Goal: Task Accomplishment & Management: Manage account settings

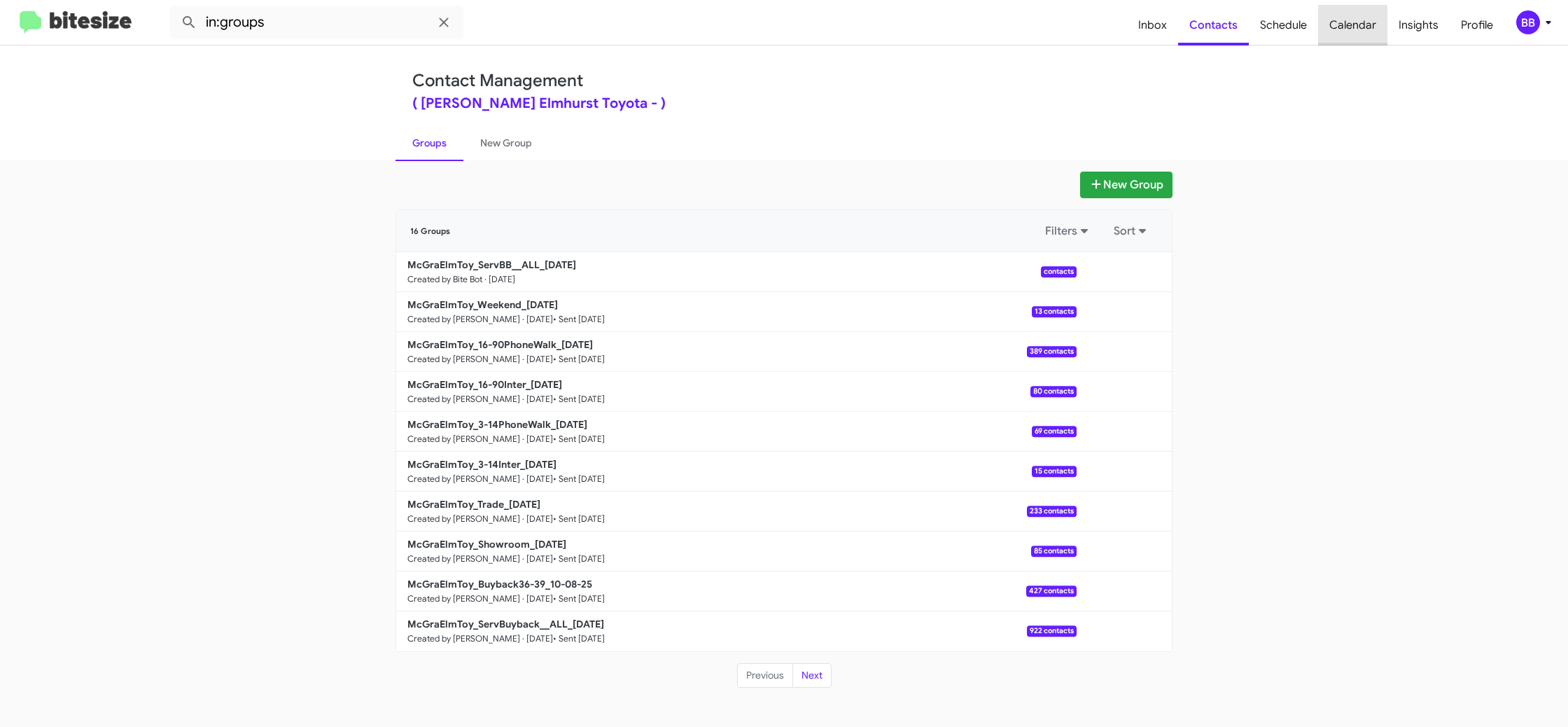
click at [1324, 38] on span "Calendar" at bounding box center [1353, 25] width 69 height 41
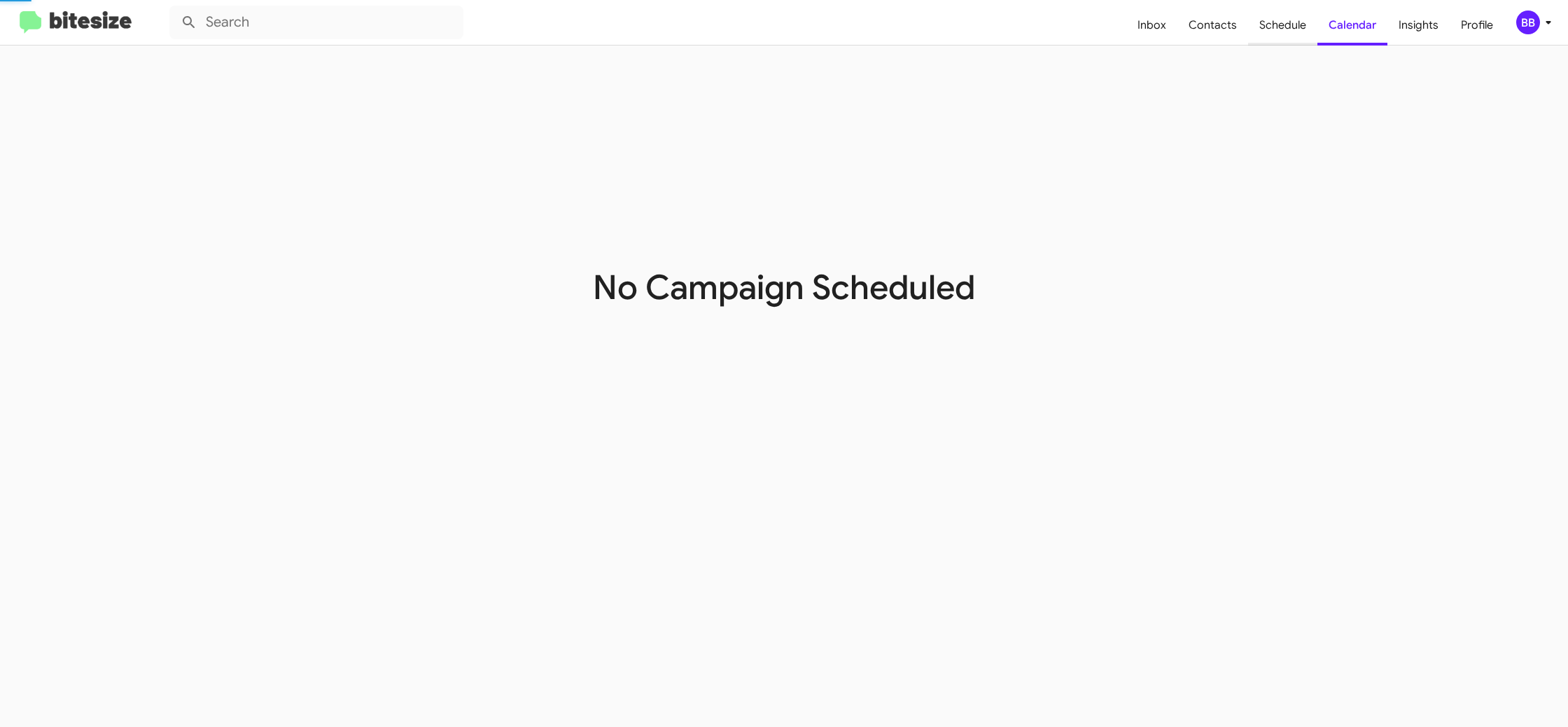
click at [1274, 33] on span "Schedule" at bounding box center [1283, 25] width 69 height 41
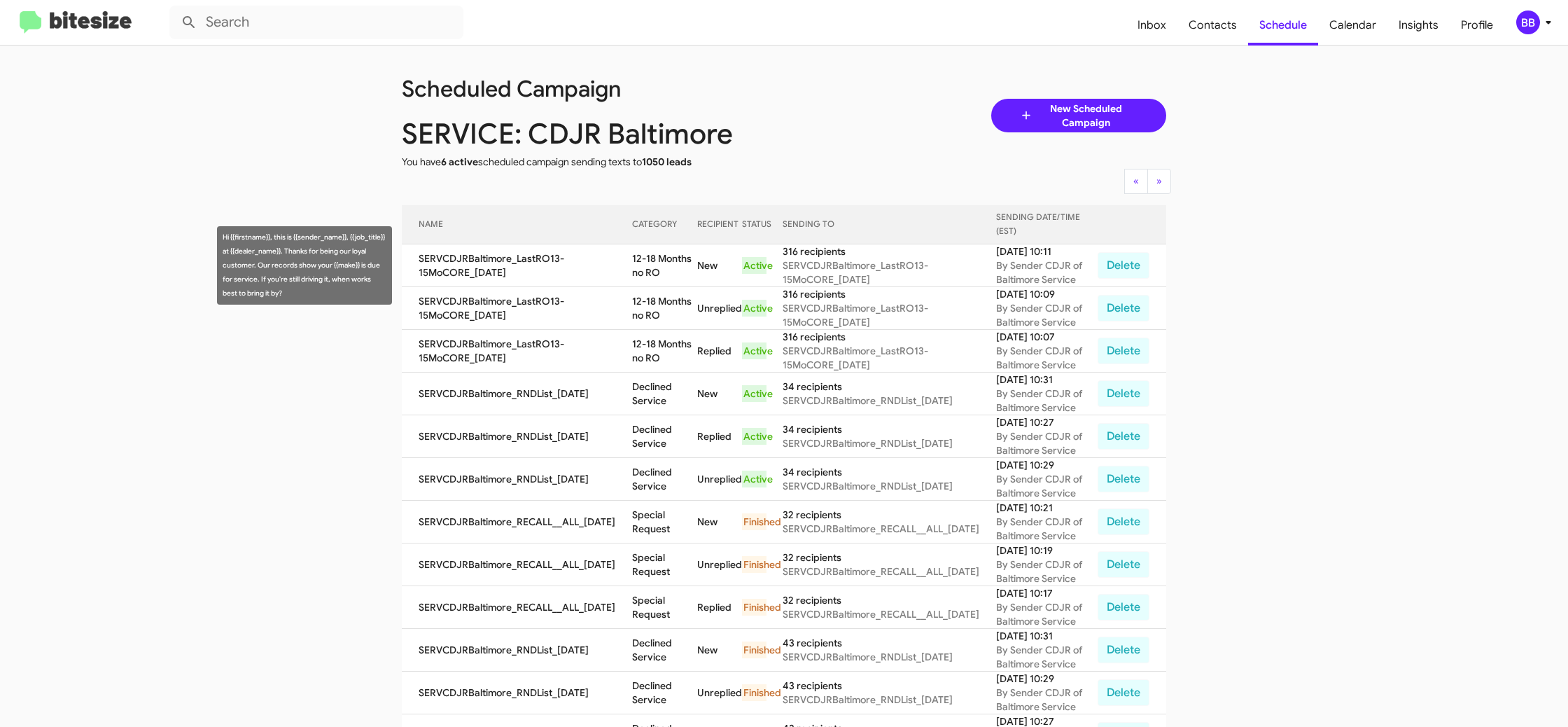
click at [661, 269] on td "12-18 Months no RO" at bounding box center [665, 266] width 65 height 42
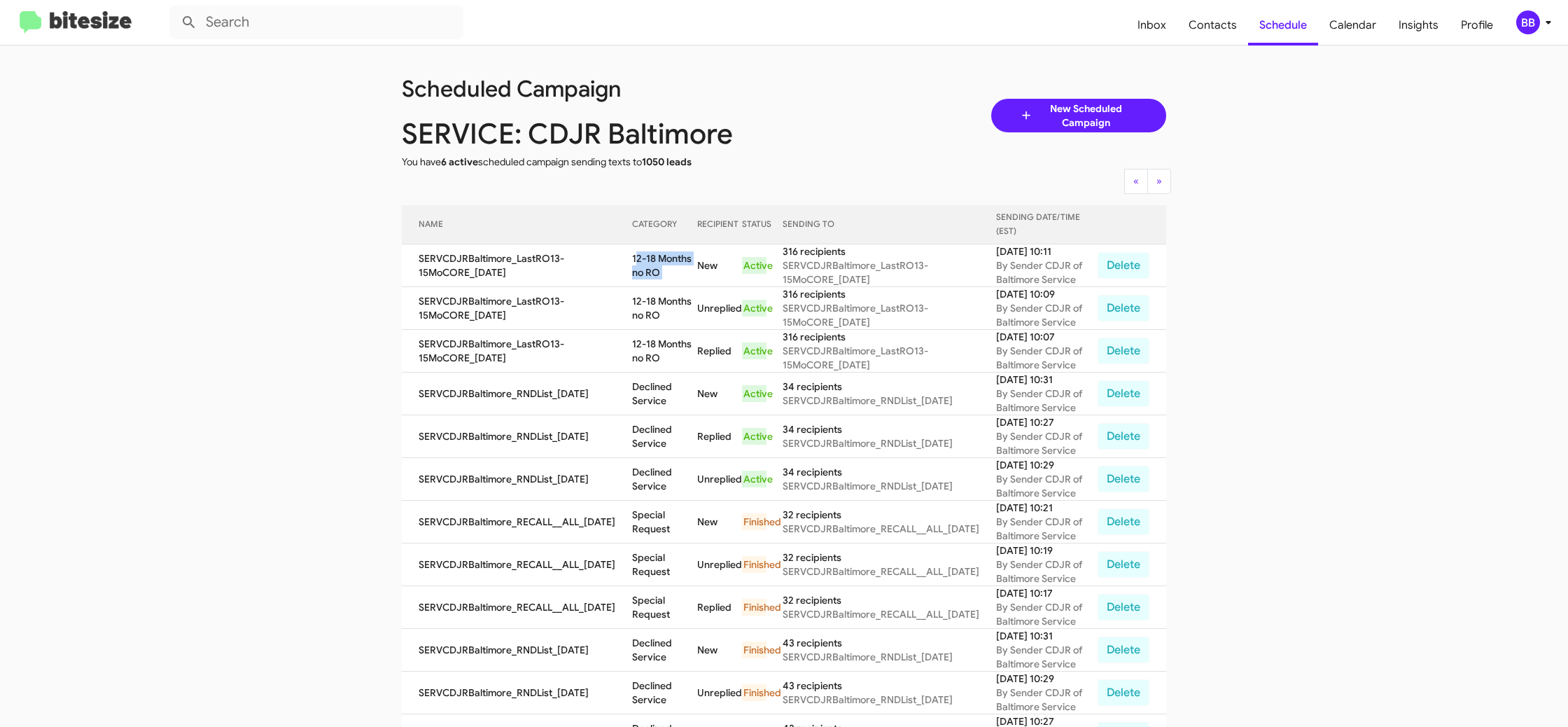
click at [661, 269] on td "12-18 Months no RO" at bounding box center [665, 266] width 65 height 42
copy td "12-18 Months no RO"
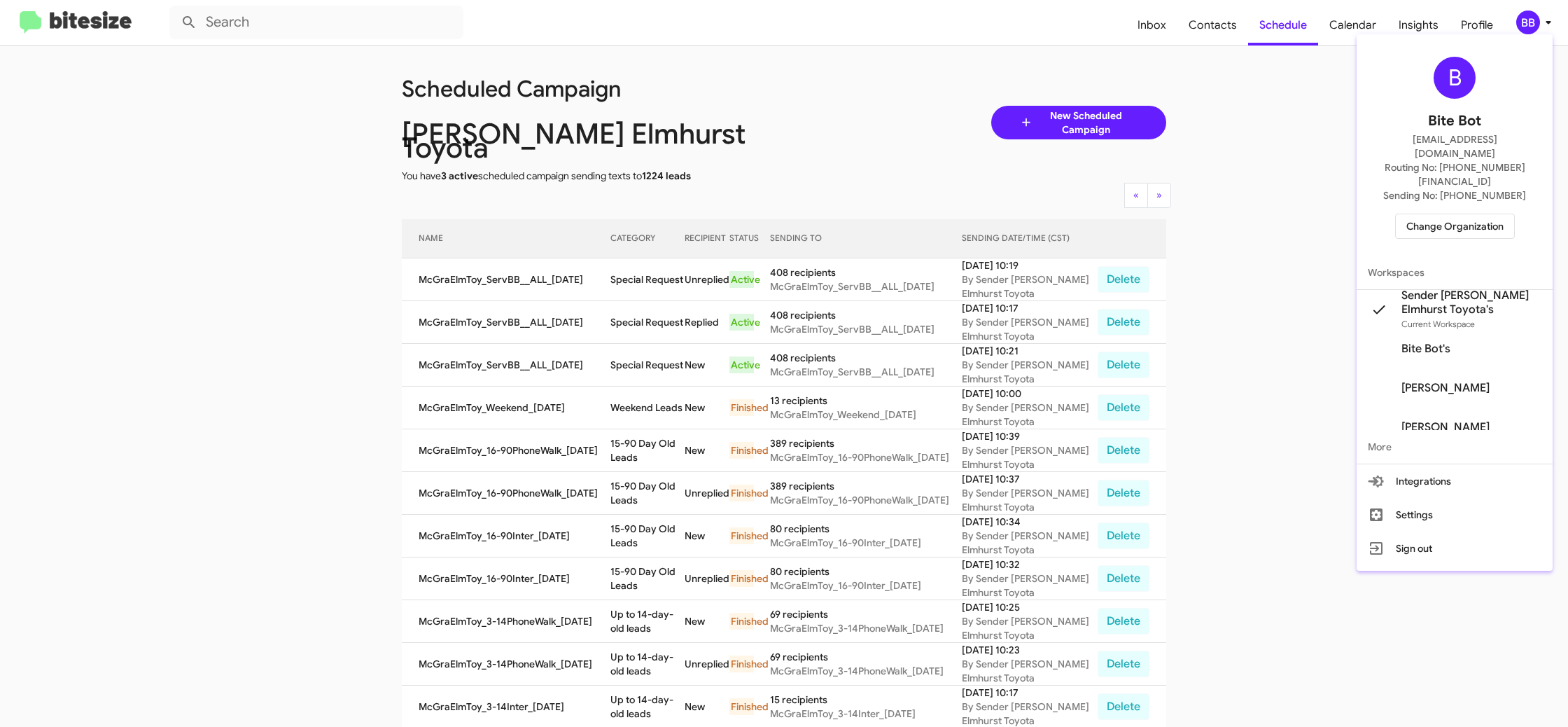
click at [1435, 215] on span "Change Organization" at bounding box center [1455, 226] width 97 height 24
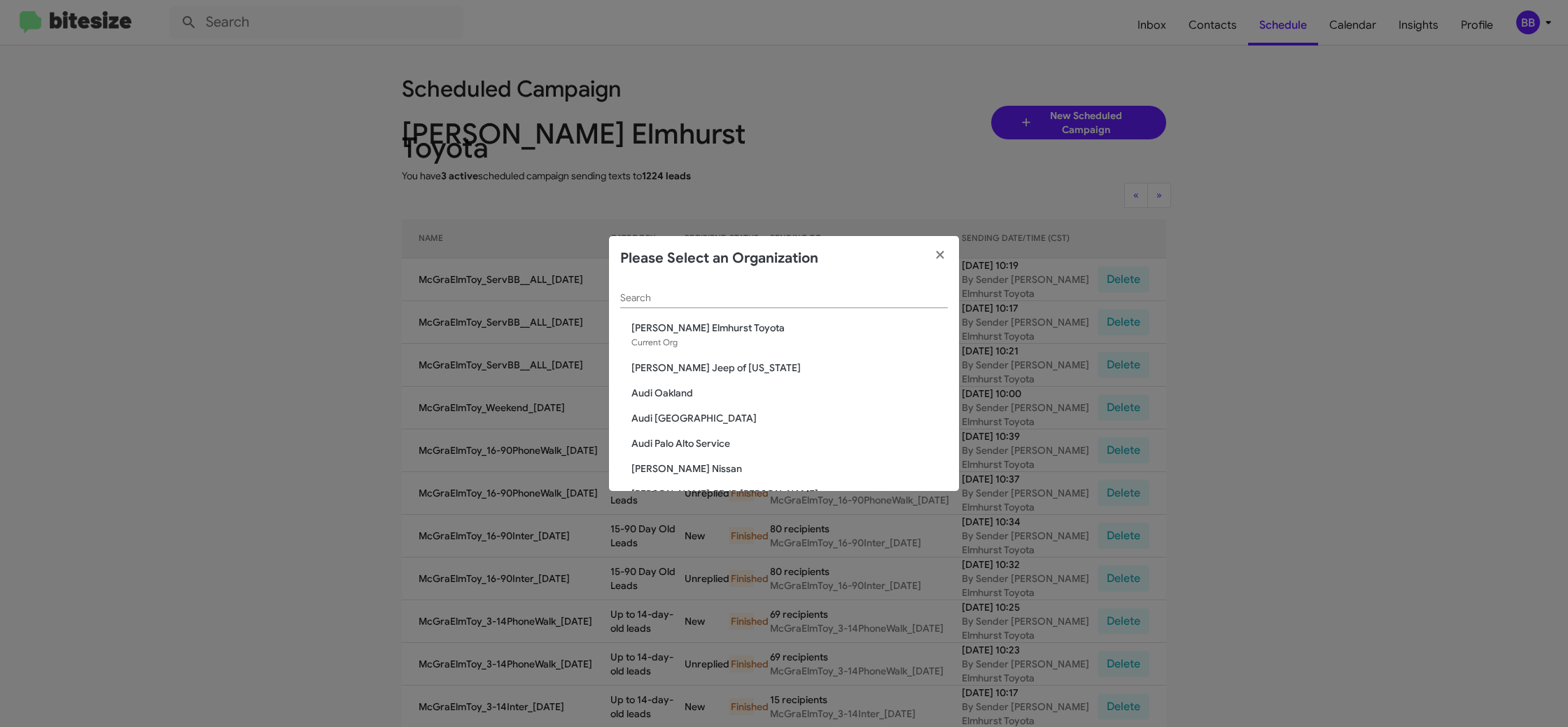
click at [648, 301] on input "Search" at bounding box center [783, 298] width 328 height 11
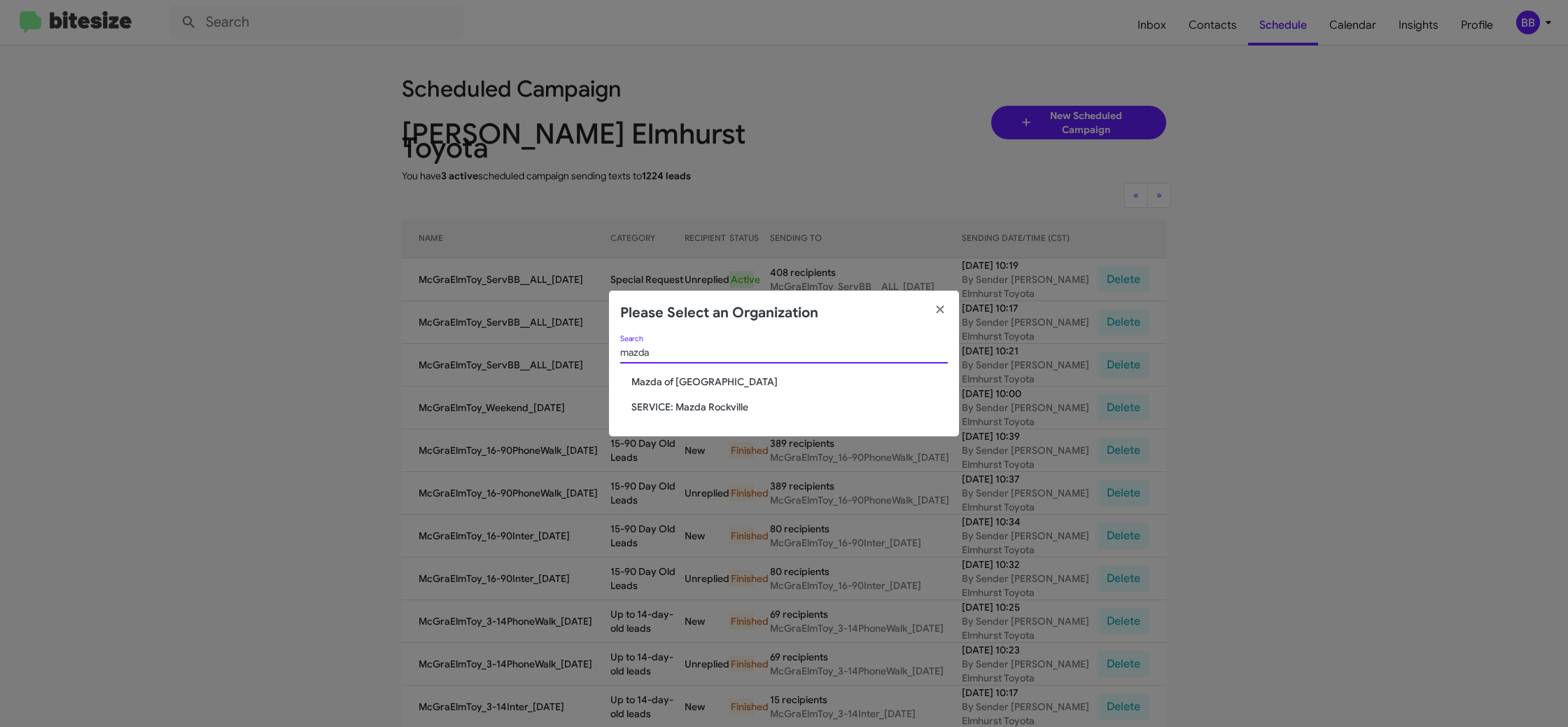
type input "mazda"
click at [669, 382] on span "Mazda of [GEOGRAPHIC_DATA]" at bounding box center [789, 382] width 317 height 14
drag, startPoint x: 669, startPoint y: 382, endPoint x: 555, endPoint y: 74, distance: 328.4
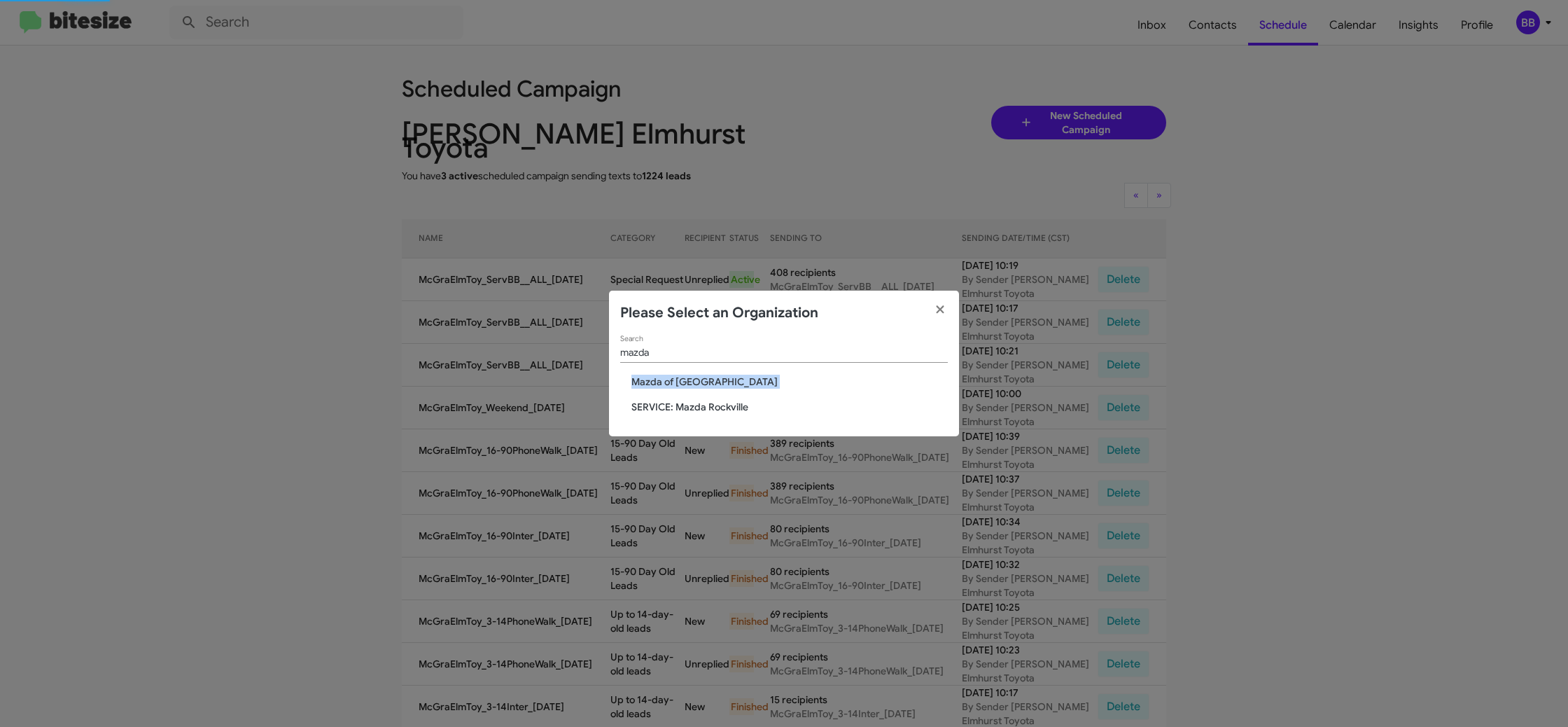
click at [669, 381] on span "Mazda of [GEOGRAPHIC_DATA]" at bounding box center [789, 382] width 317 height 14
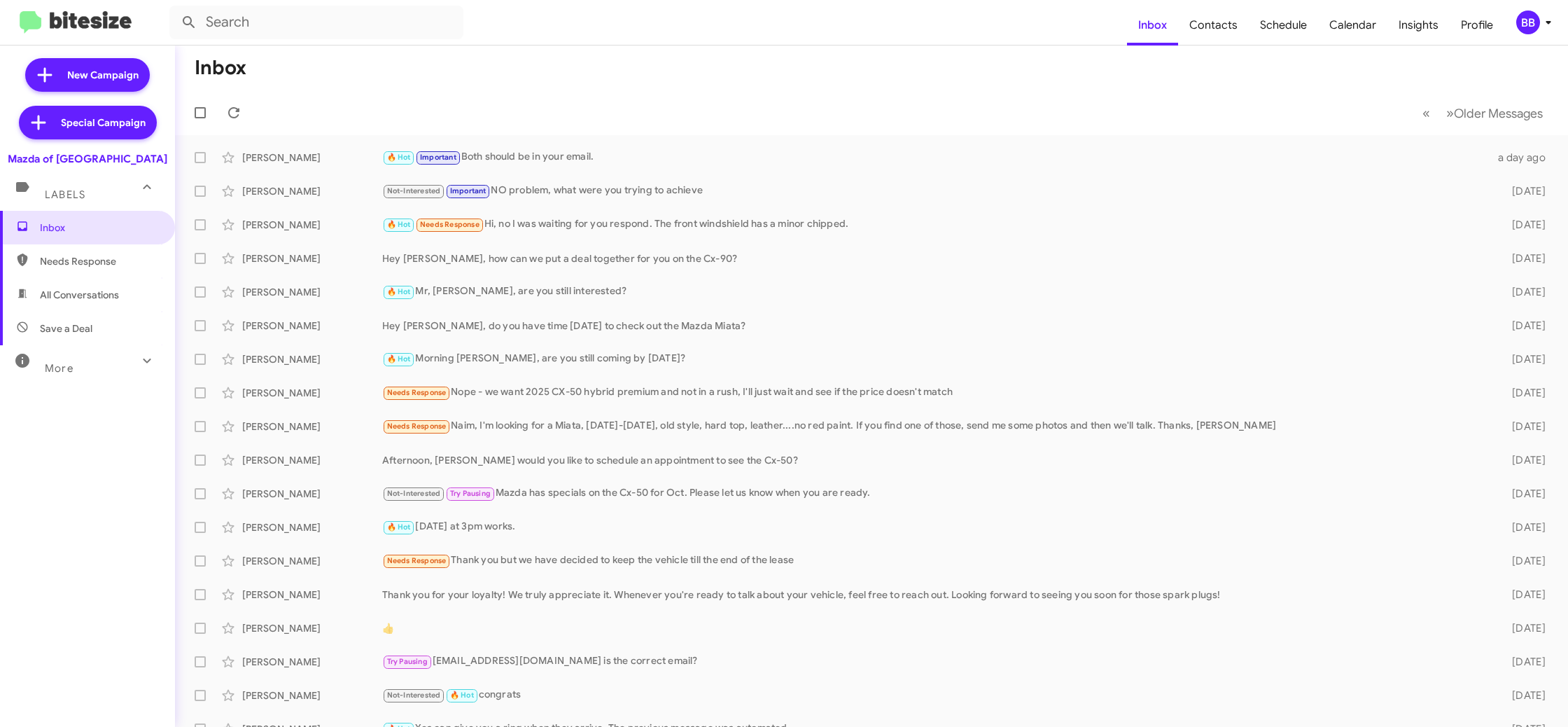
click at [1531, 25] on div "BB" at bounding box center [1528, 22] width 24 height 24
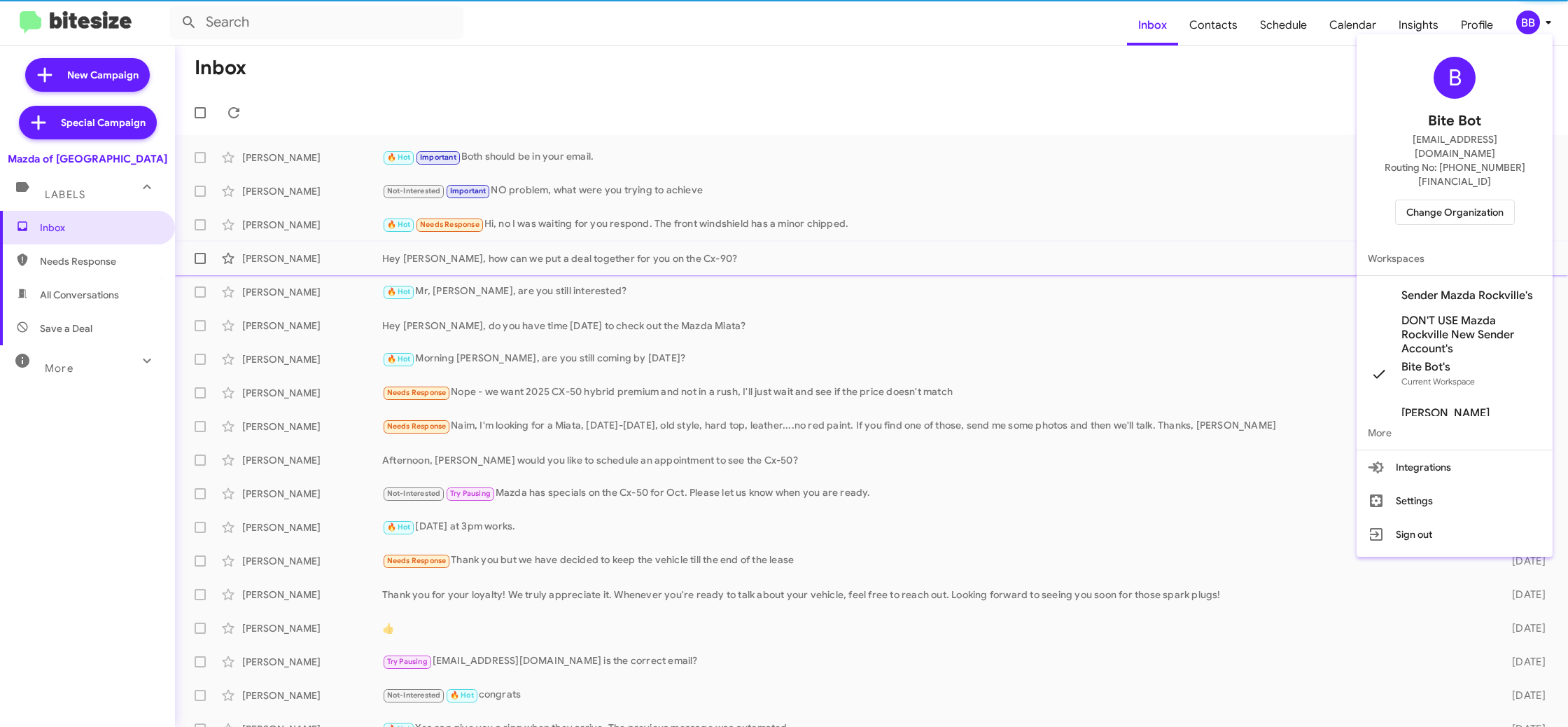
click at [1466, 288] on span "Sender Mazda Rockville's" at bounding box center [1467, 296] width 132 height 14
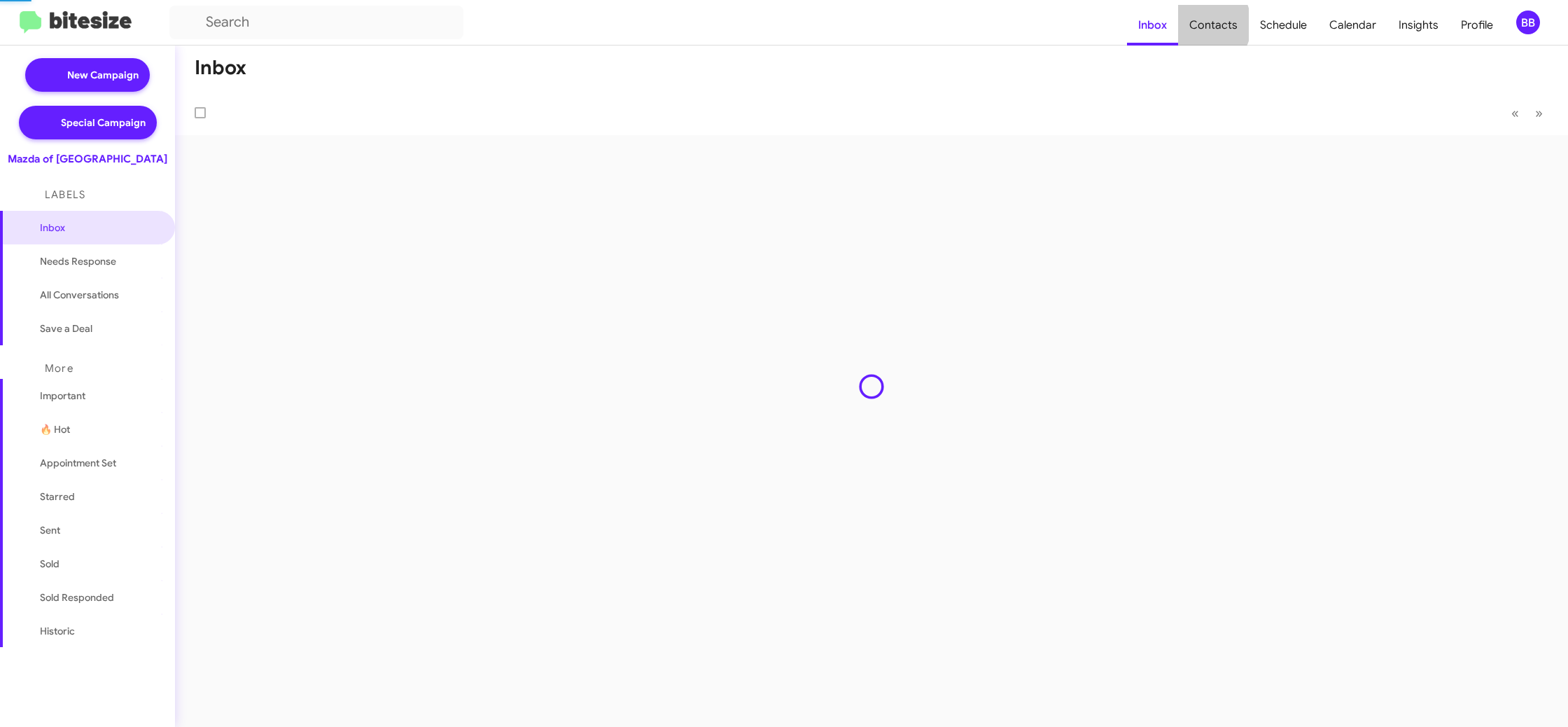
click at [1206, 24] on span "Contacts" at bounding box center [1214, 25] width 71 height 41
type input "in:groups"
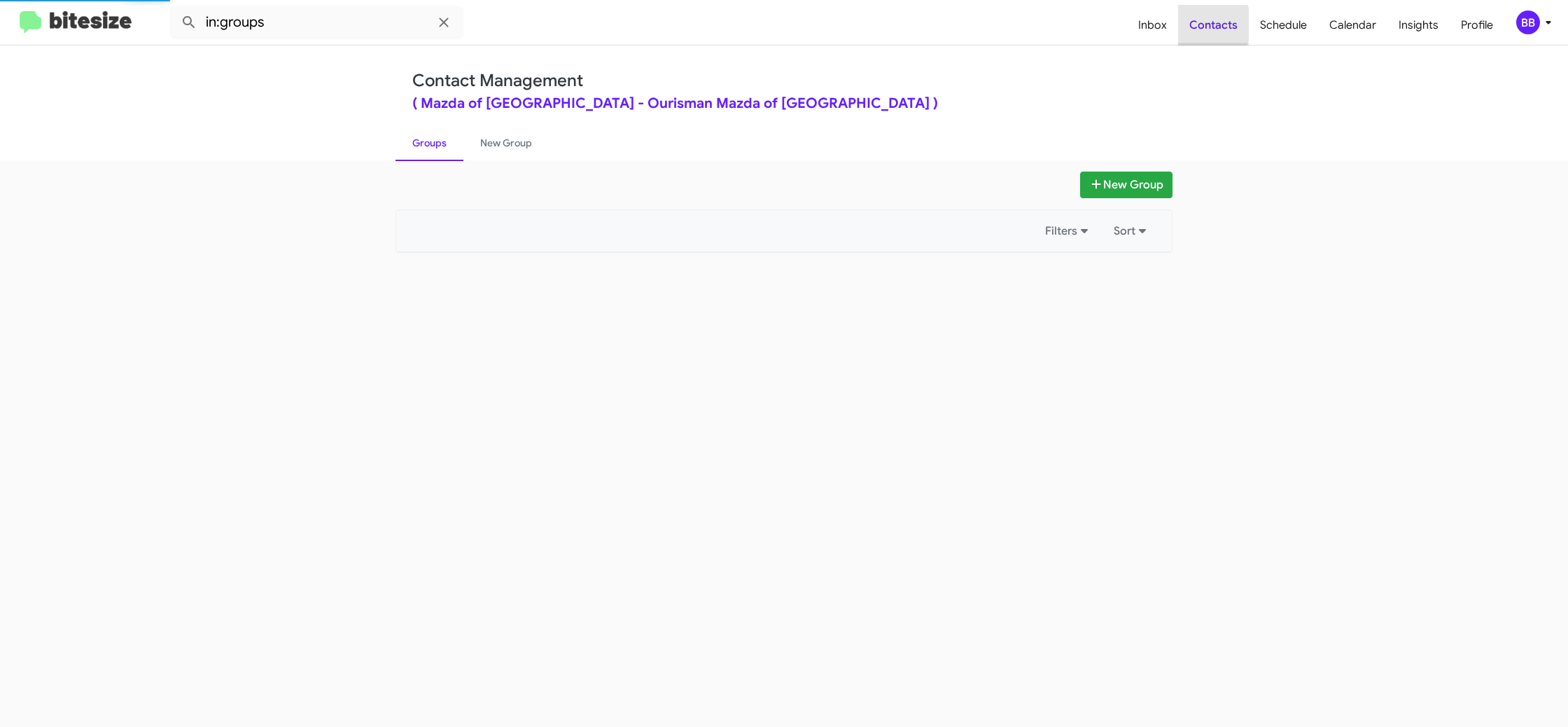
drag, startPoint x: 0, startPoint y: 0, endPoint x: 1206, endPoint y: 24, distance: 1206.2
click at [1206, 24] on span "Contacts" at bounding box center [1214, 25] width 71 height 41
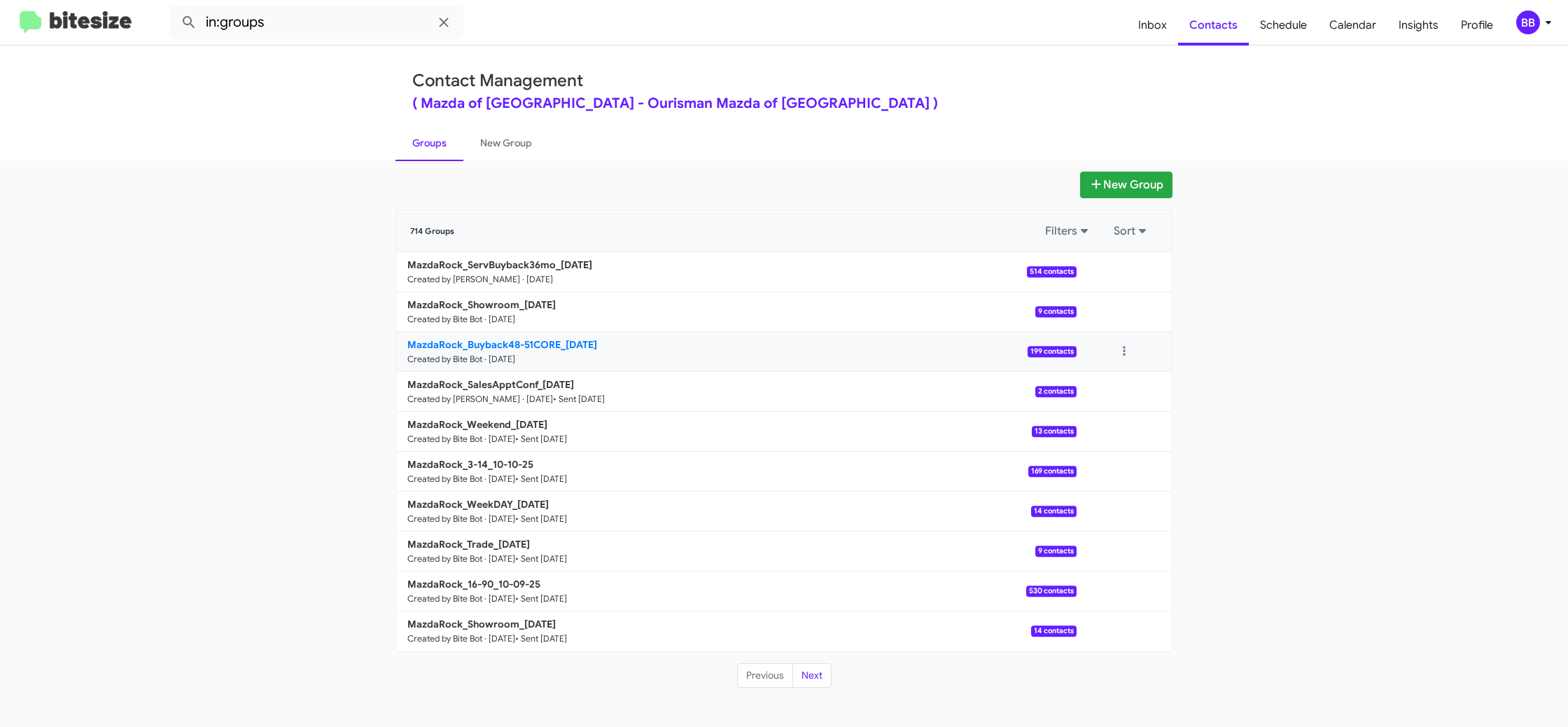
click at [559, 340] on b "MazdaRock_Buyback48-51CORE_10-15-25" at bounding box center [502, 344] width 189 height 13
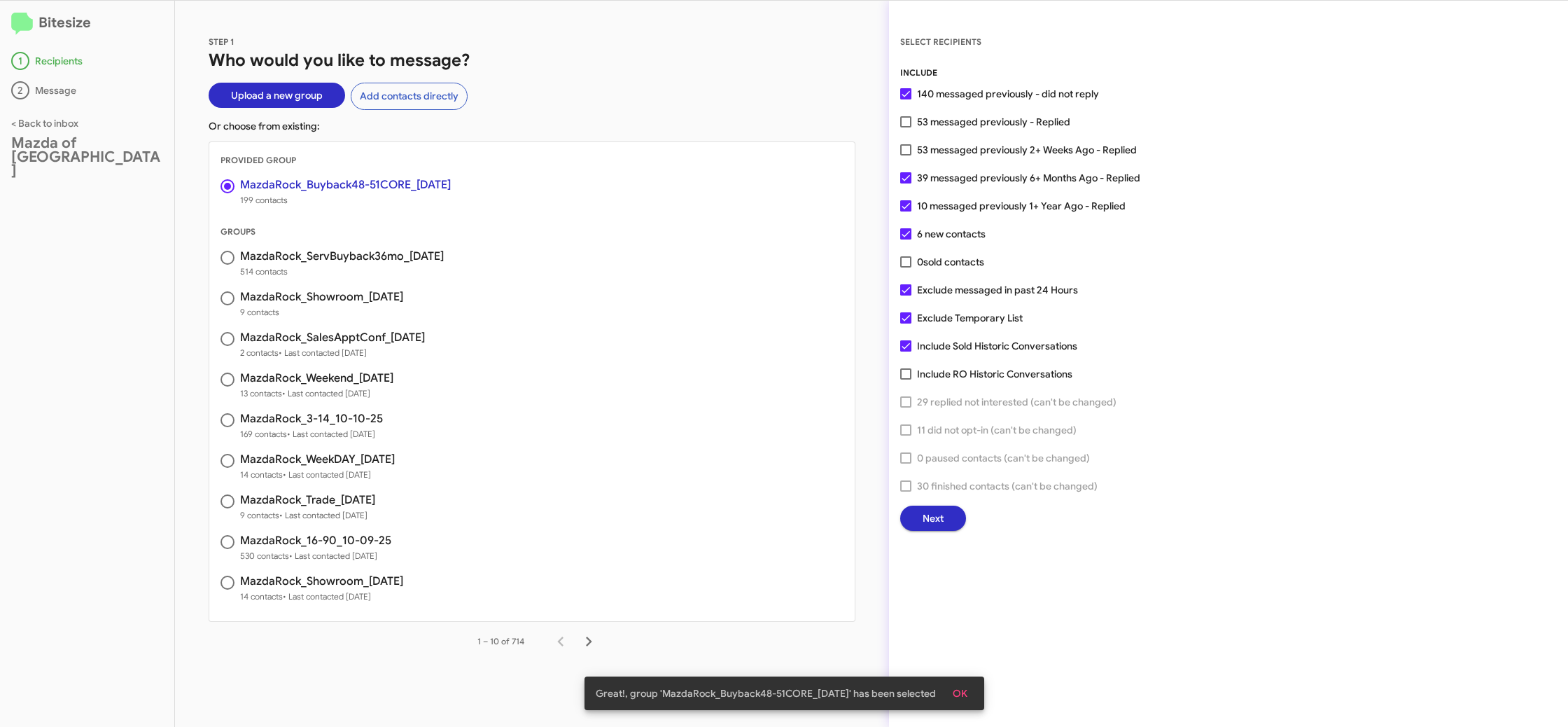
click at [934, 526] on span "Next" at bounding box center [932, 518] width 21 height 25
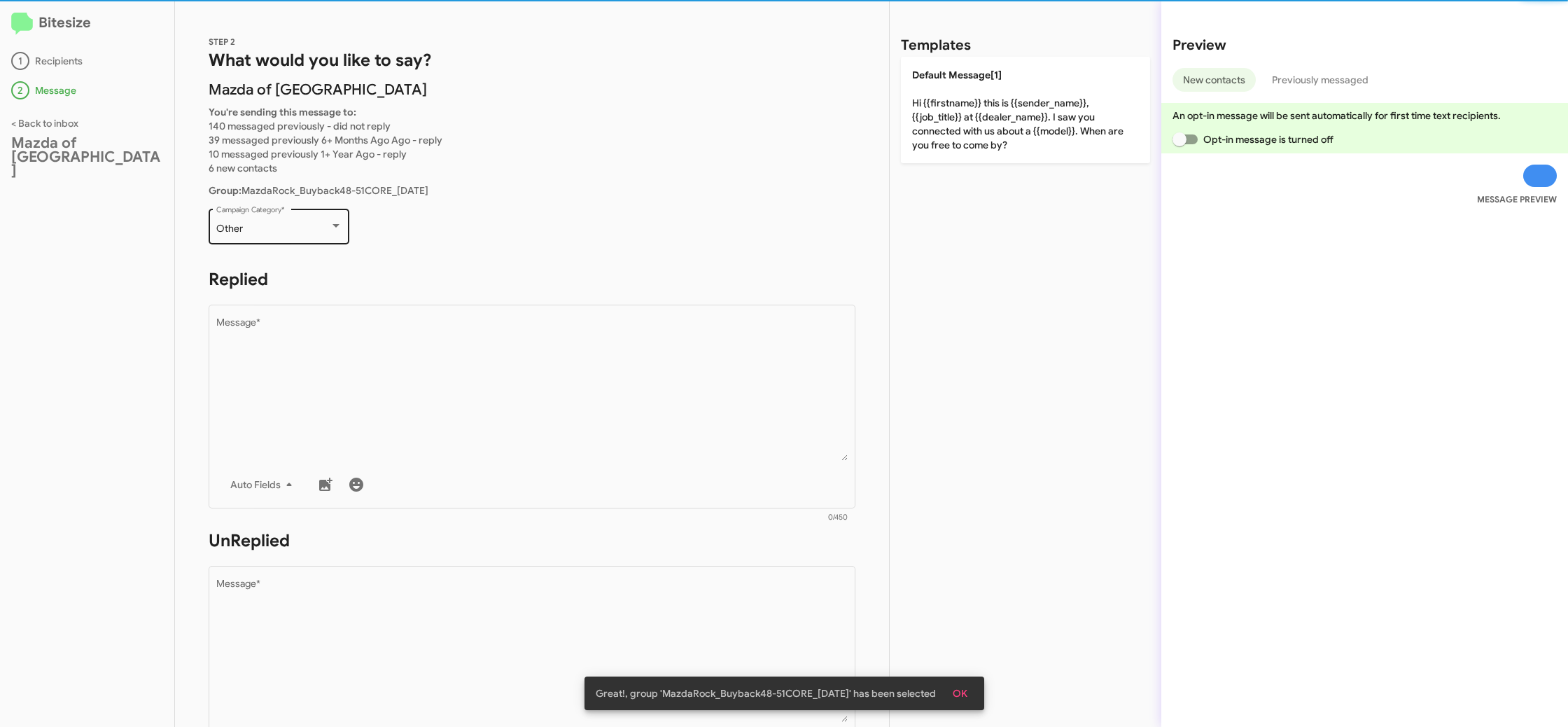
click at [245, 217] on div "Other Campaign Category *" at bounding box center [279, 225] width 126 height 39
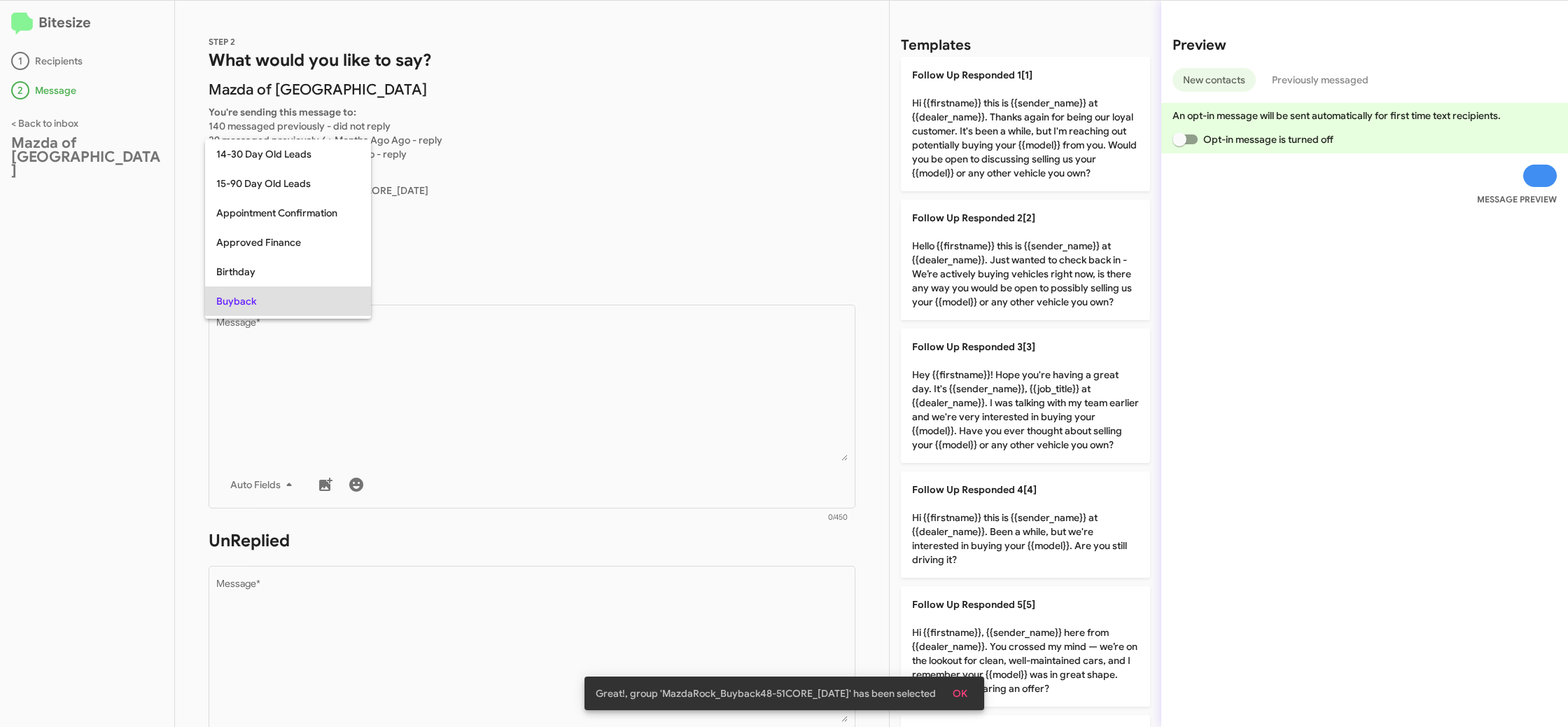
scroll to position [72, 0]
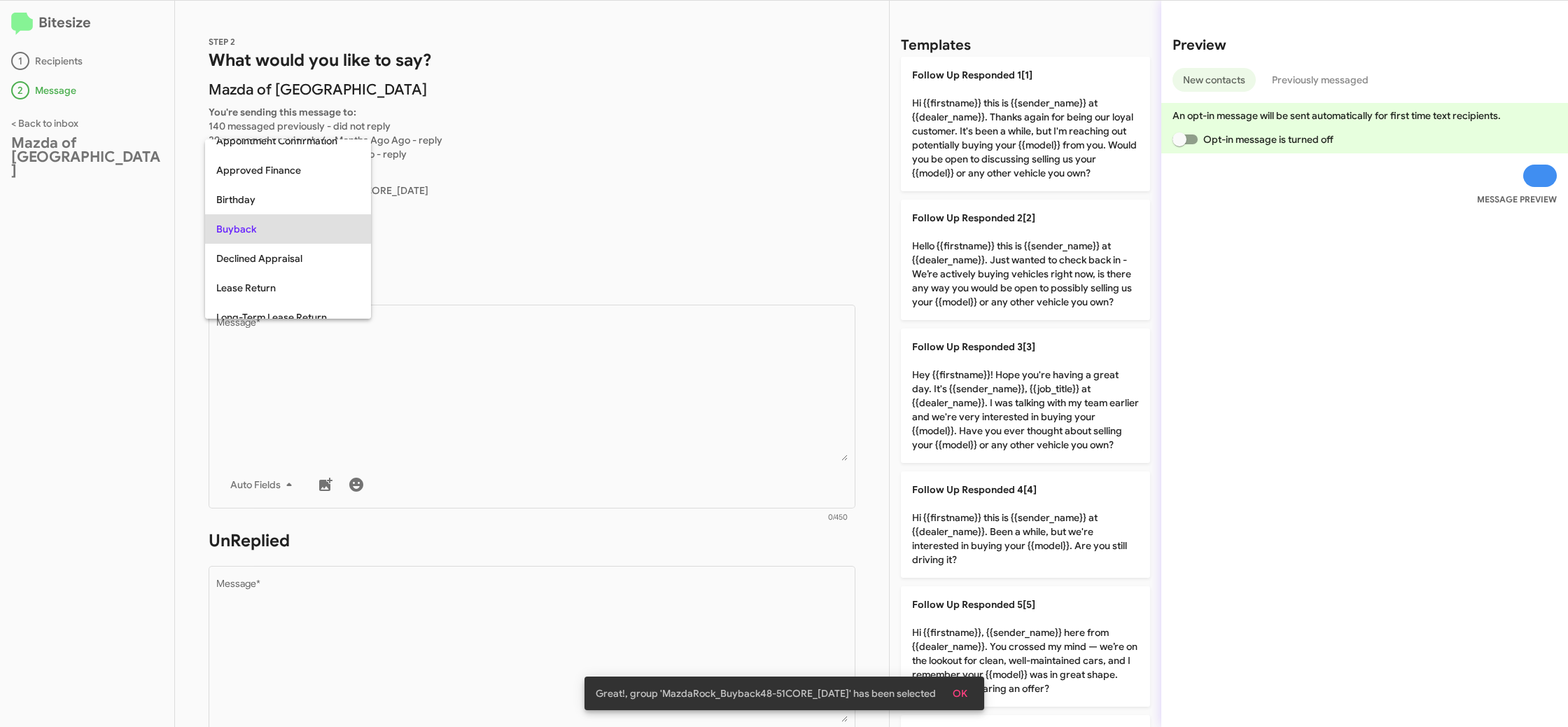
click at [438, 341] on div at bounding box center [784, 363] width 1568 height 727
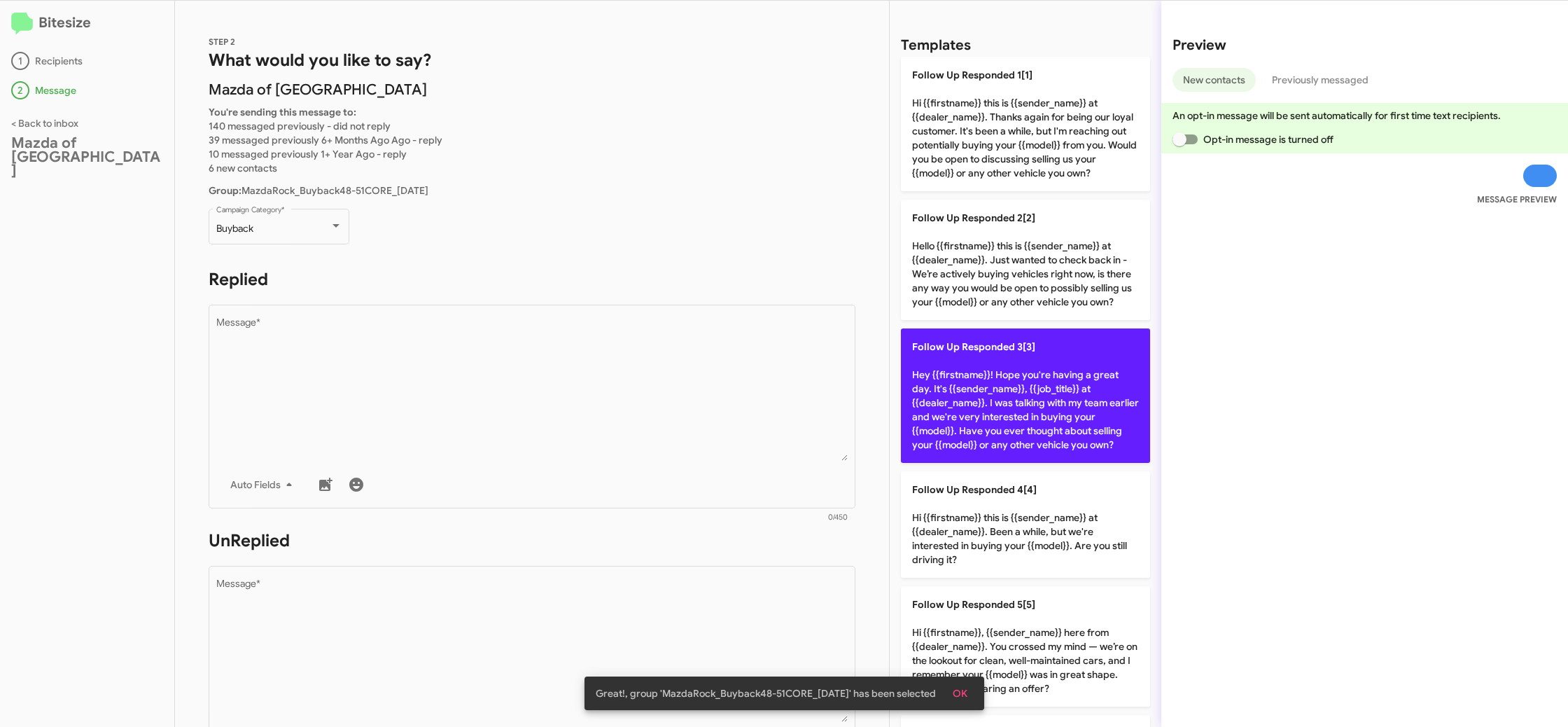
scroll to position [117, 0]
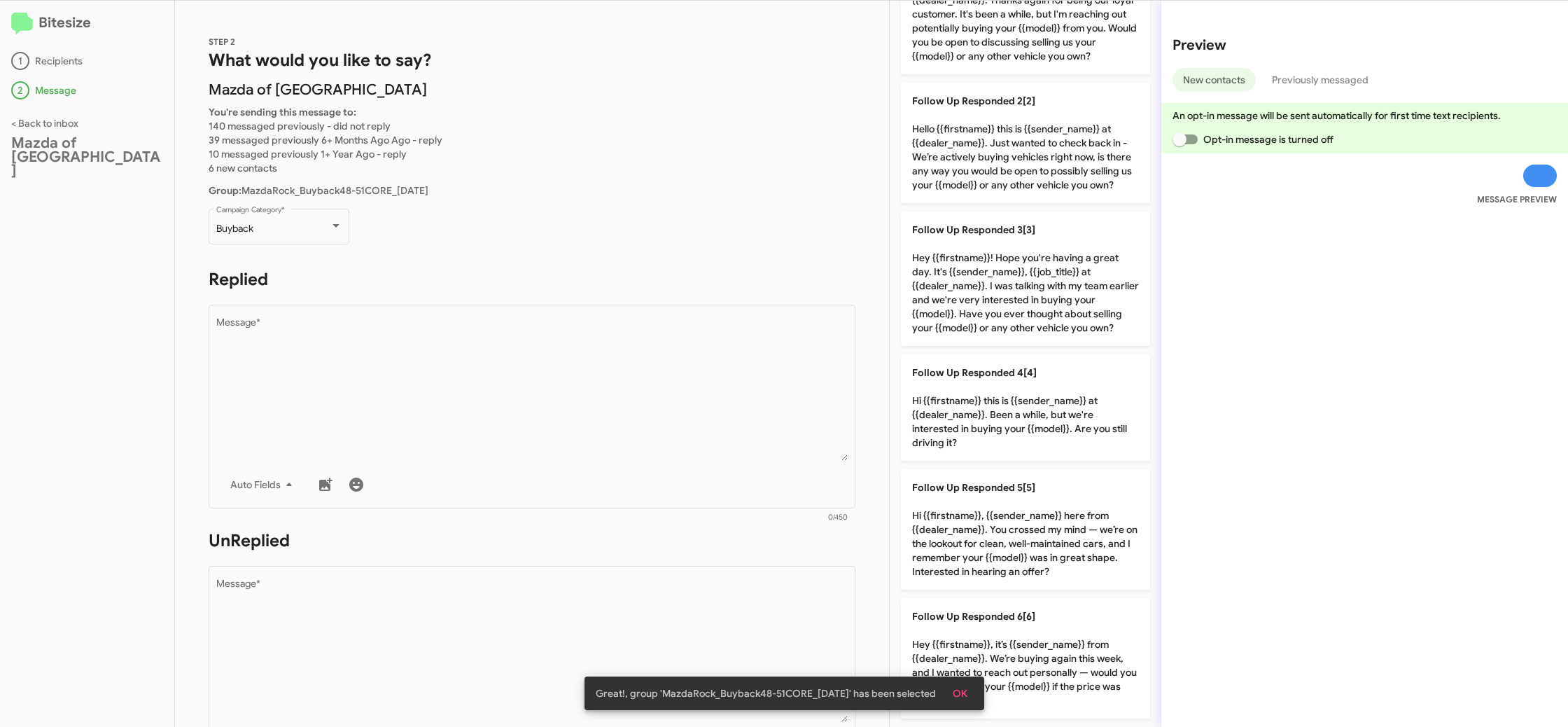
click at [995, 679] on div "Great!, group 'MazdaRock_Buyback48-51CORE_10-15-25' has been selected OK" at bounding box center [785, 693] width 434 height 68
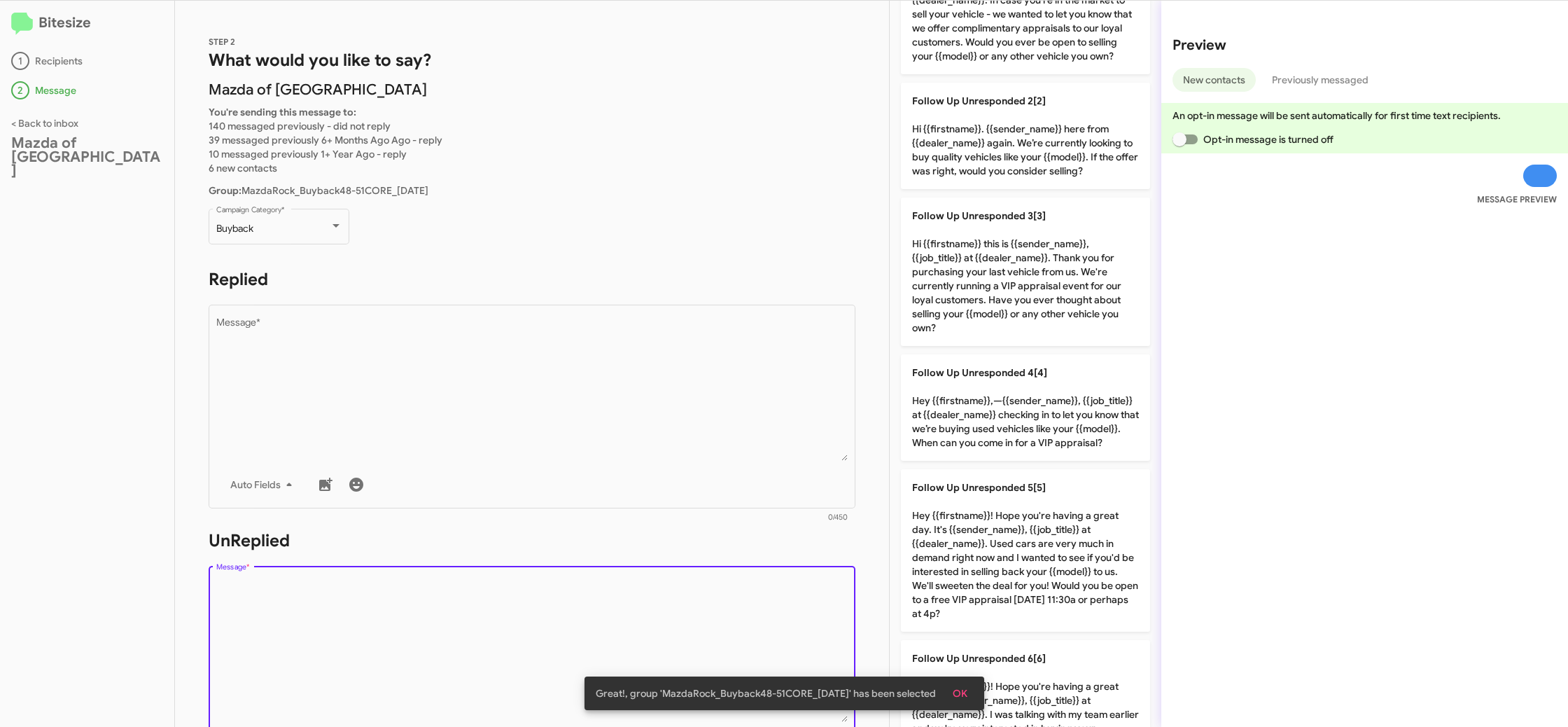
click at [687, 632] on textarea "Message *" at bounding box center [532, 651] width 632 height 143
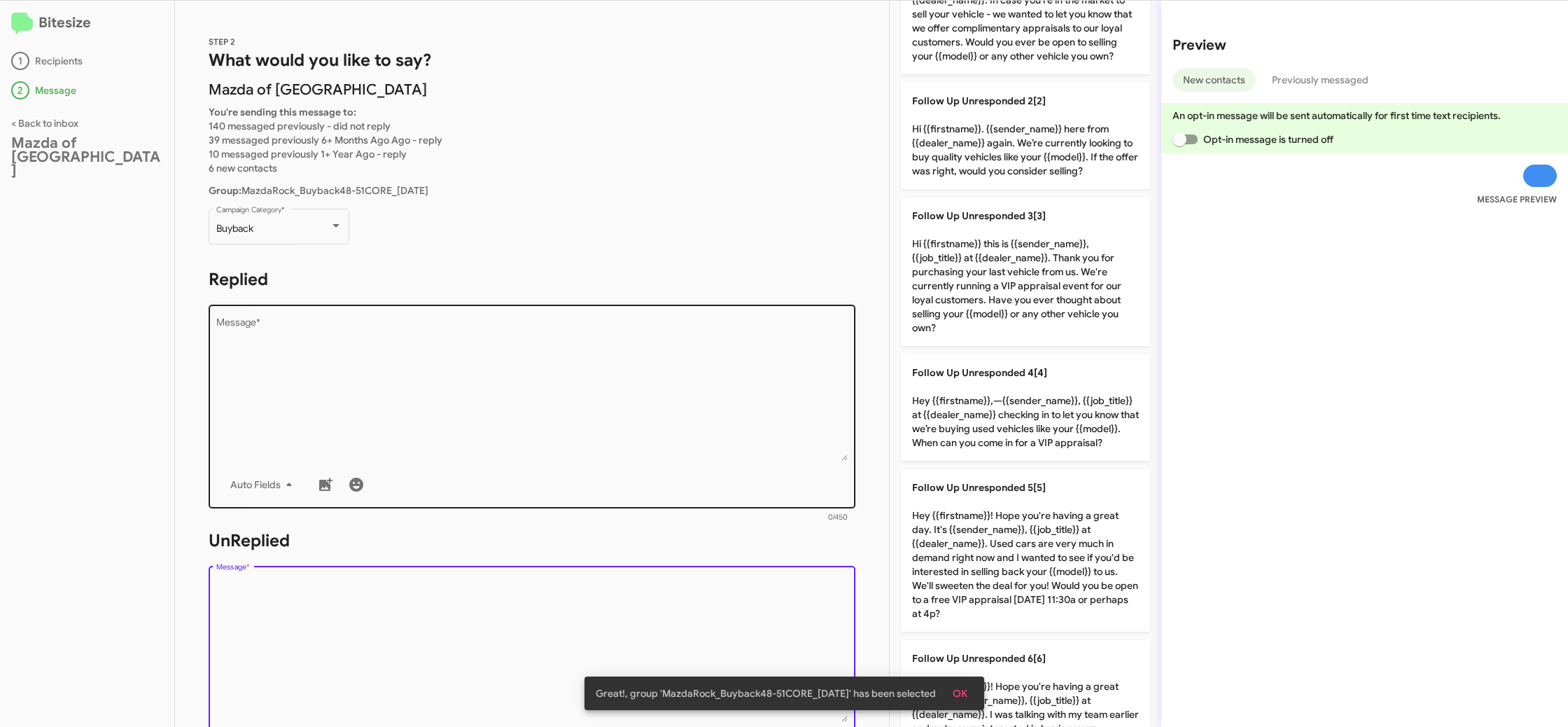
click at [742, 358] on textarea "Message *" at bounding box center [532, 389] width 632 height 143
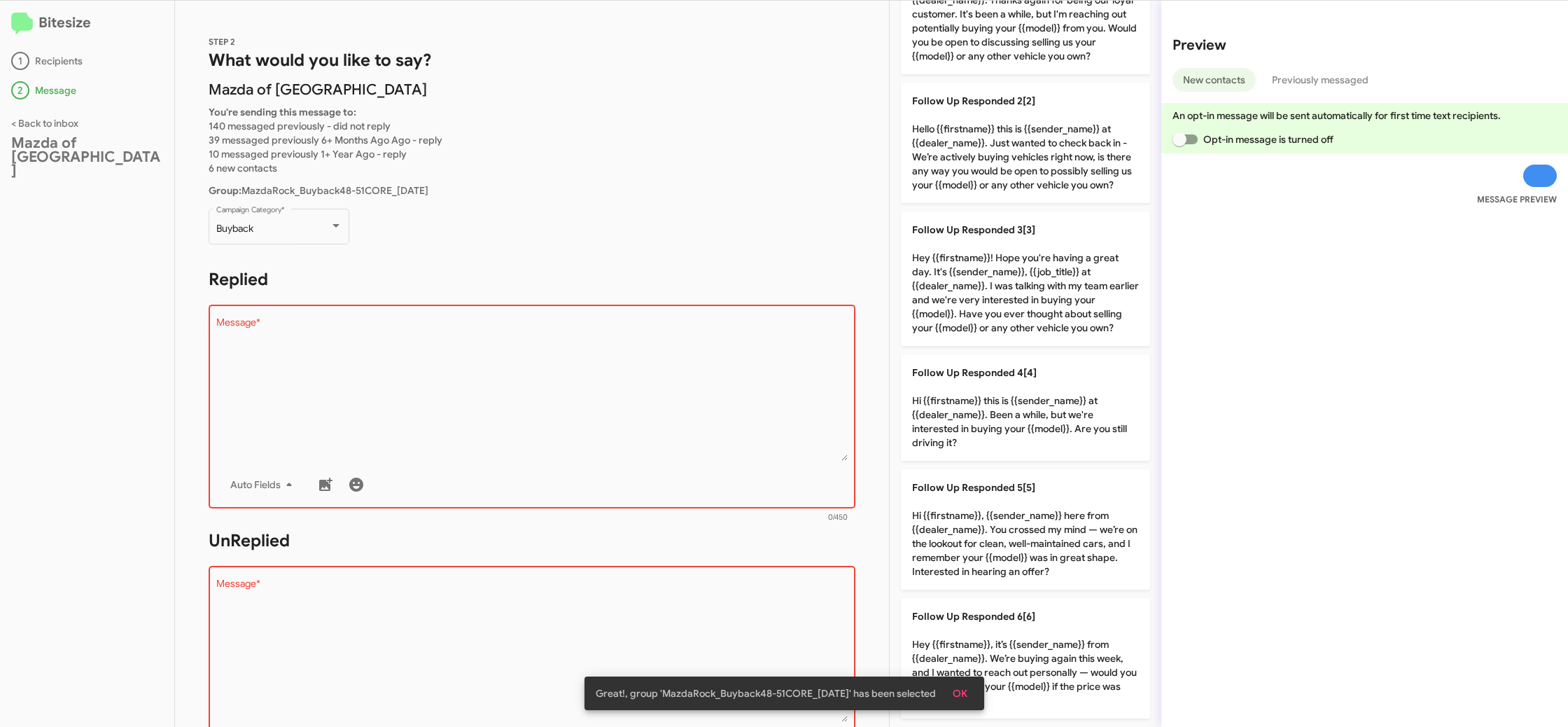
drag, startPoint x: 1002, startPoint y: 633, endPoint x: 746, endPoint y: 600, distance: 258.1
click at [1002, 633] on p "Follow Up Responded 6[6] Hey {{firstname}}, it’s {{sender_name}} from {{dealer_…" at bounding box center [1025, 658] width 249 height 120
type textarea "Hey {{firstname}}, it’s {{sender_name}} from {{dealer_name}}. We’re buying agai…"
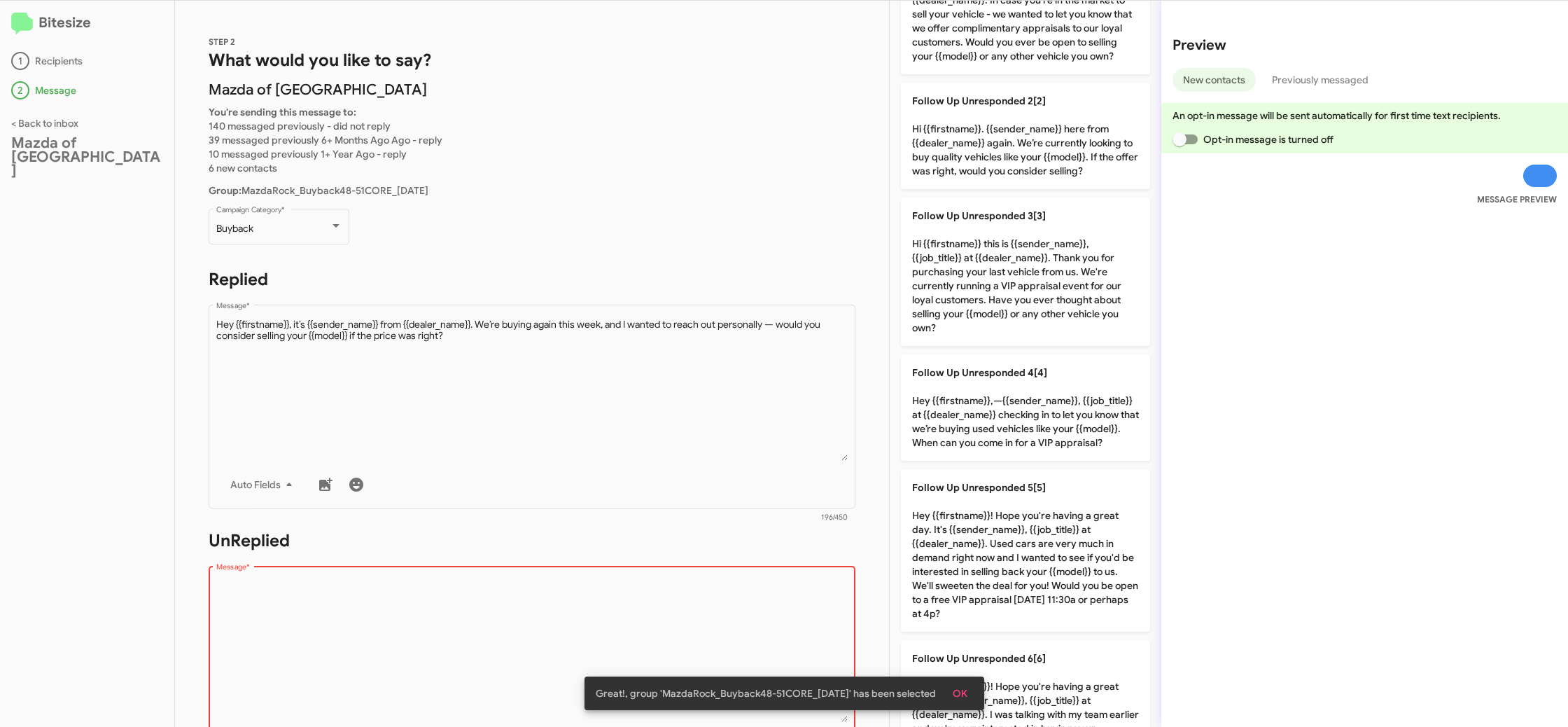
click at [746, 600] on textarea "Message *" at bounding box center [532, 651] width 632 height 143
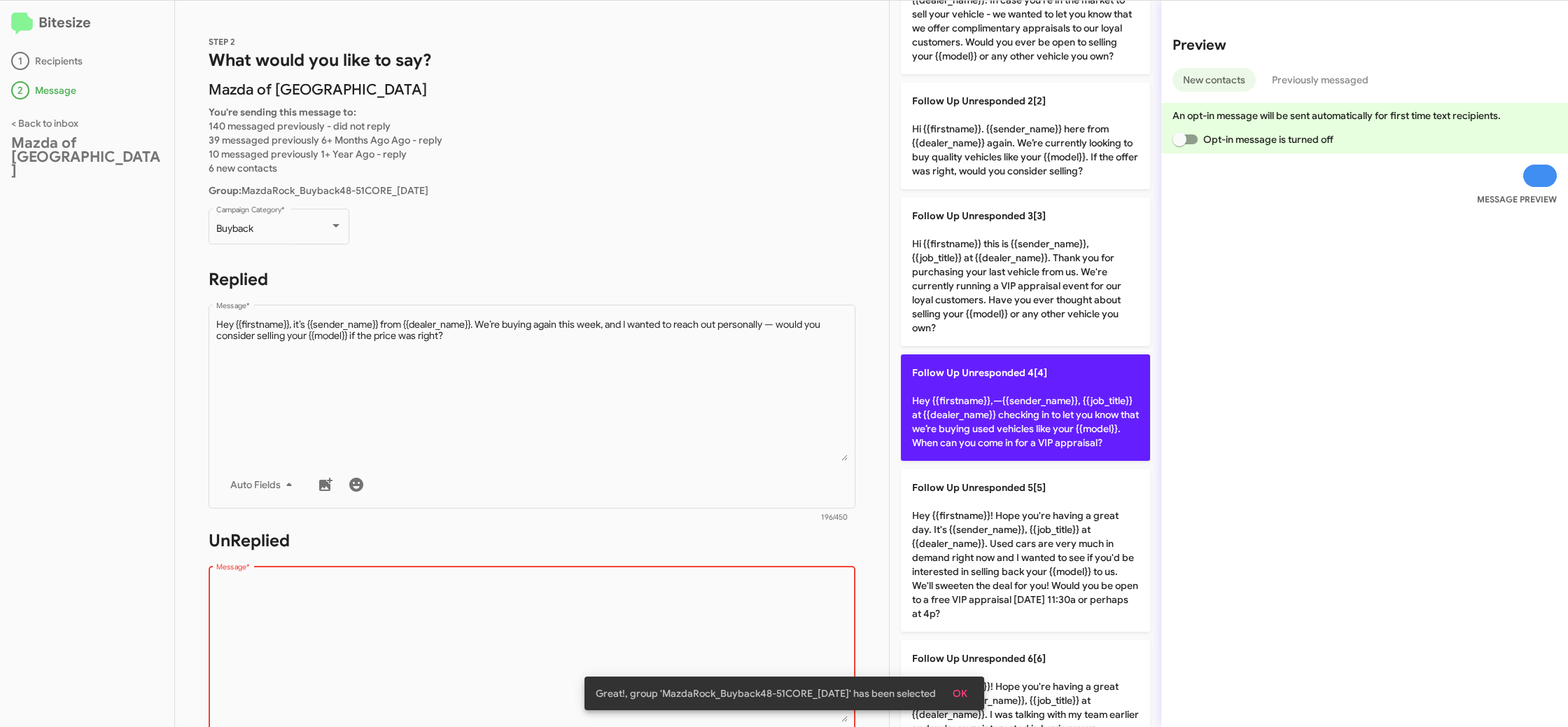
drag, startPoint x: 746, startPoint y: 600, endPoint x: 1008, endPoint y: 448, distance: 302.9
click at [768, 594] on textarea "Message *" at bounding box center [532, 651] width 632 height 143
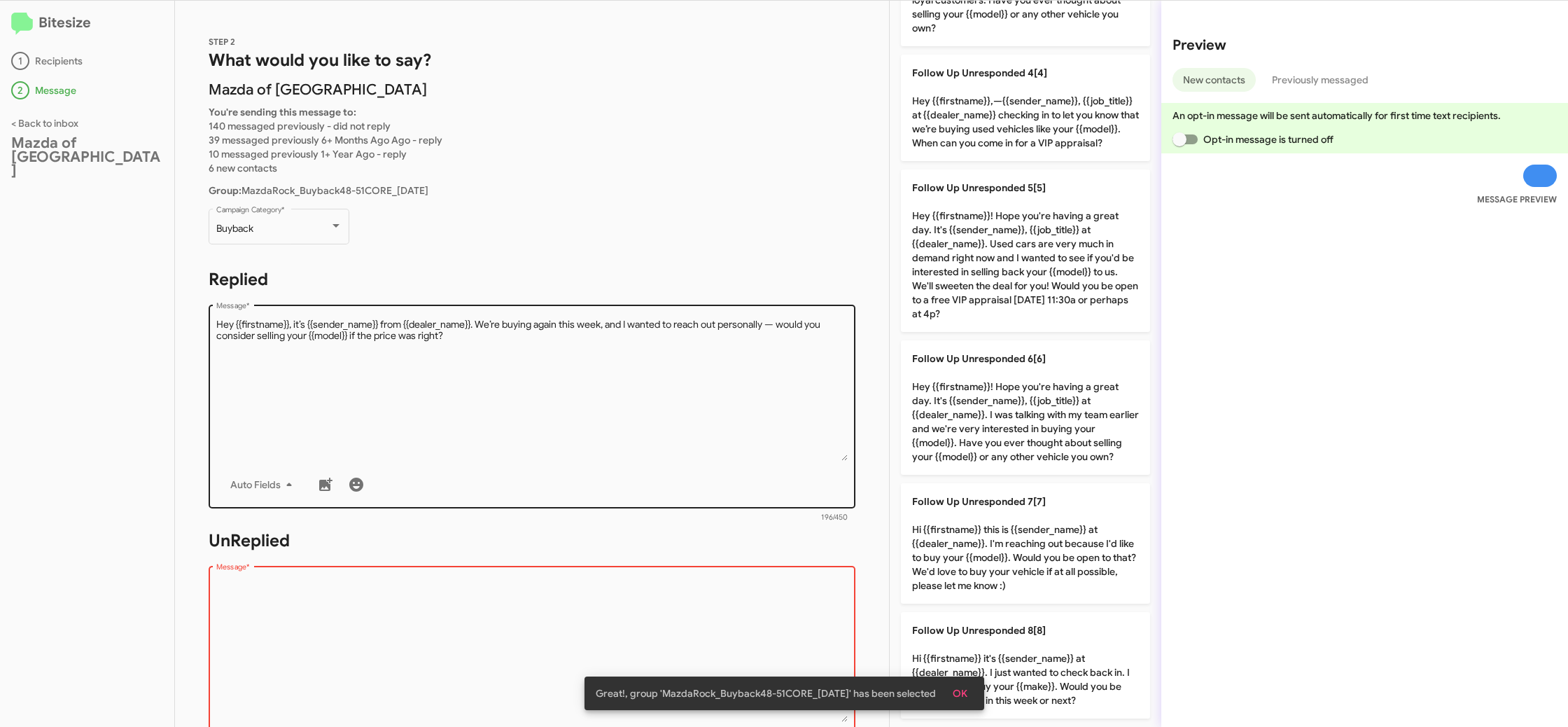
drag, startPoint x: 1042, startPoint y: 412, endPoint x: 684, endPoint y: 408, distance: 358.0
click at [1039, 412] on p "Follow Up Unresponded 6[6] Hey {{firstname}}! Hope you're having a great day. I…" at bounding box center [1025, 407] width 249 height 134
type textarea "Hey {{firstname}}! Hope you're having a great day. It's {{sender_name}}, {{job_…"
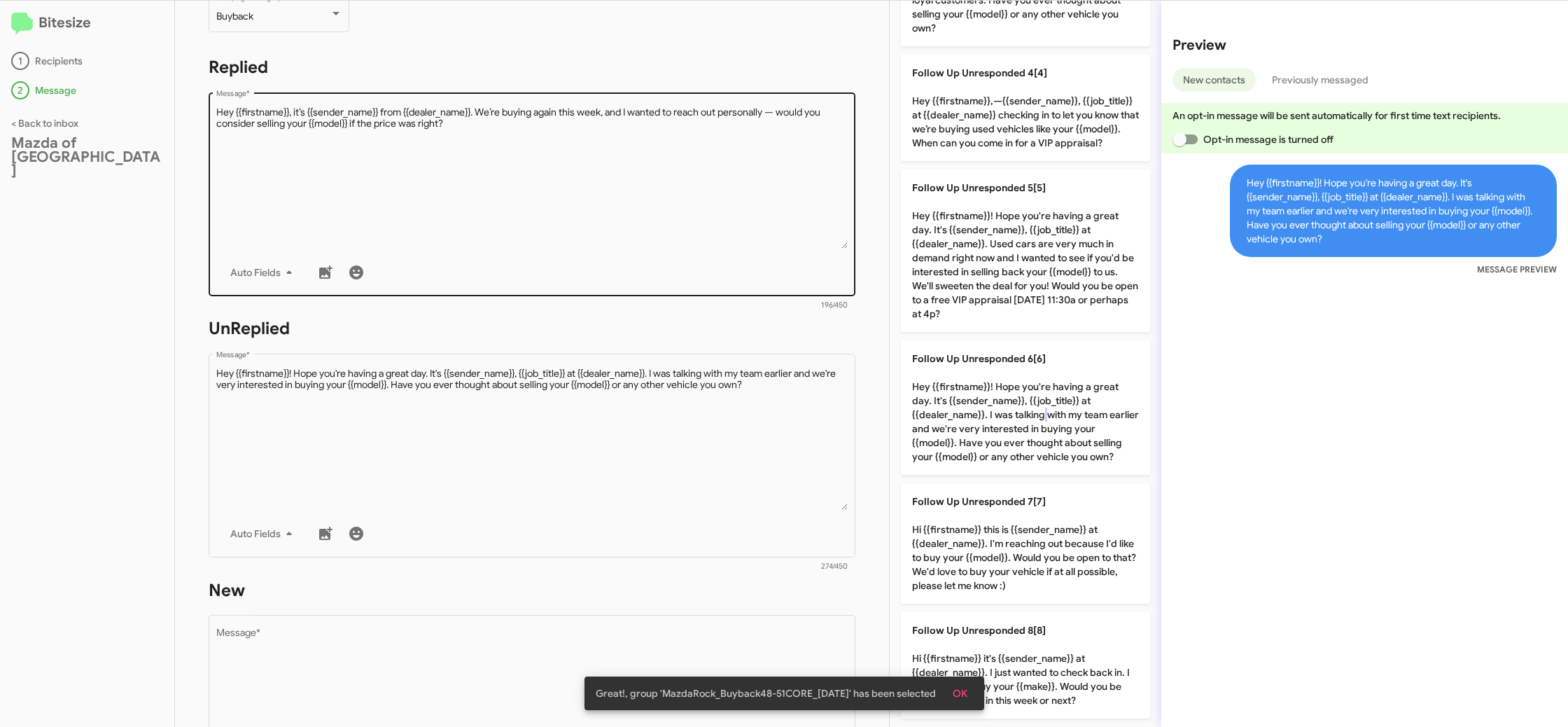
scroll to position [501, 0]
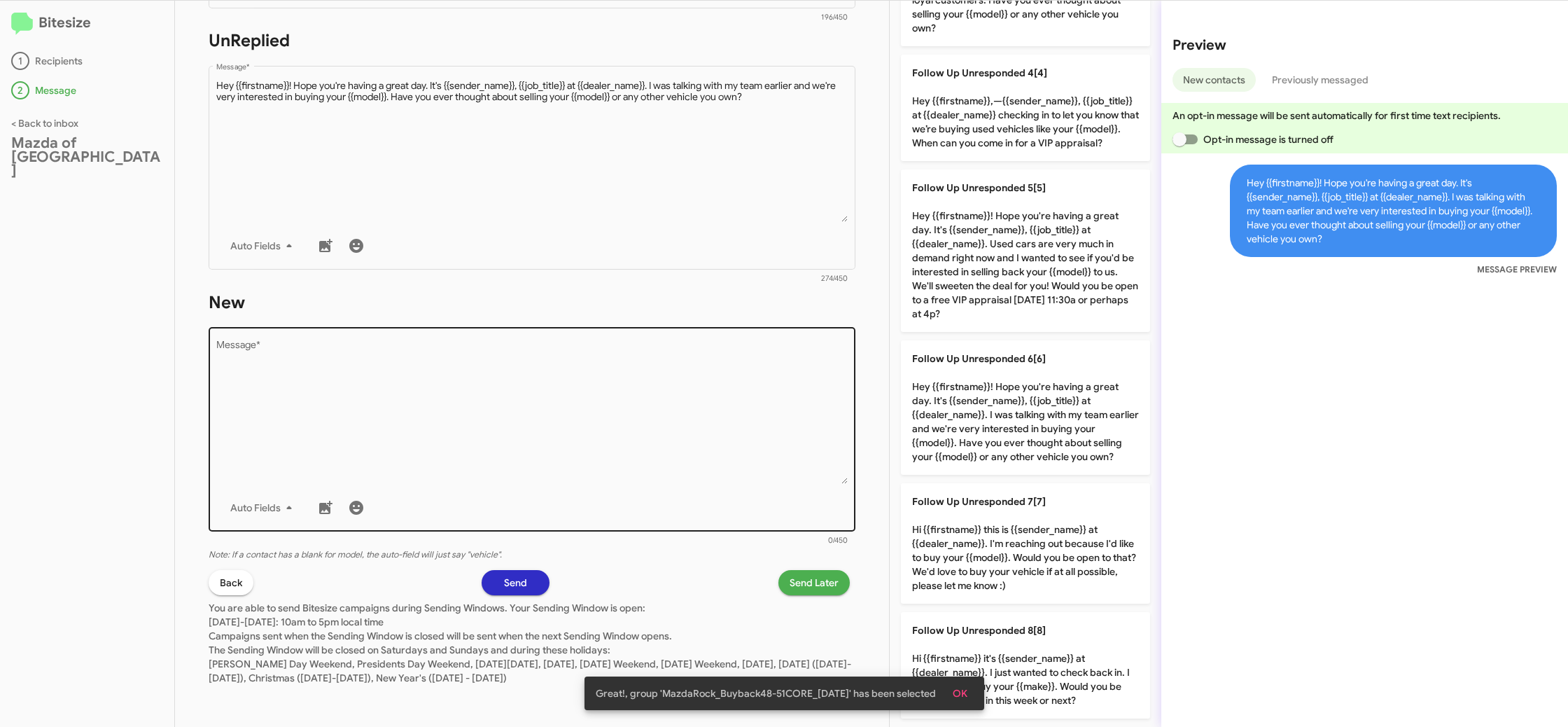
click at [683, 420] on textarea "Message *" at bounding box center [532, 413] width 632 height 143
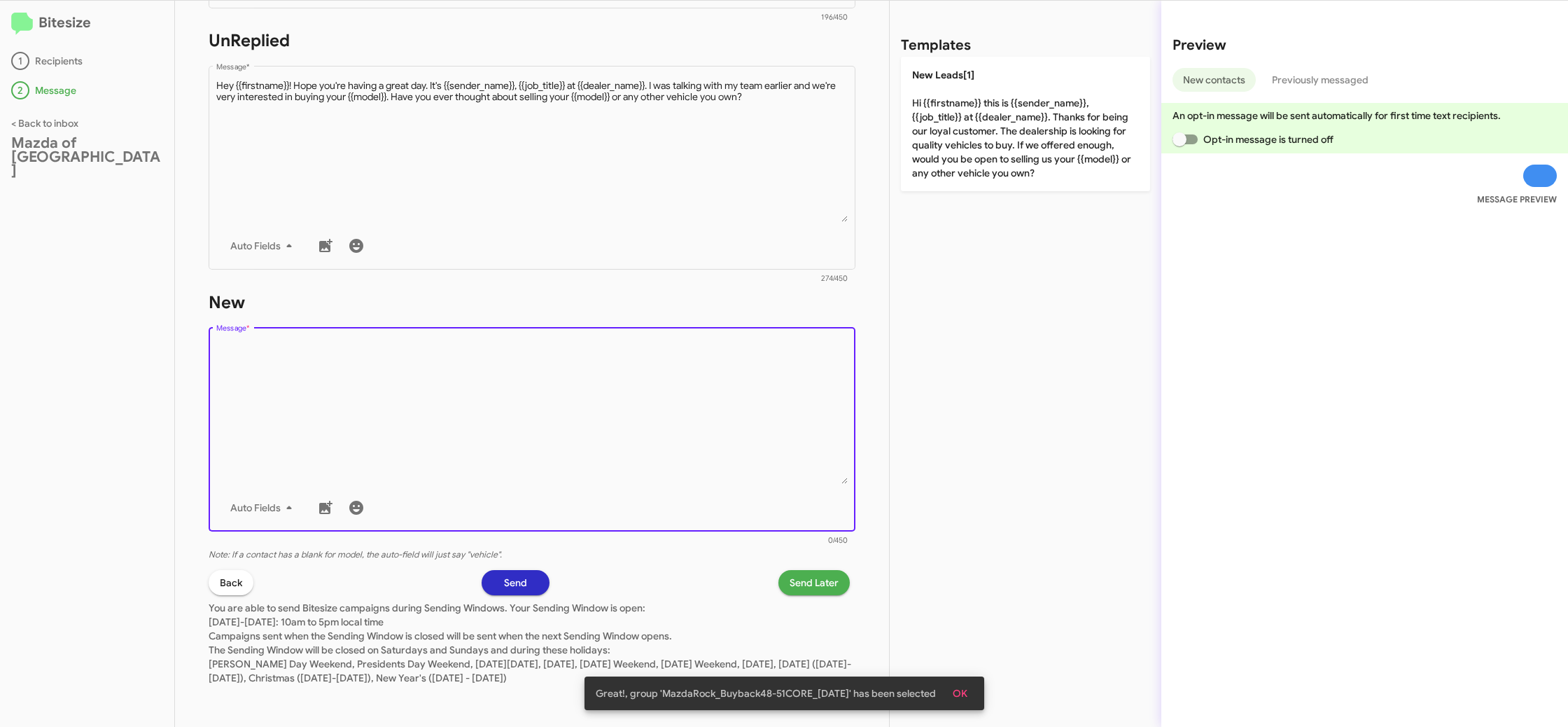
click at [683, 420] on textarea "Message *" at bounding box center [532, 413] width 632 height 143
drag, startPoint x: 683, startPoint y: 420, endPoint x: 1023, endPoint y: 167, distance: 423.8
click at [711, 401] on textarea "Message *" at bounding box center [532, 413] width 632 height 143
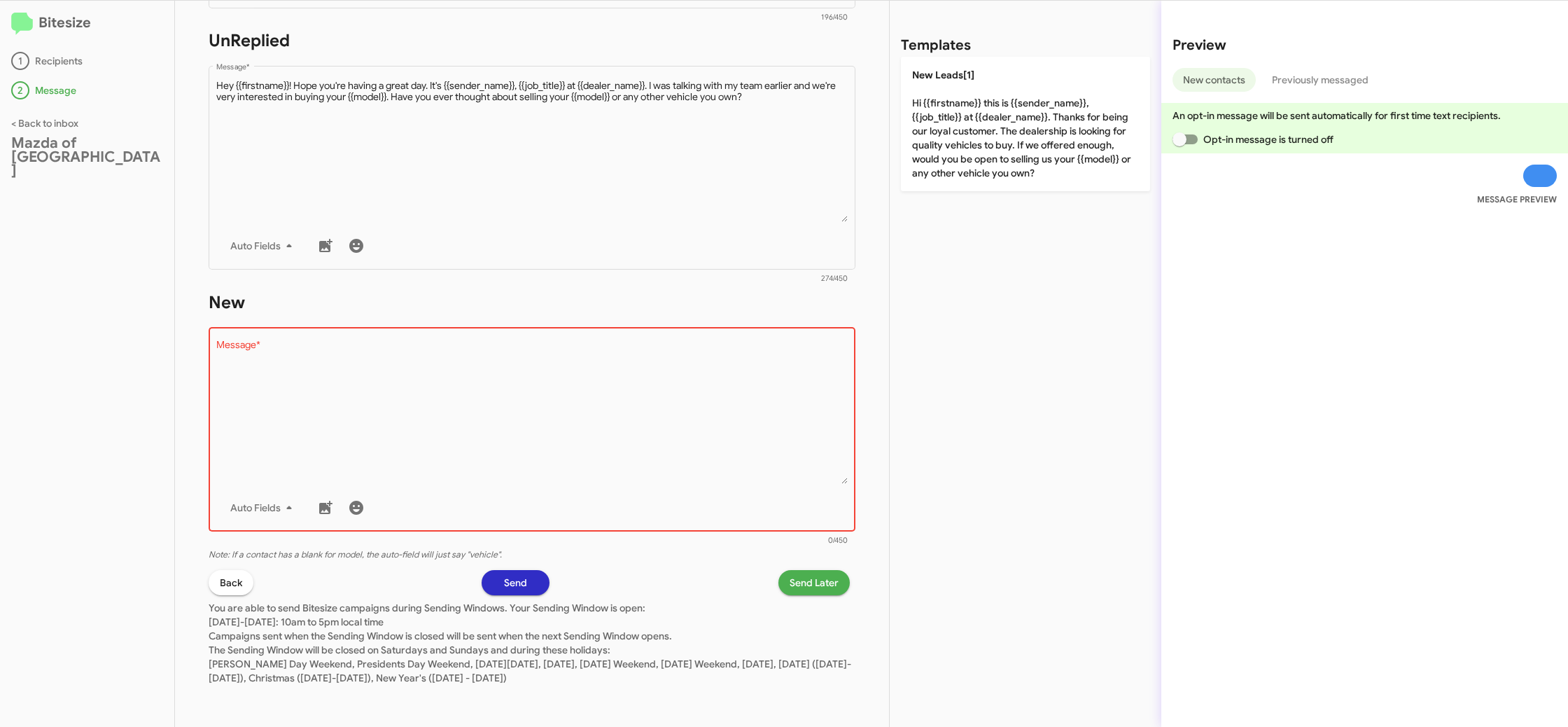
drag, startPoint x: 1034, startPoint y: 158, endPoint x: 863, endPoint y: 483, distance: 367.2
click at [1031, 162] on p "New Leads[1] Hi {{firstname}} this is {{sender_name}}, {{job_title}} at {{deale…" at bounding box center [1025, 123] width 249 height 134
type textarea "Hi {{firstname}} this is {{sender_name}}, {{job_title}} at {{dealer_name}}. Tha…"
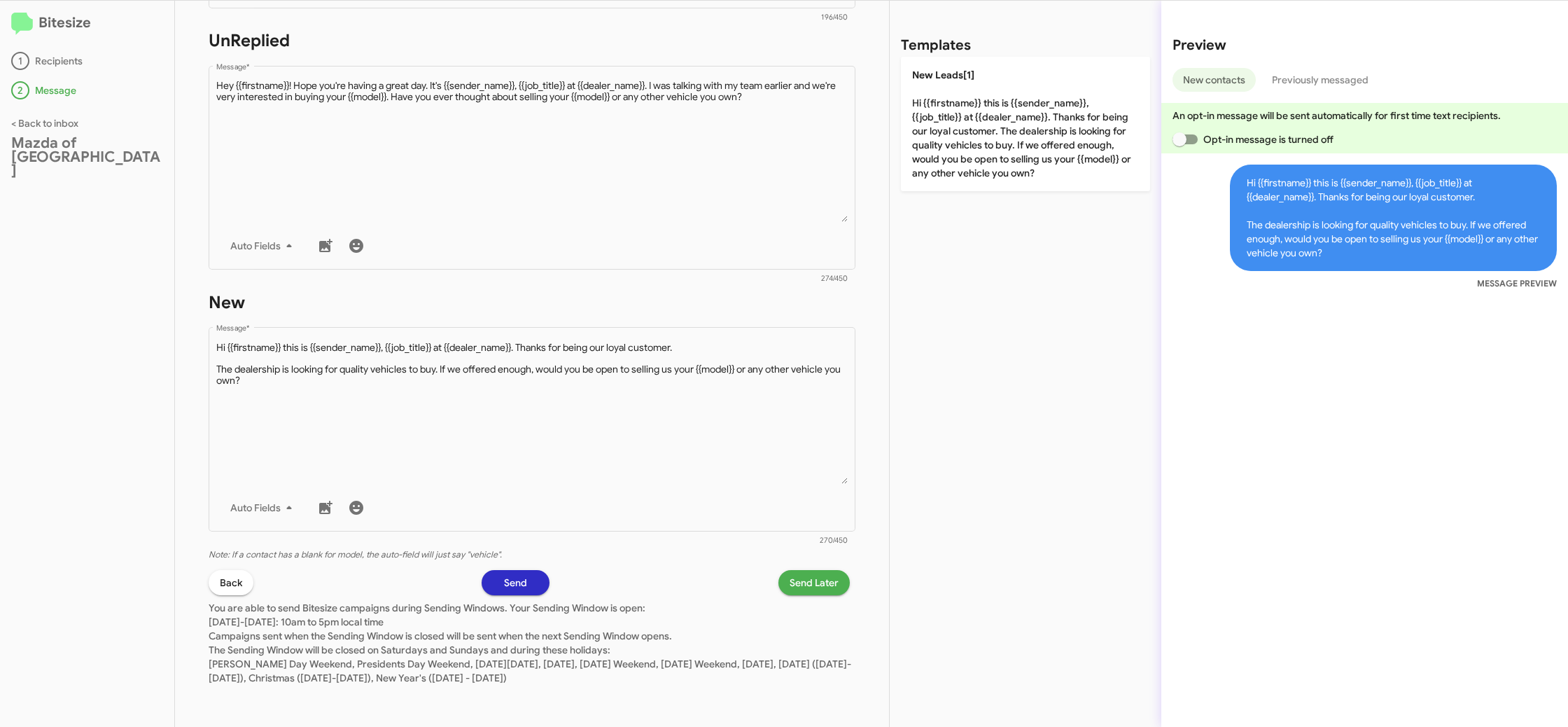
click at [794, 589] on span "Send Later" at bounding box center [814, 582] width 49 height 25
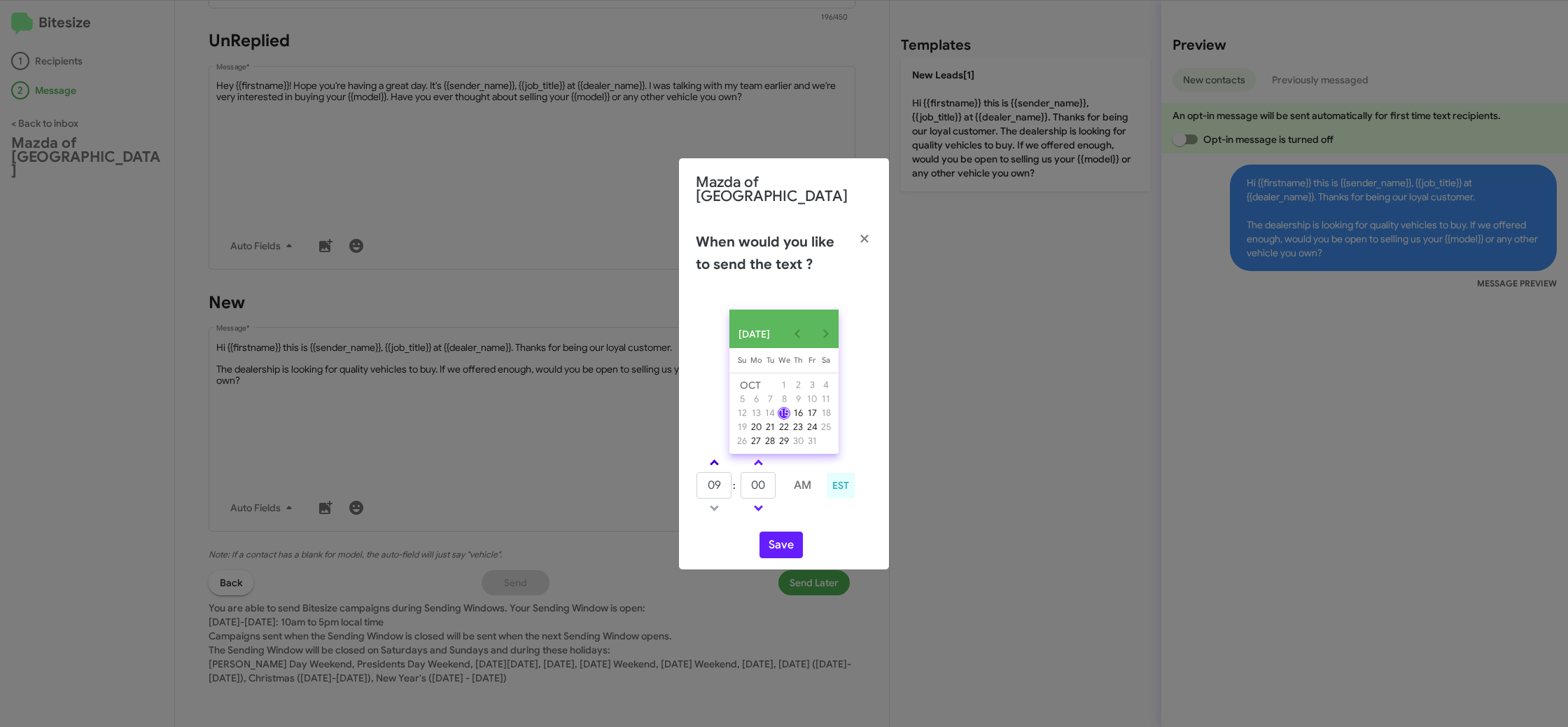
drag, startPoint x: 716, startPoint y: 453, endPoint x: 716, endPoint y: 466, distance: 13.0
click at [716, 454] on link at bounding box center [714, 462] width 24 height 16
type input "10"
click at [755, 485] on input "00" at bounding box center [758, 486] width 35 height 27
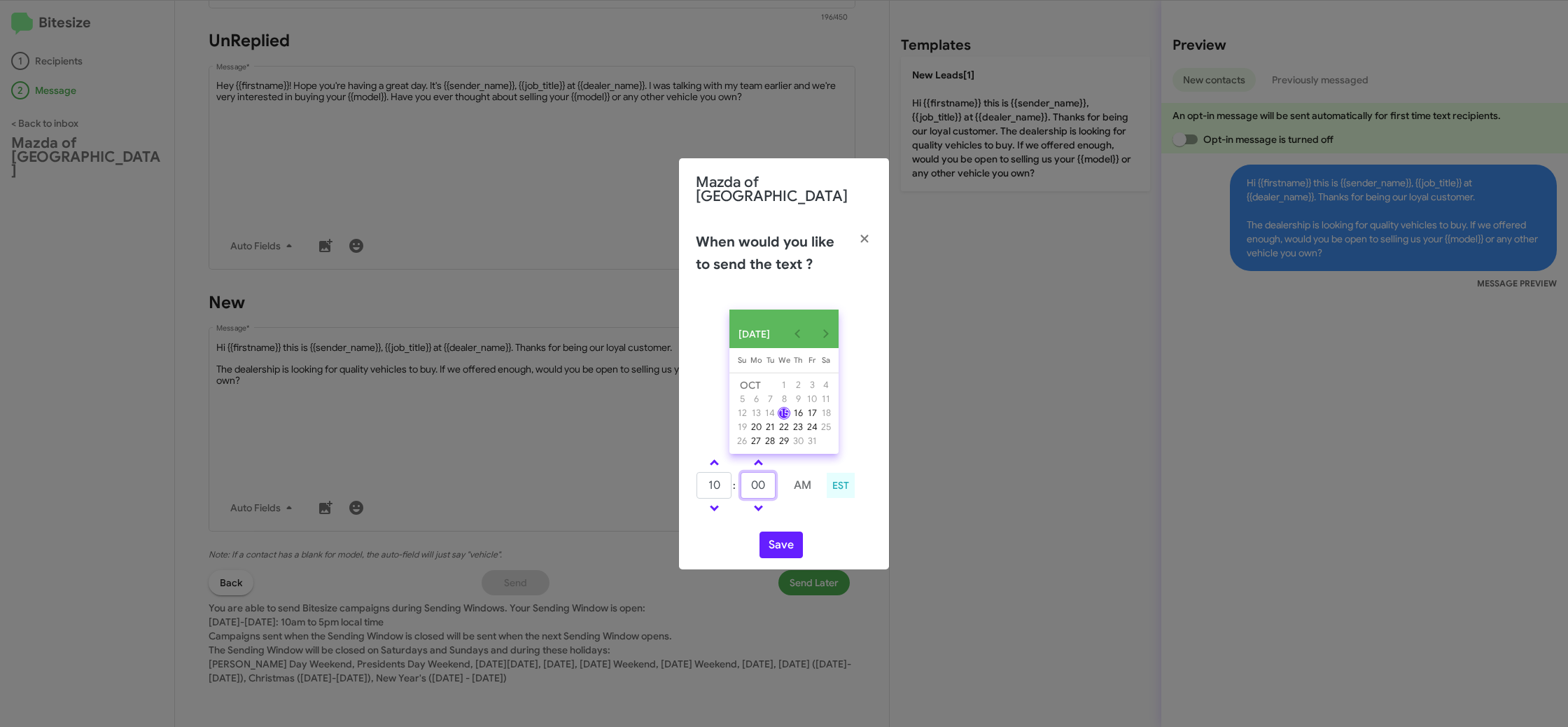
click at [755, 485] on input "00" at bounding box center [758, 486] width 35 height 27
type input "42"
drag, startPoint x: 800, startPoint y: 517, endPoint x: 784, endPoint y: 537, distance: 25.6
click at [799, 518] on div "10 : 42 AM EST" at bounding box center [783, 487] width 197 height 67
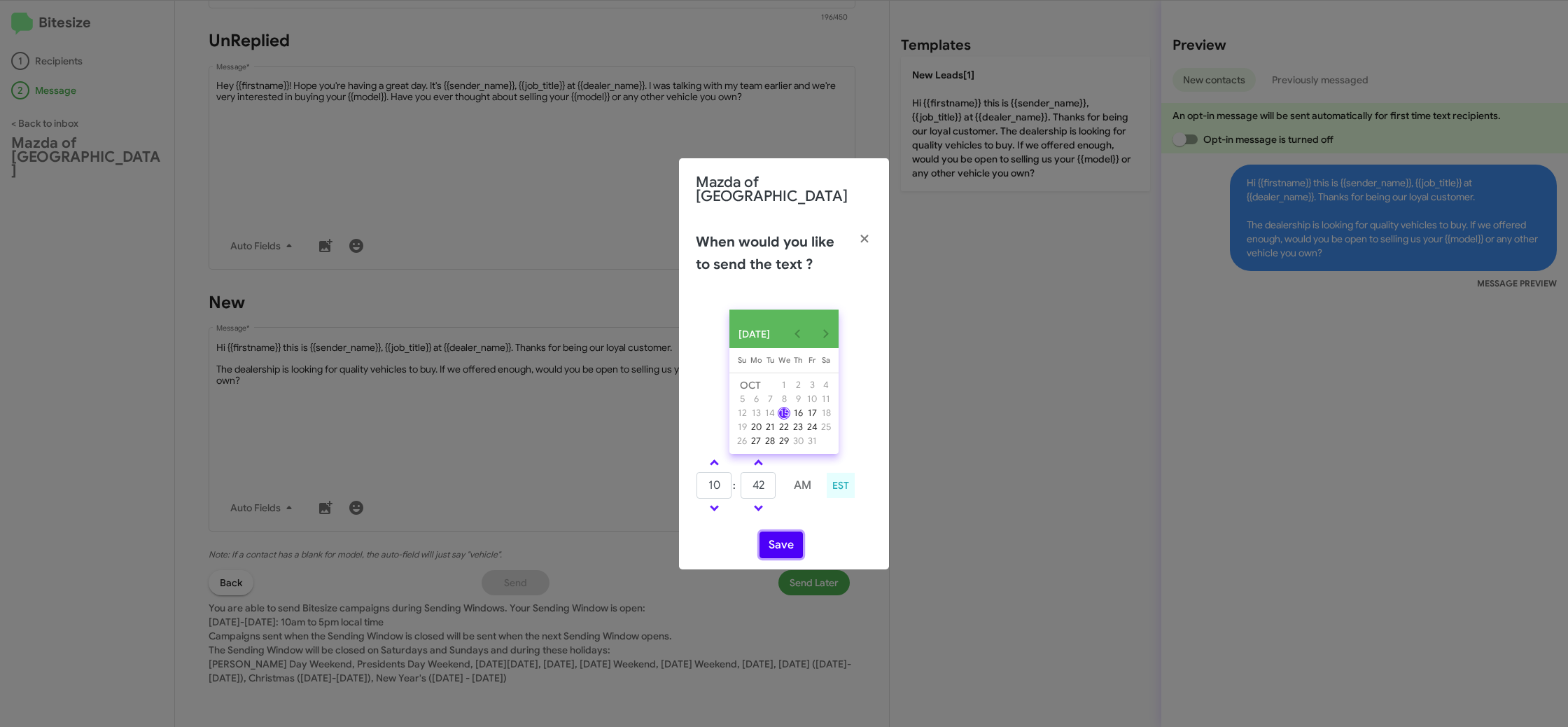
click at [783, 542] on button "Save" at bounding box center [781, 545] width 43 height 27
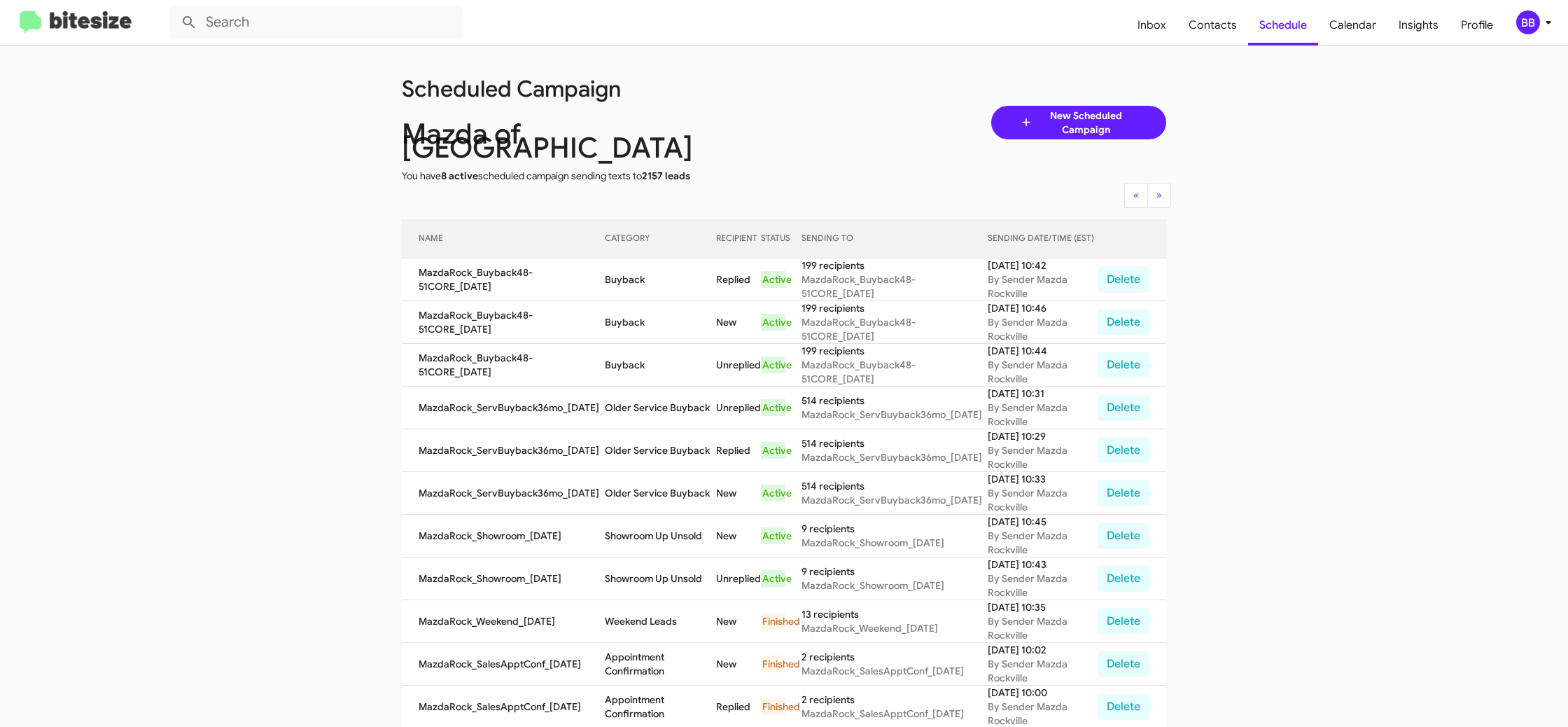
drag, startPoint x: 1557, startPoint y: 23, endPoint x: 1525, endPoint y: 23, distance: 32.0
click at [1555, 23] on mat-toolbar "Inbox Contacts Schedule Calendar Insights Profile BB" at bounding box center [784, 22] width 1568 height 45
drag, startPoint x: 1528, startPoint y: 20, endPoint x: 1519, endPoint y: 27, distance: 11.4
click at [1526, 21] on div "BB" at bounding box center [1528, 22] width 24 height 24
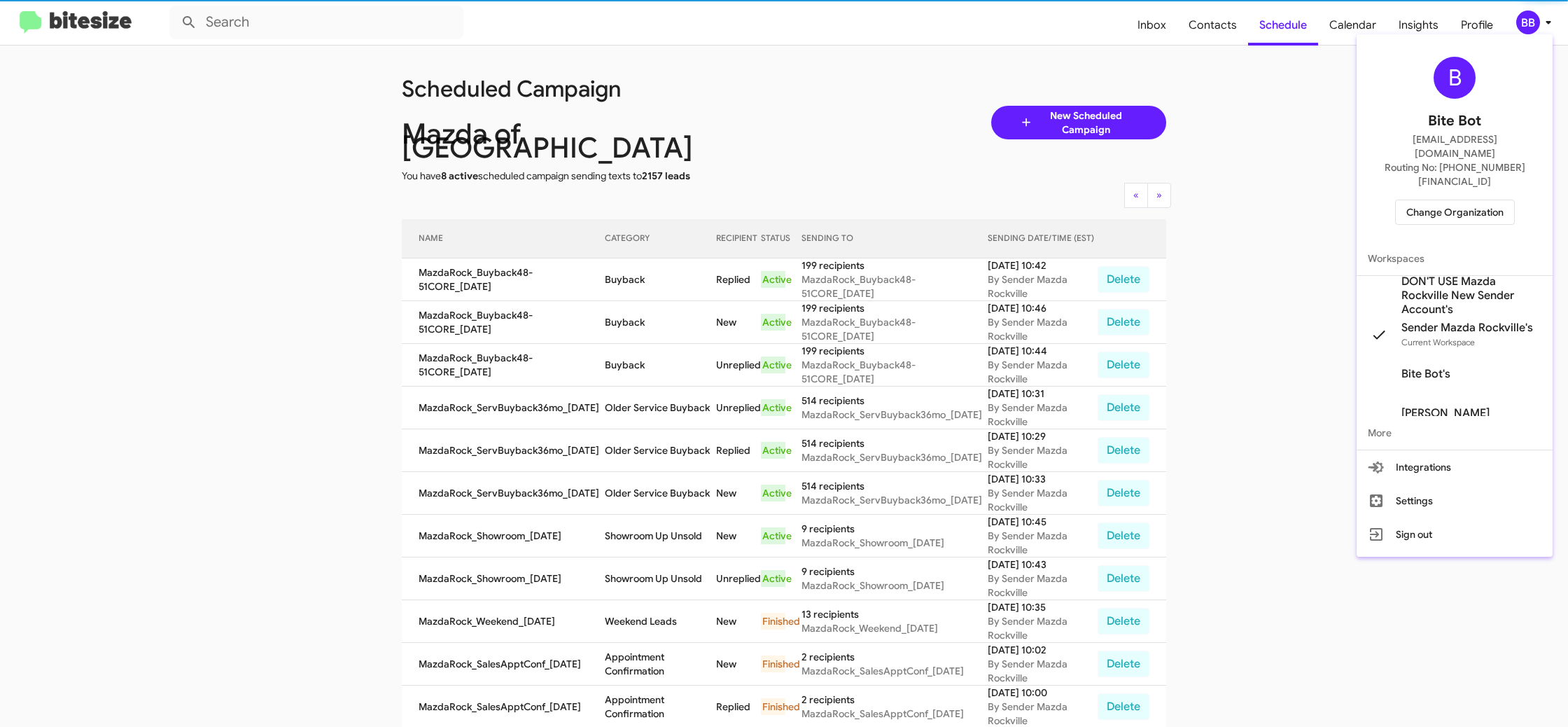
click at [1452, 200] on span "Change Organization" at bounding box center [1455, 212] width 97 height 24
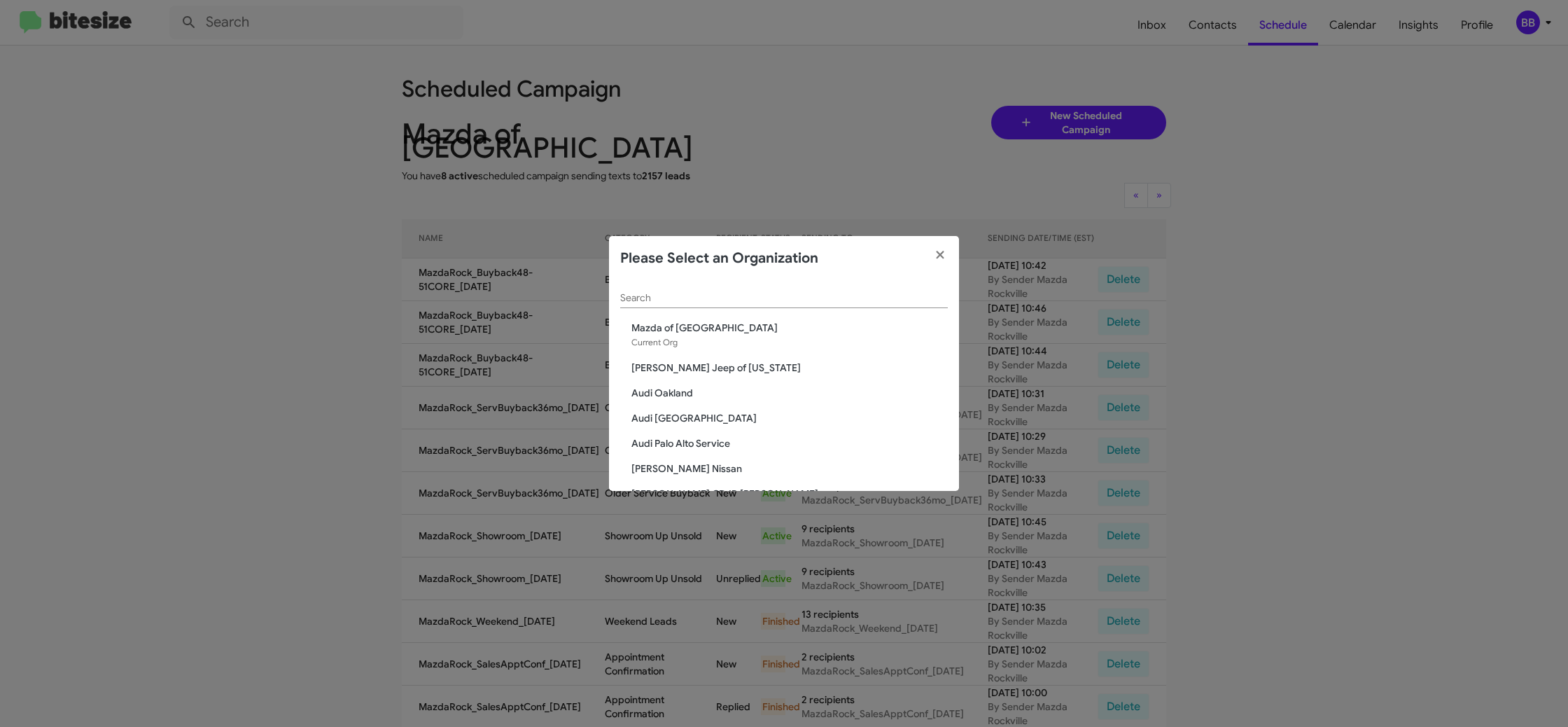
click at [683, 303] on input "Search" at bounding box center [783, 298] width 328 height 11
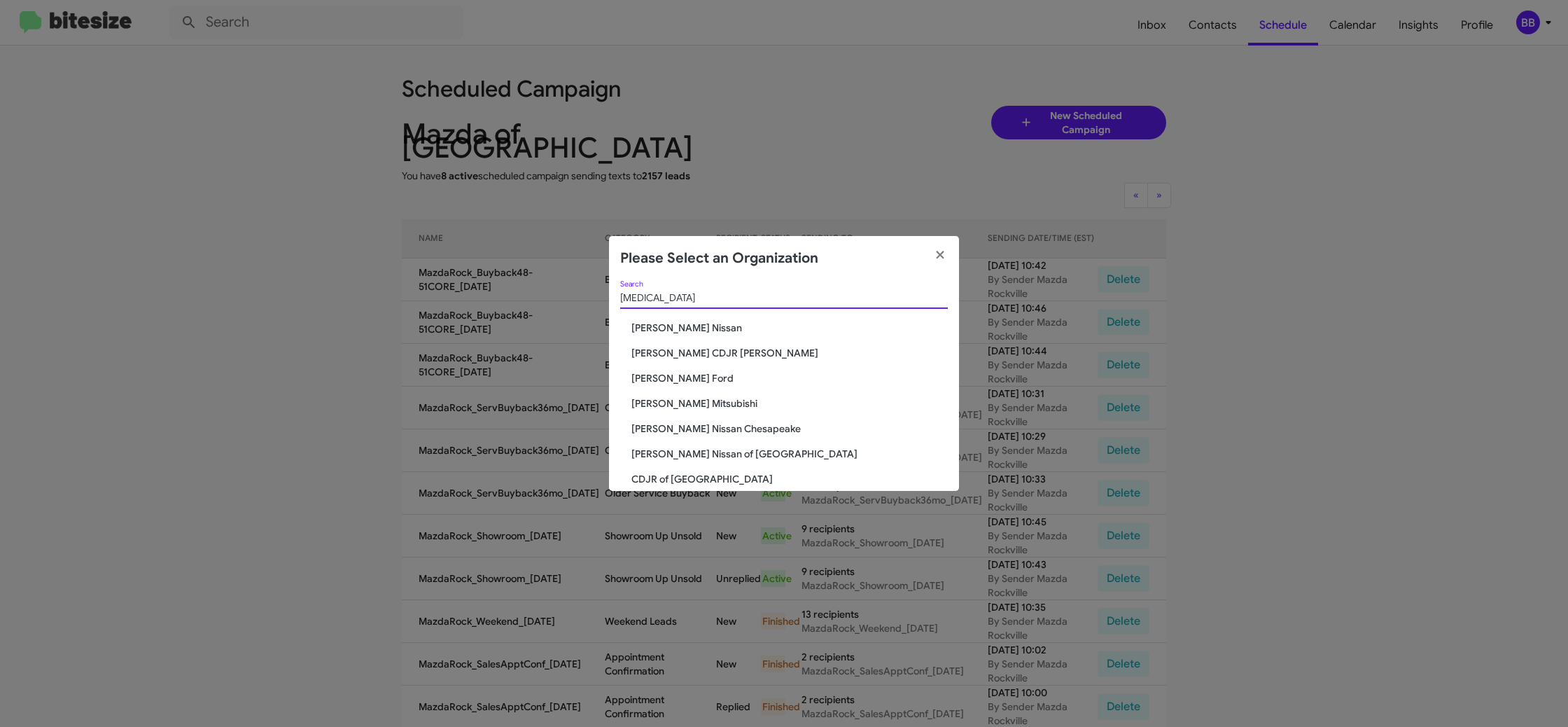
type input "bal"
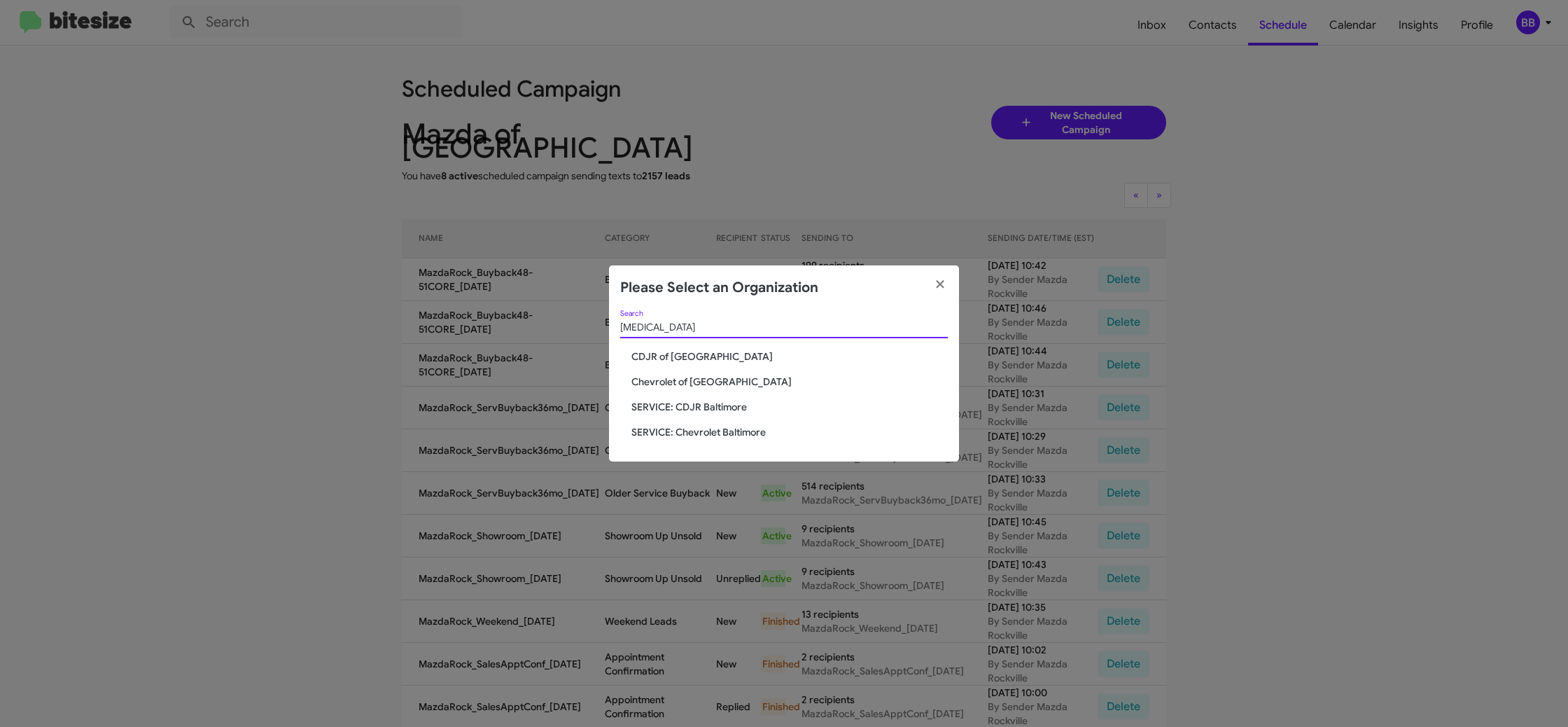
click at [706, 406] on span "SERVICE: CDJR Baltimore" at bounding box center [789, 407] width 317 height 14
drag, startPoint x: 706, startPoint y: 406, endPoint x: 536, endPoint y: 57, distance: 388.2
click at [707, 403] on span "SERVICE: CDJR Baltimore" at bounding box center [789, 407] width 317 height 14
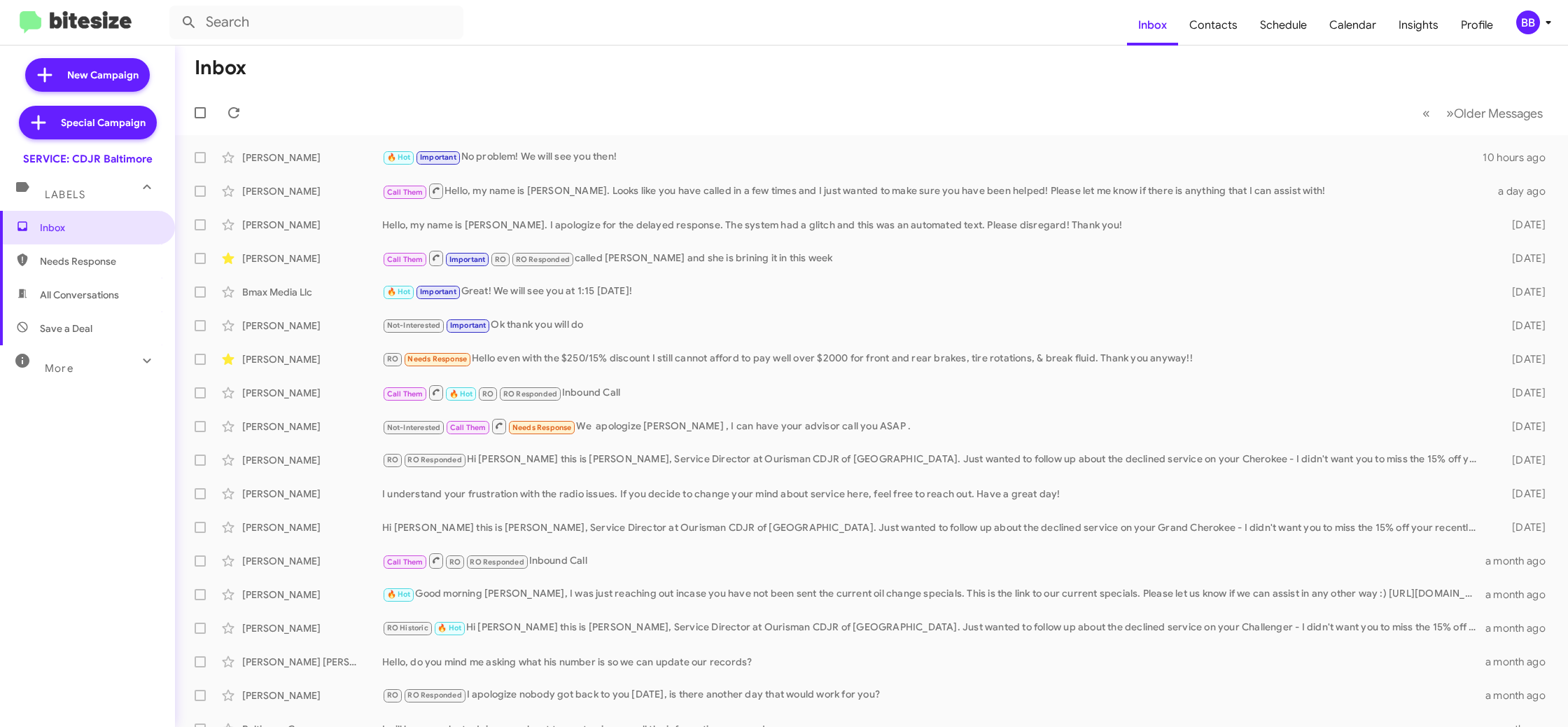
click at [1547, 31] on span "BB" at bounding box center [1536, 22] width 42 height 24
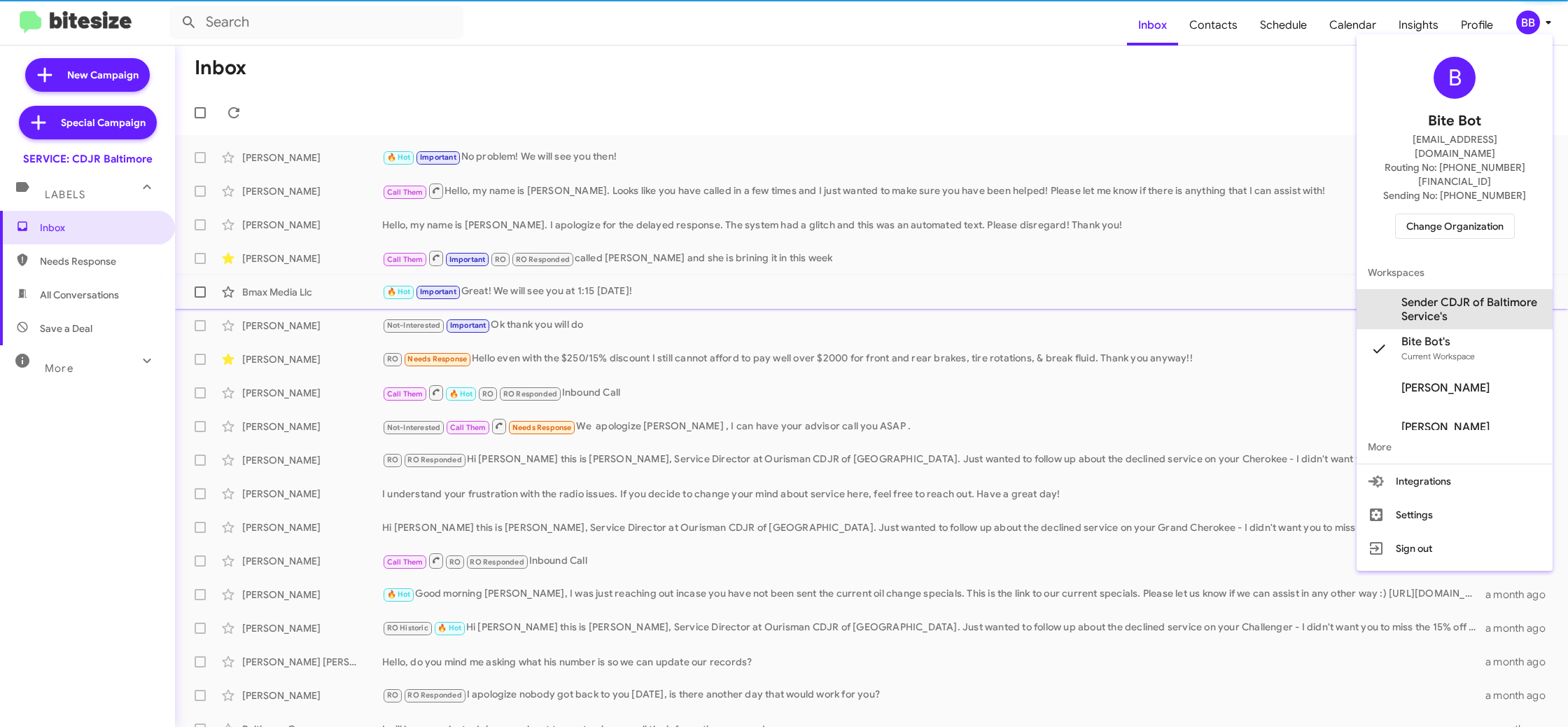
click at [1442, 296] on span "Sender CDJR of Baltimore Service's" at bounding box center [1471, 310] width 140 height 28
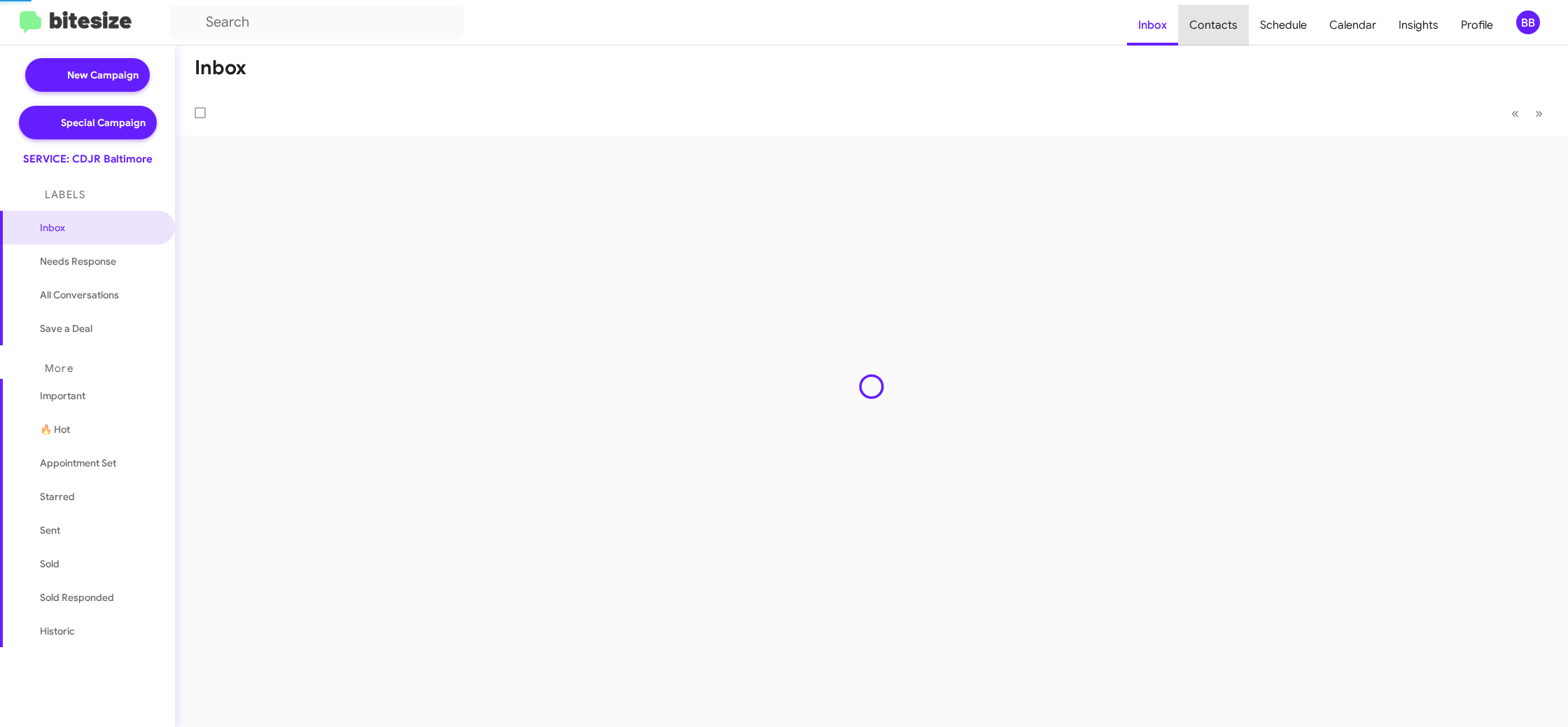
click at [1218, 34] on span "Contacts" at bounding box center [1214, 25] width 71 height 41
type input "in:groups"
click at [1218, 34] on span "Contacts" at bounding box center [1214, 25] width 71 height 41
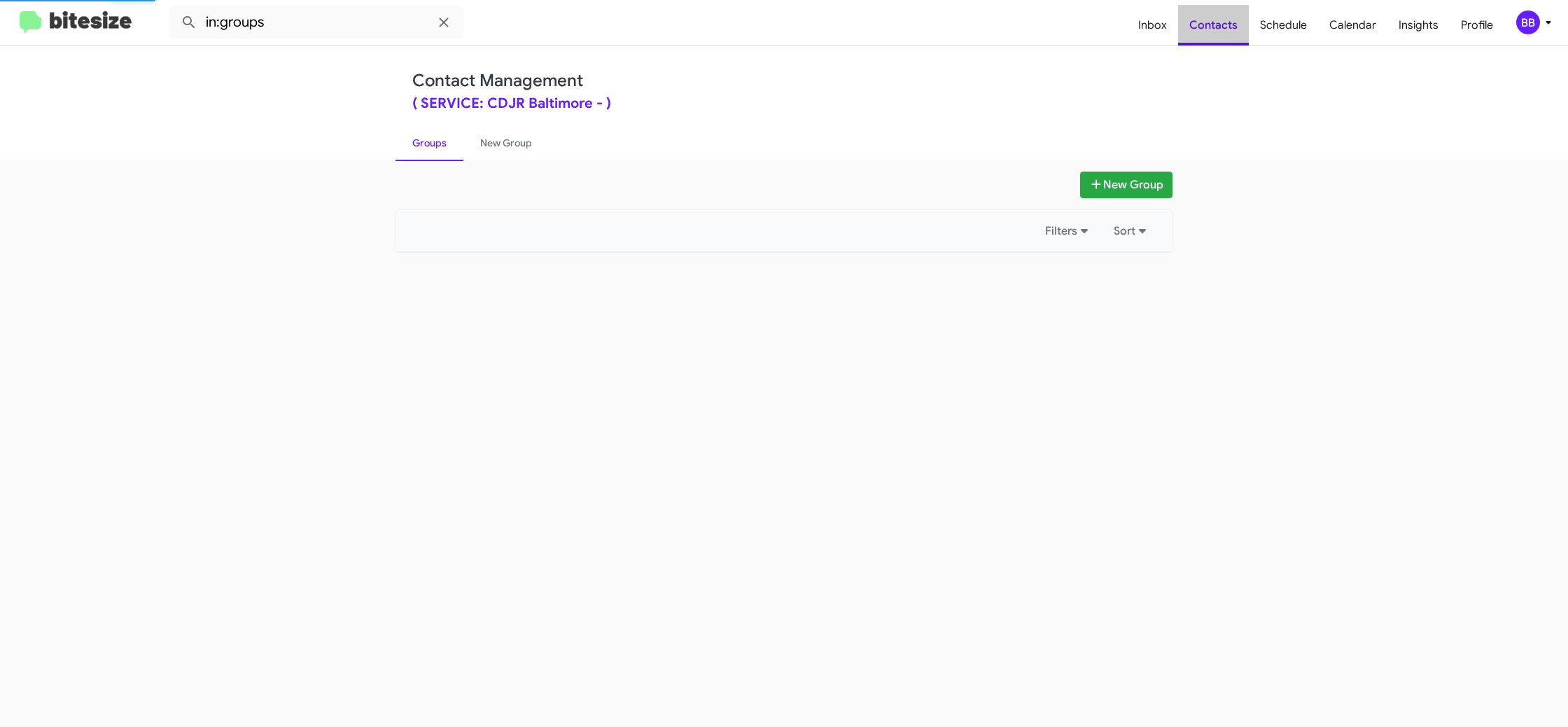
drag, startPoint x: 1240, startPoint y: 35, endPoint x: 632, endPoint y: 140, distance: 617.0
click at [1218, 34] on span "Contacts" at bounding box center [1214, 25] width 71 height 41
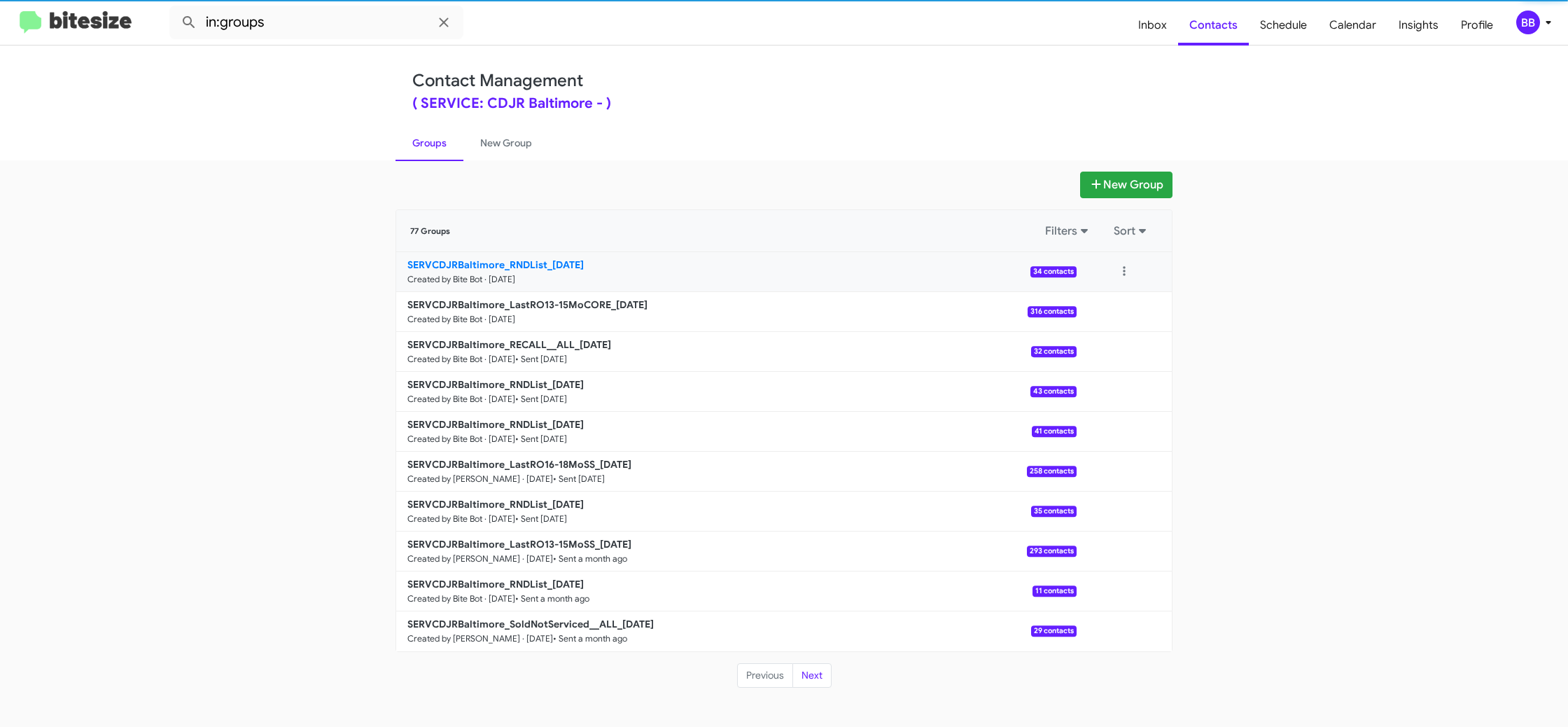
click at [515, 274] on small "Created by Bite Bot · [DATE]" at bounding box center [461, 279] width 108 height 11
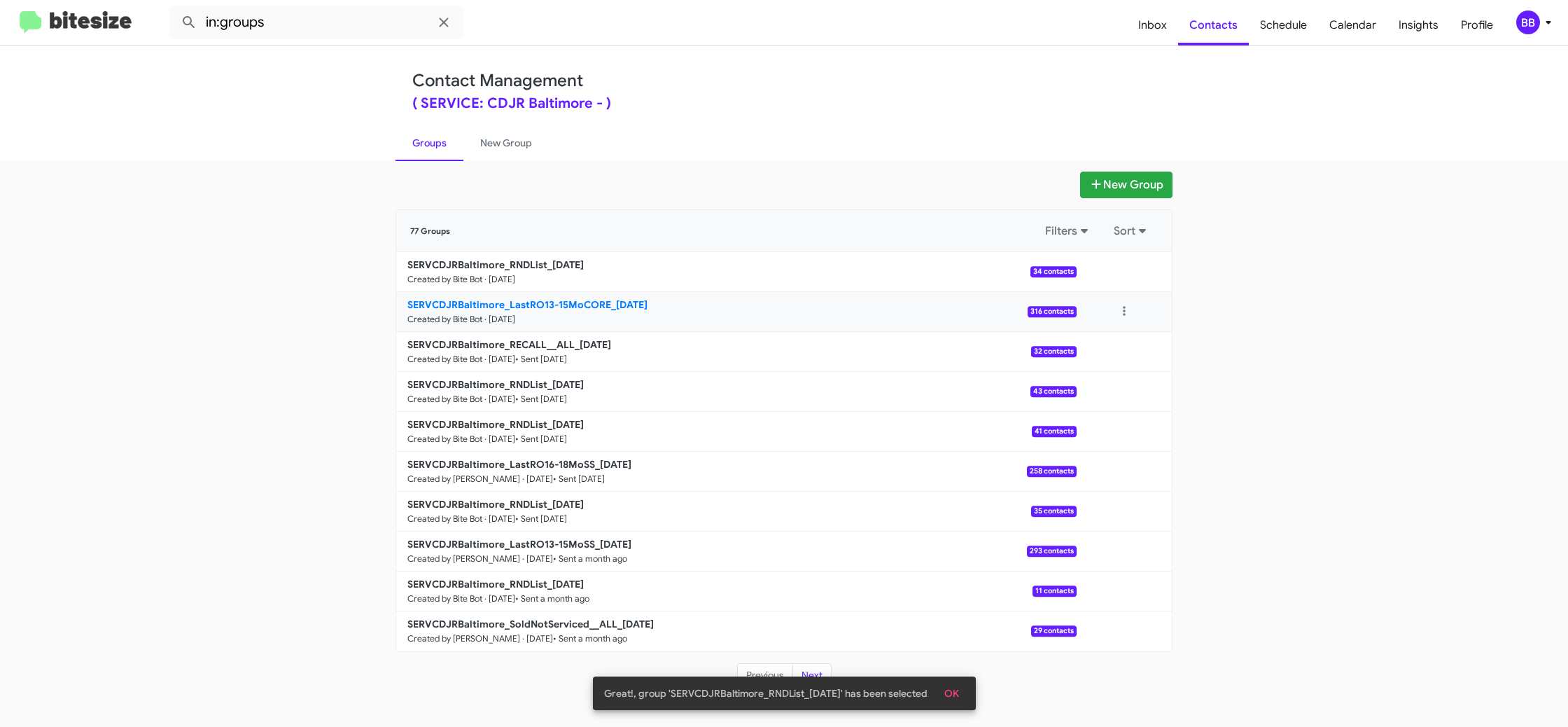
click at [542, 312] on link "SERVCDJRBaltimore_LastRO13-15MoCORE_[DATE] Created by Bite Bot · [DATE] 316 con…" at bounding box center [736, 312] width 680 height 40
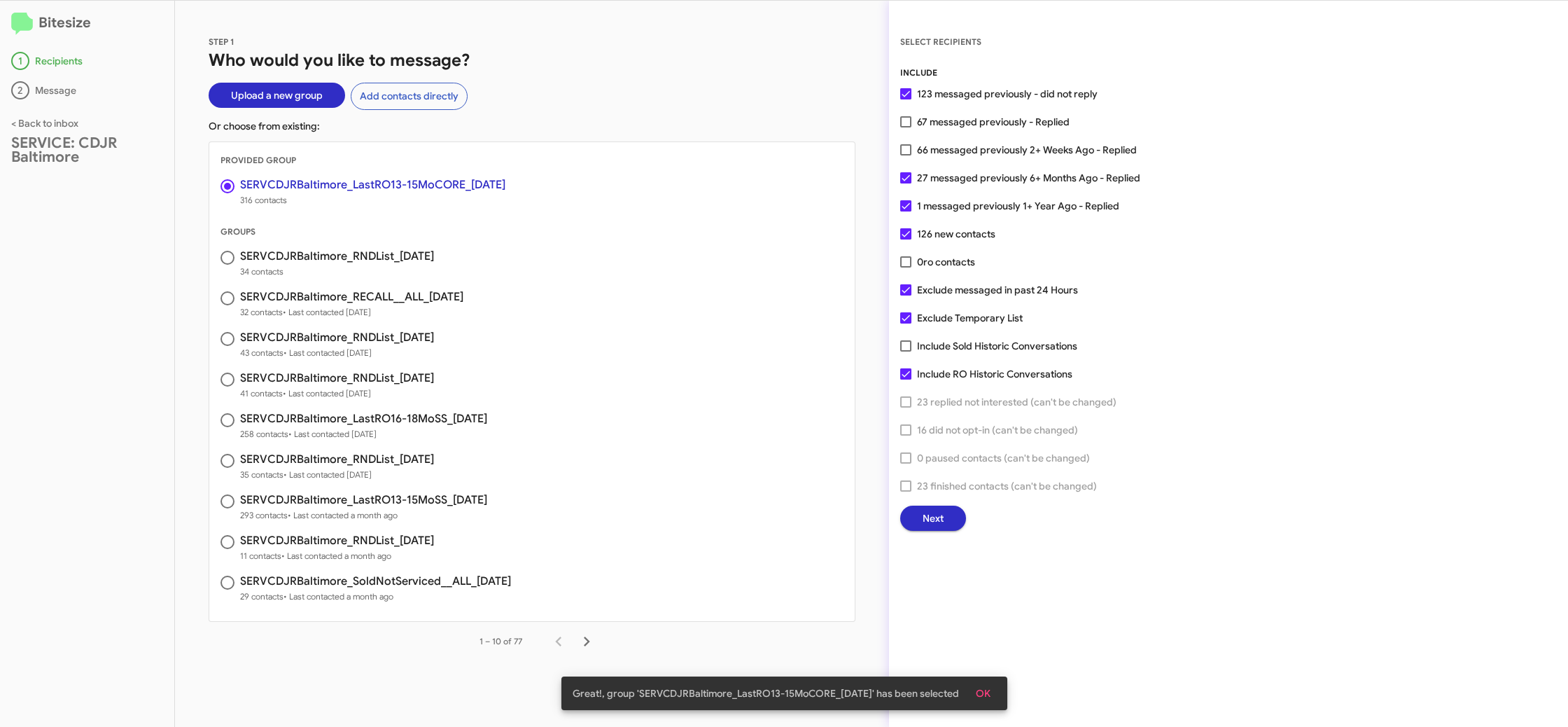
click at [940, 511] on span "Next" at bounding box center [932, 518] width 21 height 25
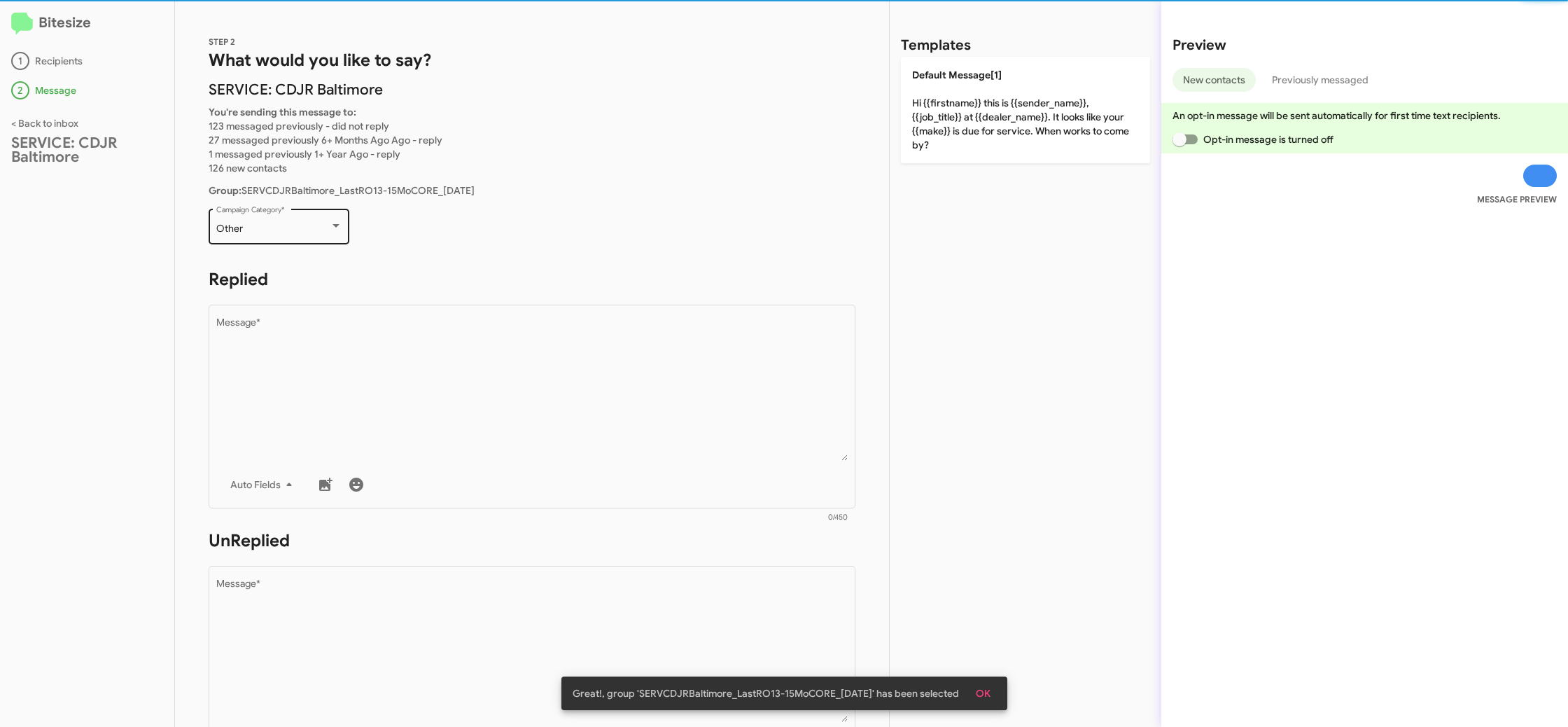
click at [276, 240] on div "Other Campaign Category *" at bounding box center [279, 225] width 126 height 39
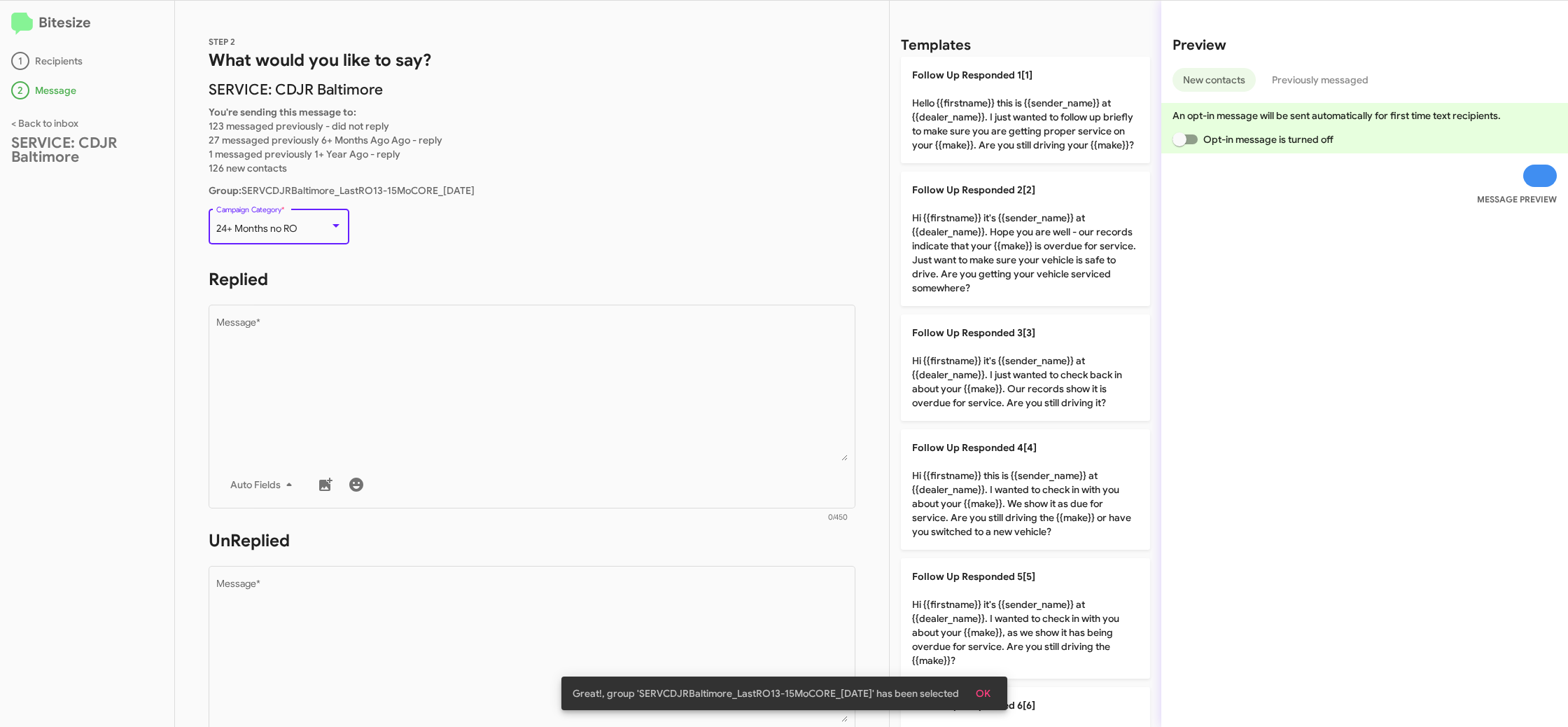
scroll to position [1, 0]
click at [276, 240] on div "24+ Months no RO Campaign Category *" at bounding box center [279, 224] width 126 height 39
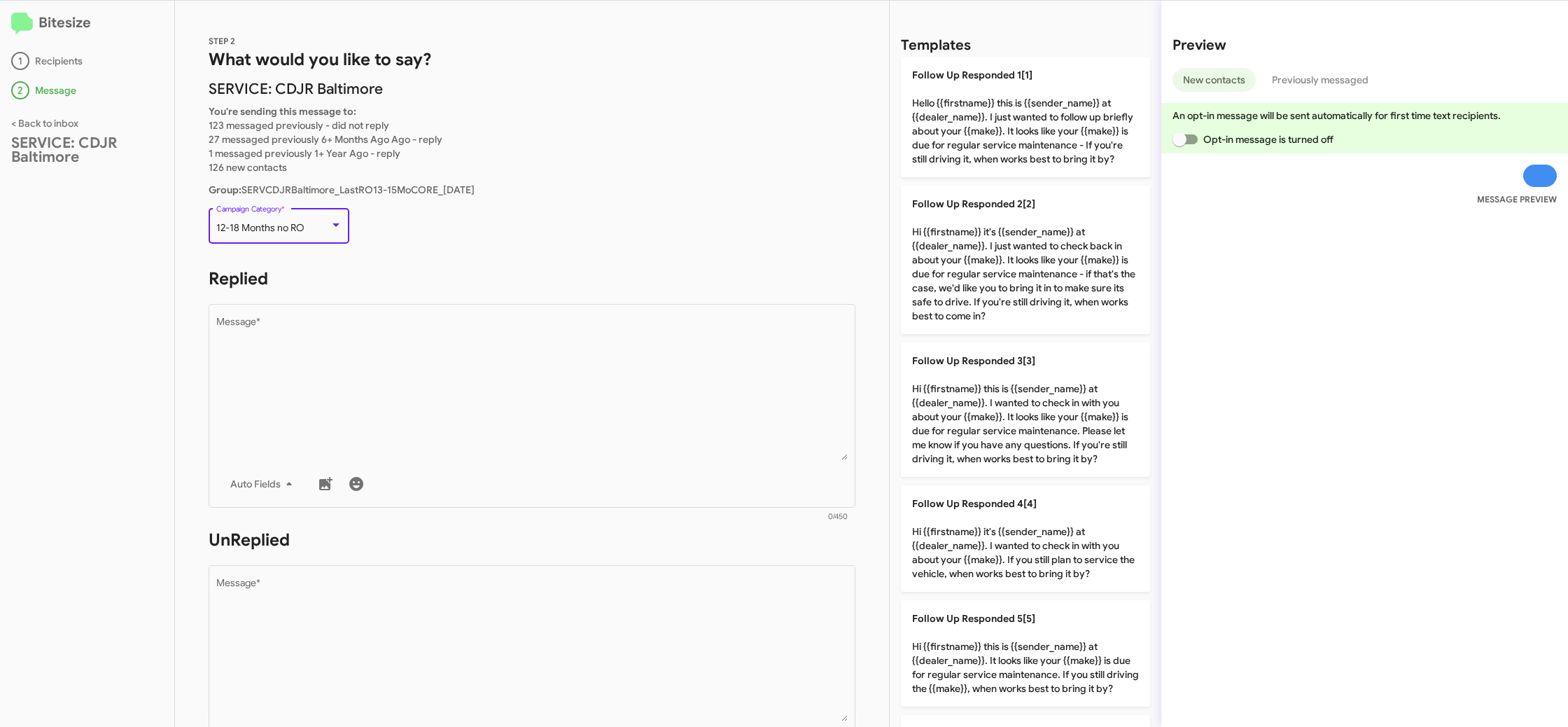
scroll to position [0, 0]
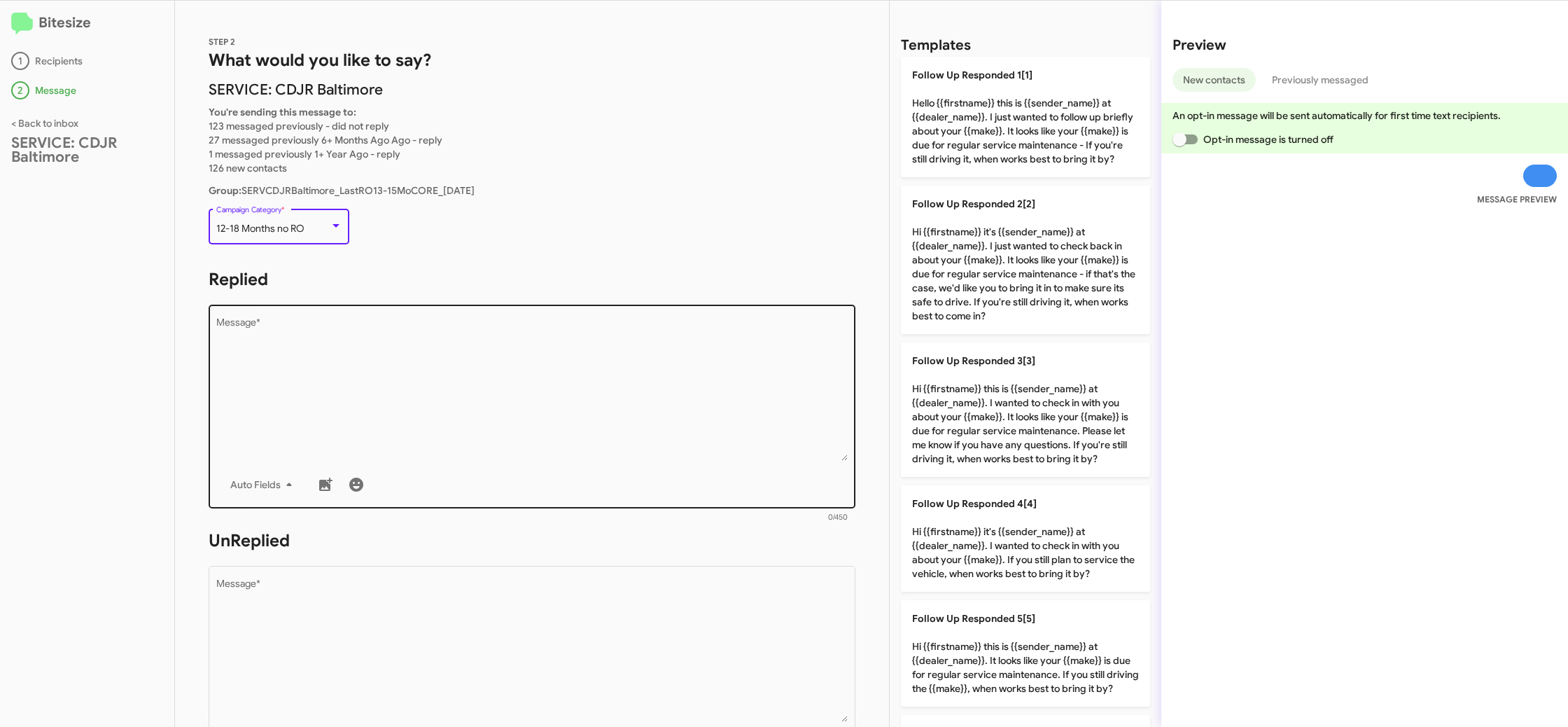
click at [515, 358] on textarea "Message *" at bounding box center [532, 389] width 632 height 143
click at [515, 359] on textarea "Message *" at bounding box center [532, 389] width 632 height 143
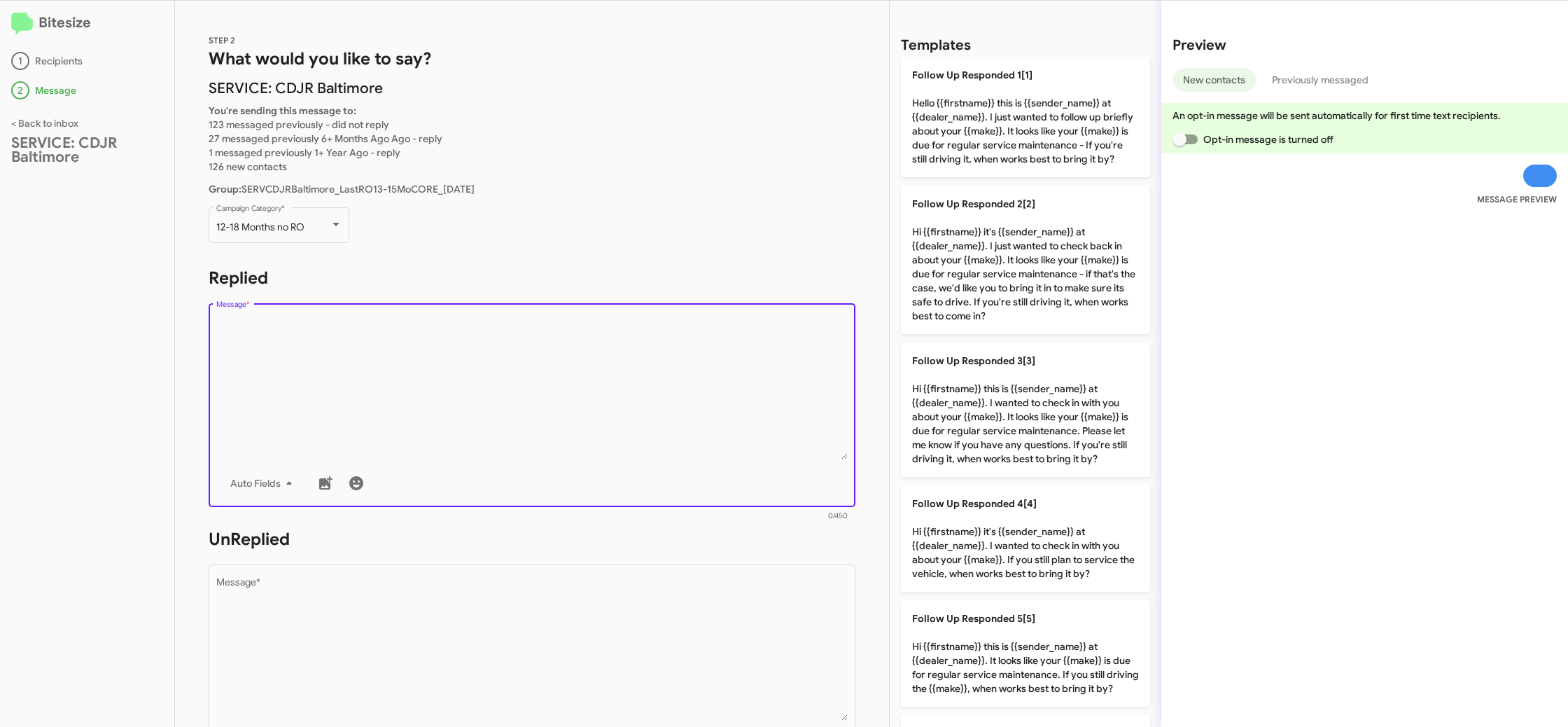
click at [515, 359] on textarea "Message *" at bounding box center [532, 388] width 632 height 143
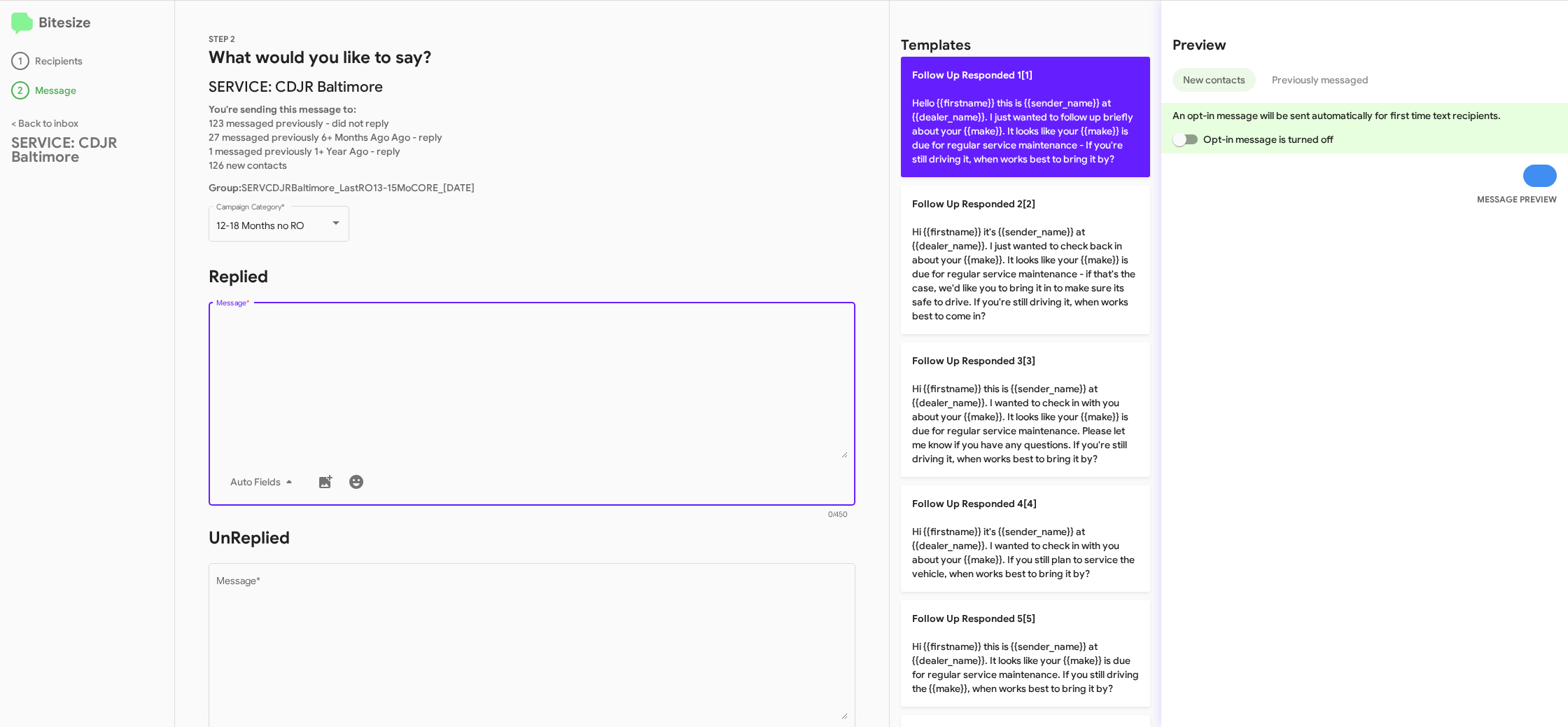
drag, startPoint x: 1017, startPoint y: 121, endPoint x: 720, endPoint y: 336, distance: 366.7
click at [1016, 122] on p "Follow Up Responded 1[1] Hello {{firstname}} this is {{sender_name}} at {{deale…" at bounding box center [1025, 116] width 249 height 120
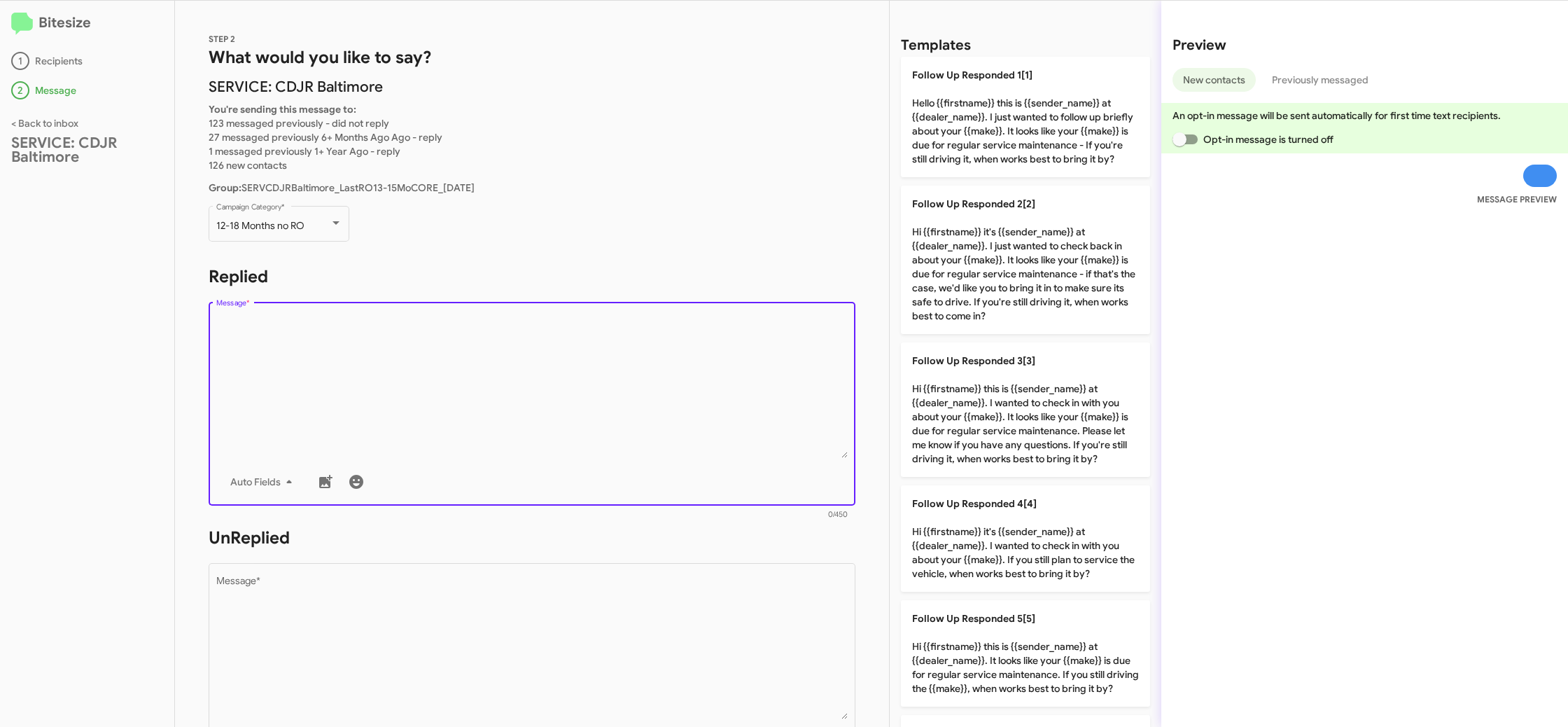
type textarea "Hello {{firstname}} this is {{sender_name}} at {{dealer_name}}. I just wanted t…"
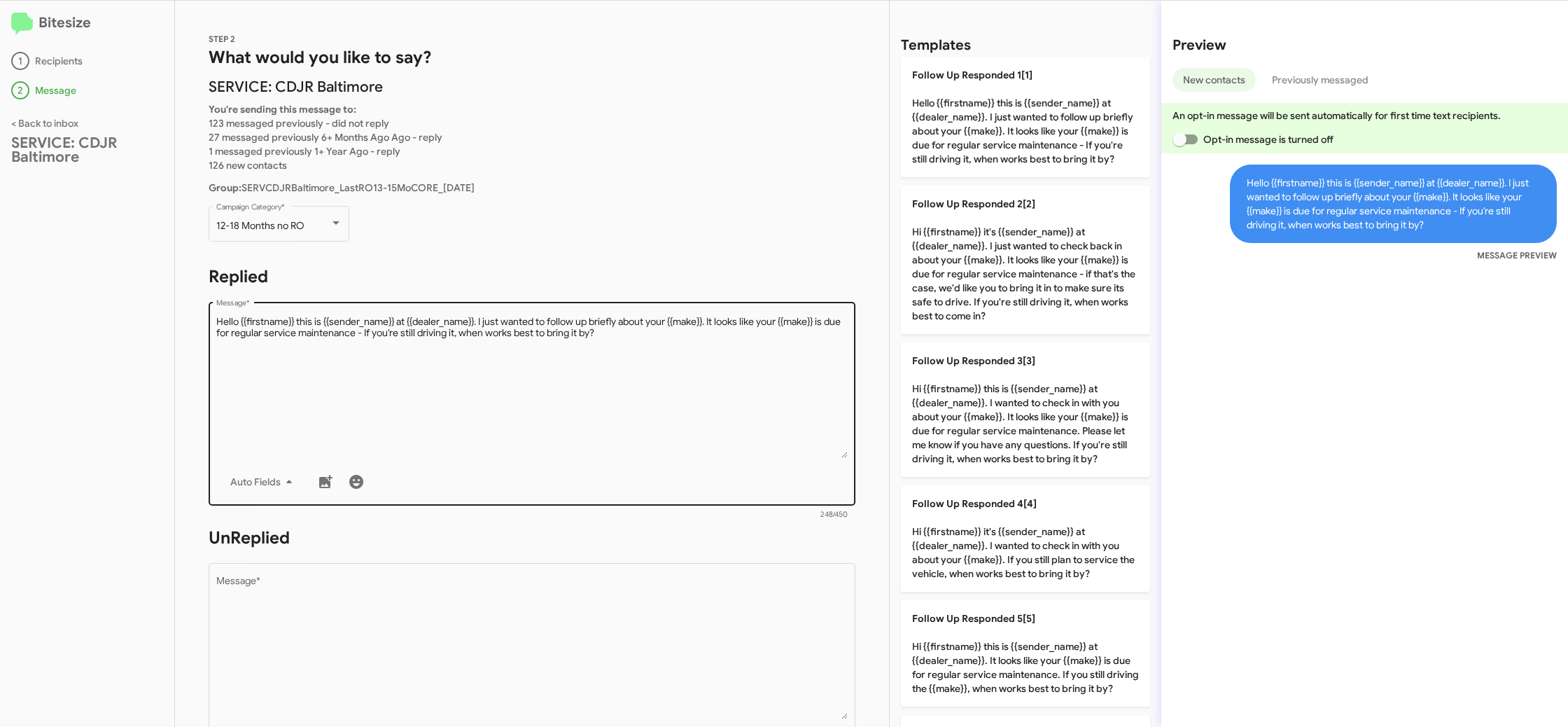
scroll to position [181, 0]
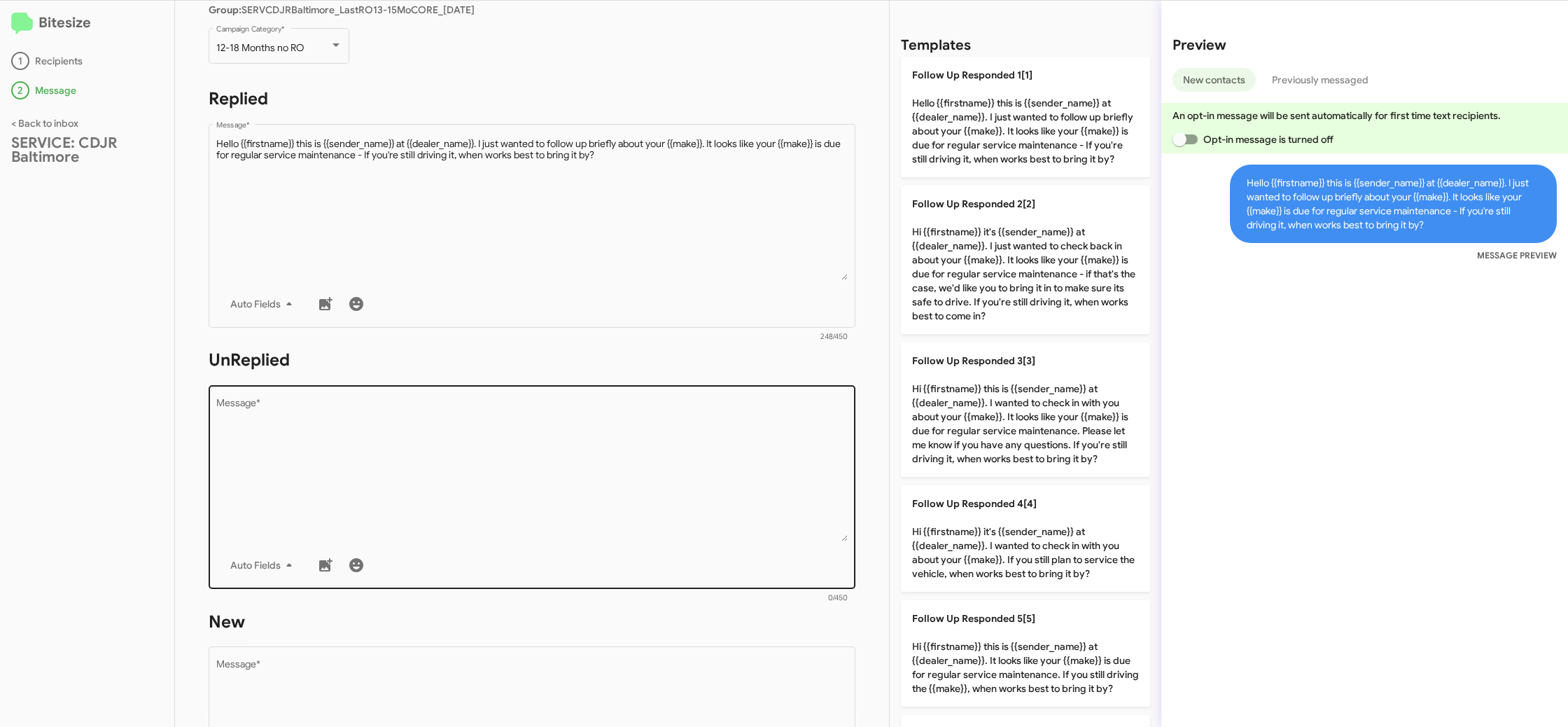
click at [613, 420] on textarea "Message *" at bounding box center [532, 470] width 632 height 143
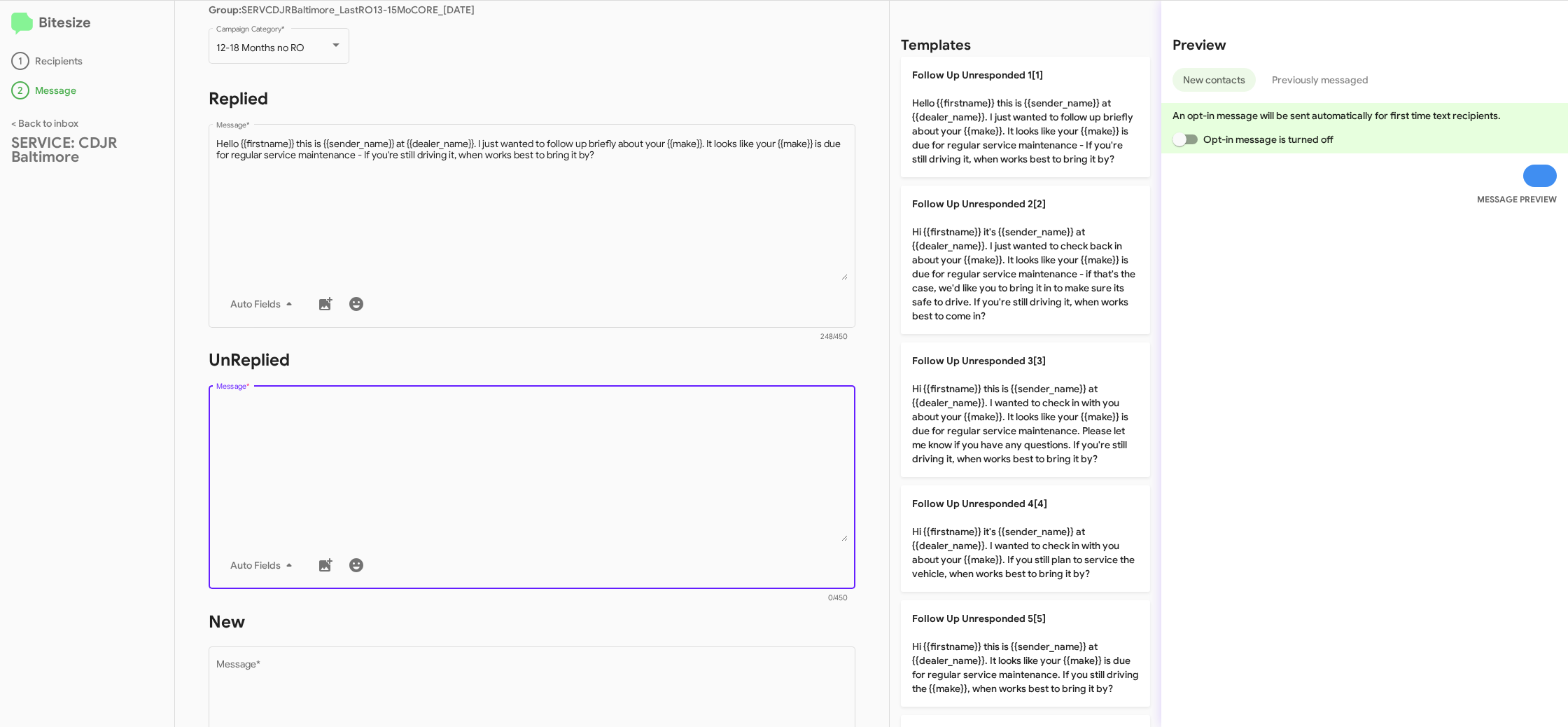
click at [613, 420] on textarea "Message *" at bounding box center [532, 470] width 632 height 143
drag, startPoint x: 613, startPoint y: 420, endPoint x: 705, endPoint y: 418, distance: 92.0
click at [636, 420] on textarea "Message *" at bounding box center [532, 470] width 632 height 143
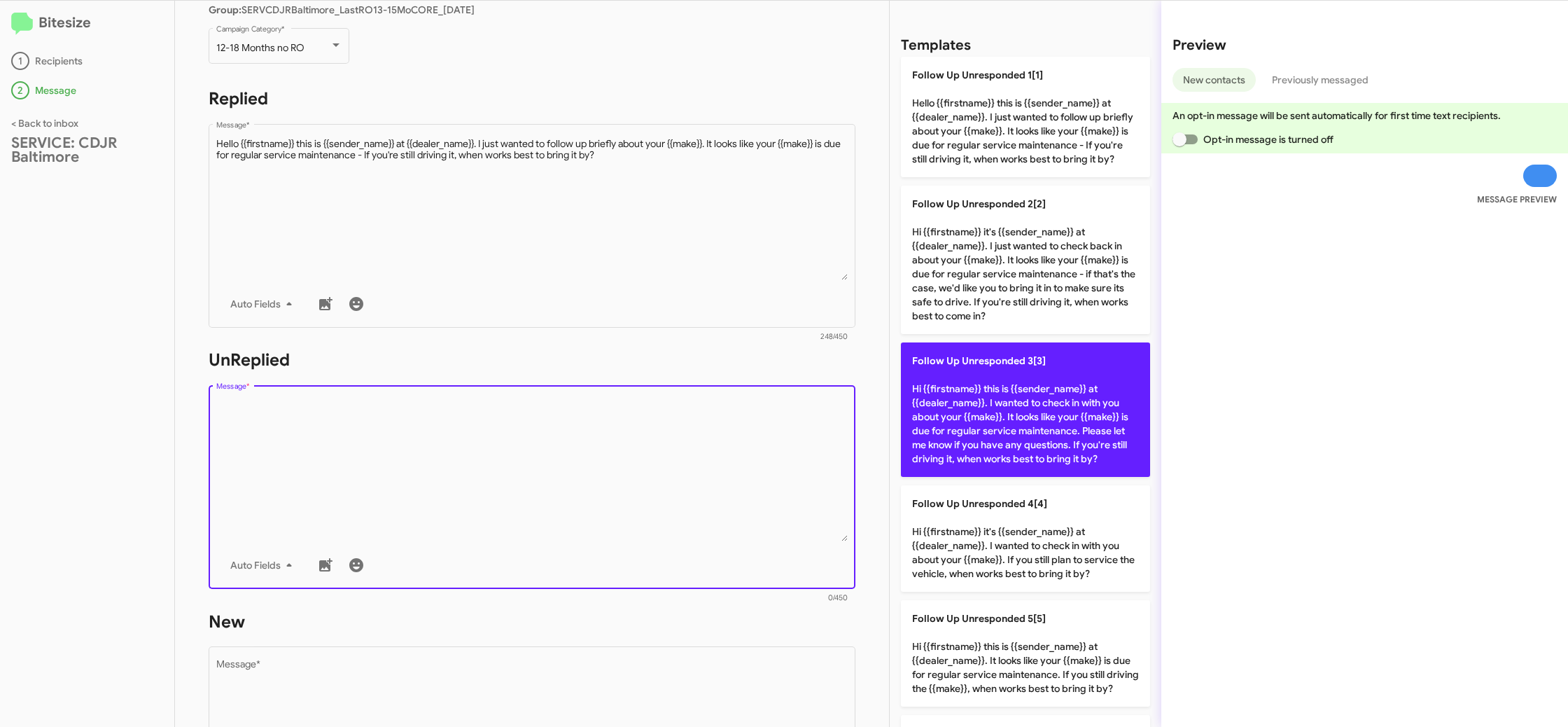
drag, startPoint x: 1070, startPoint y: 420, endPoint x: 1056, endPoint y: 419, distance: 14.0
click at [1063, 420] on p "Follow Up Unresponded 3[3] Hi {{firstname}} this is {{sender_name}} at {{dealer…" at bounding box center [1025, 409] width 249 height 134
type textarea "Hi {{firstname}} this is {{sender_name}} at {{dealer_name}}. I wanted to check …"
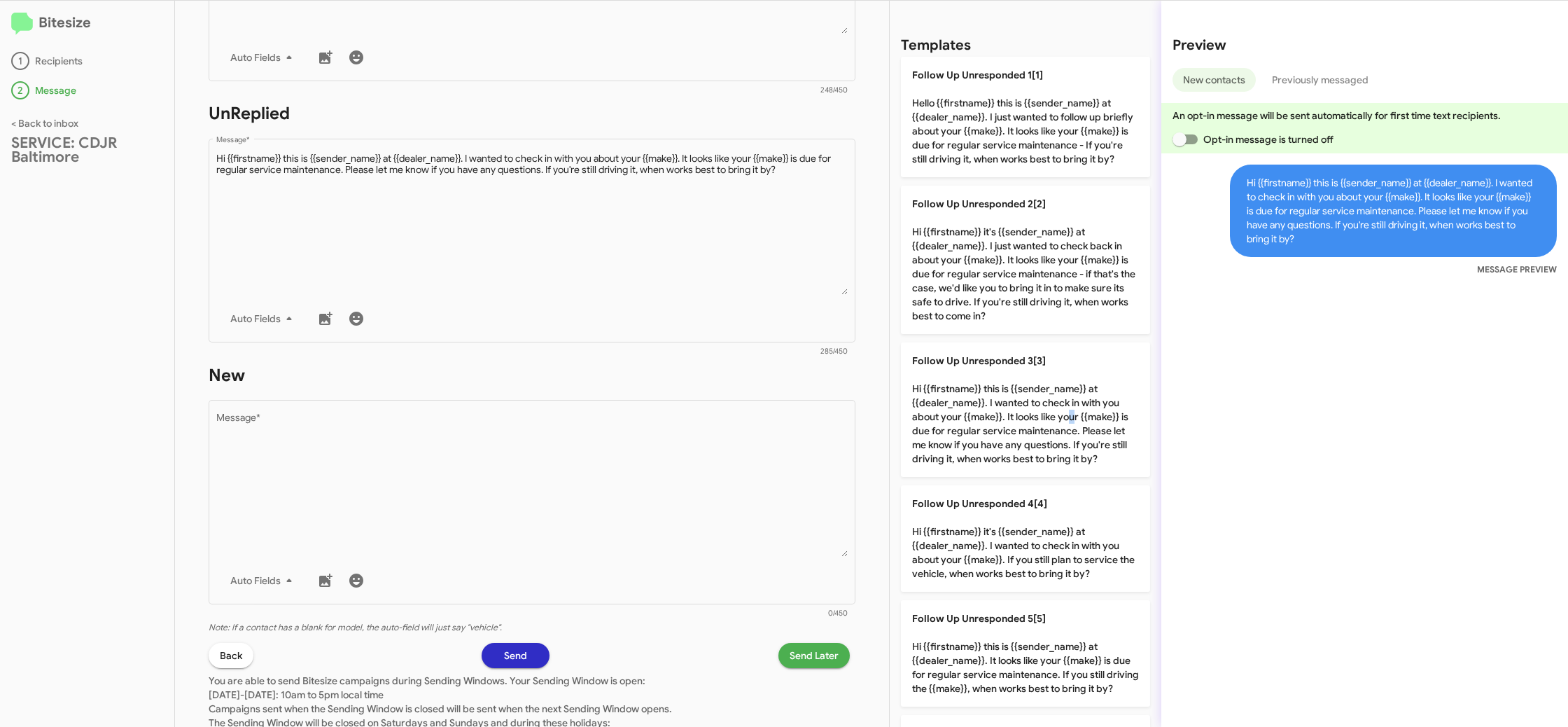
scroll to position [501, 0]
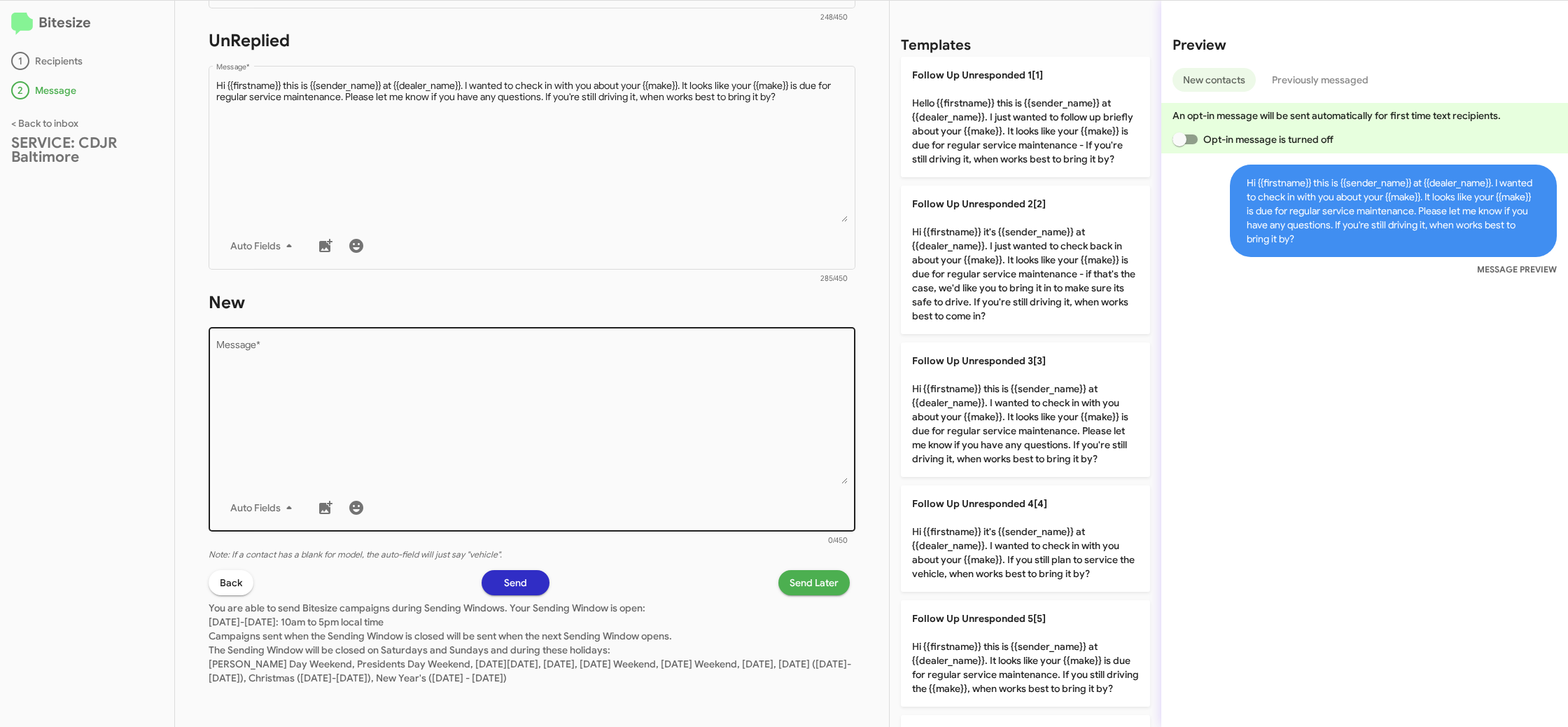
click at [700, 403] on textarea "Message *" at bounding box center [532, 413] width 632 height 143
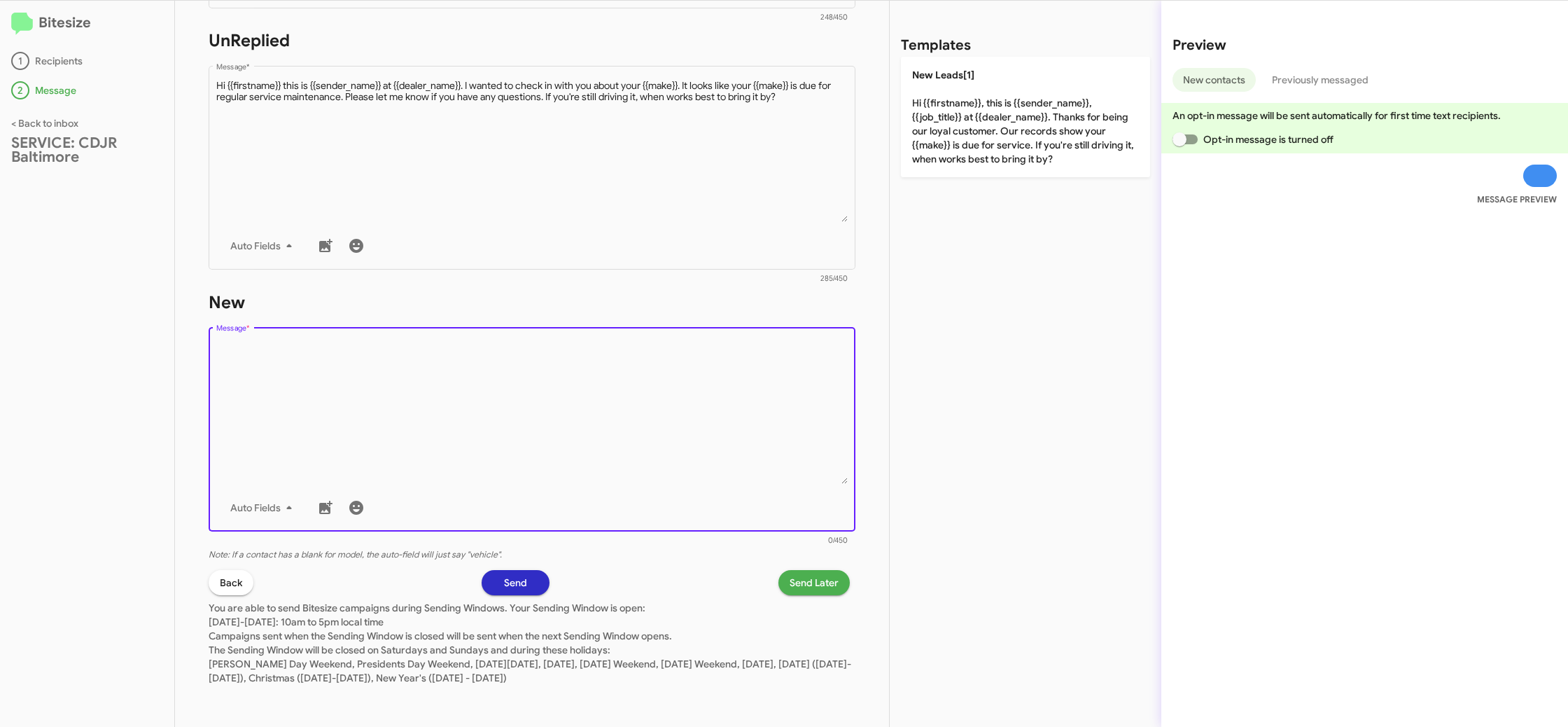
drag, startPoint x: 700, startPoint y: 403, endPoint x: 764, endPoint y: 349, distance: 83.7
click at [739, 369] on textarea "Message *" at bounding box center [532, 413] width 632 height 143
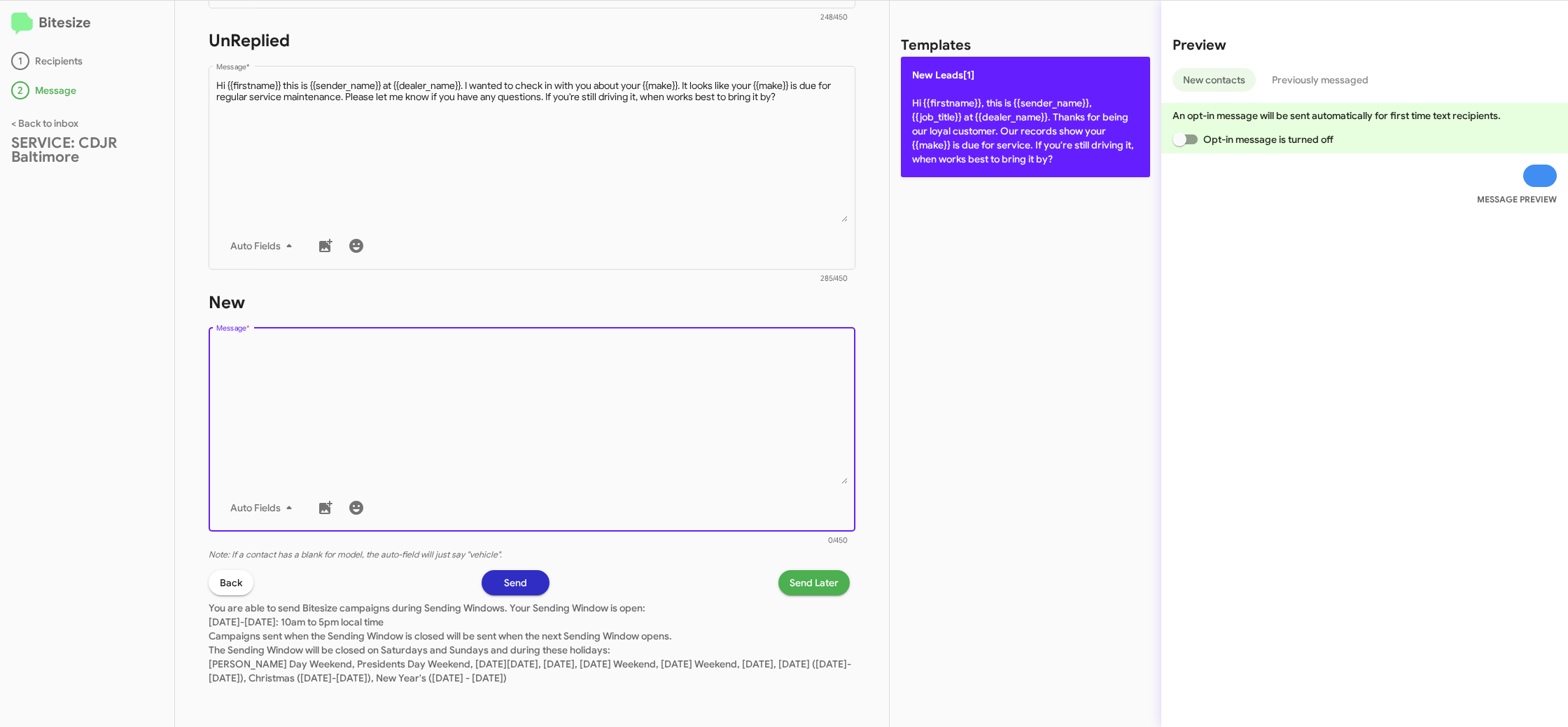
click at [980, 125] on p "New Leads[1] Hi {{firstname}}, this is {{sender_name}}, {{job_title}} at {{deal…" at bounding box center [1025, 116] width 249 height 120
type textarea "Hi {{firstname}}, this is {{sender_name}}, {{job_title}} at {{dealer_name}}. Th…"
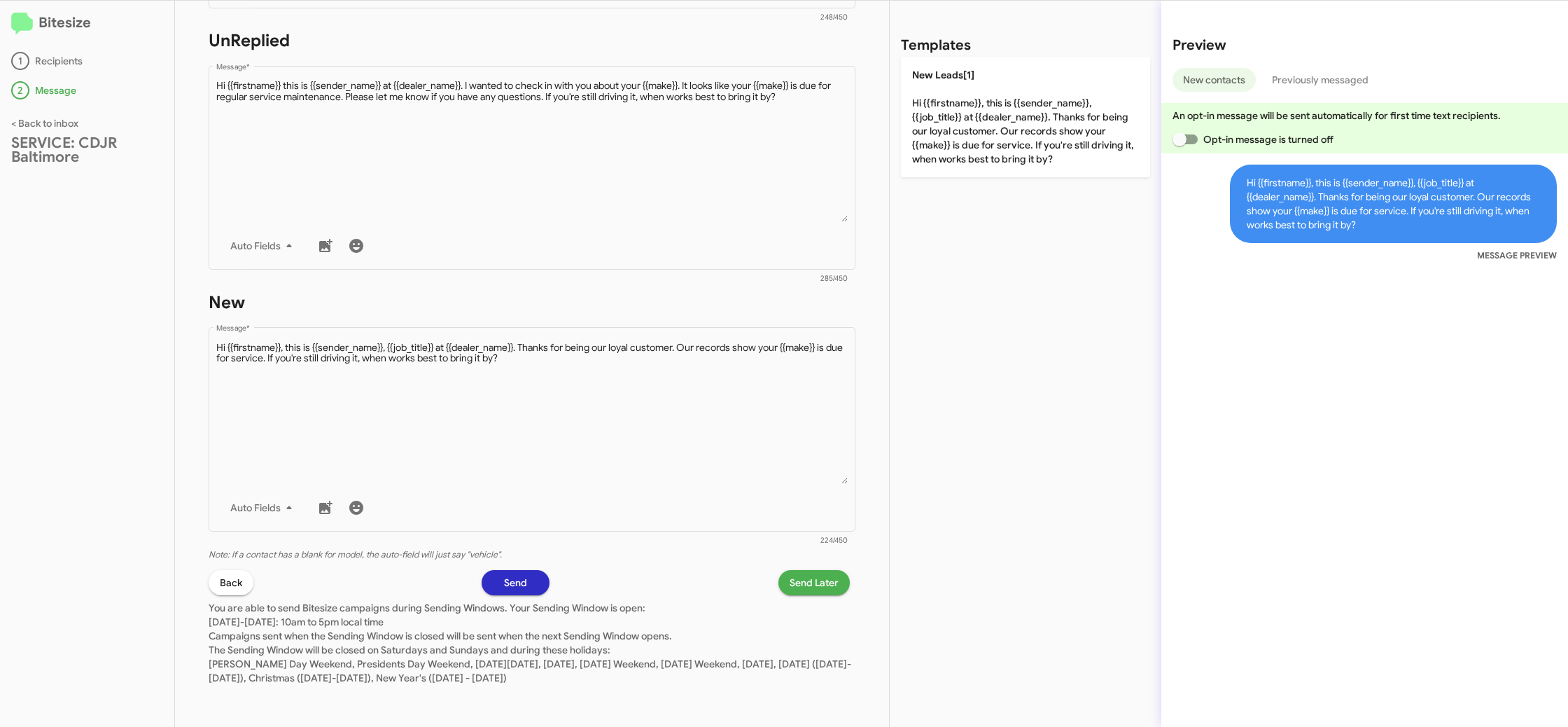
click at [808, 574] on span "Send Later" at bounding box center [814, 582] width 49 height 25
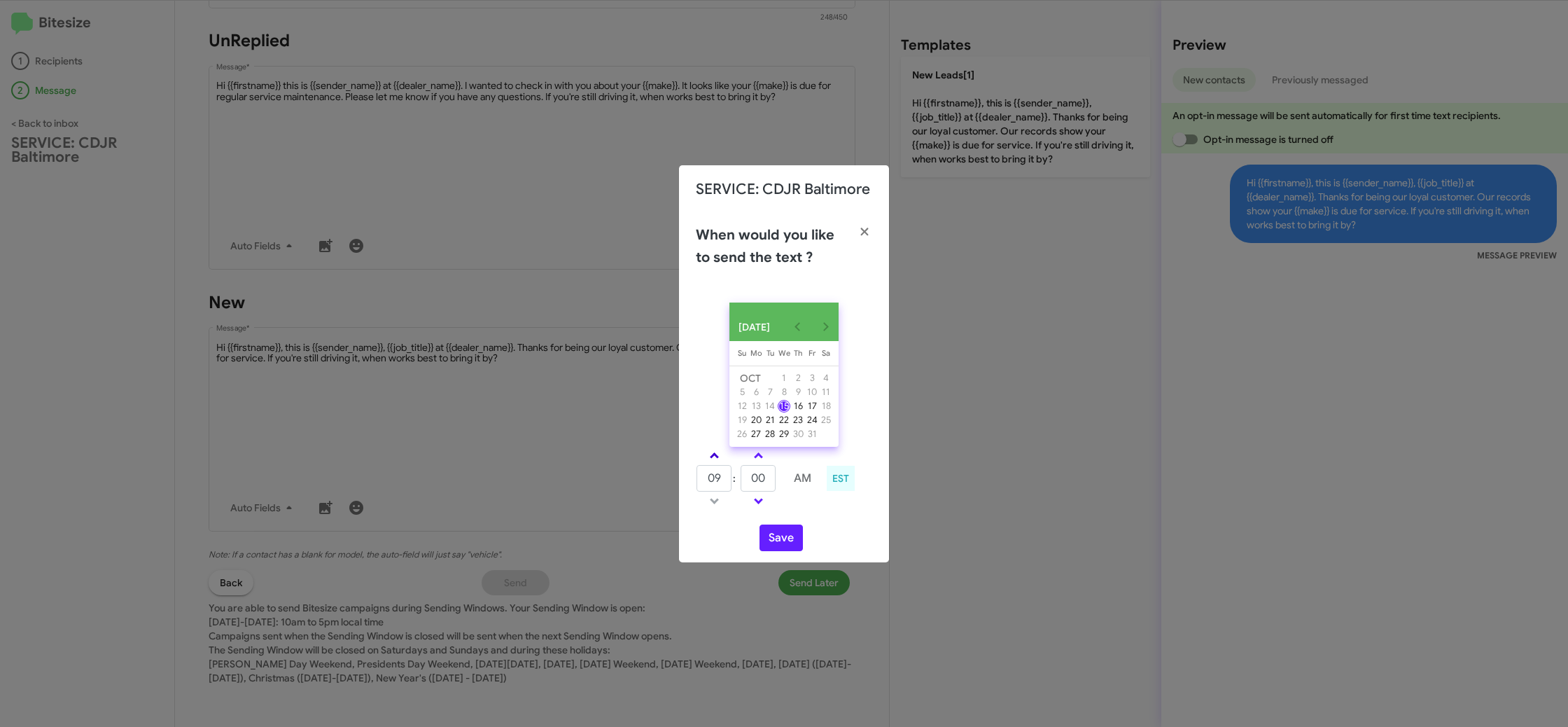
click at [716, 464] on link at bounding box center [714, 455] width 24 height 16
type input "10"
click at [774, 490] on input "00" at bounding box center [758, 479] width 35 height 27
type input "07"
drag, startPoint x: 821, startPoint y: 517, endPoint x: 800, endPoint y: 527, distance: 23.3
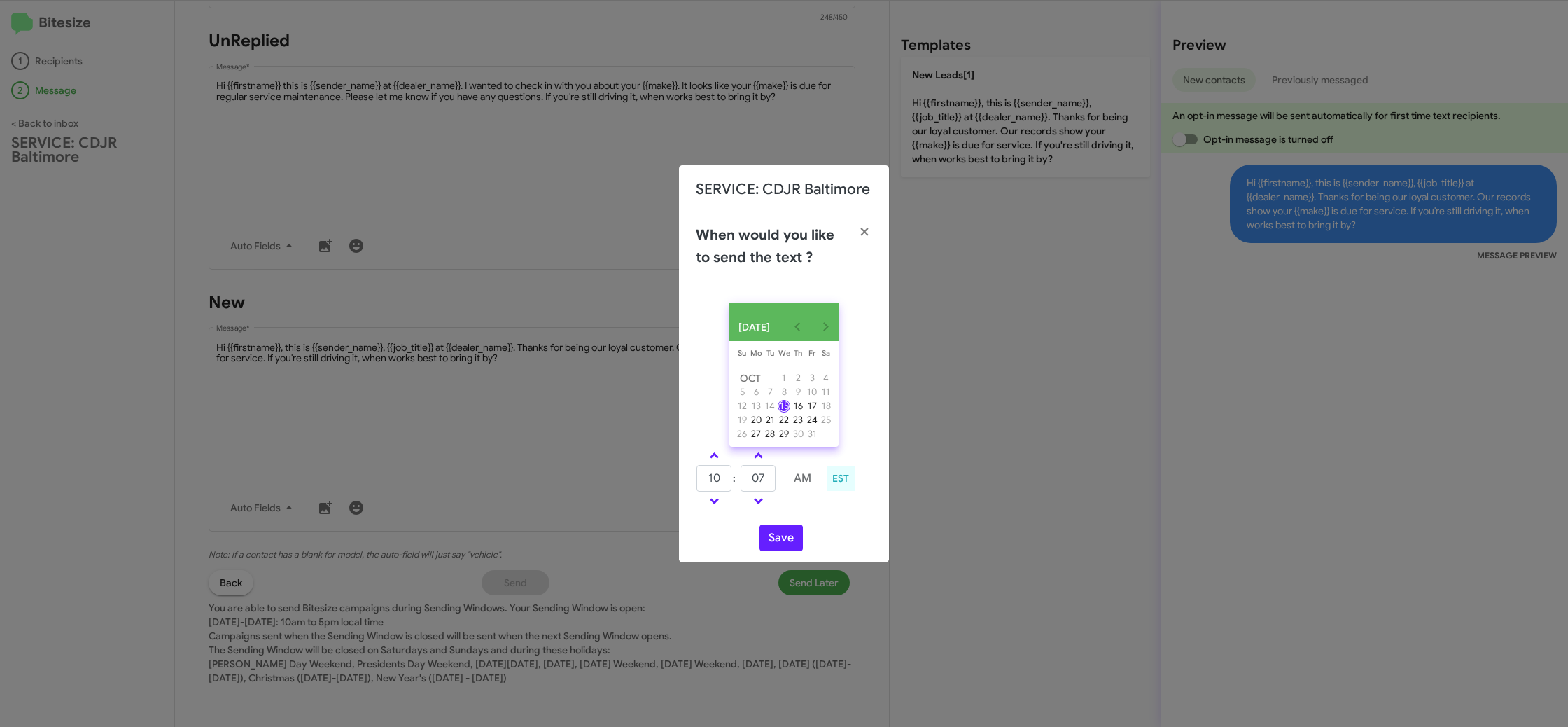
click at [806, 520] on div "OCT 2025 Sunday Su Monday Mo Tuesday Tu Wednesday We Thursday Th Friday Fr Satu…" at bounding box center [783, 427] width 210 height 271
click at [786, 545] on button "Save" at bounding box center [781, 538] width 43 height 27
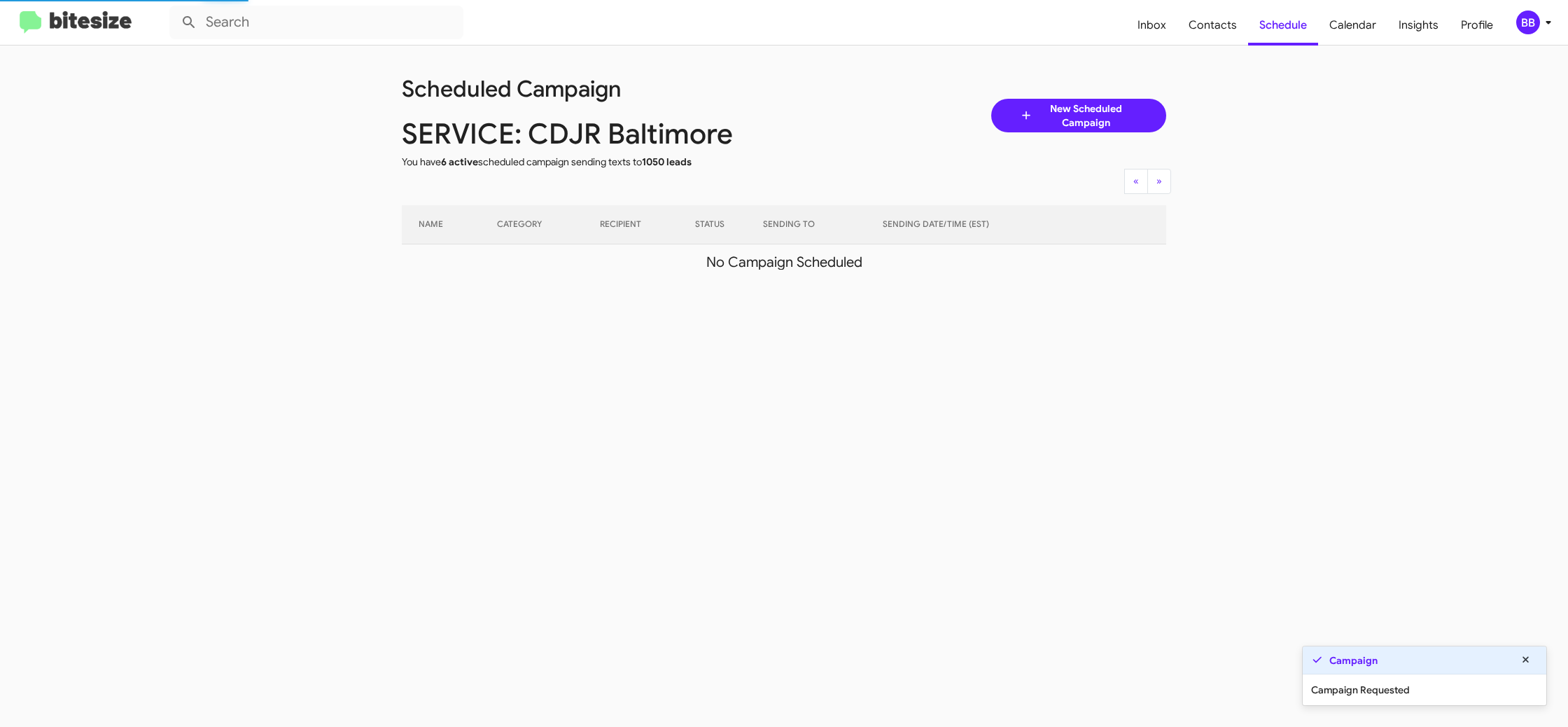
click at [1188, 387] on div "Scheduled Campaign SERVICE: CDJR Baltimore You have 6 active scheduled campaign…" at bounding box center [784, 386] width 1568 height 681
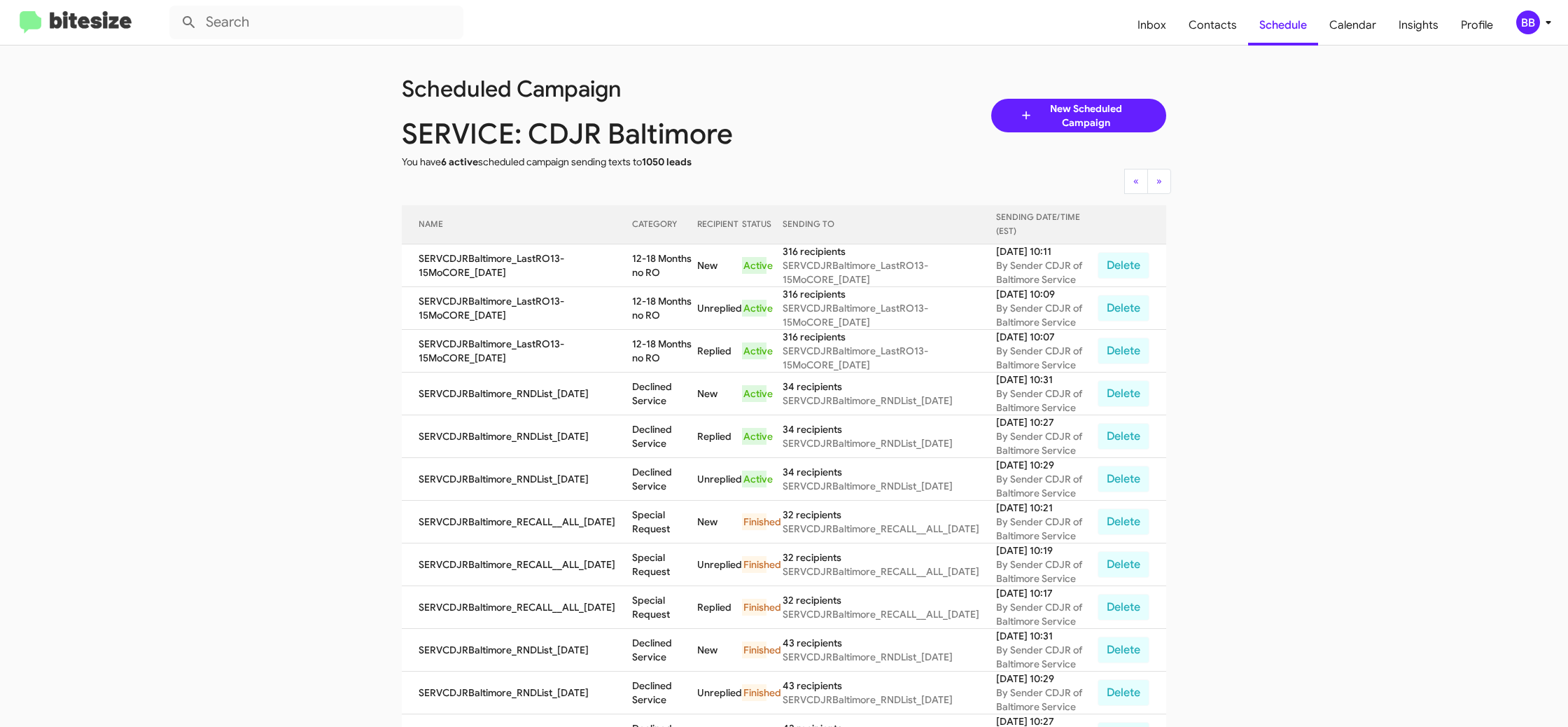
click at [1536, 23] on div "BB" at bounding box center [1528, 22] width 24 height 24
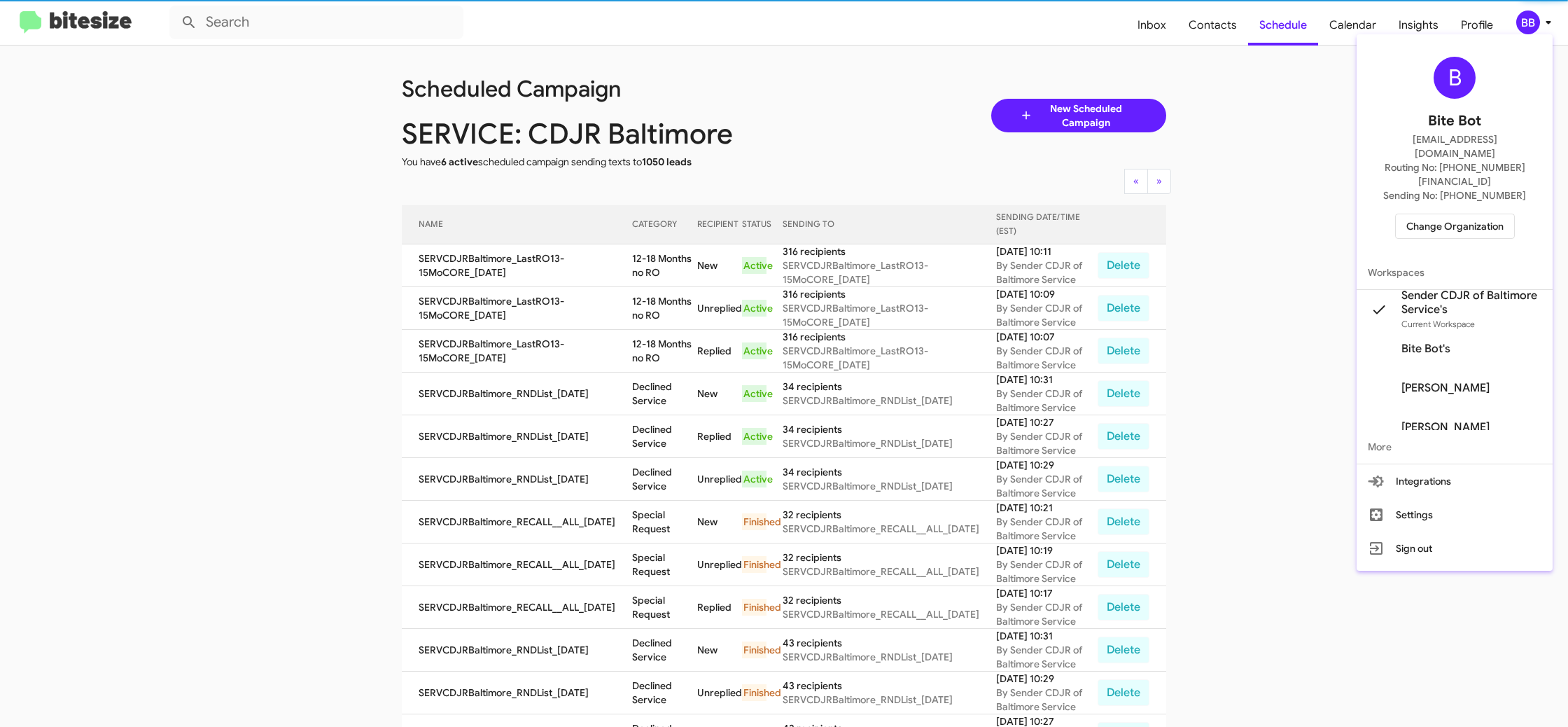
click at [1446, 215] on span "Change Organization" at bounding box center [1455, 226] width 97 height 24
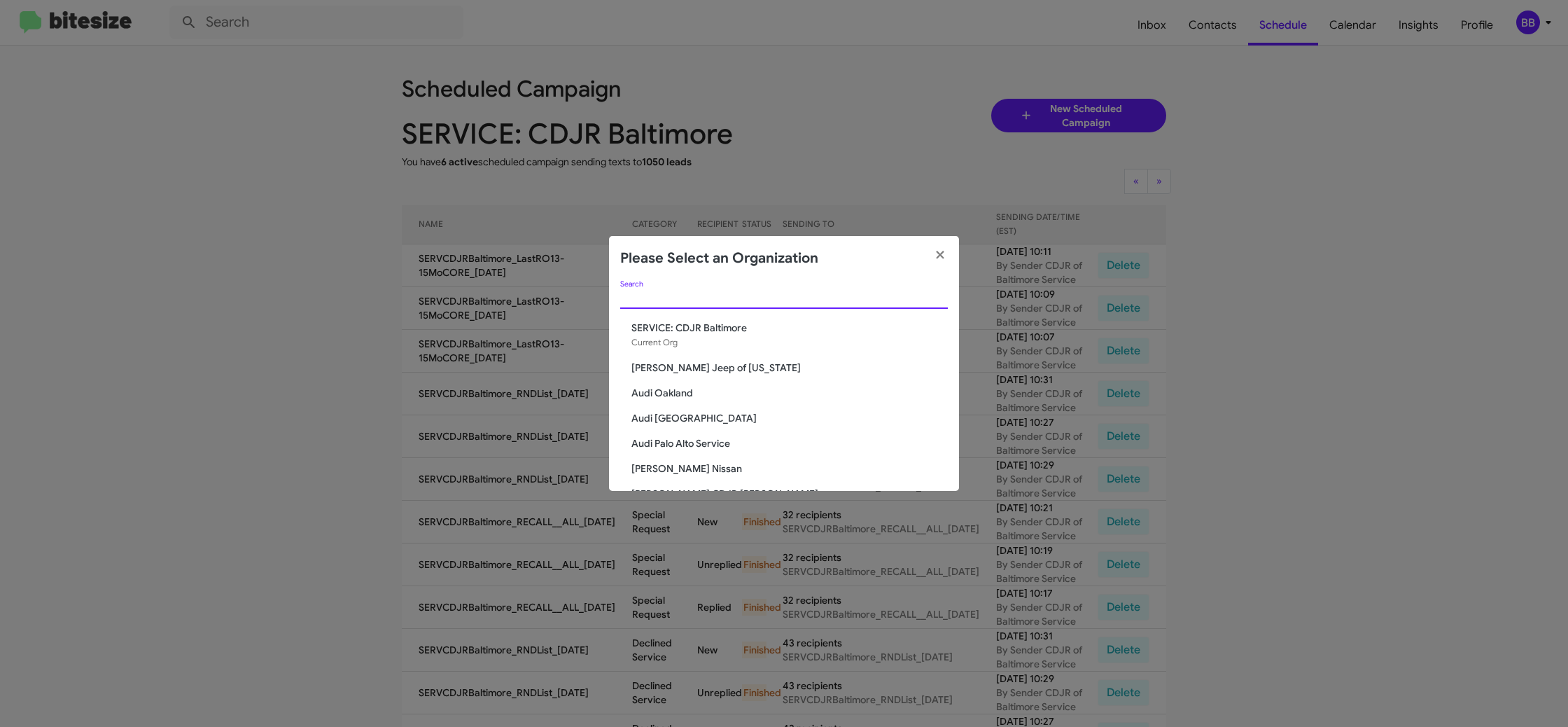
click at [658, 299] on input "Search" at bounding box center [783, 298] width 328 height 11
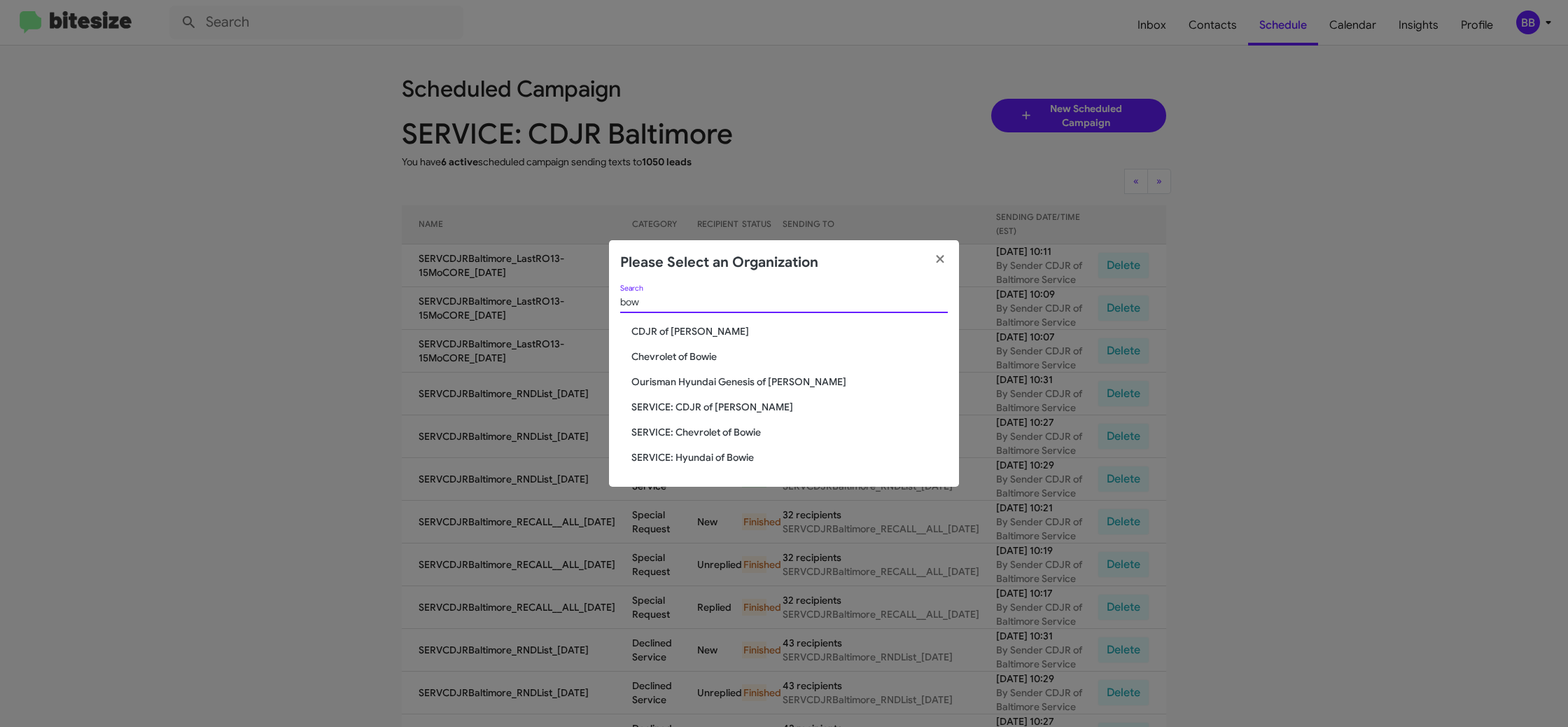
type input "bow"
click at [709, 402] on span "SERVICE: CDJR of [PERSON_NAME]" at bounding box center [789, 407] width 317 height 14
click at [708, 402] on span "SERVICE: CDJR of [PERSON_NAME]" at bounding box center [789, 407] width 317 height 14
click at [699, 390] on div "bow Search CDJR of Bowie Chevrolet of Bowie Ourisman Hyundai Genesis of Bowie S…" at bounding box center [783, 386] width 350 height 202
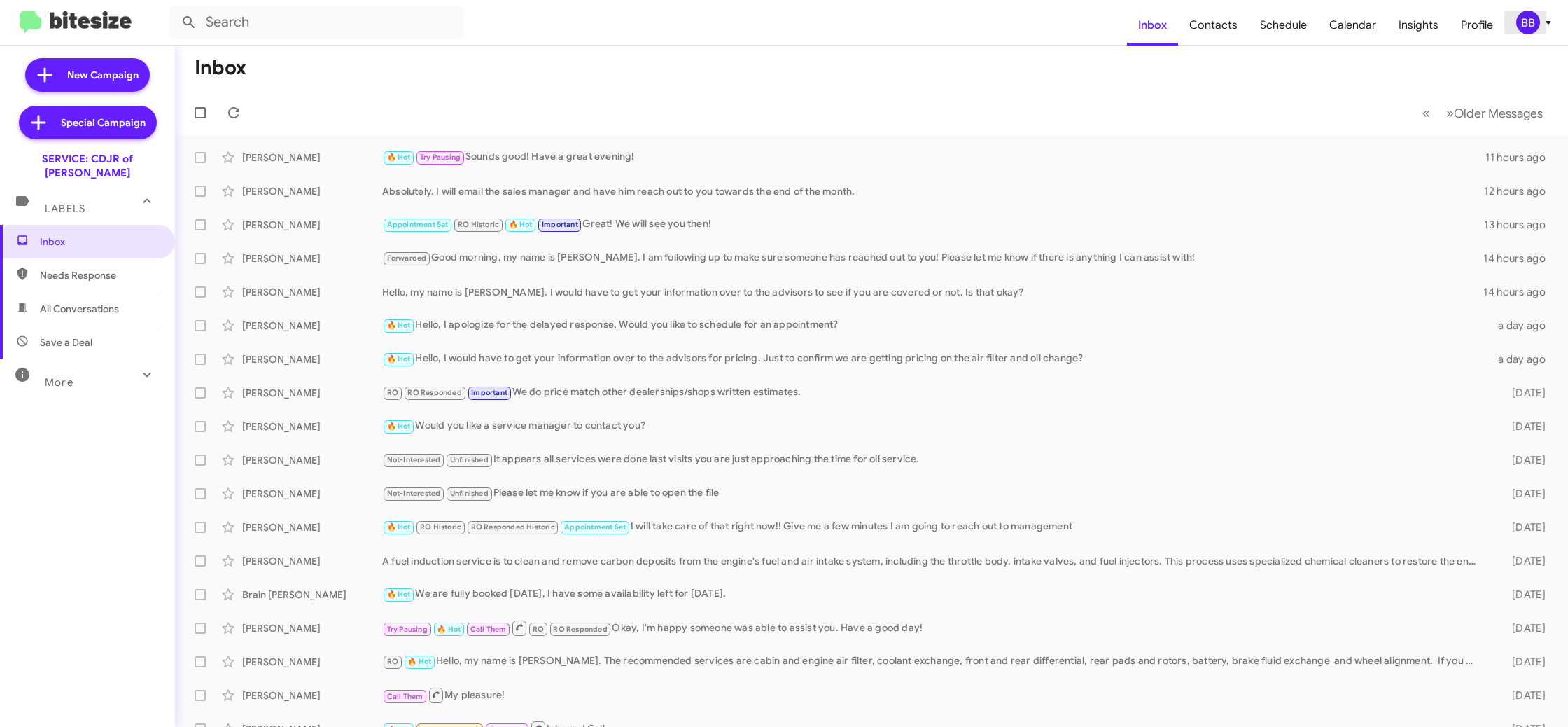
click at [1547, 25] on icon at bounding box center [1548, 22] width 16 height 17
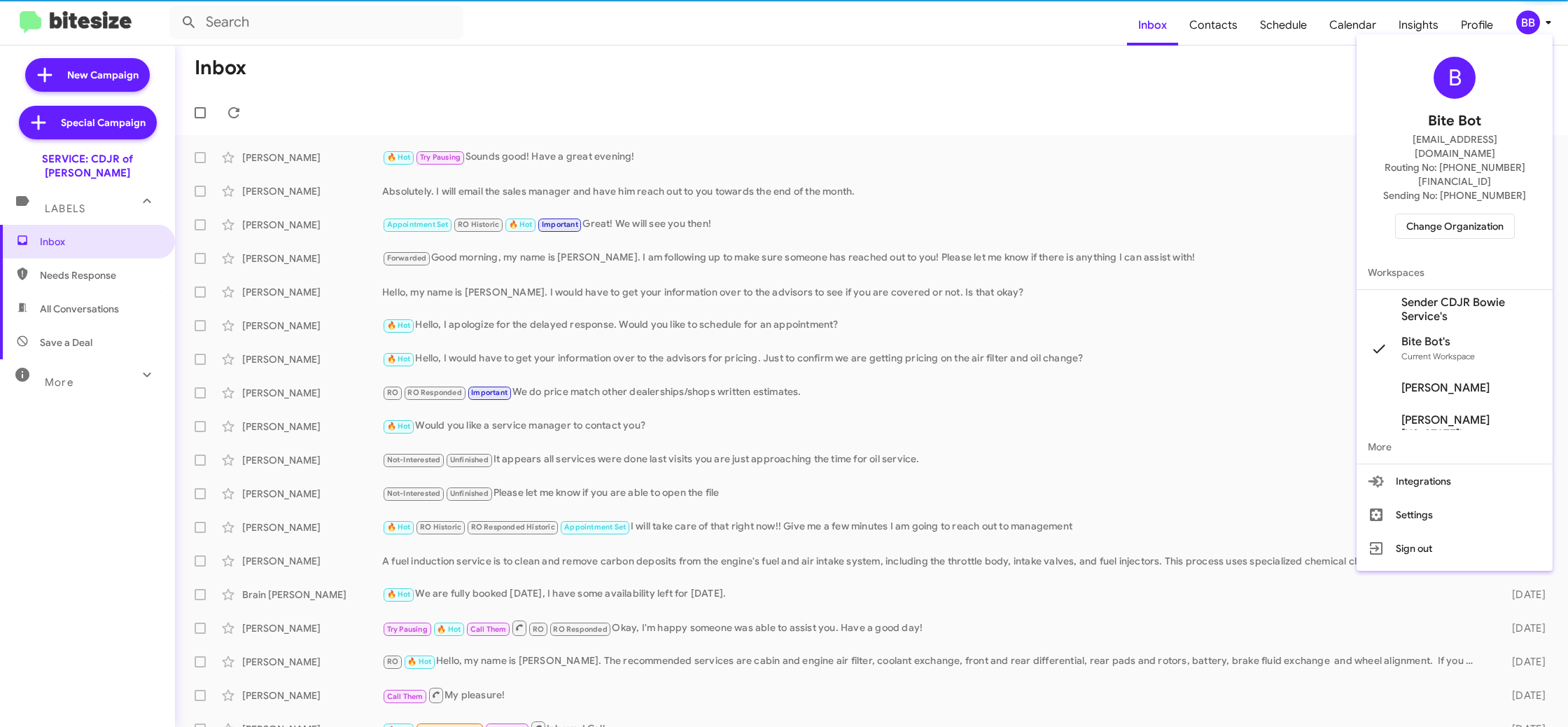
click at [1462, 296] on span "Sender CDJR Bowie Service's" at bounding box center [1471, 310] width 140 height 28
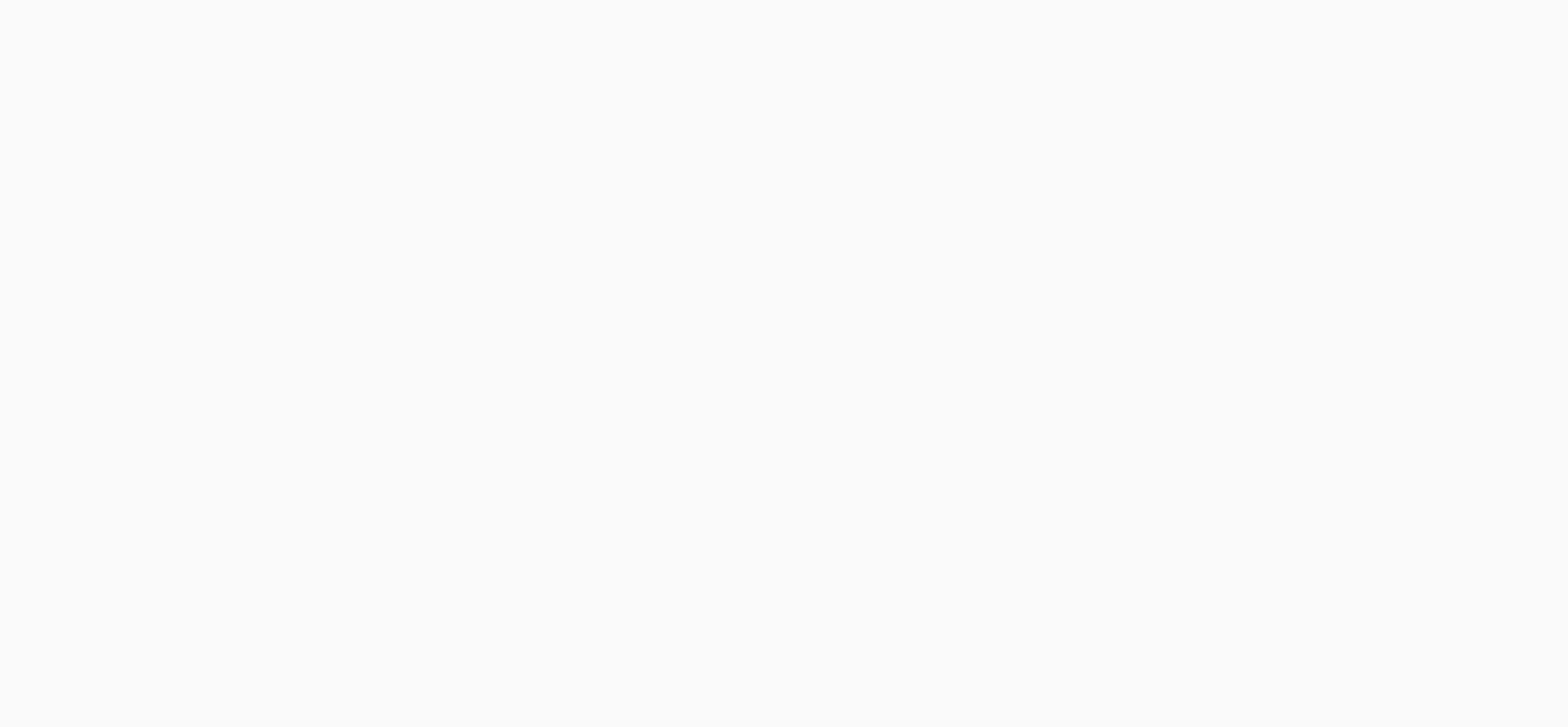
click at [1216, 36] on body at bounding box center [784, 363] width 1568 height 727
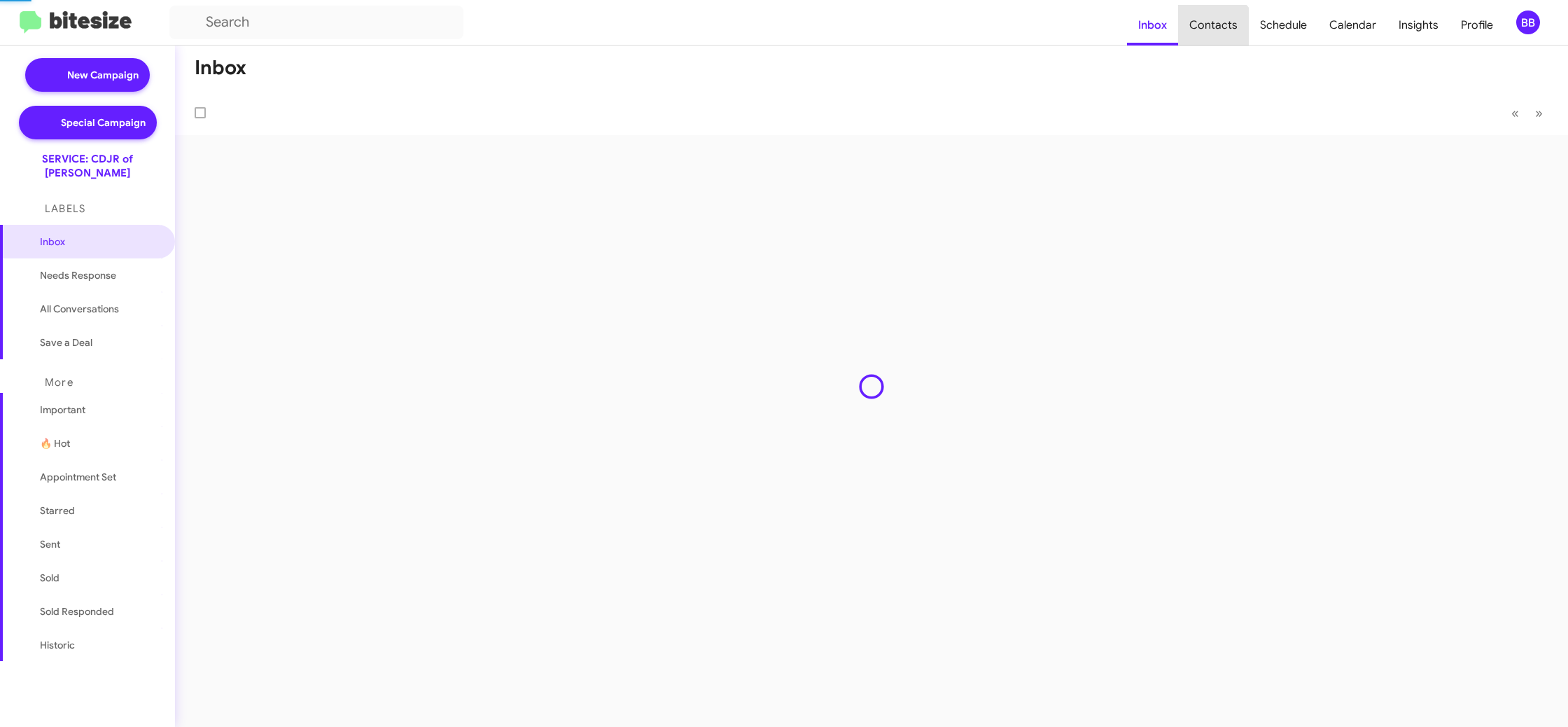
click at [1216, 36] on span "Contacts" at bounding box center [1214, 25] width 71 height 41
type input "in:groups"
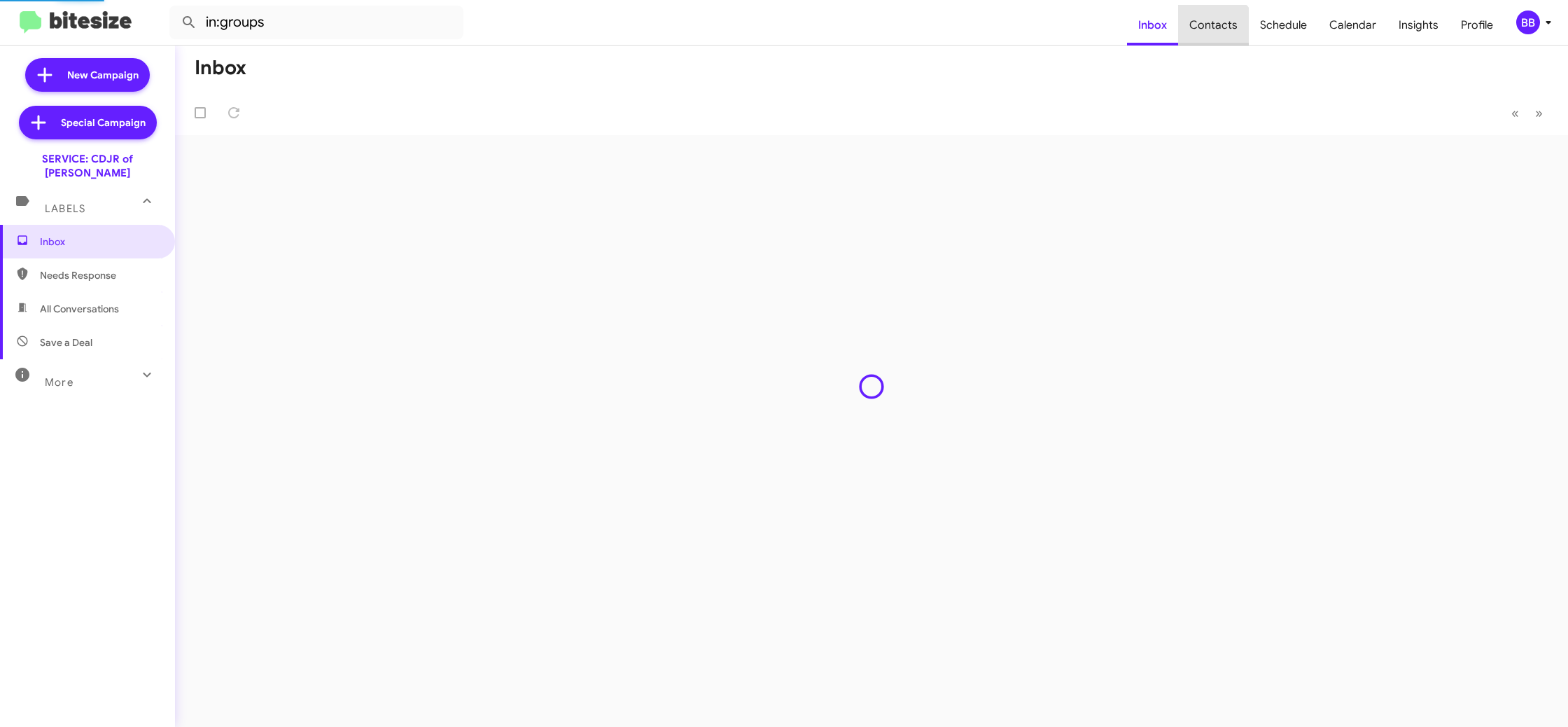
click at [1216, 36] on span "Contacts" at bounding box center [1214, 25] width 71 height 41
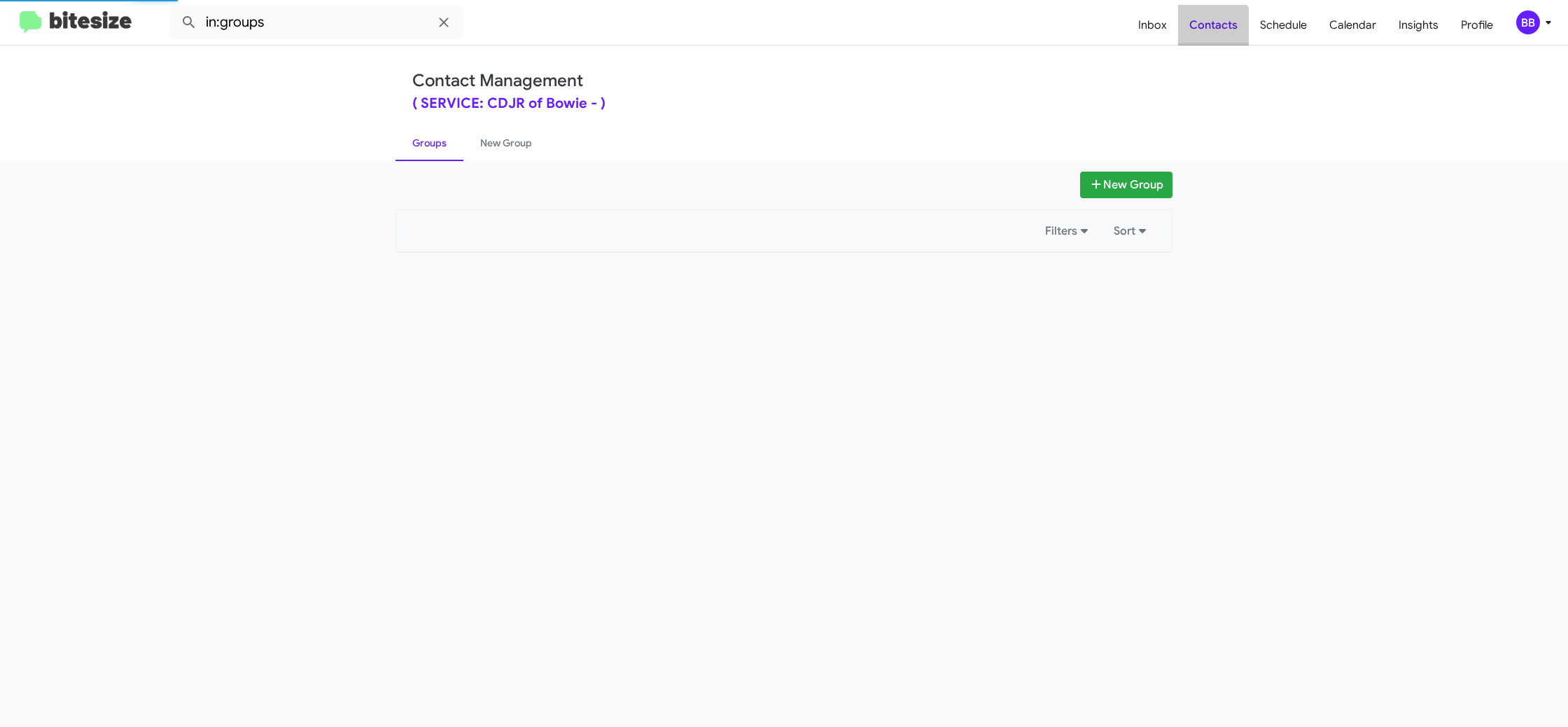
click at [1216, 36] on span "Contacts" at bounding box center [1214, 25] width 71 height 41
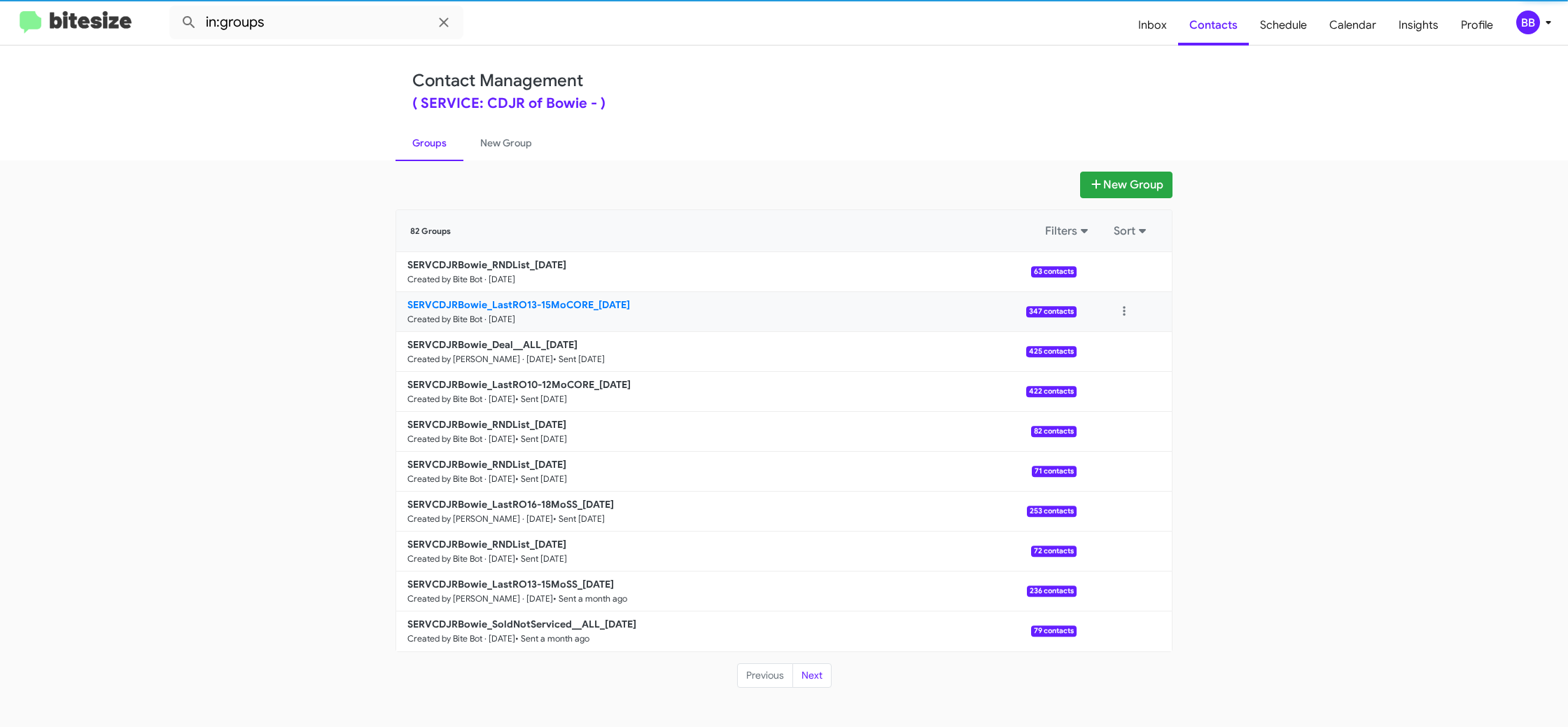
click at [504, 314] on small "Created by Bite Bot · Oct 15, 2025" at bounding box center [461, 319] width 108 height 11
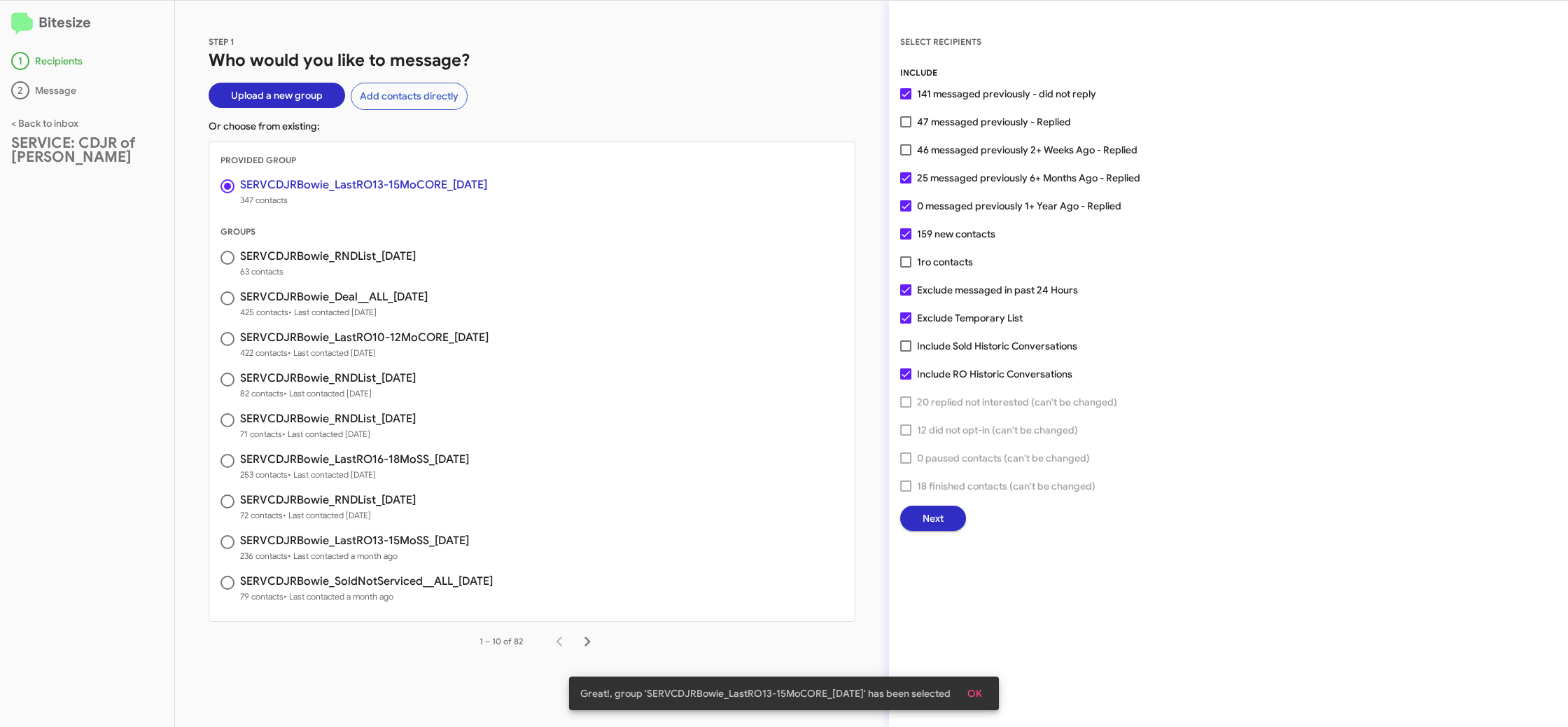
click at [938, 517] on span "Next" at bounding box center [932, 518] width 21 height 25
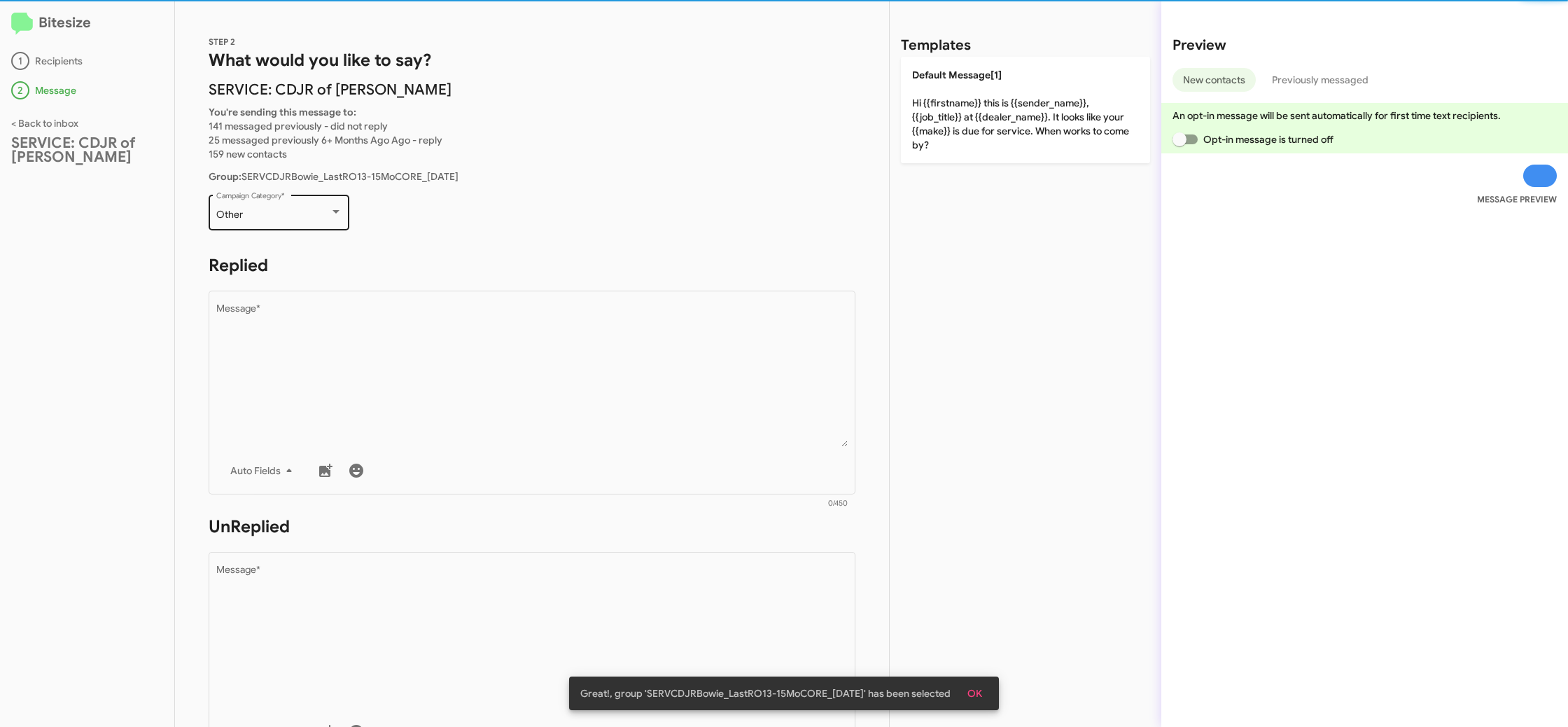
click at [347, 223] on div "Other Campaign Category *" at bounding box center [279, 211] width 141 height 39
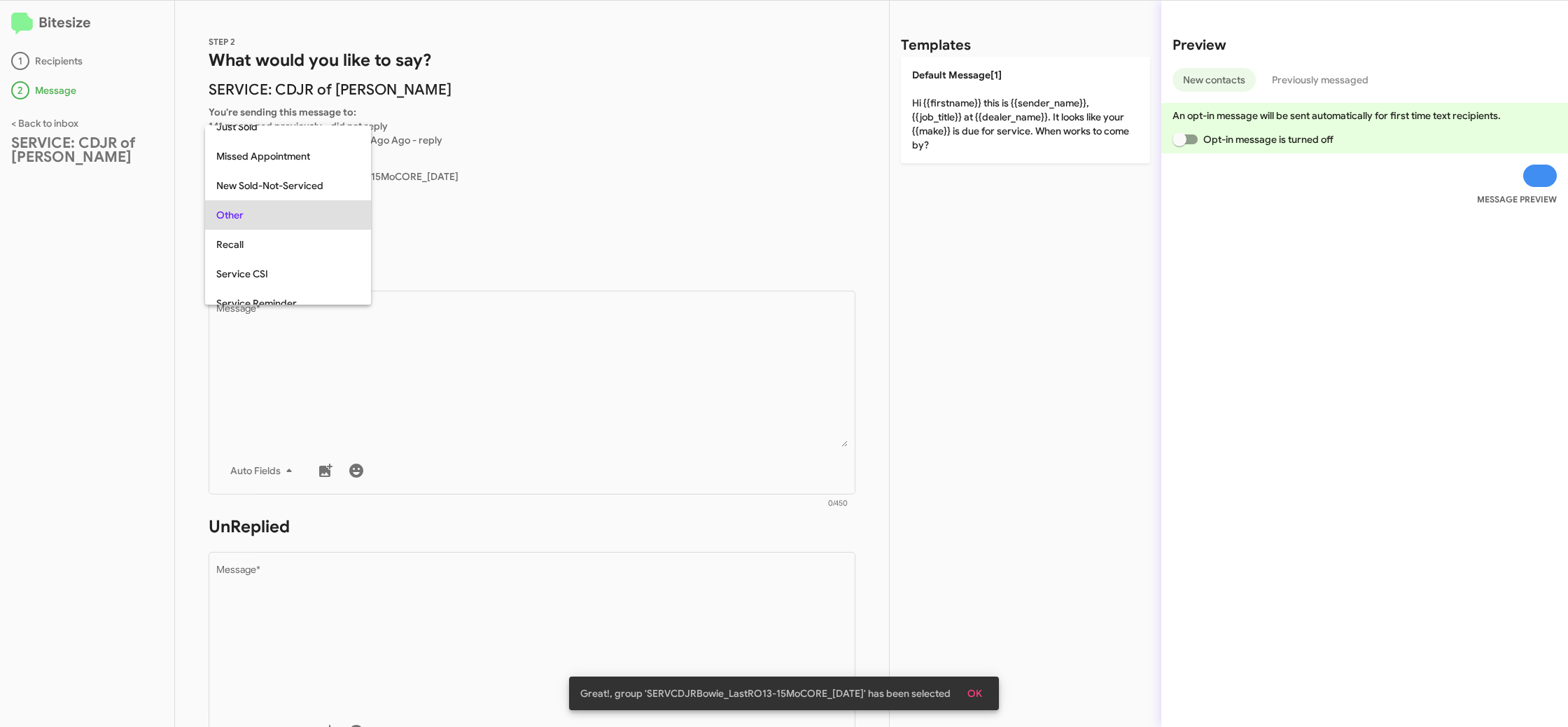
scroll to position [29, 0]
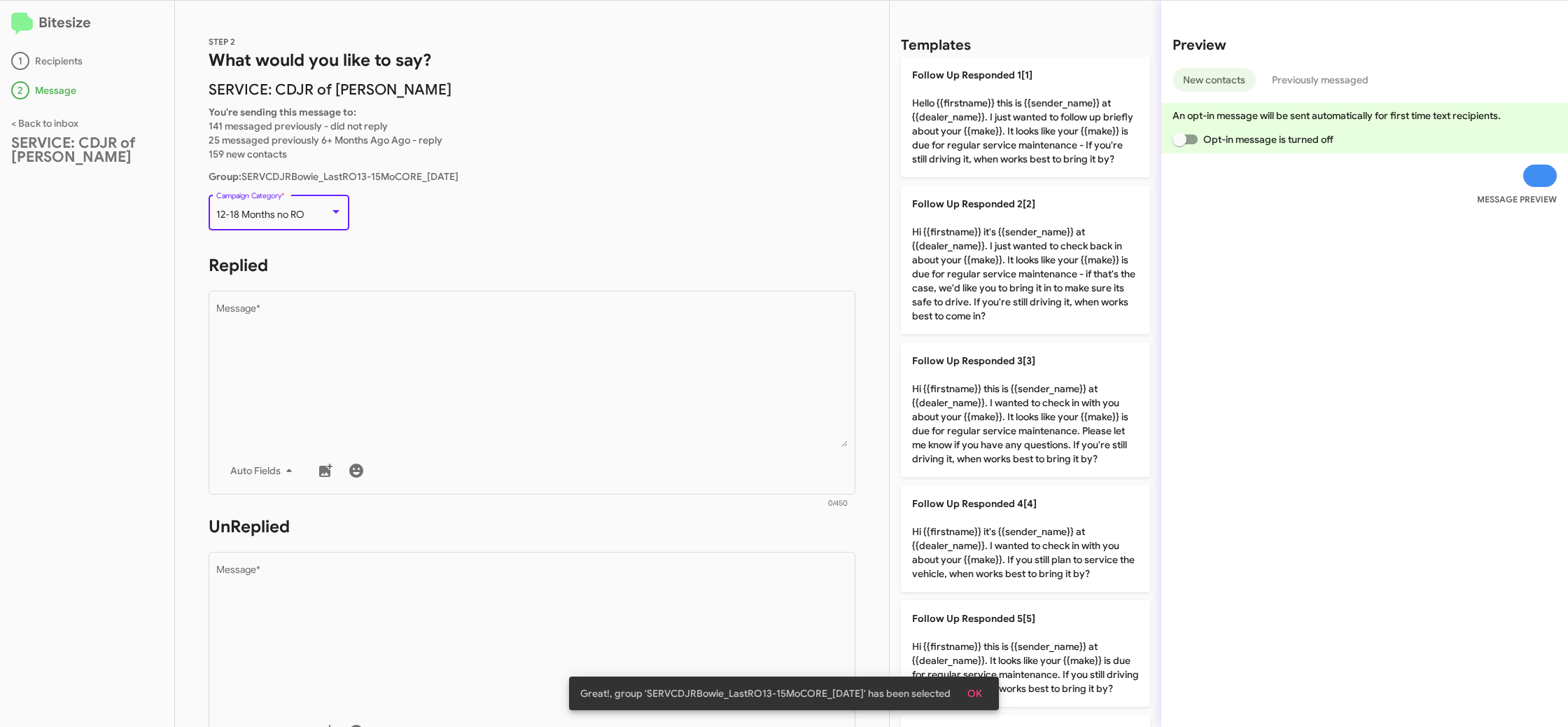
drag, startPoint x: 435, startPoint y: 316, endPoint x: 735, endPoint y: 246, distance: 308.1
click at [449, 318] on textarea "Message *" at bounding box center [532, 376] width 632 height 143
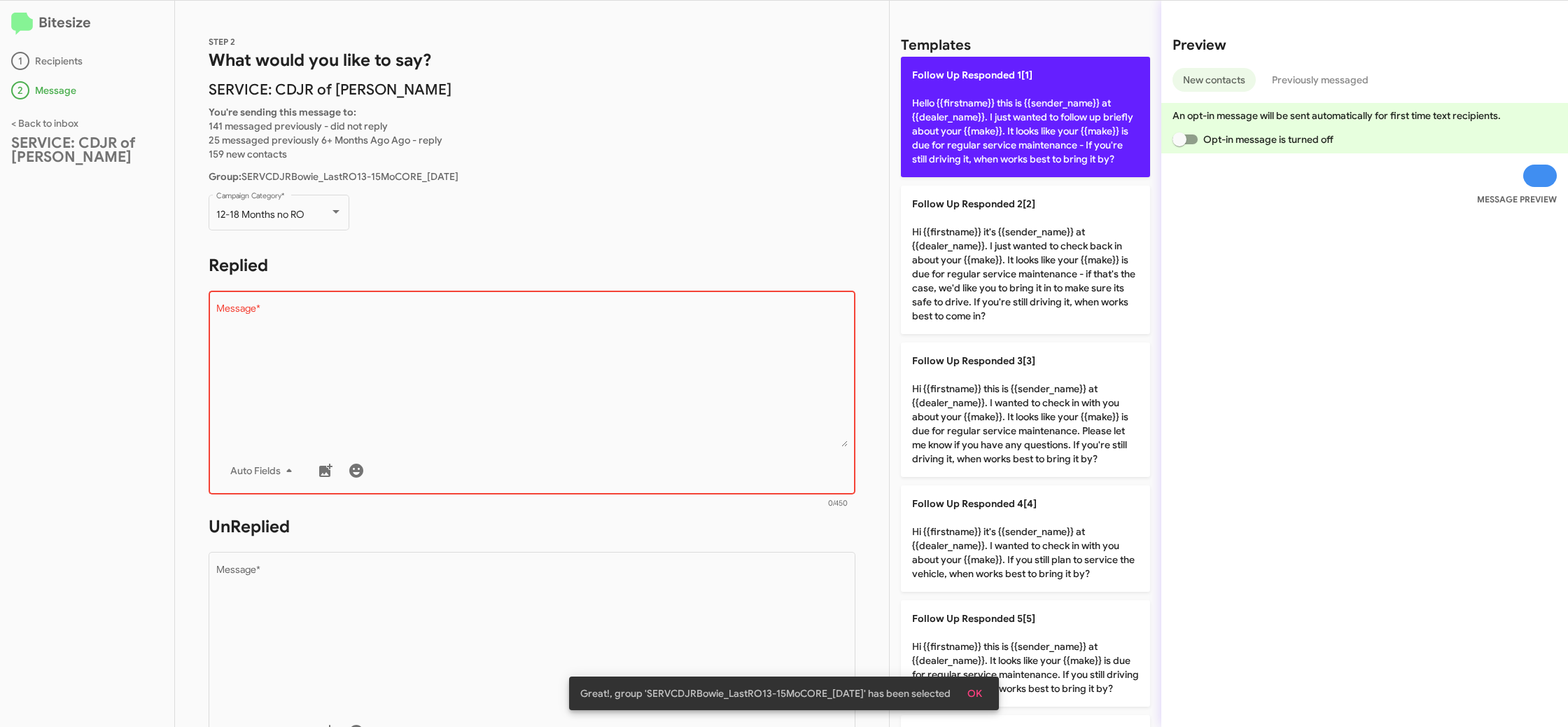
drag, startPoint x: 952, startPoint y: 83, endPoint x: 654, endPoint y: 320, distance: 380.8
click at [940, 88] on p "Follow Up Responded 1[1] Hello {{firstname}} this is {{sender_name}} at {{deale…" at bounding box center [1025, 116] width 249 height 120
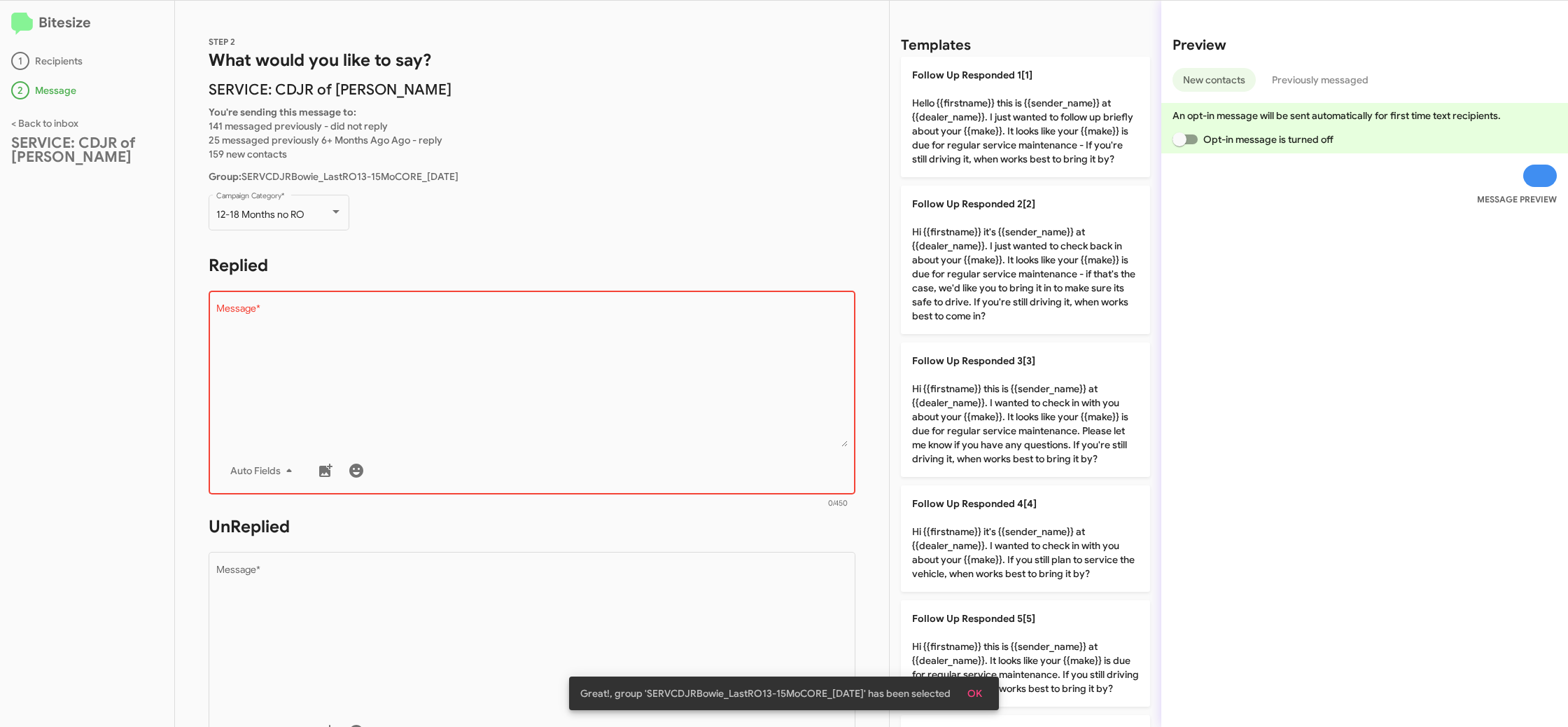
type textarea "Hello {{firstname}} this is {{sender_name}} at {{dealer_name}}. I just wanted t…"
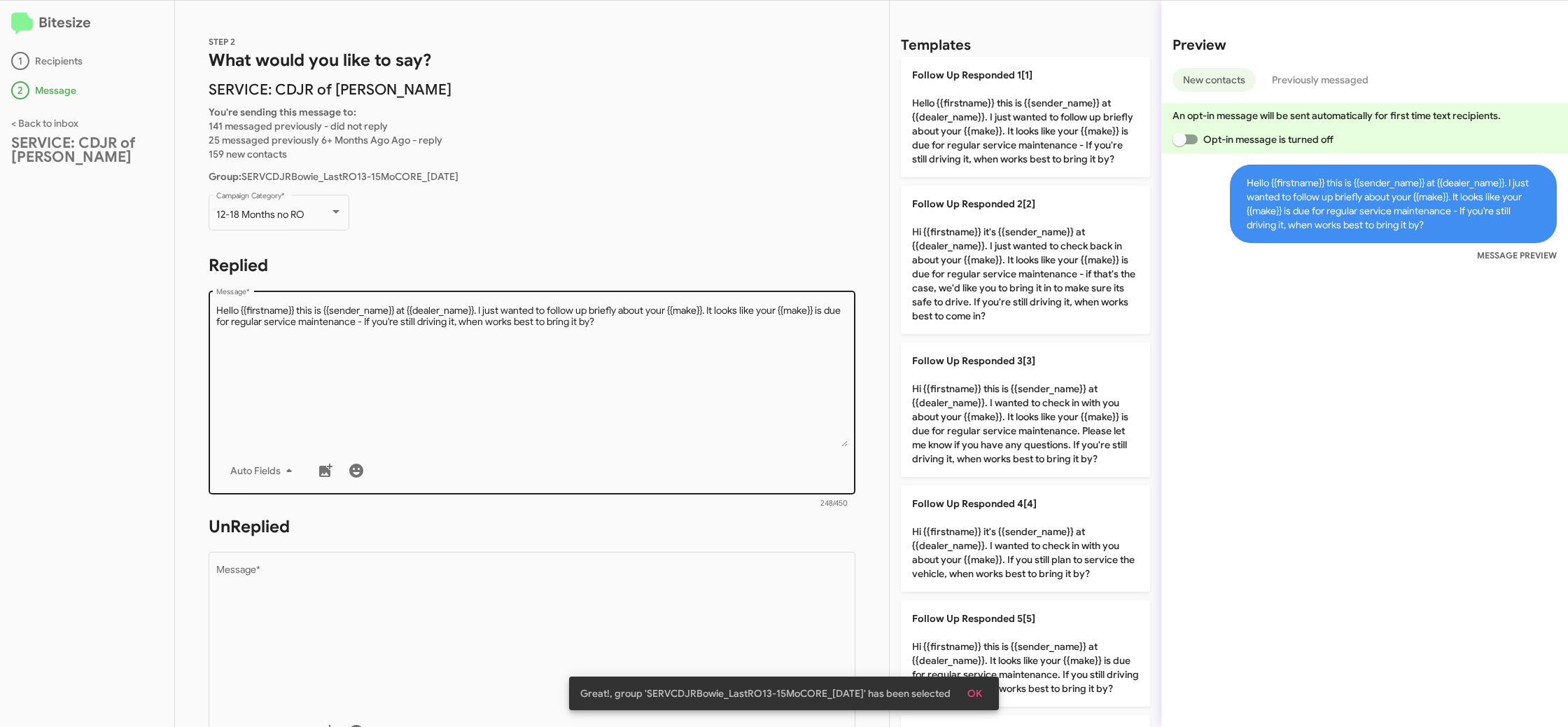
scroll to position [282, 0]
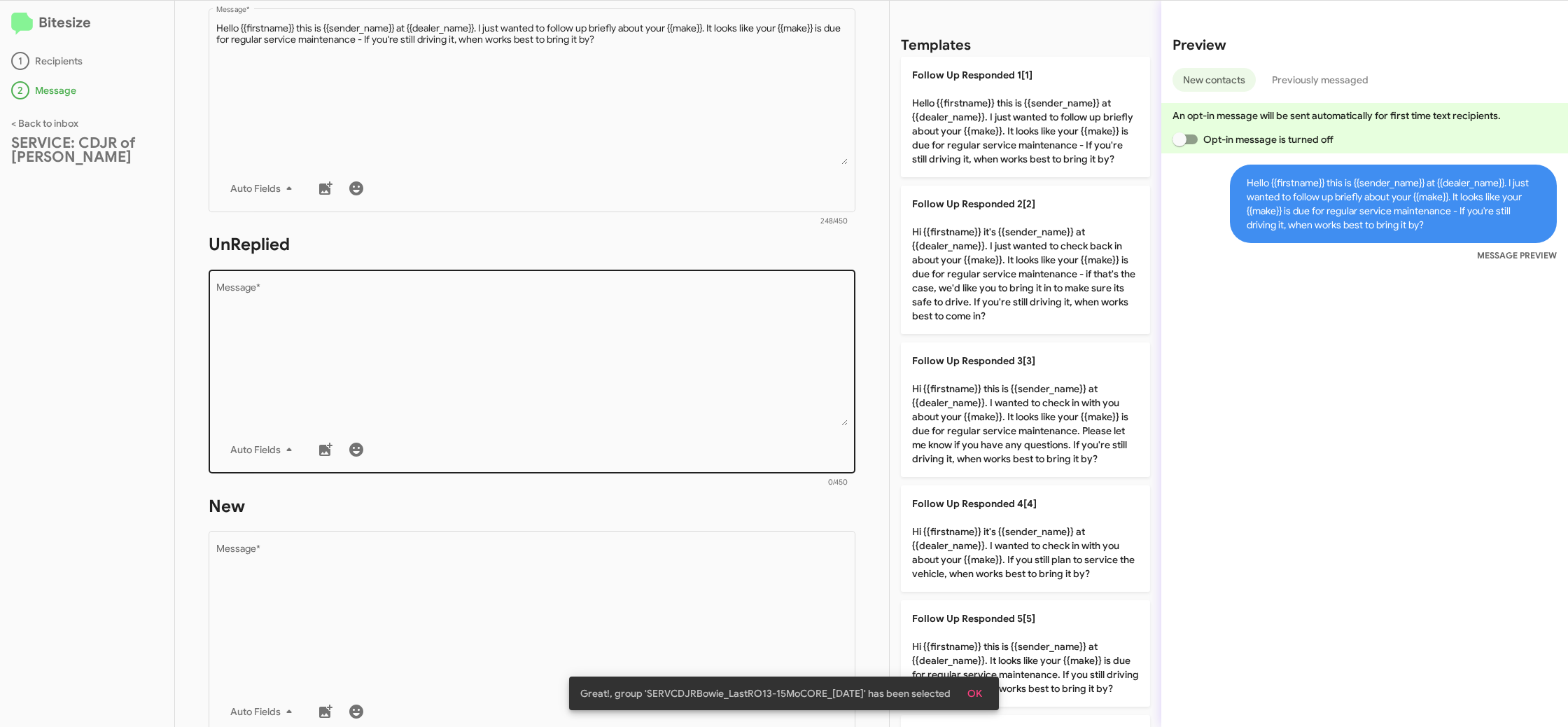
click at [642, 358] on textarea "Message *" at bounding box center [532, 354] width 632 height 143
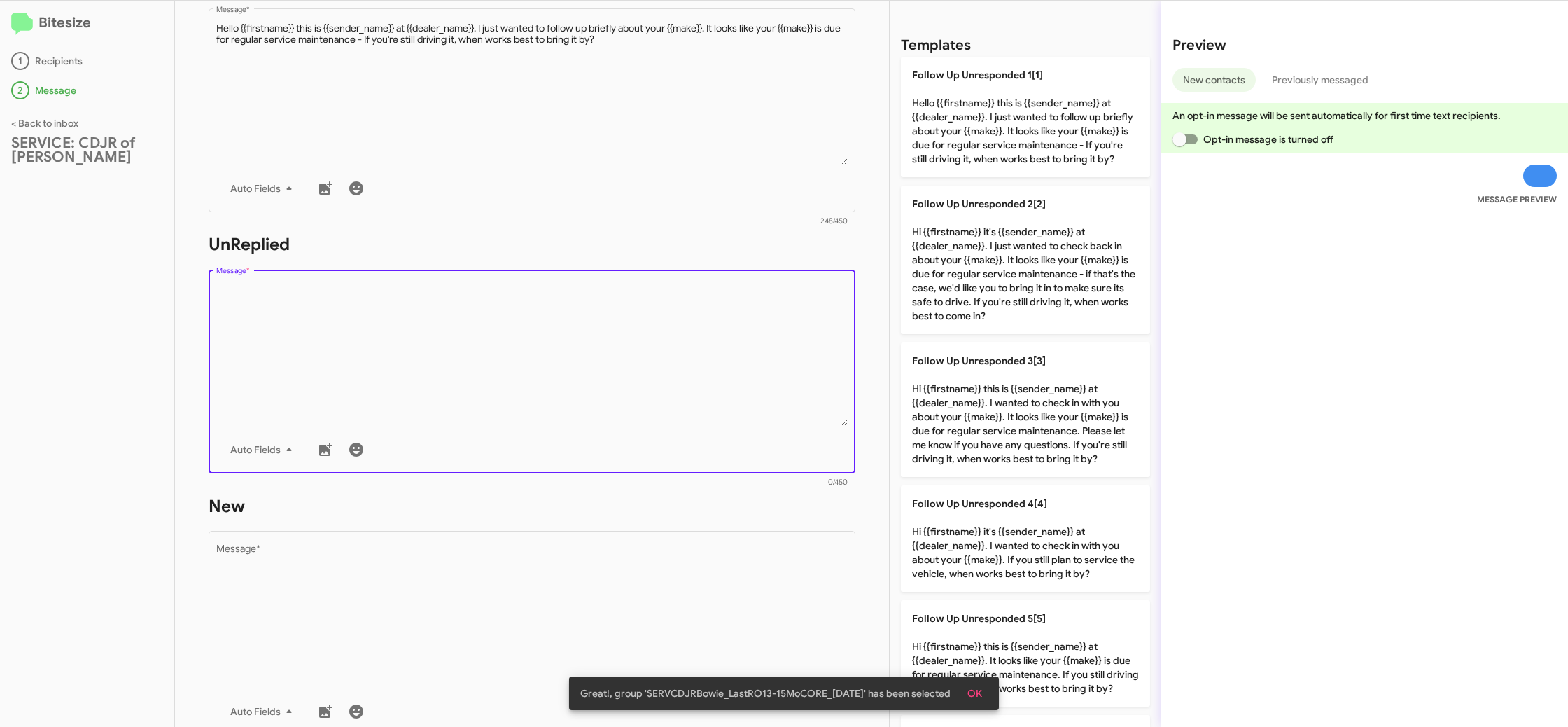
click at [642, 358] on textarea "Message *" at bounding box center [532, 354] width 632 height 143
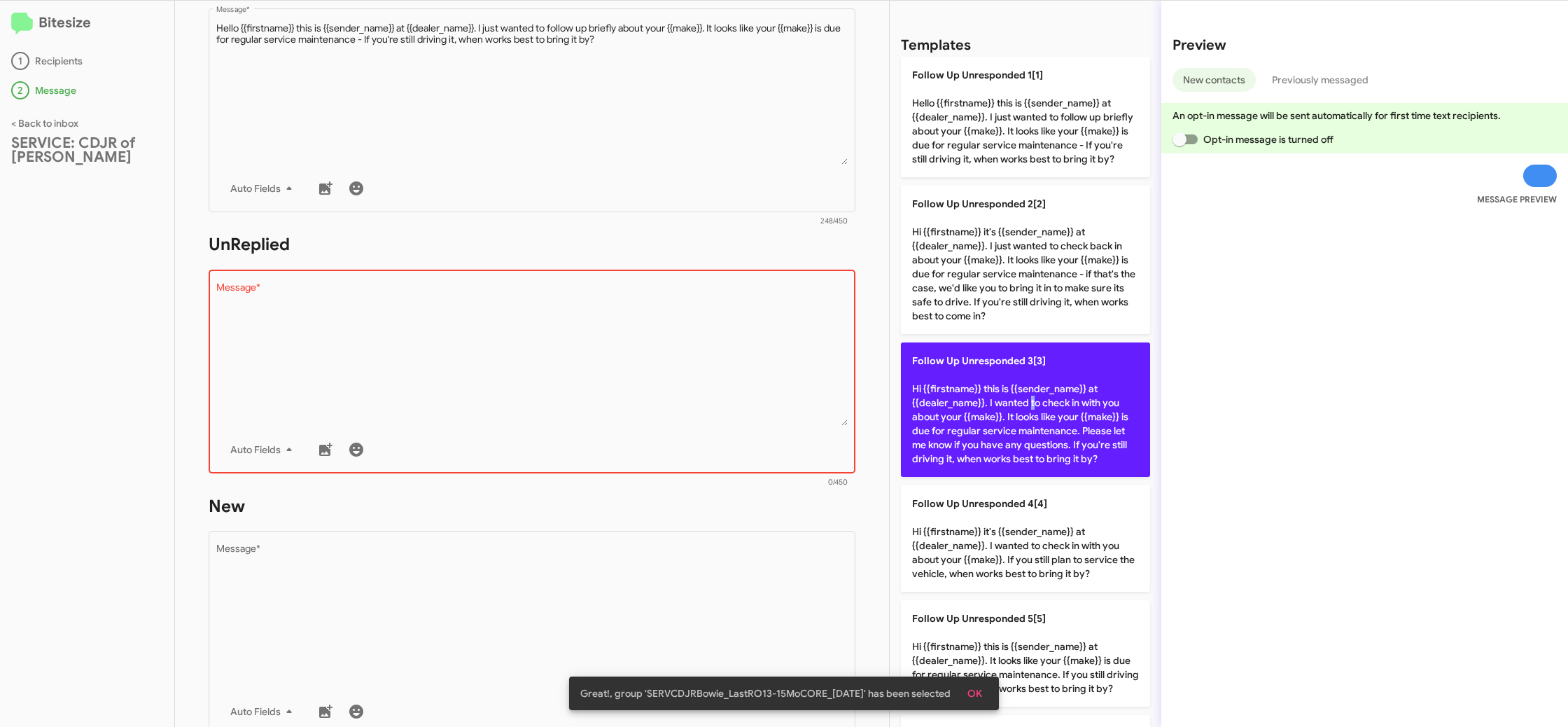
drag, startPoint x: 1028, startPoint y: 405, endPoint x: 908, endPoint y: 395, distance: 120.4
click at [1023, 402] on p "Follow Up Unresponded 3[3] Hi {{firstname}} this is {{sender_name}} at {{dealer…" at bounding box center [1025, 409] width 249 height 134
type textarea "Hi {{firstname}} this is {{sender_name}} at {{dealer_name}}. I wanted to check …"
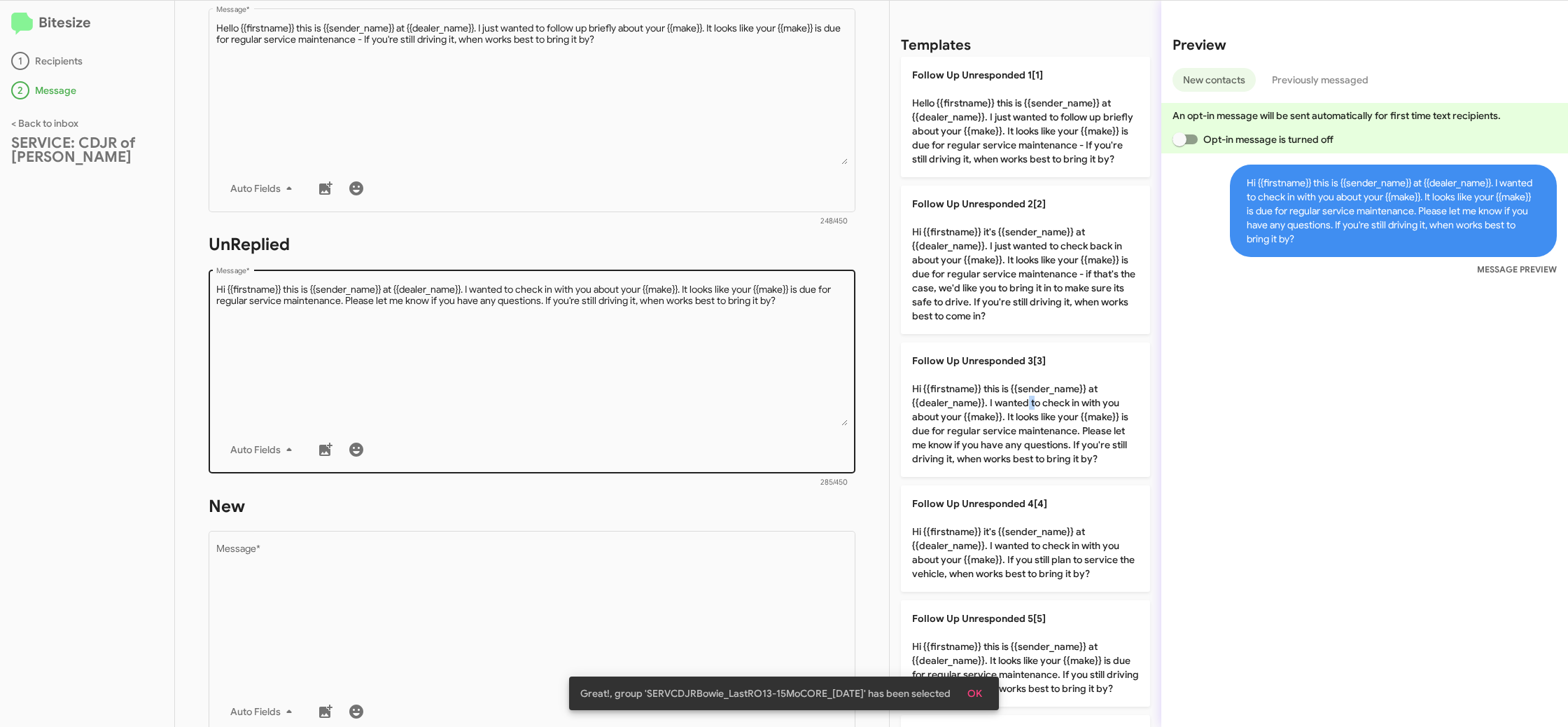
scroll to position [487, 0]
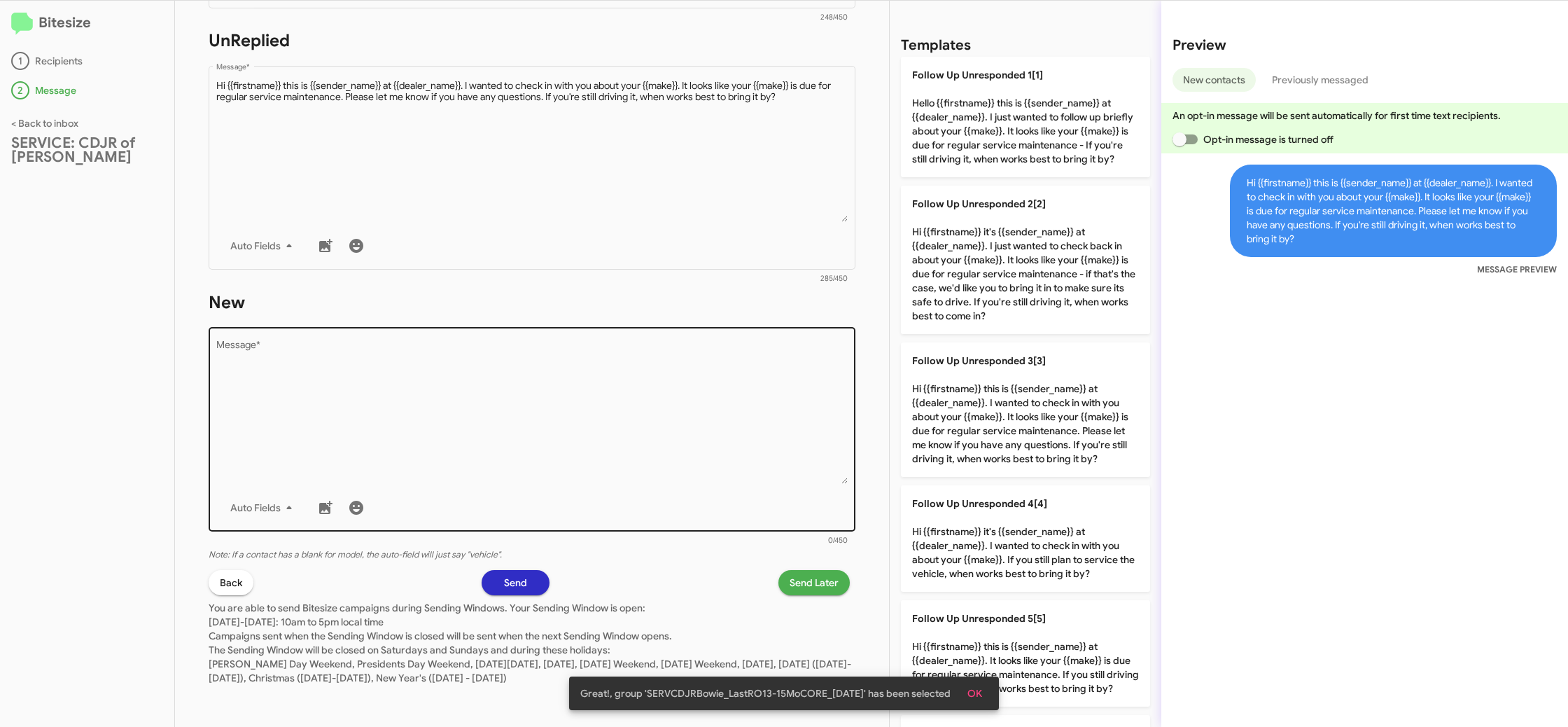
click at [746, 389] on textarea "Message *" at bounding box center [532, 413] width 632 height 143
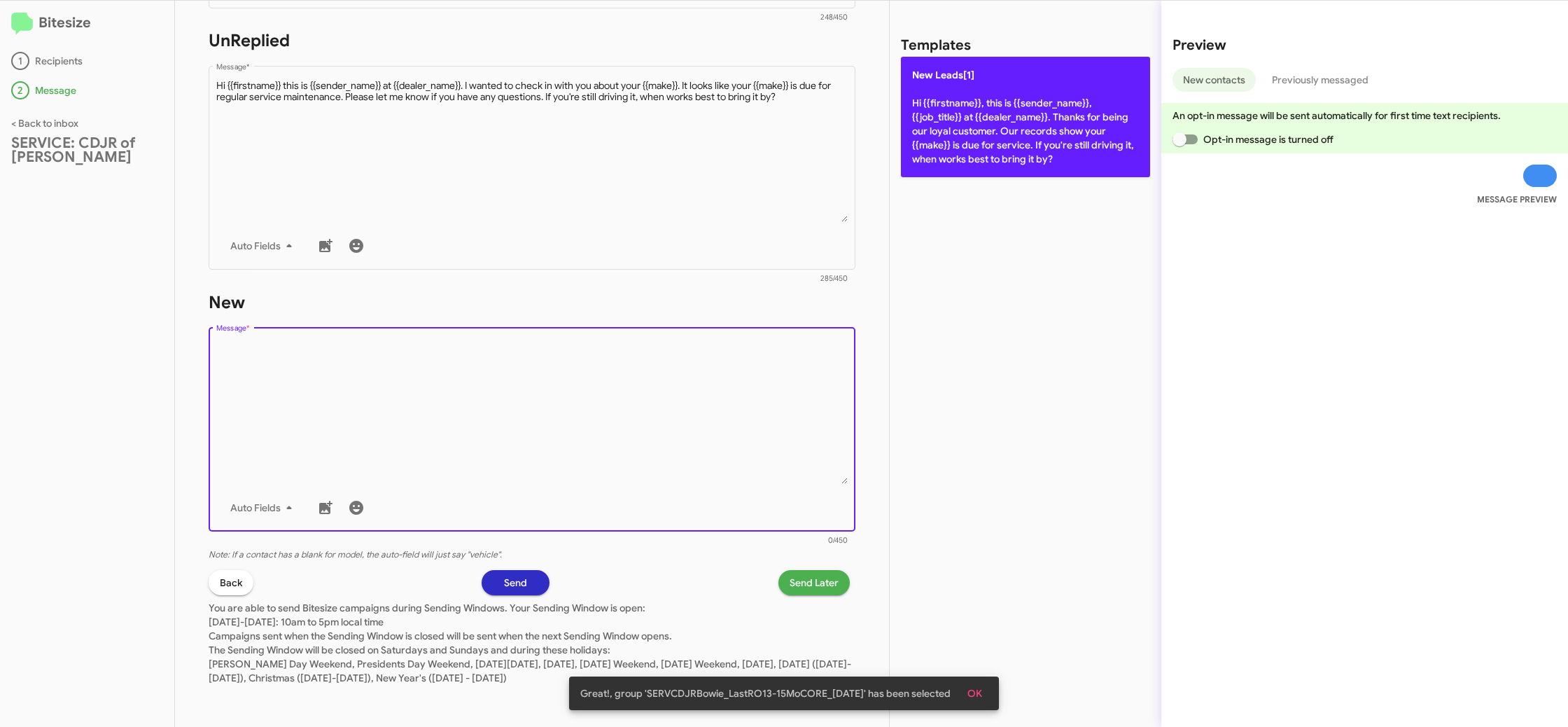
drag, startPoint x: 746, startPoint y: 389, endPoint x: 954, endPoint y: 132, distance: 330.6
click at [765, 352] on textarea "Message *" at bounding box center [532, 413] width 632 height 143
click at [967, 127] on p "New Leads[1] Hi {{firstname}}, this is {{sender_name}}, {{job_title}} at {{deal…" at bounding box center [1025, 116] width 249 height 120
type textarea "Hi {{firstname}}, this is {{sender_name}}, {{job_title}} at {{dealer_name}}. Th…"
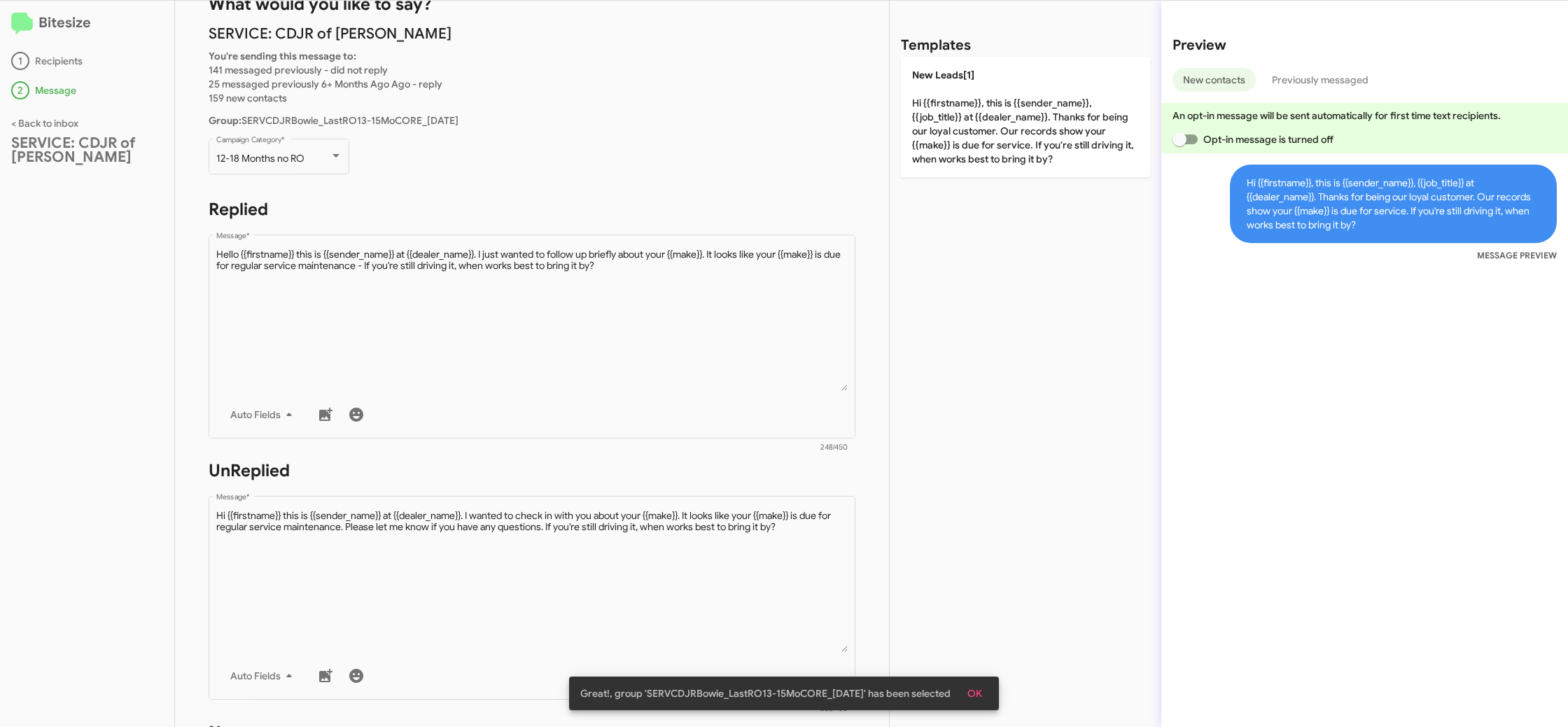
scroll to position [0, 0]
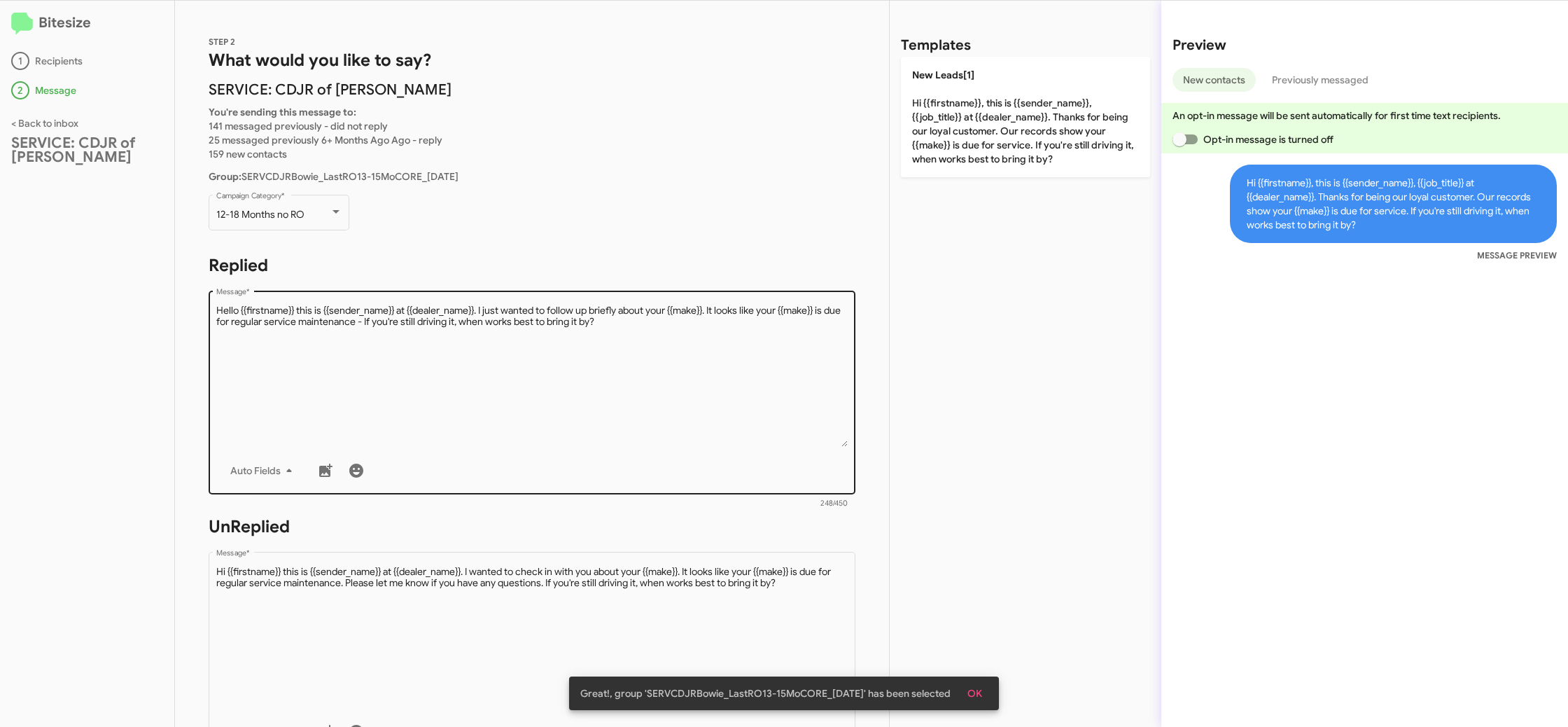
click at [698, 378] on textarea "Message *" at bounding box center [532, 376] width 632 height 143
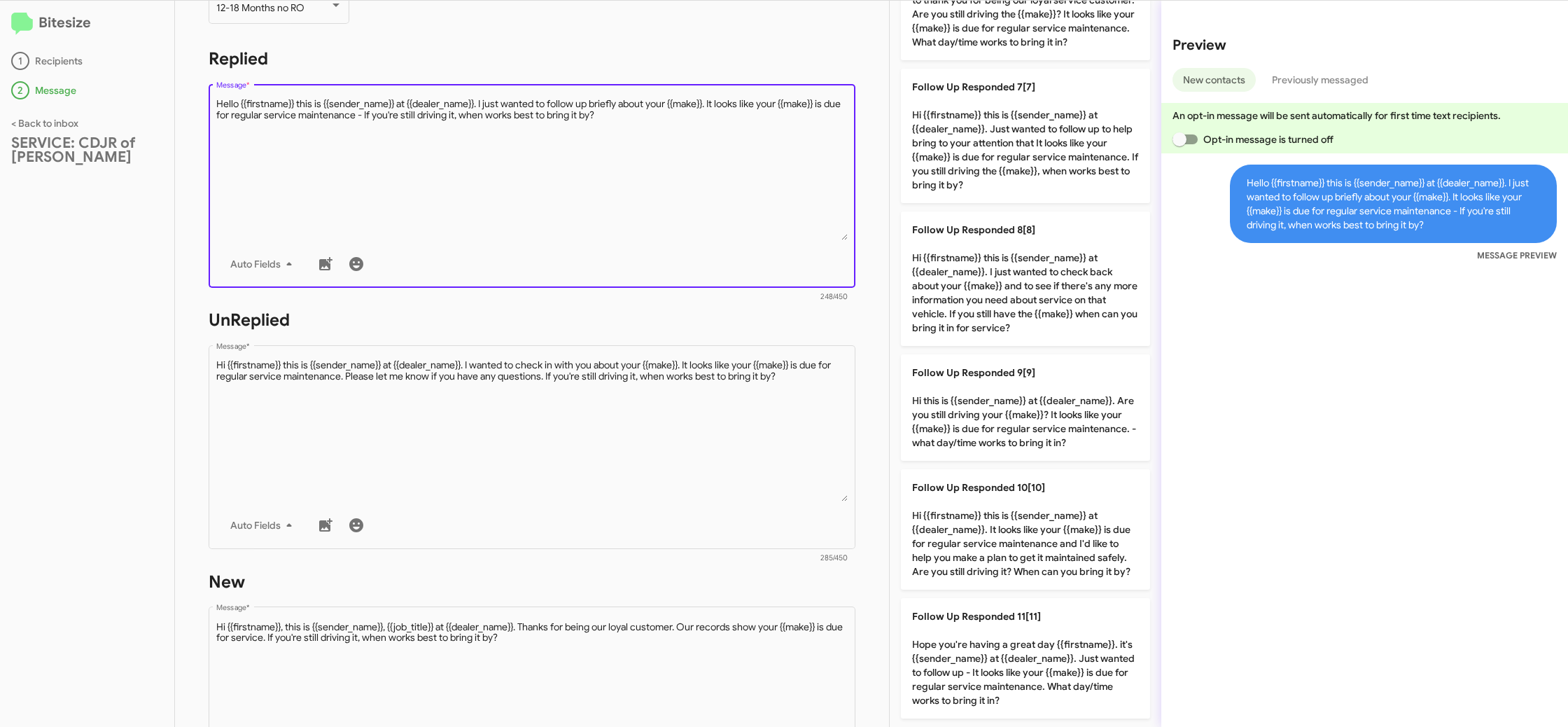
scroll to position [369, 0]
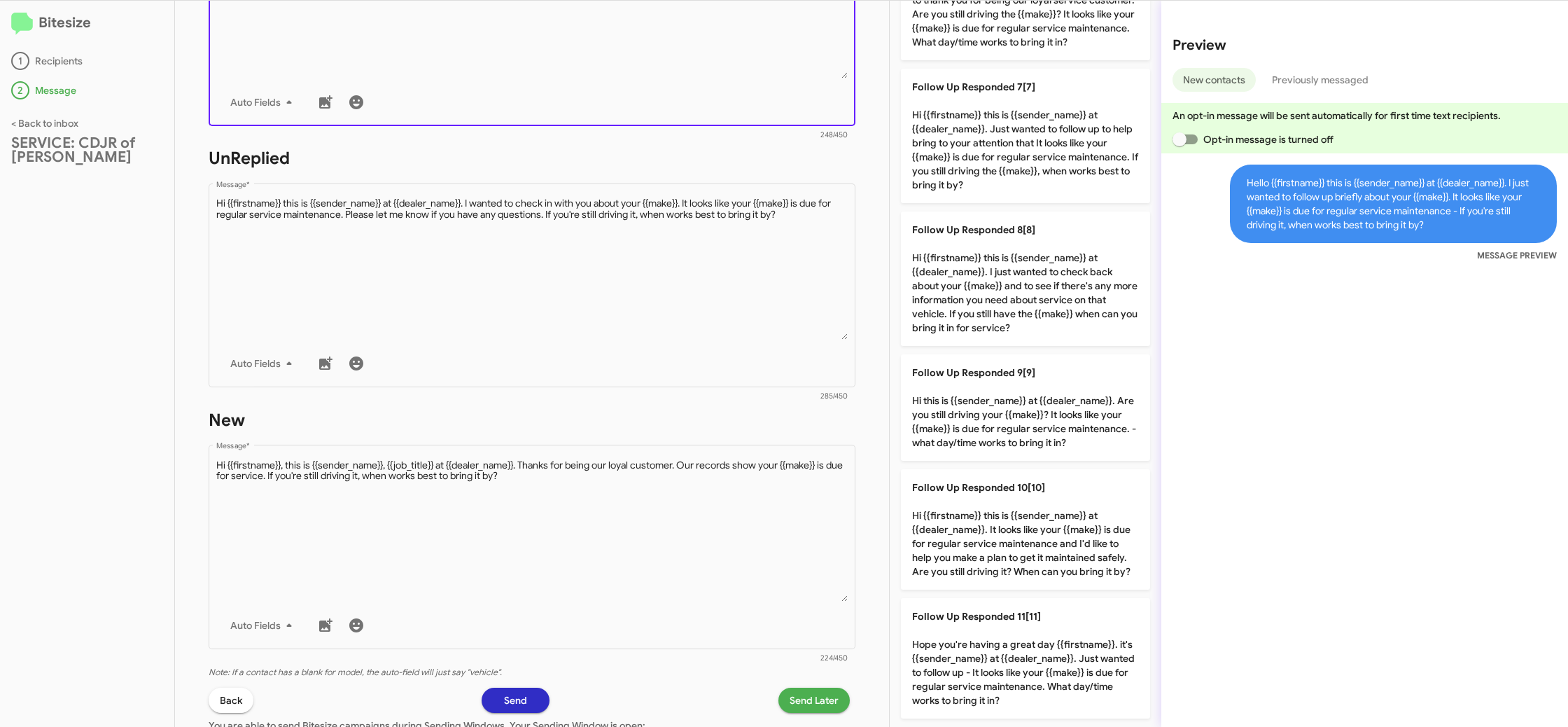
drag, startPoint x: 687, startPoint y: 75, endPoint x: 802, endPoint y: 94, distance: 116.6
click at [687, 75] on textarea "Message *" at bounding box center [532, 7] width 632 height 143
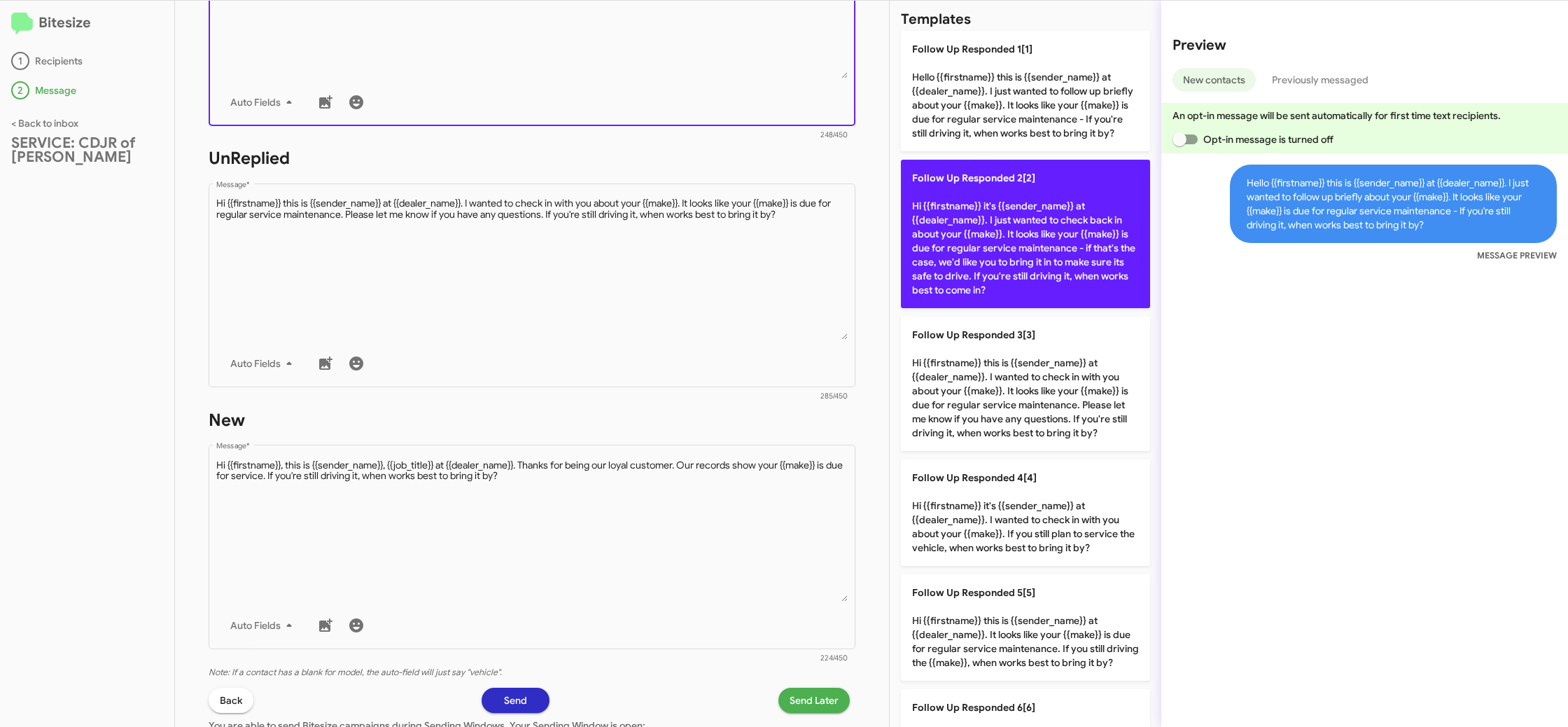
scroll to position [0, 0]
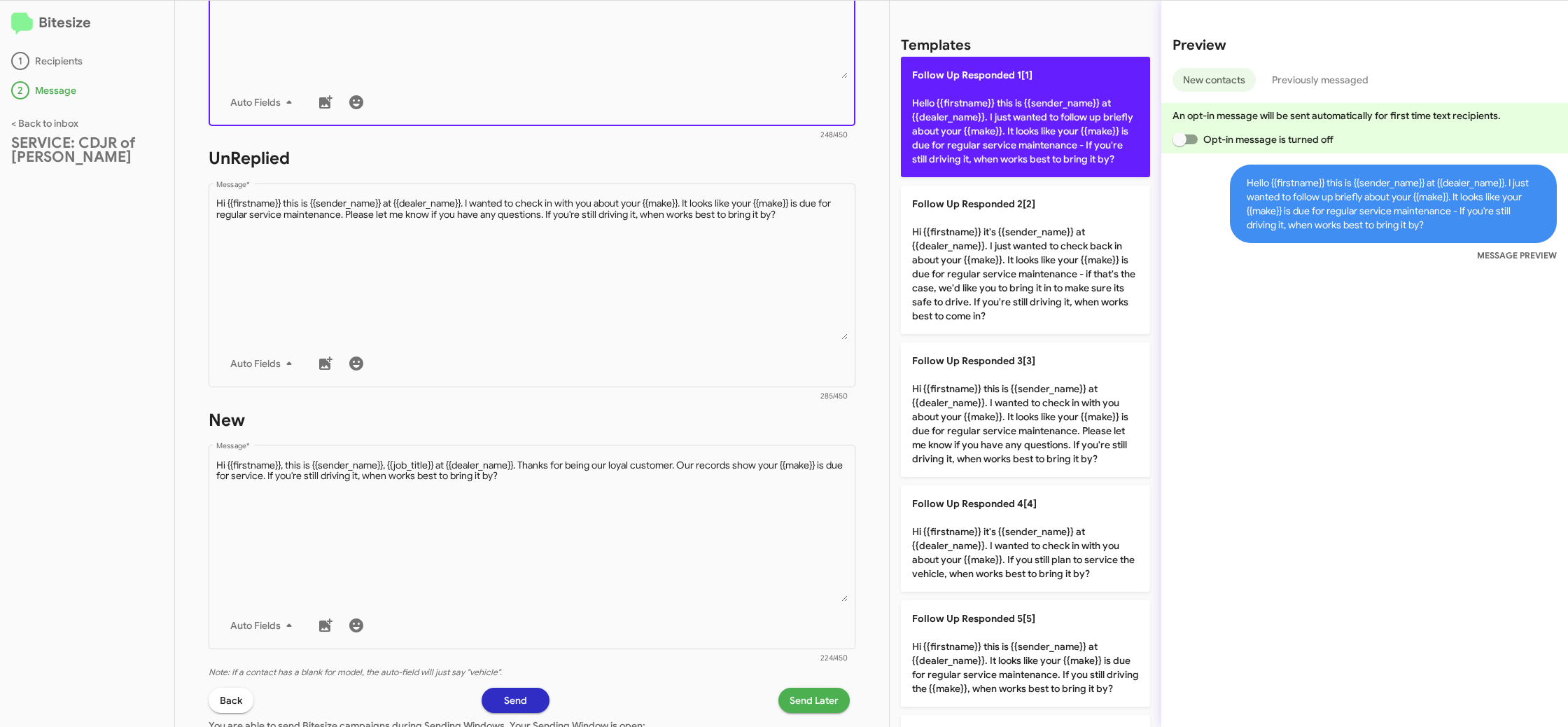
click at [972, 86] on p "Follow Up Responded 1[1] Hello {{firstname}} this is {{sender_name}} at {{deale…" at bounding box center [1025, 116] width 249 height 120
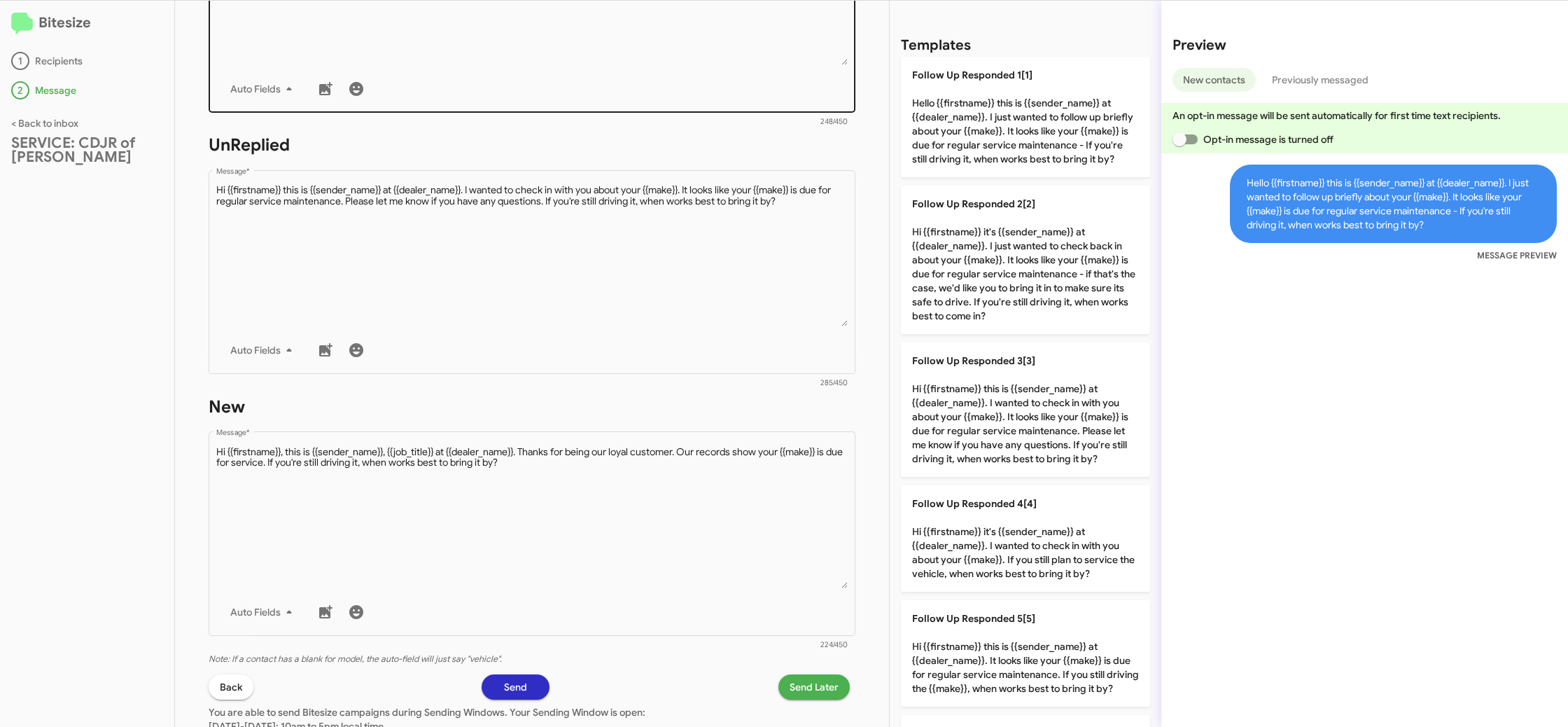
scroll to position [397, 0]
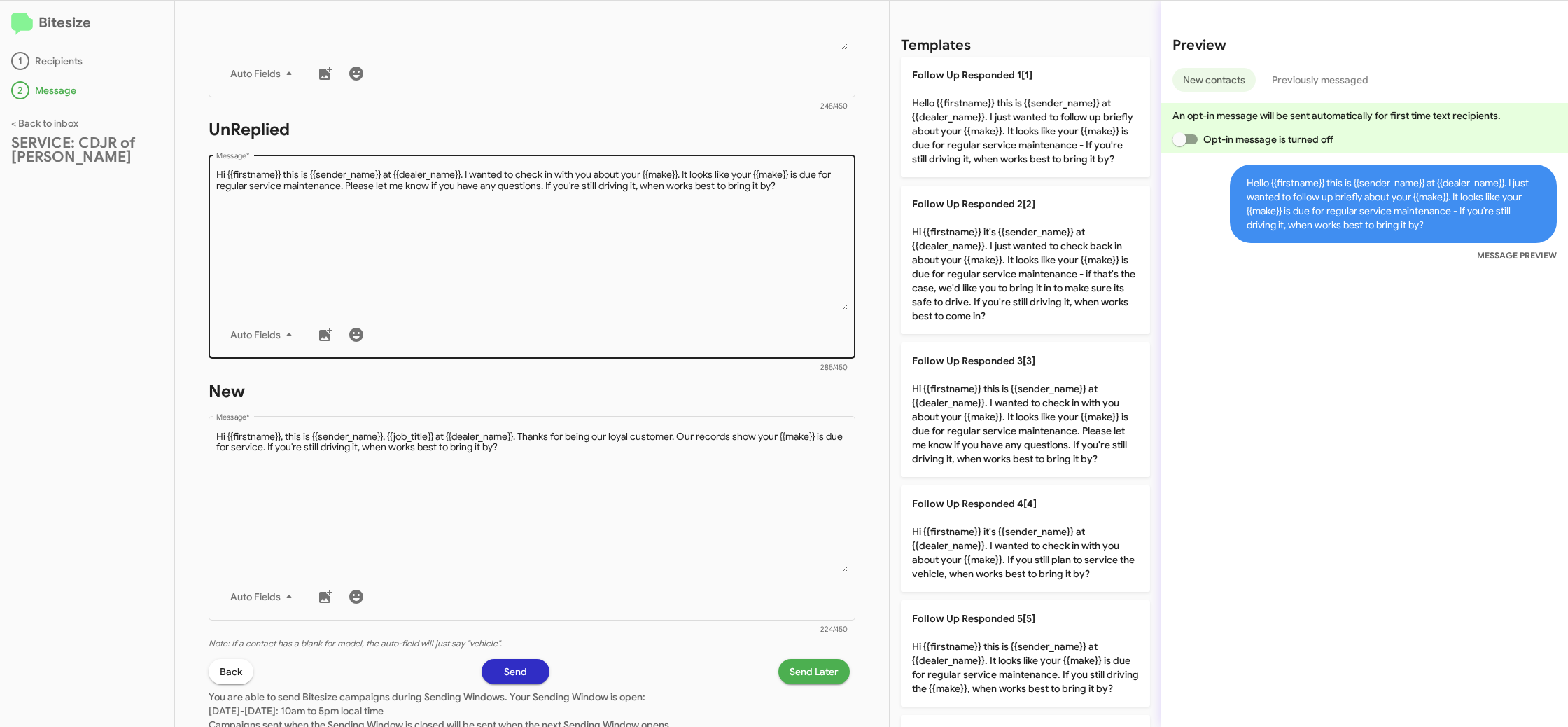
click at [672, 203] on textarea "Message *" at bounding box center [532, 240] width 632 height 143
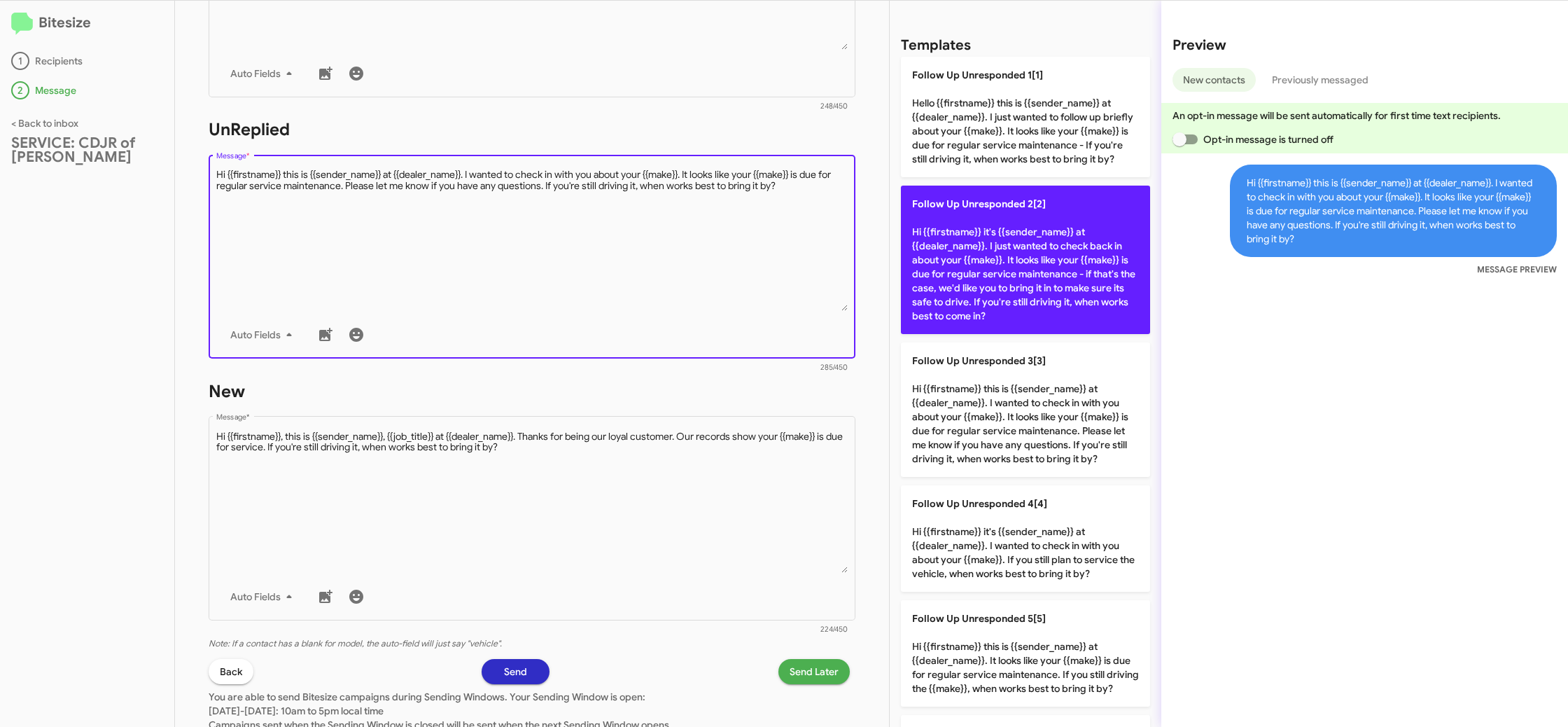
drag, startPoint x: 672, startPoint y: 203, endPoint x: 1028, endPoint y: 293, distance: 367.2
click at [673, 203] on textarea "Message *" at bounding box center [532, 240] width 632 height 143
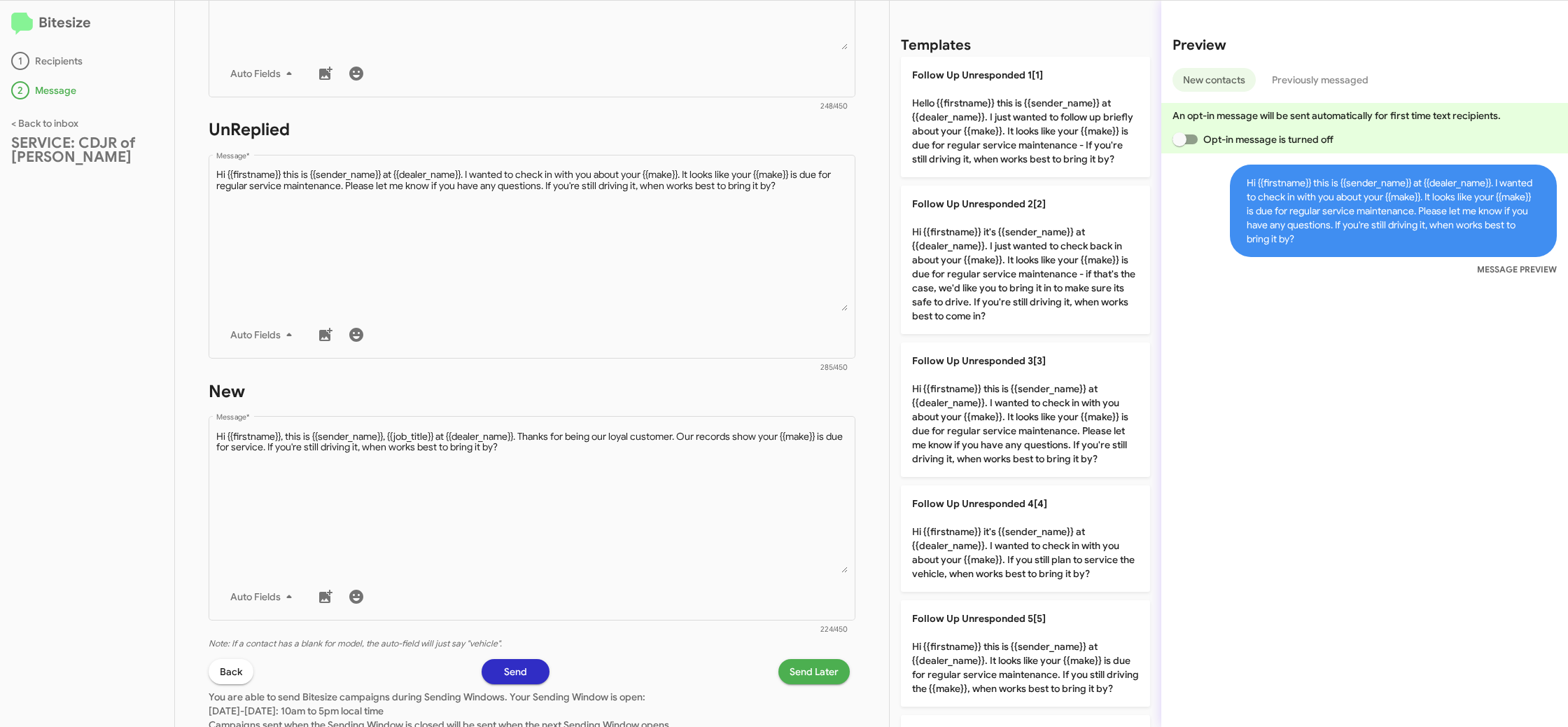
drag, startPoint x: 1031, startPoint y: 393, endPoint x: 723, endPoint y: 378, distance: 308.4
click at [1024, 392] on p "Follow Up Unresponded 3[3] Hi {{firstname}} this is {{sender_name}} at {{dealer…" at bounding box center [1025, 409] width 249 height 134
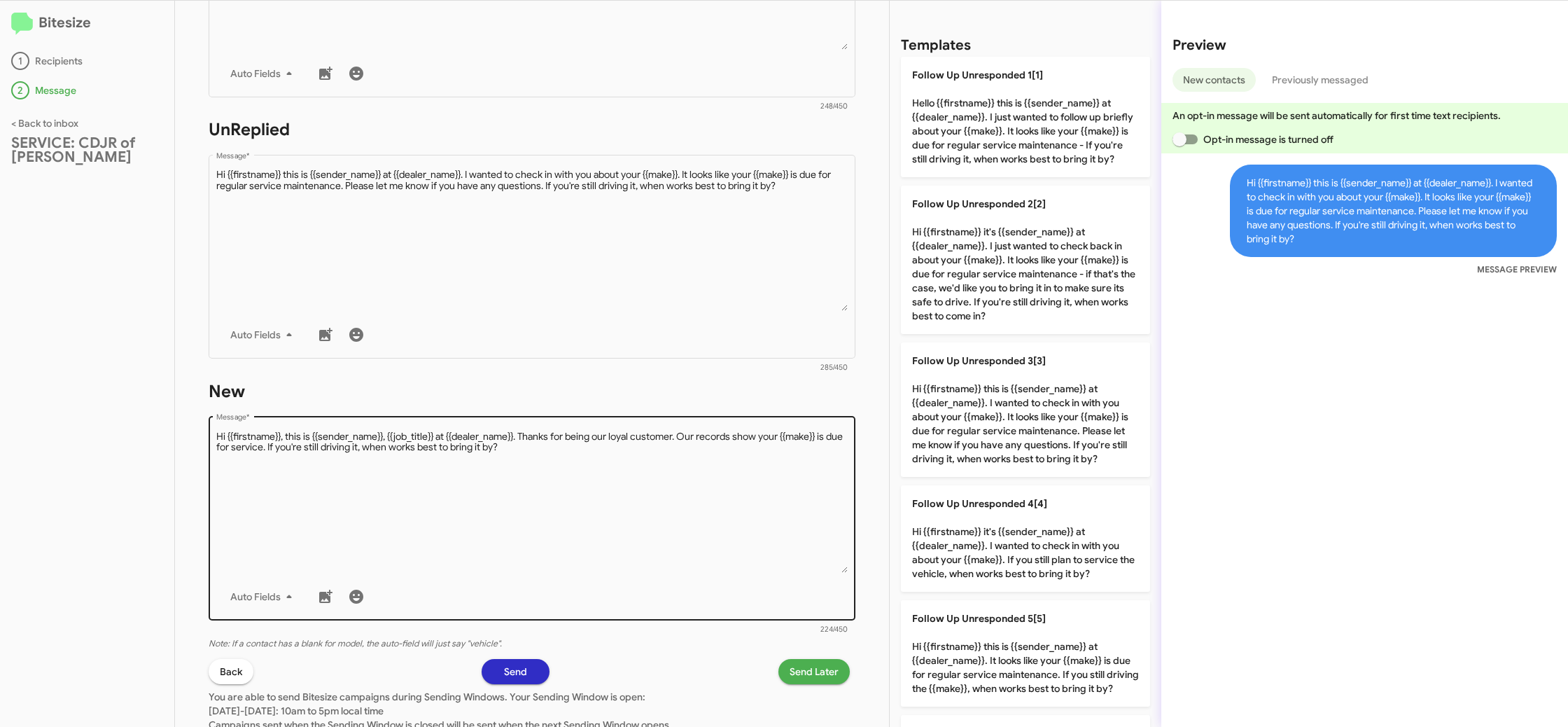
click at [709, 442] on textarea "Message *" at bounding box center [532, 501] width 632 height 143
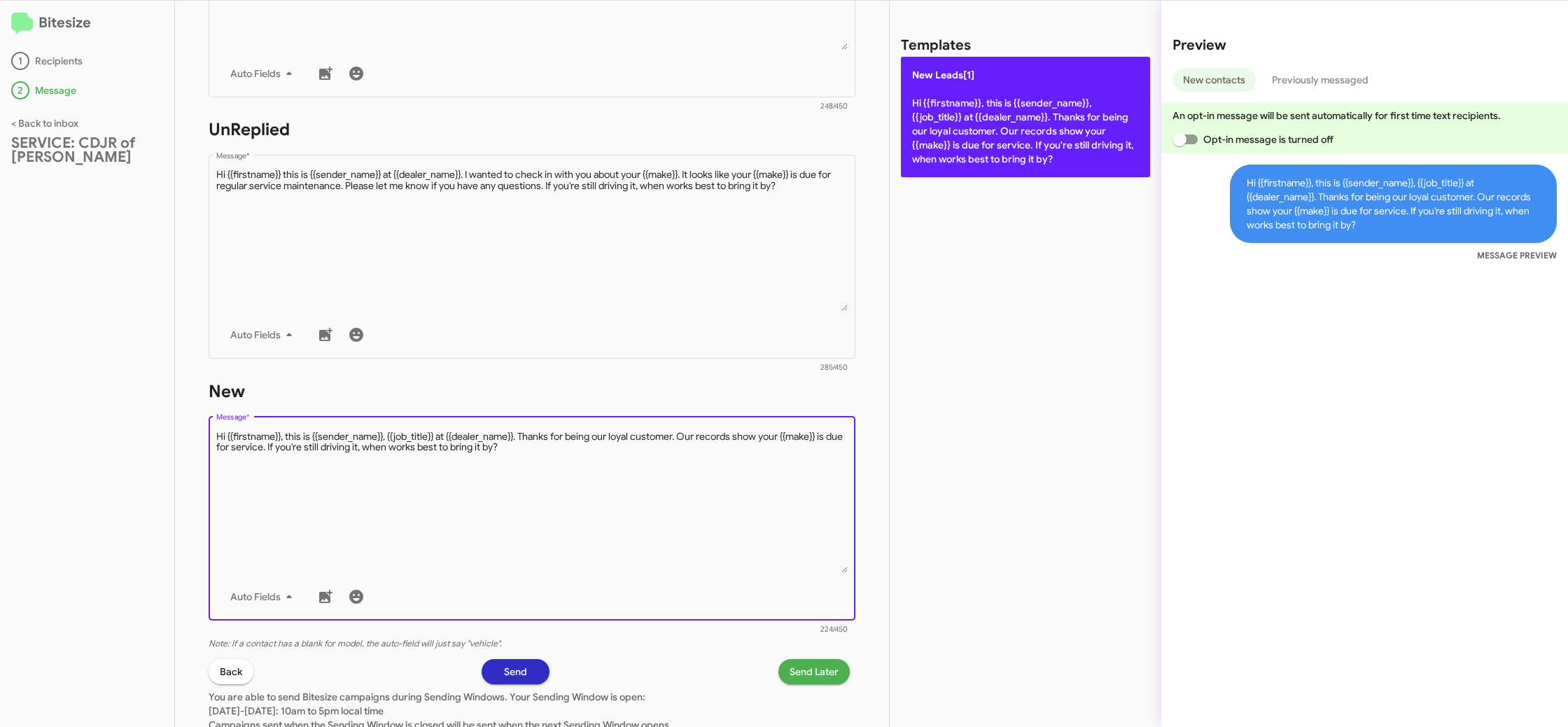
click at [972, 163] on p "New Leads[1] Hi {{firstname}}, this is {{sender_name}}, {{job_title}} at {{deal…" at bounding box center [1025, 116] width 249 height 120
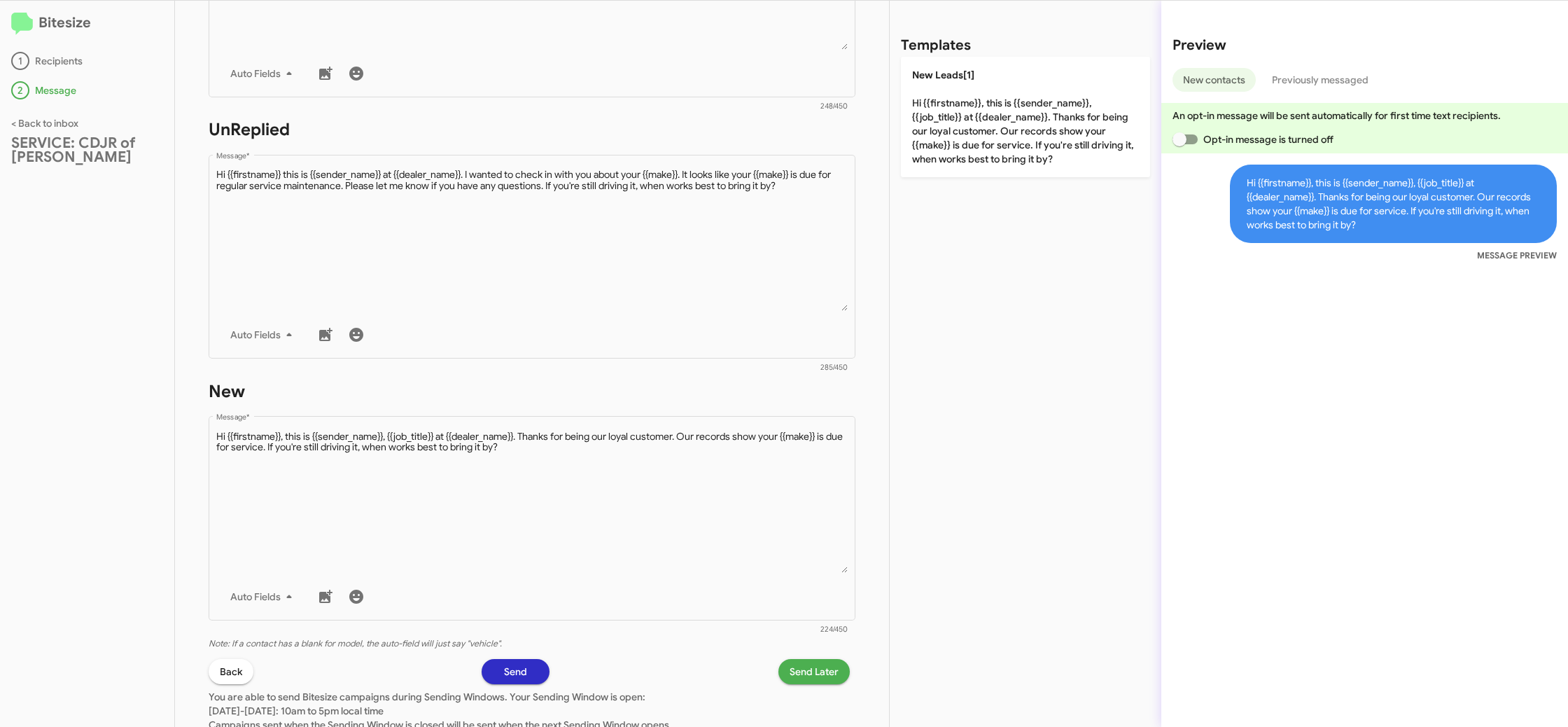
scroll to position [487, 0]
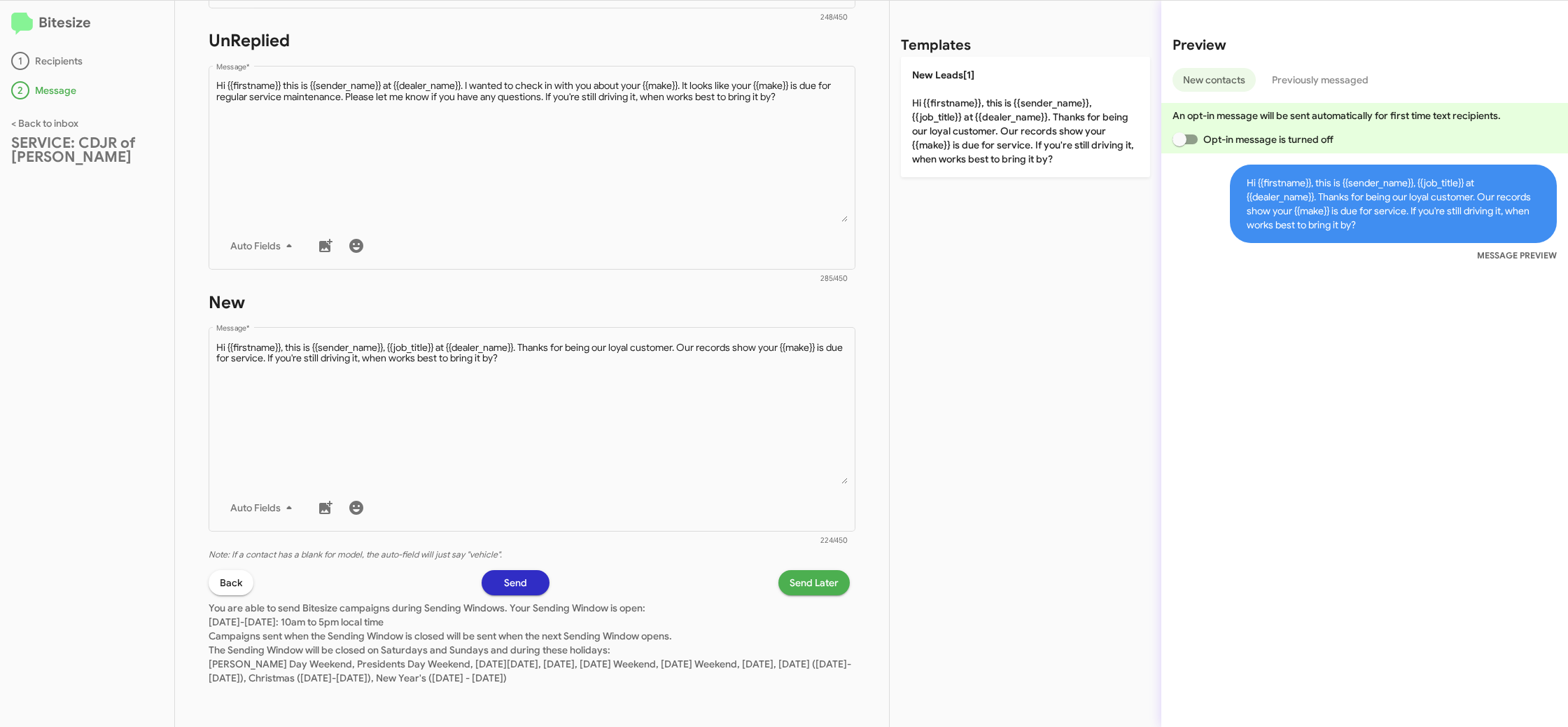
click at [817, 594] on div "STEP 2 What would you like to say? SERVICE: CDJR of Bowie You're sending this m…" at bounding box center [532, 364] width 714 height 726
click at [803, 575] on span "Send Later" at bounding box center [814, 582] width 49 height 25
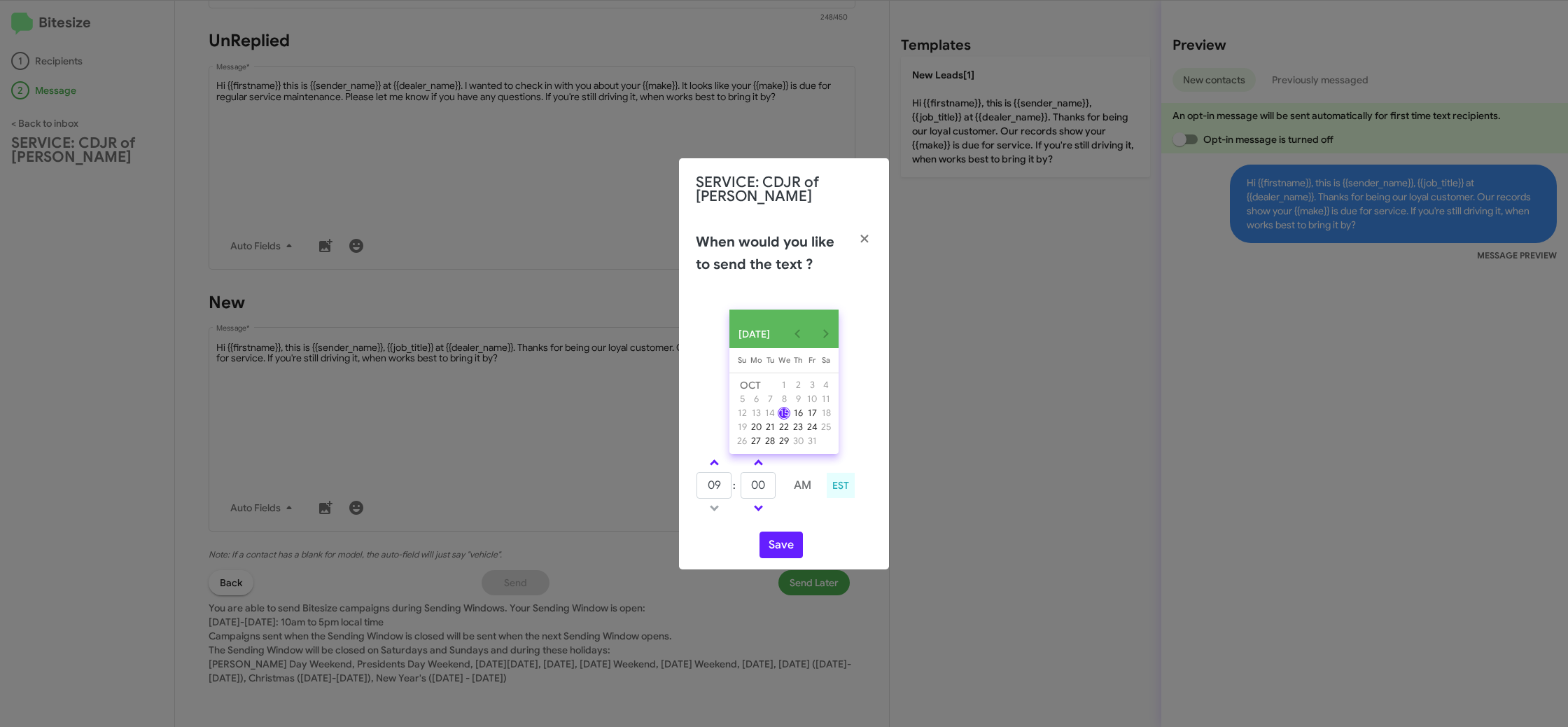
drag, startPoint x: 702, startPoint y: 464, endPoint x: 739, endPoint y: 459, distance: 37.3
click at [702, 464] on link at bounding box center [714, 462] width 24 height 16
type input "10"
click at [760, 462] on span at bounding box center [759, 464] width 9 height 9
type input "05"
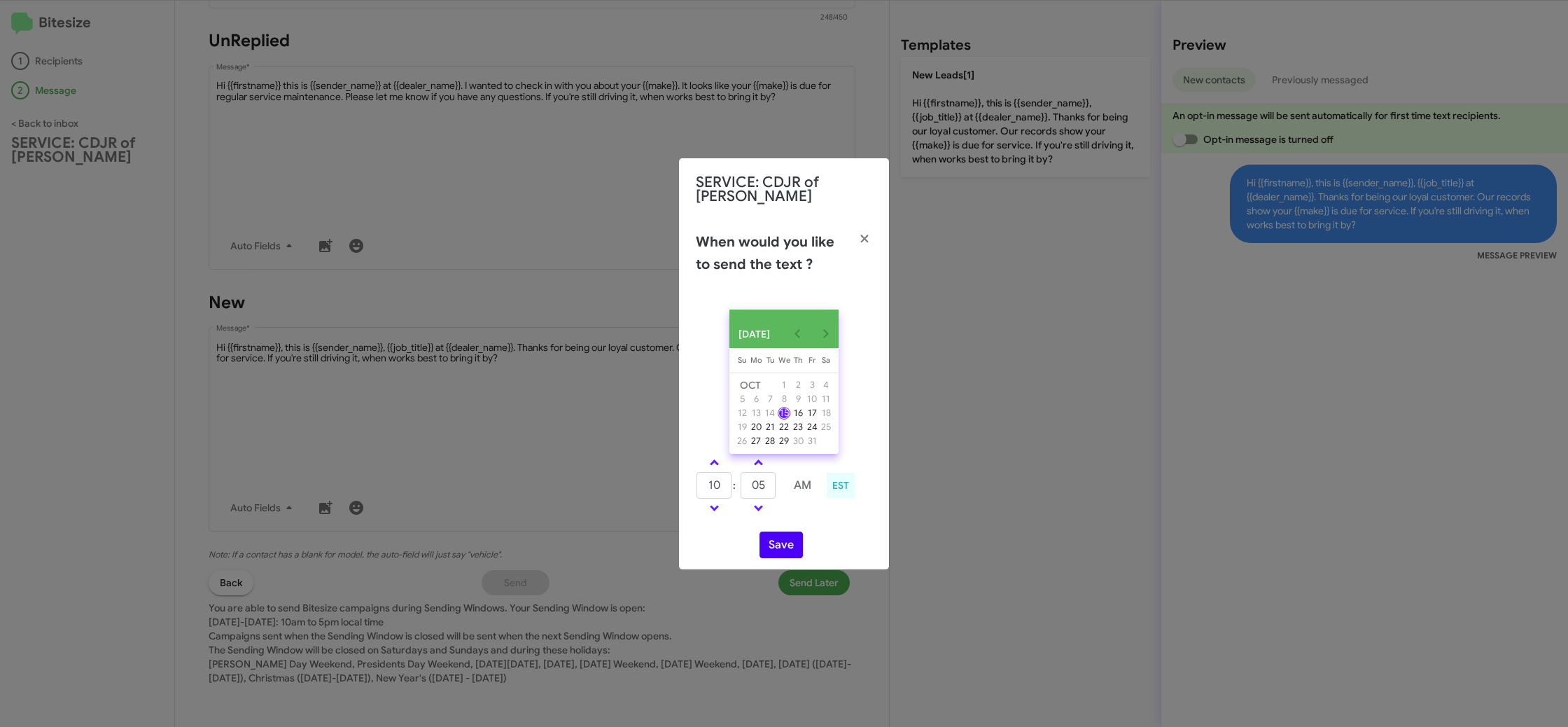
click at [775, 530] on div "OCT 2025 Sunday Su Monday Mo Tuesday Tu Wednesday We Thursday Th Friday Fr Satu…" at bounding box center [783, 434] width 210 height 271
click at [785, 540] on button "Save" at bounding box center [781, 545] width 43 height 27
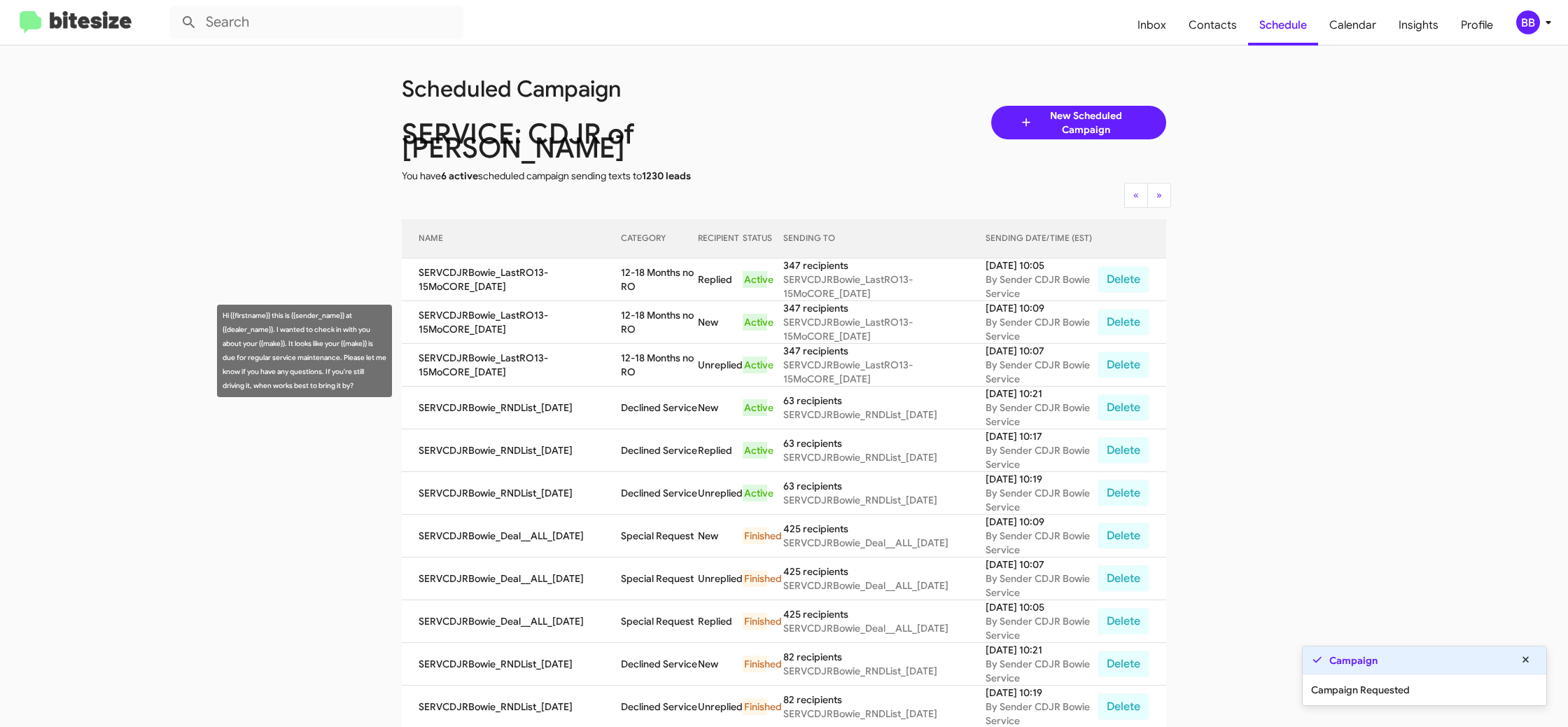
click at [648, 343] on td "12-18 Months no RO" at bounding box center [659, 365] width 77 height 42
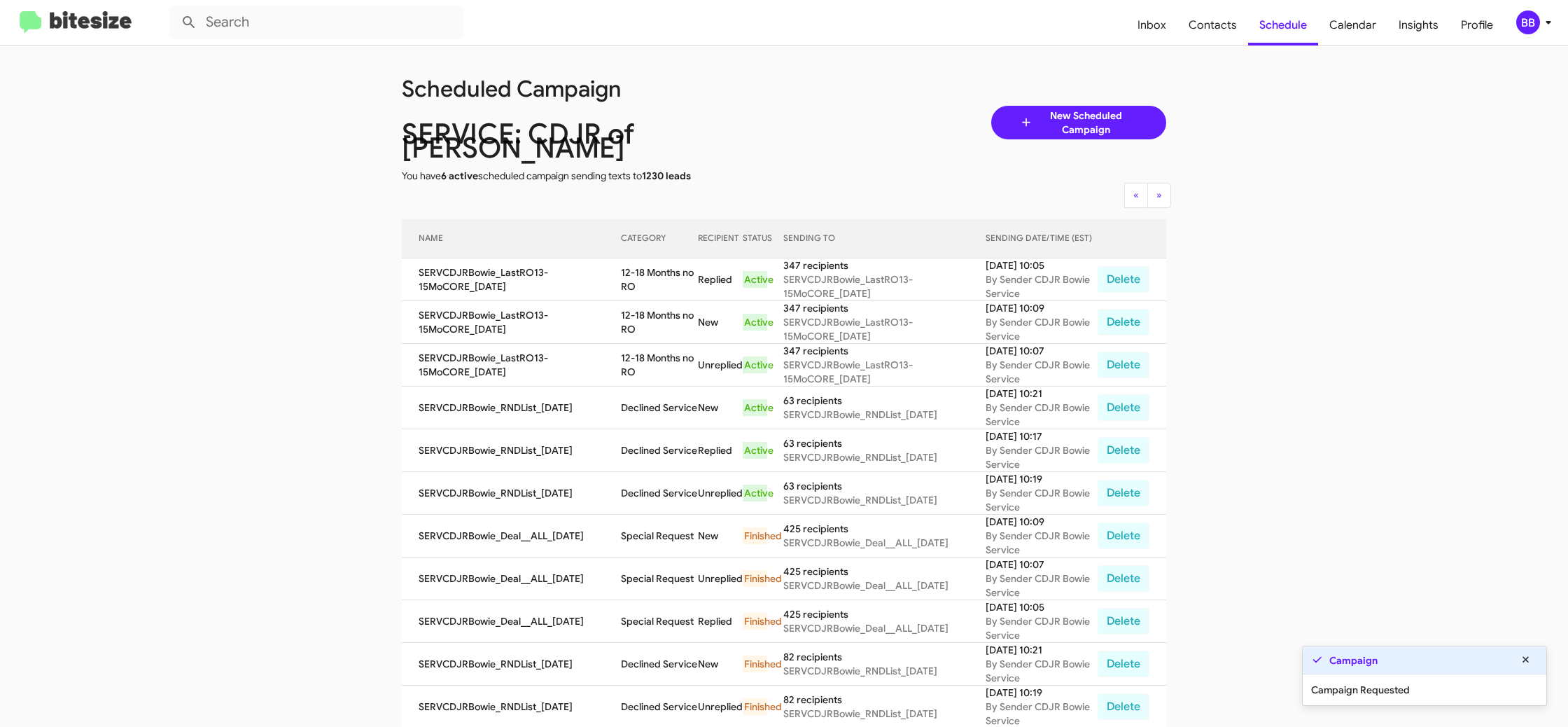
drag, startPoint x: 648, startPoint y: 339, endPoint x: 661, endPoint y: 306, distance: 35.5
click at [648, 343] on td "12-18 Months no RO" at bounding box center [659, 365] width 77 height 42
copy td "12-18 Months no RO"
click at [1525, 32] on mat-toolbar "Inbox Contacts Schedule Calendar Insights Profile BB" at bounding box center [784, 22] width 1568 height 45
drag, startPoint x: 1533, startPoint y: 35, endPoint x: 1525, endPoint y: 22, distance: 15.3
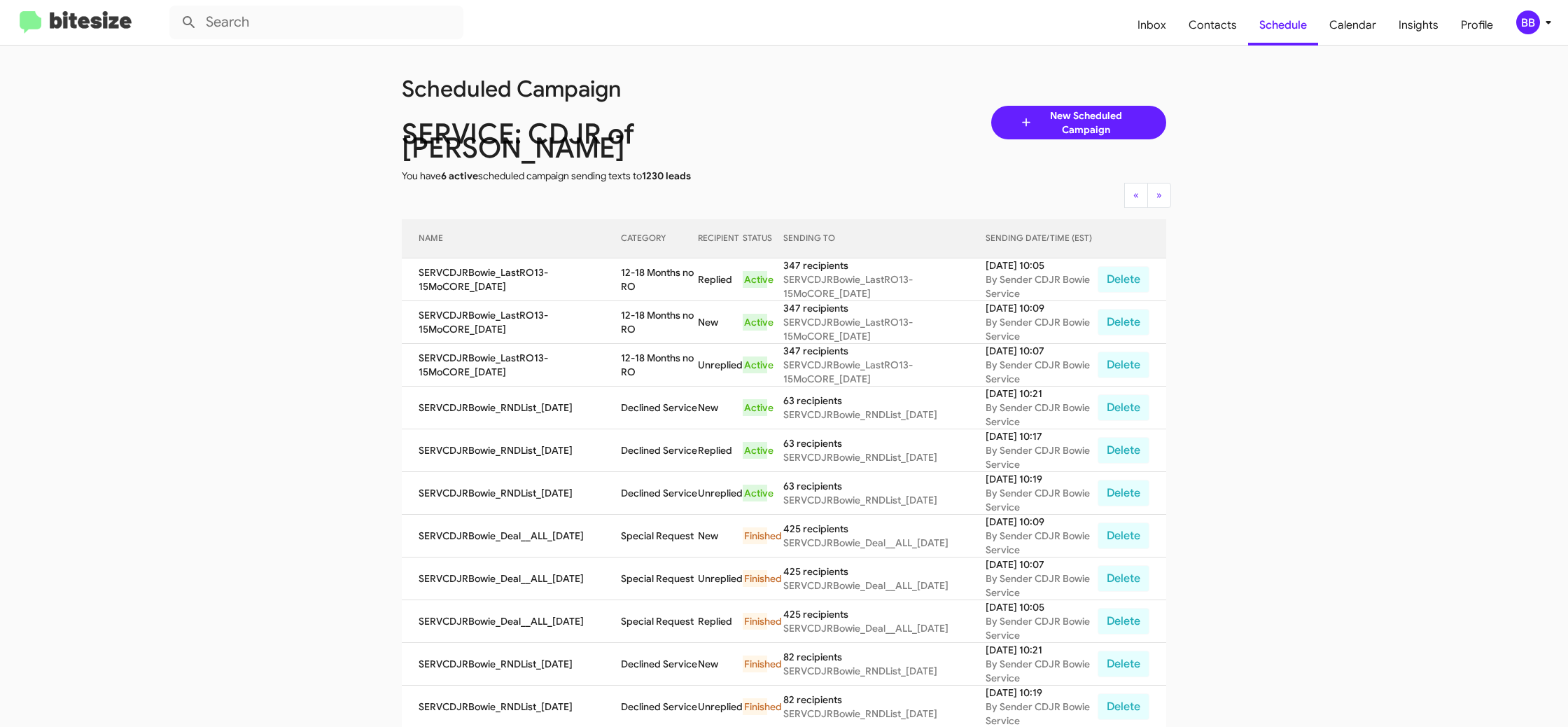
click at [1530, 28] on mat-toolbar "Inbox Contacts Schedule Calendar Insights Profile BB" at bounding box center [784, 22] width 1568 height 45
click at [1525, 22] on div "BB" at bounding box center [1528, 22] width 24 height 24
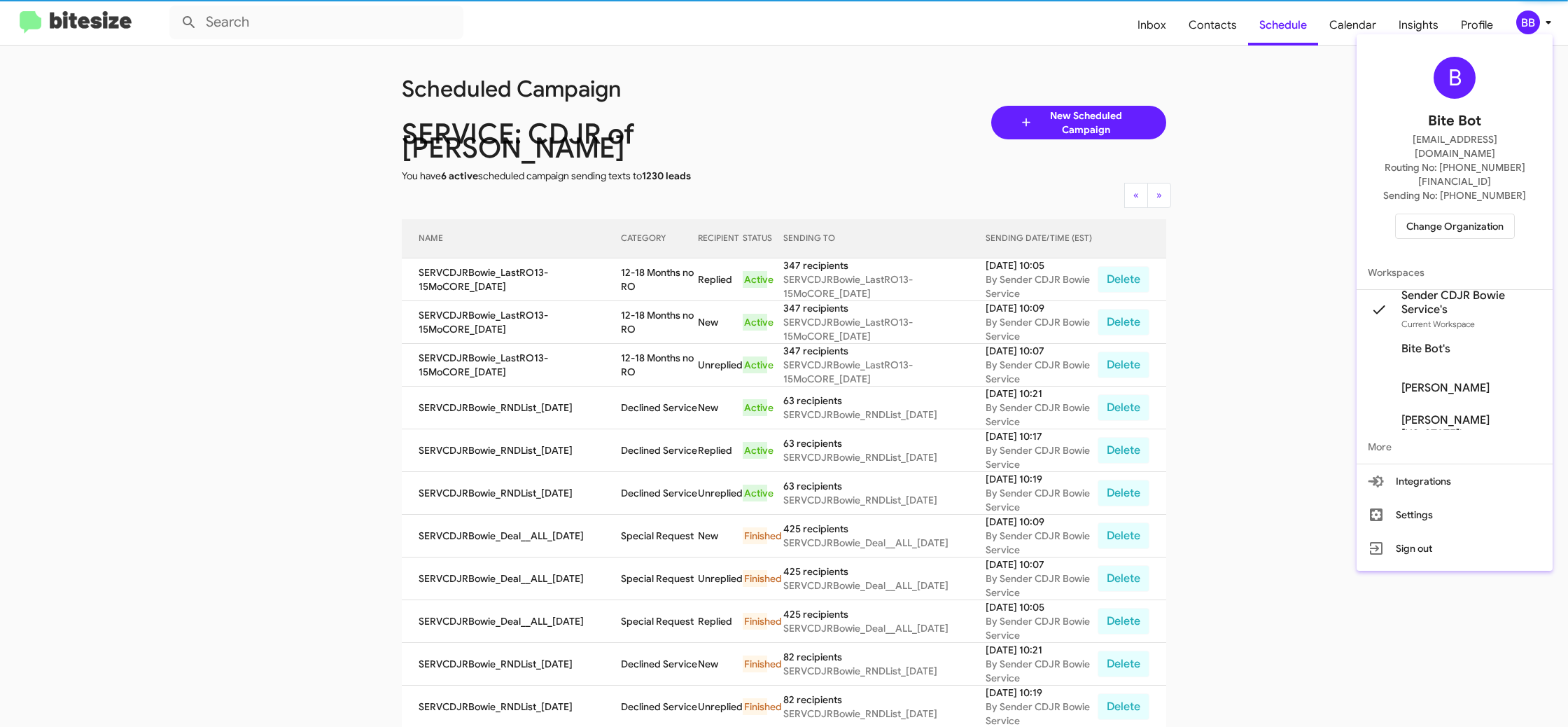
click at [1419, 215] on span "Change Organization" at bounding box center [1455, 226] width 97 height 24
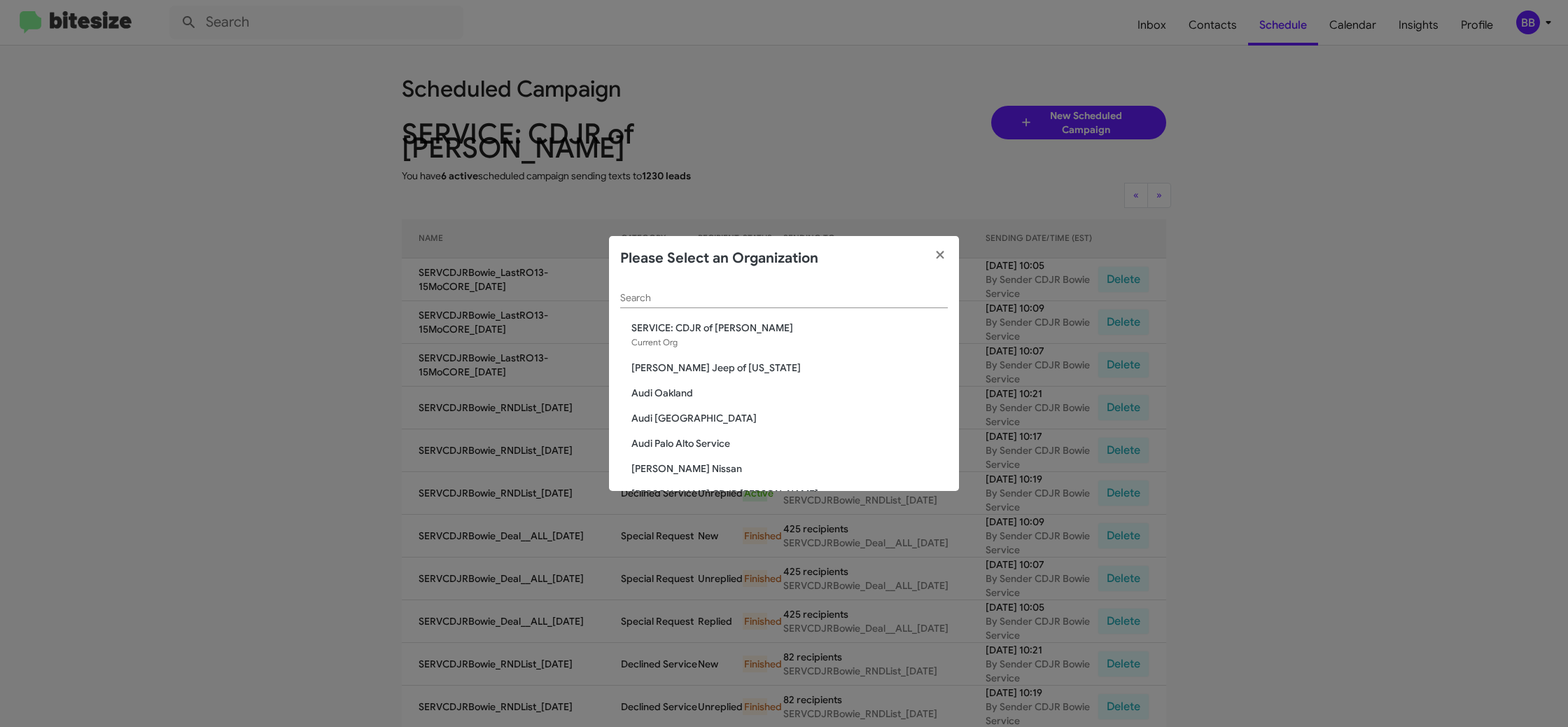
click at [624, 312] on div "Search" at bounding box center [783, 300] width 328 height 40
click at [632, 303] on input "Search" at bounding box center [783, 298] width 328 height 11
type input "bal"
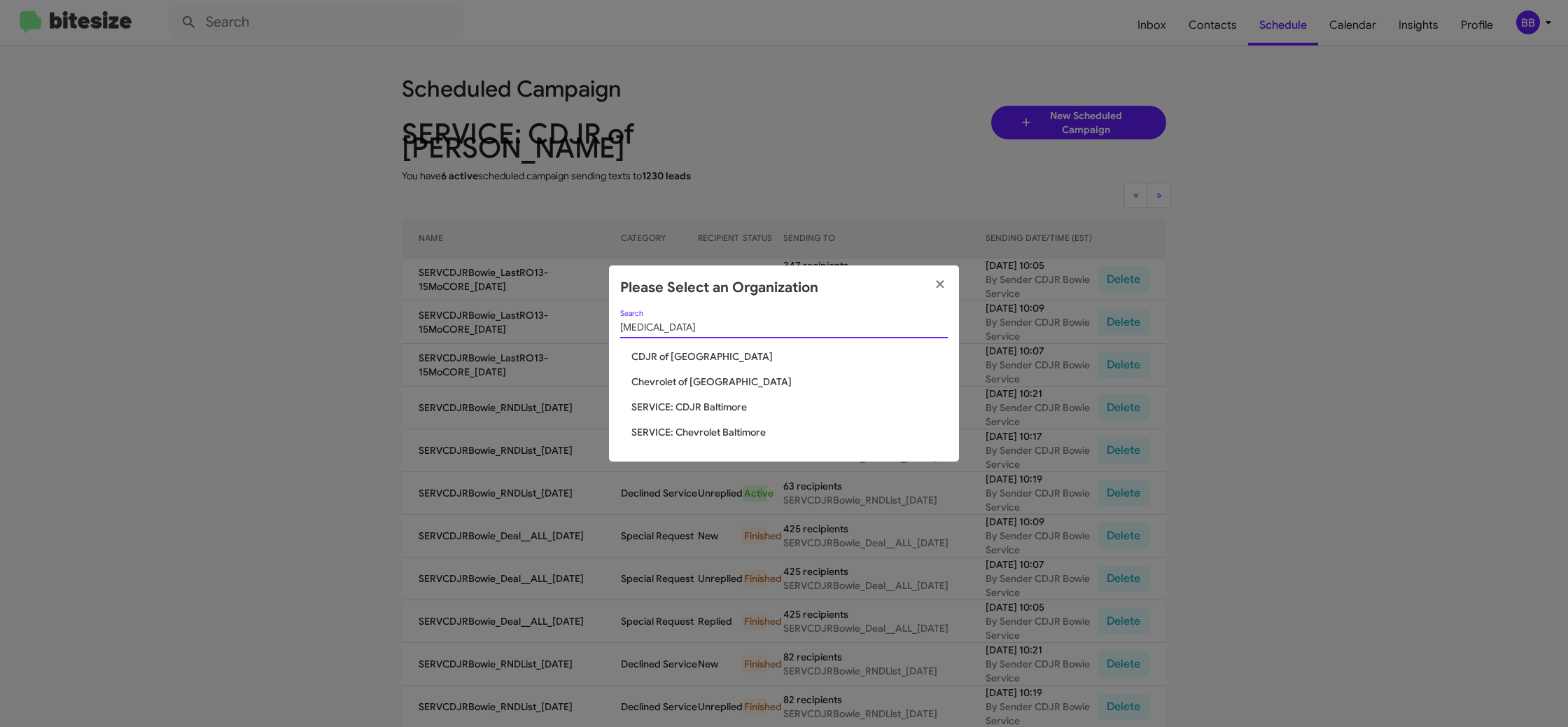
click at [714, 435] on span "SERVICE: Chevrolet Baltimore" at bounding box center [789, 432] width 317 height 14
click at [714, 435] on span "SERVICE: Chevrolet Baltimore" at bounding box center [789, 432] width 317 height 14
drag, startPoint x: 714, startPoint y: 435, endPoint x: 650, endPoint y: 448, distance: 65.3
click at [710, 434] on span "SERVICE: Chevrolet Baltimore" at bounding box center [789, 432] width 317 height 14
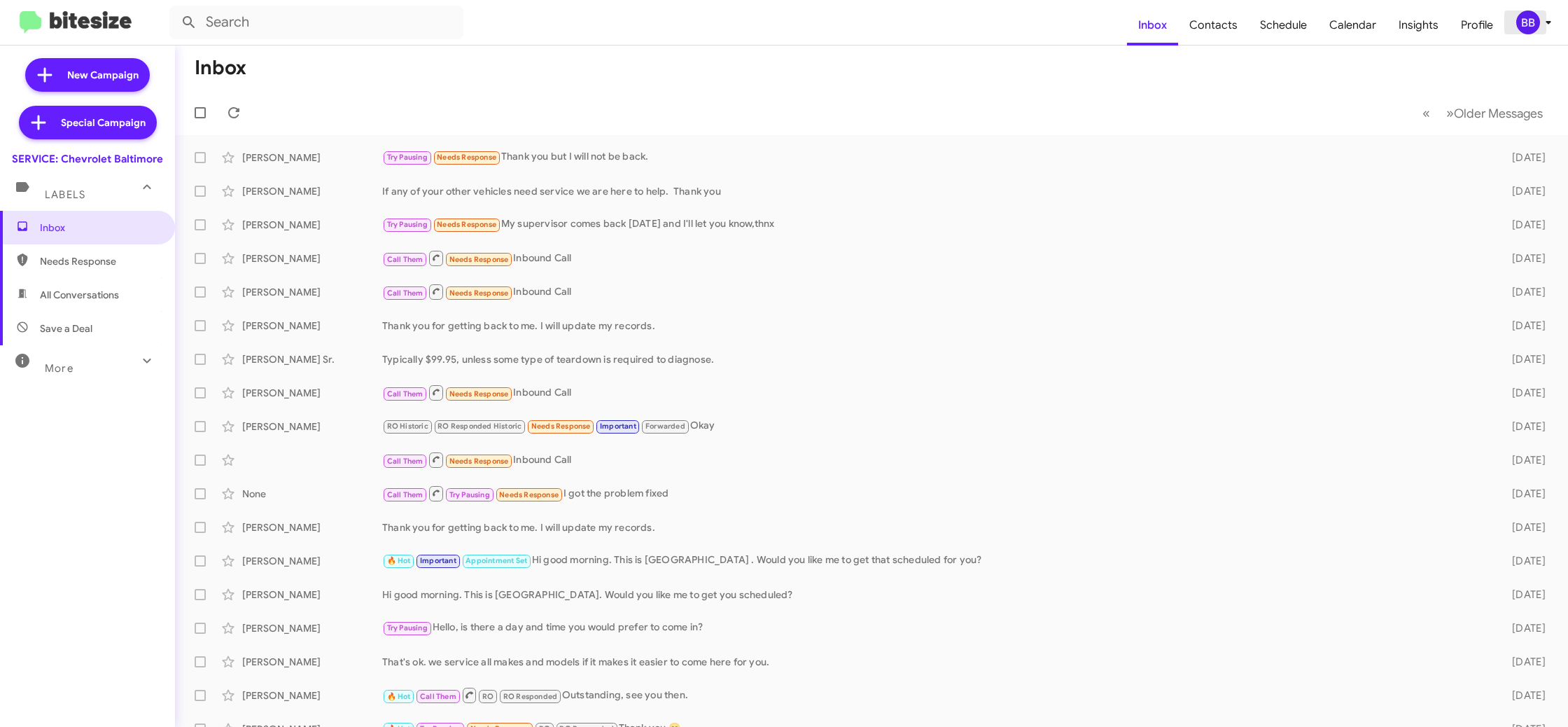
click at [1540, 21] on icon at bounding box center [1548, 22] width 16 height 17
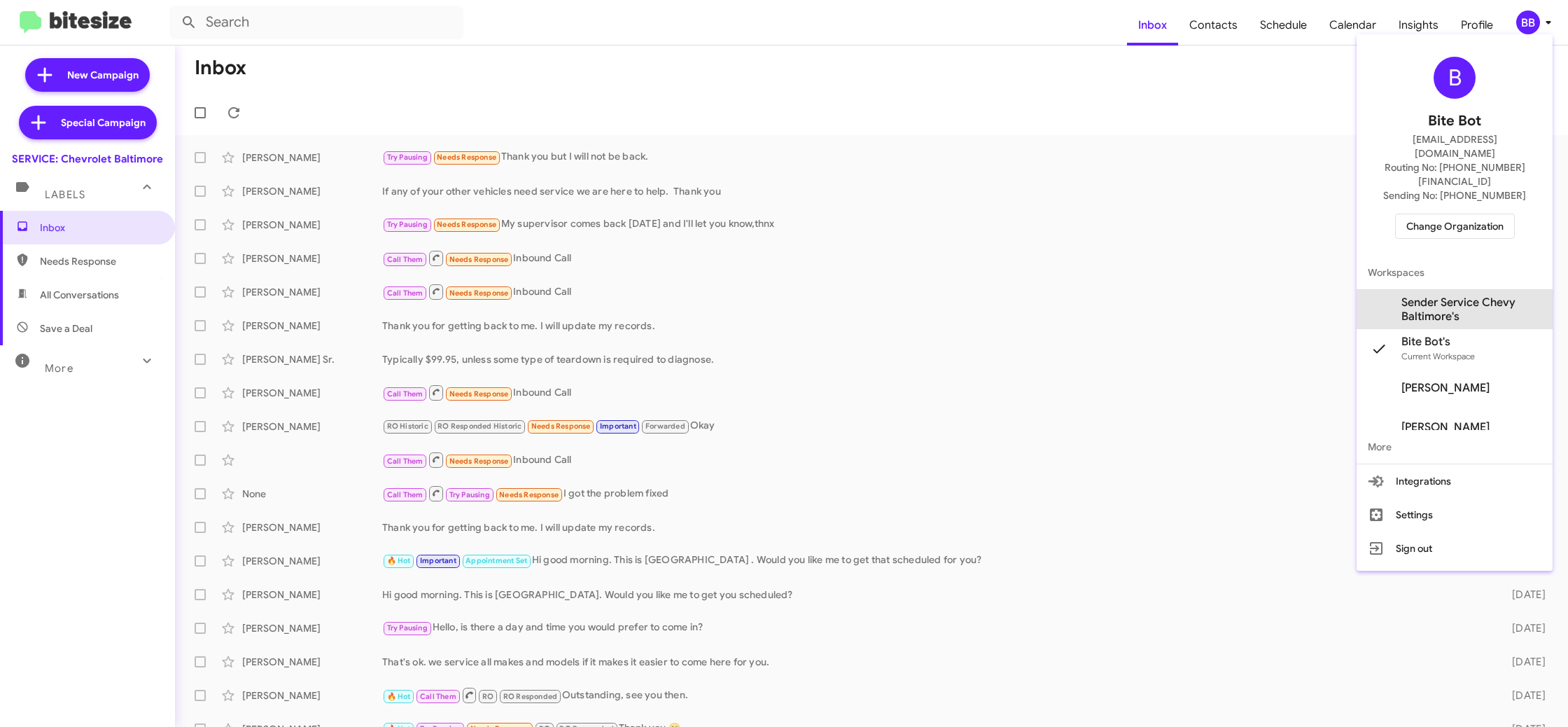
click at [1472, 296] on span "Sender Service Chevy Baltimore's" at bounding box center [1471, 310] width 140 height 28
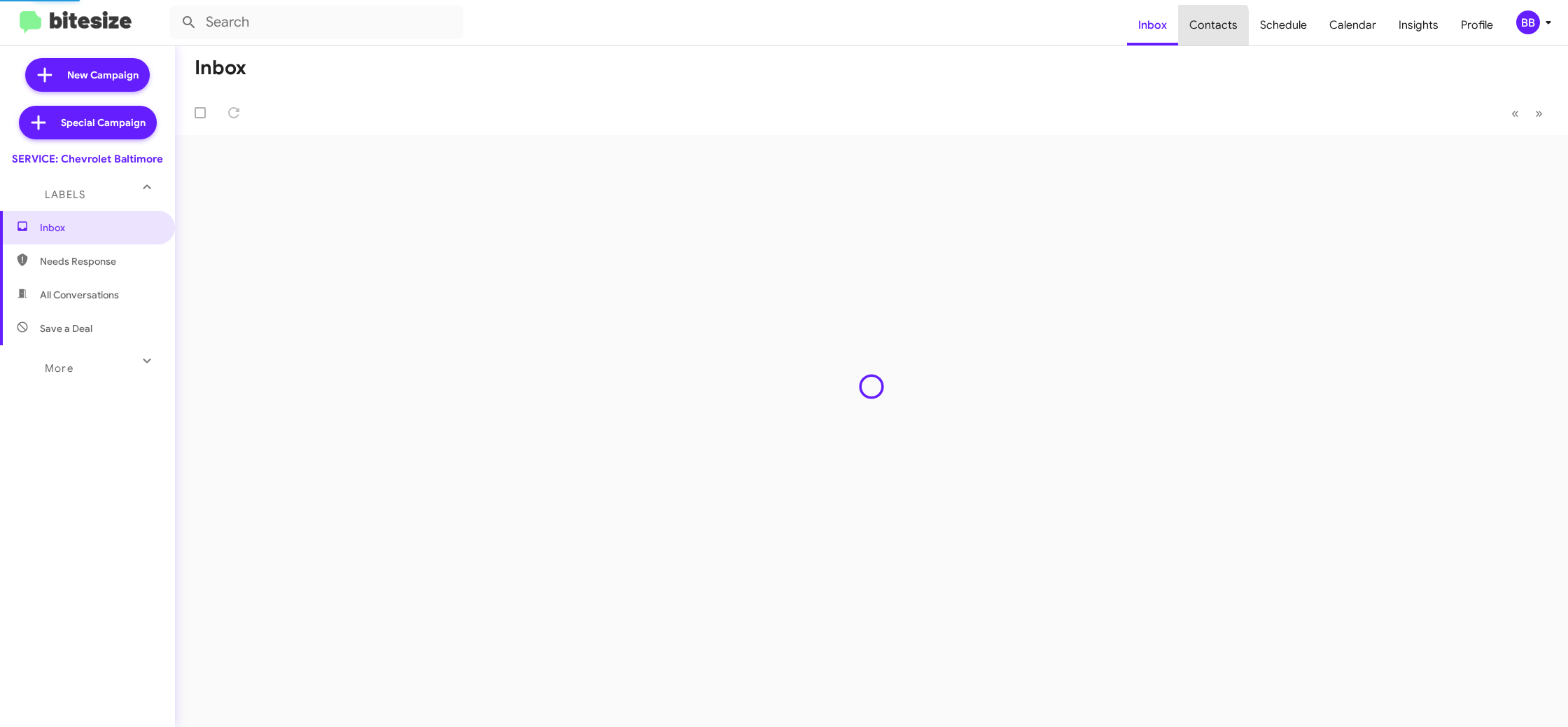
click at [1201, 28] on span "Contacts" at bounding box center [1214, 25] width 71 height 41
type input "in:groups"
click at [1201, 28] on span "Contacts" at bounding box center [1214, 25] width 71 height 41
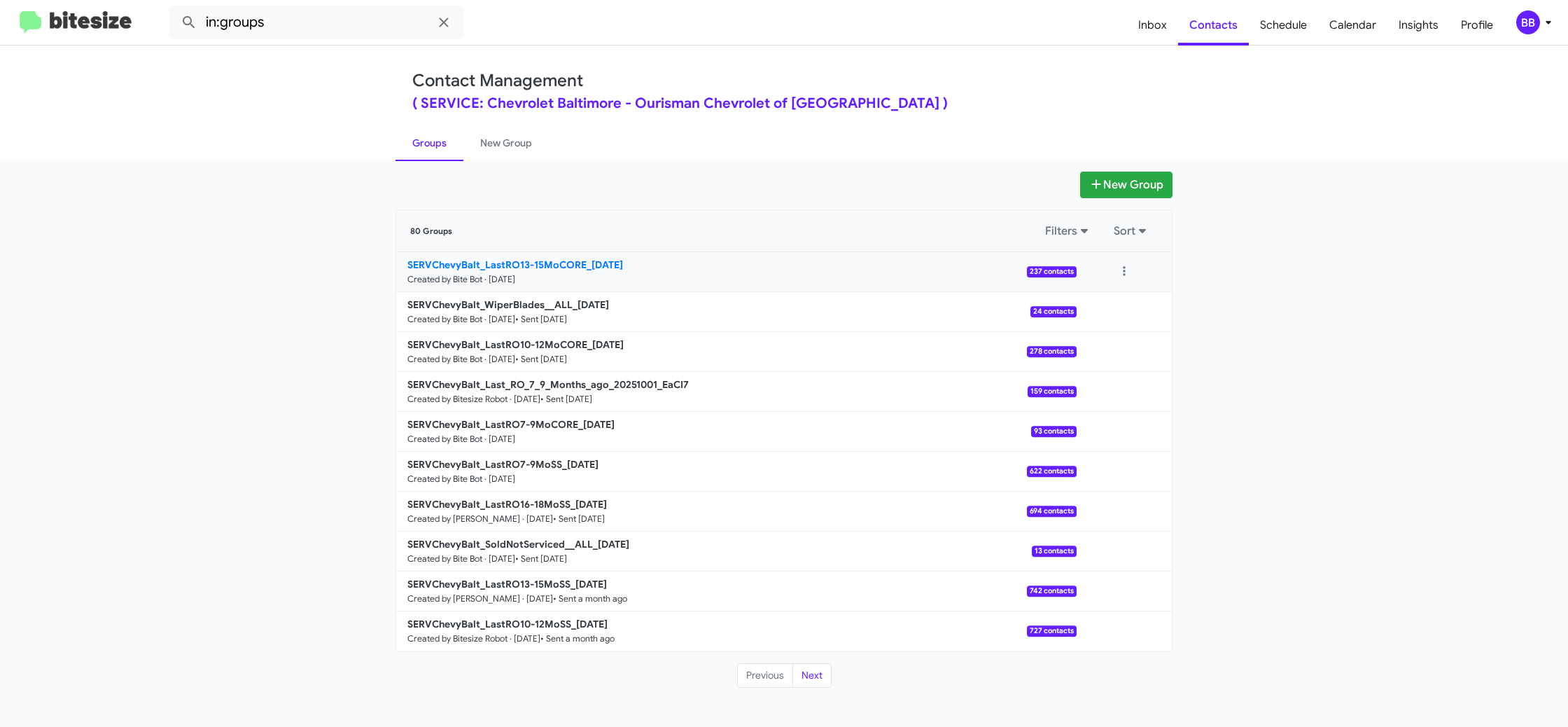
click at [552, 267] on b "SERVChevyBalt_LastRO13-15MoCORE_[DATE]" at bounding box center [515, 265] width 215 height 13
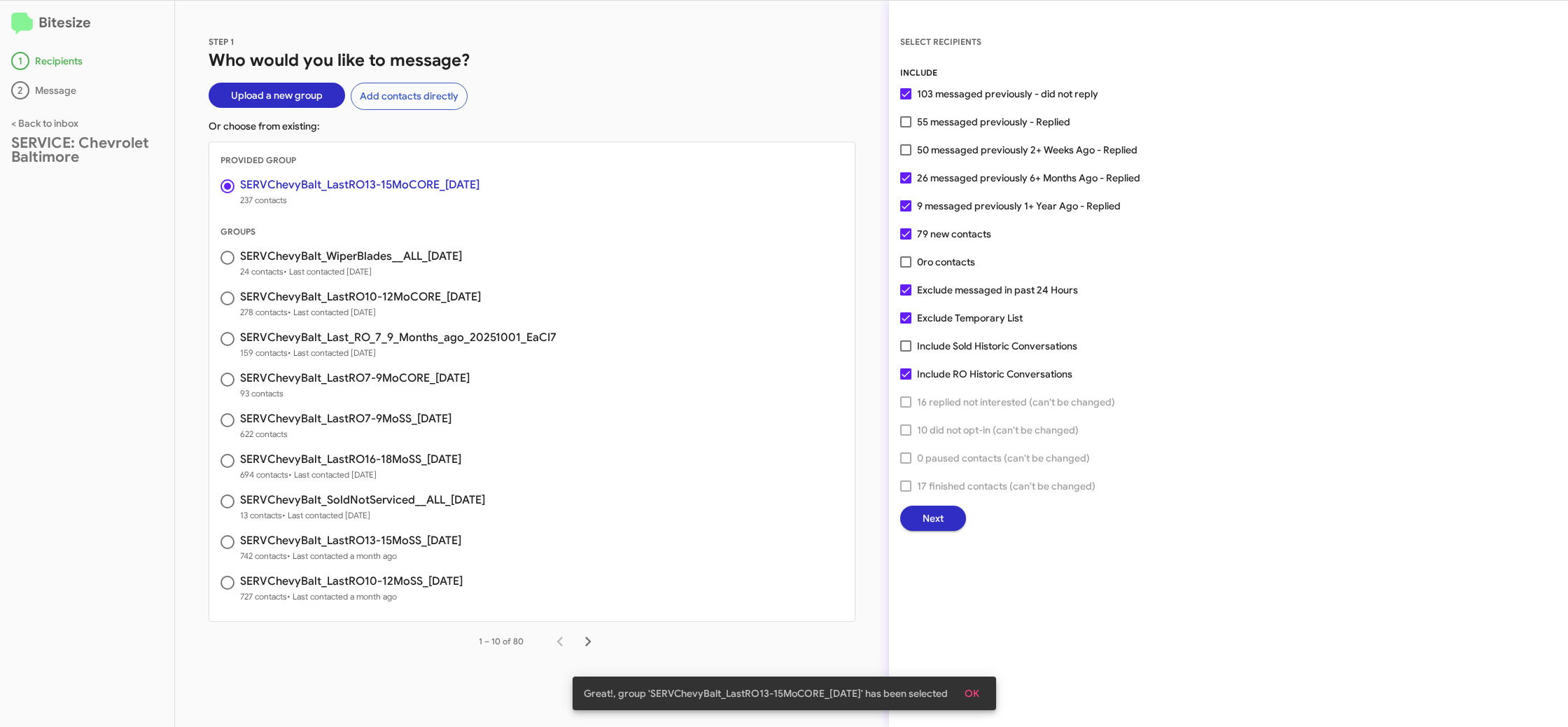
click at [928, 517] on span "Next" at bounding box center [932, 518] width 21 height 25
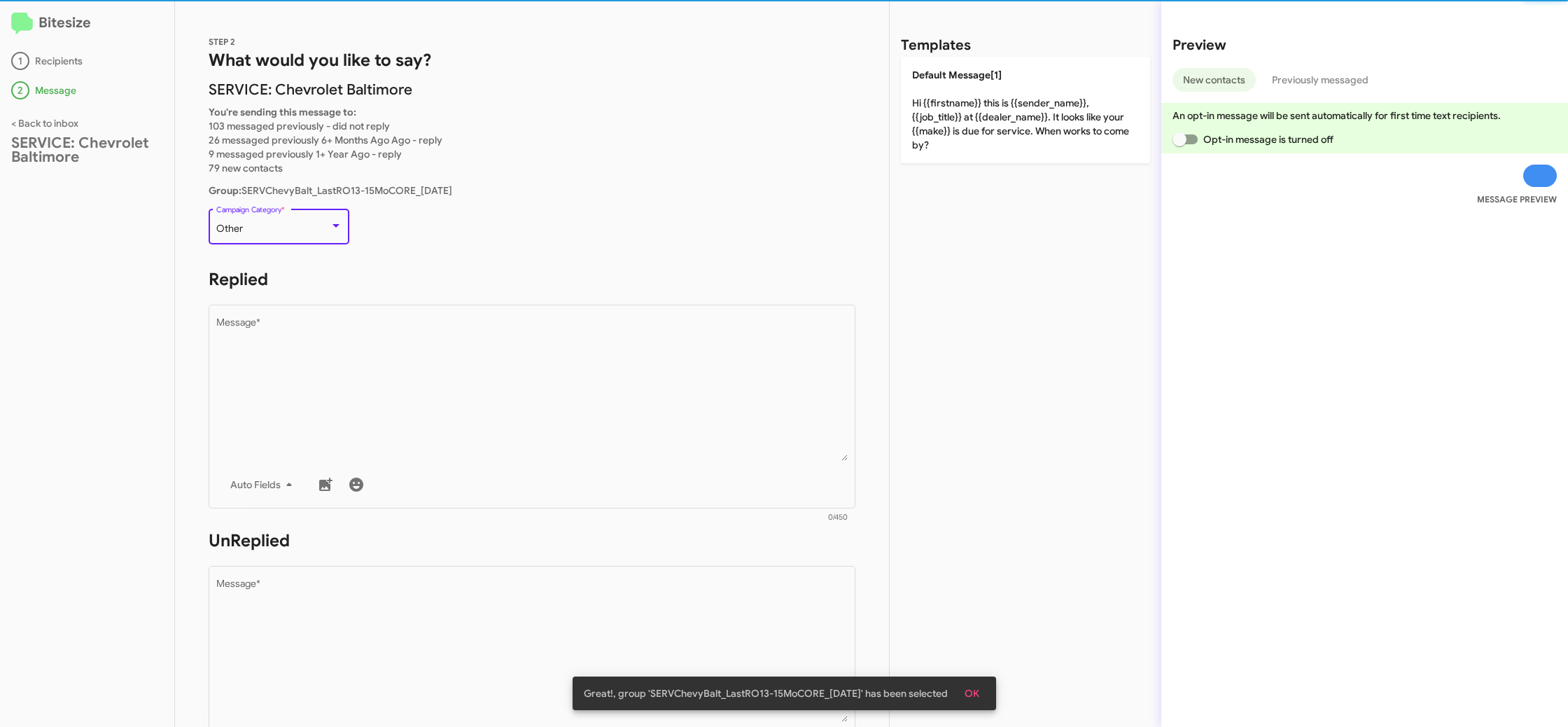
click at [292, 229] on div "Other" at bounding box center [273, 229] width 113 height 11
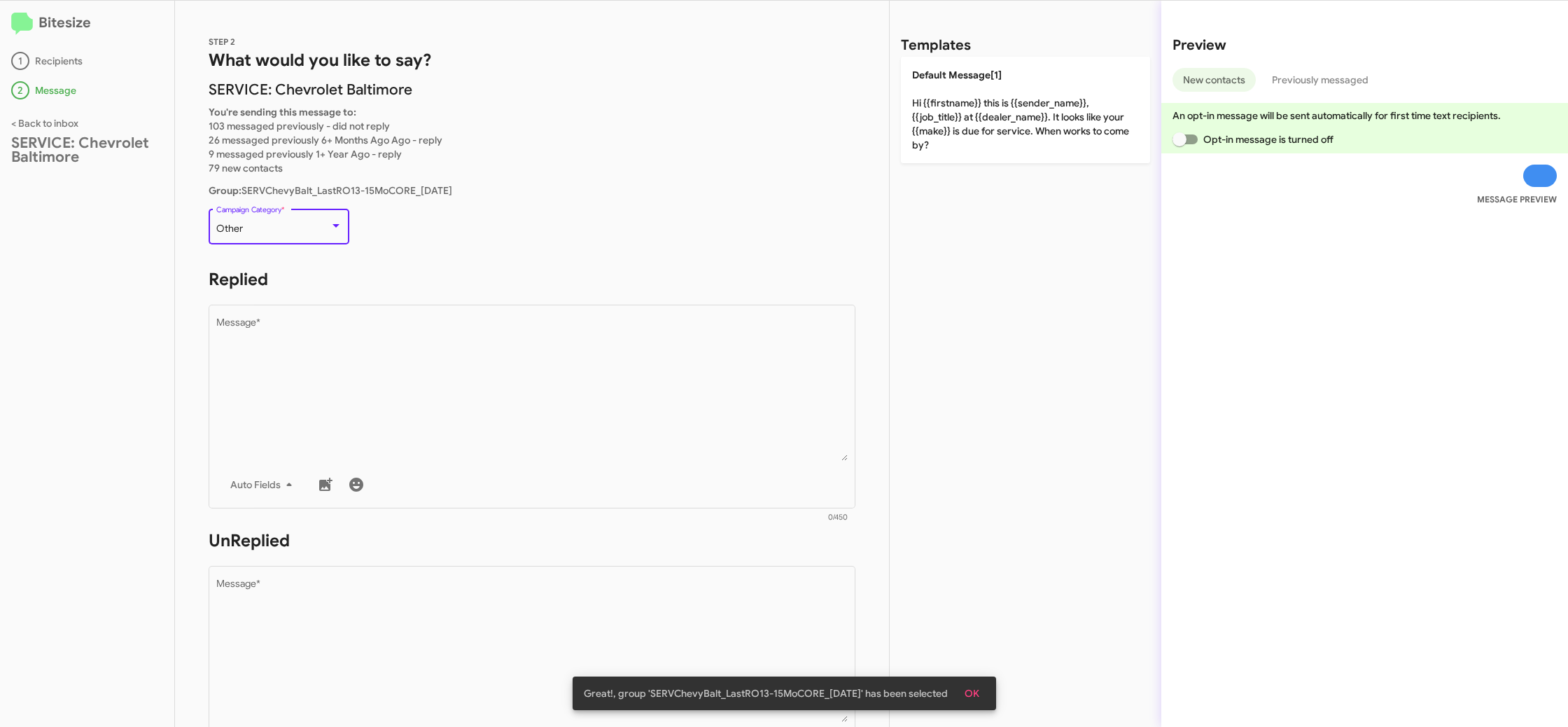
scroll to position [29, 0]
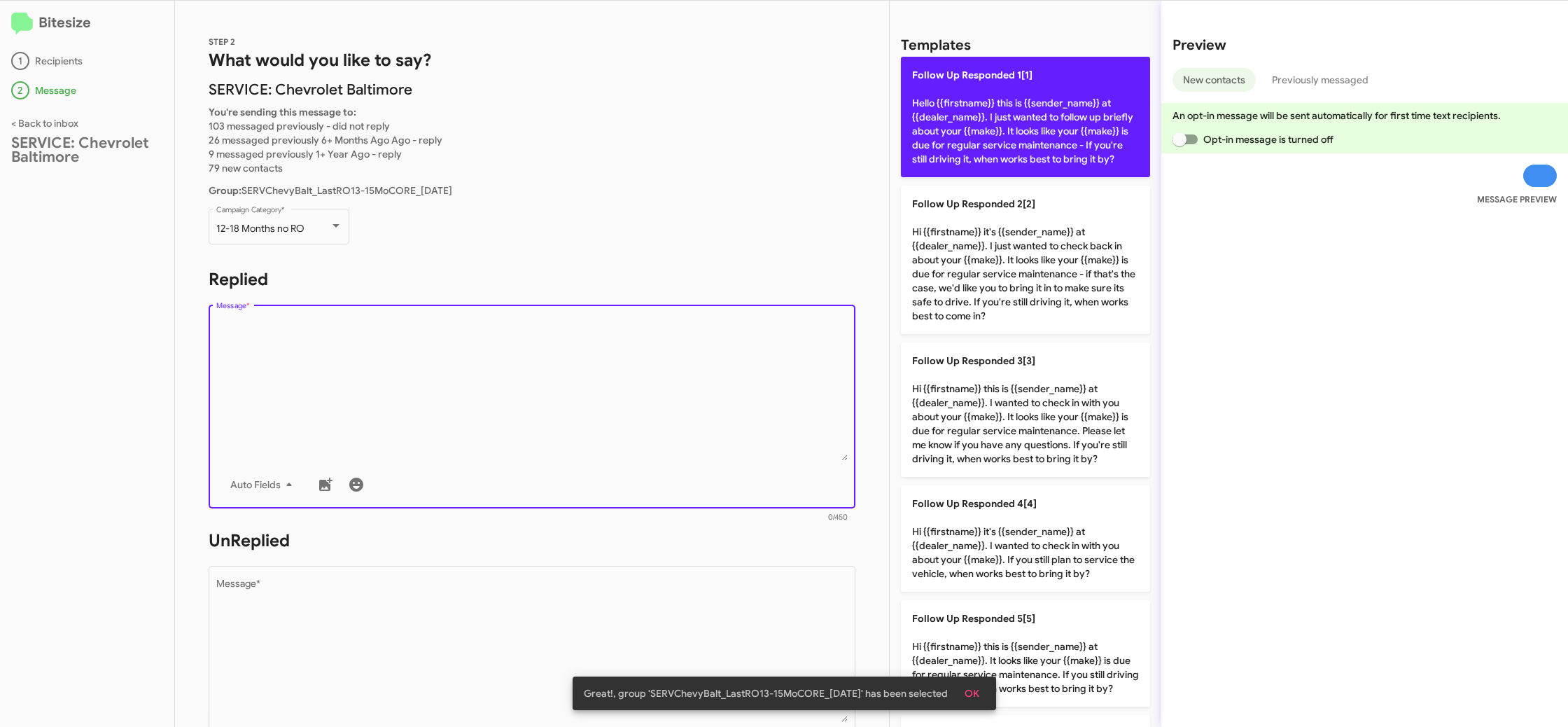
drag, startPoint x: 511, startPoint y: 368, endPoint x: 1039, endPoint y: 110, distance: 587.7
click at [516, 367] on textarea "Message *" at bounding box center [532, 389] width 632 height 143
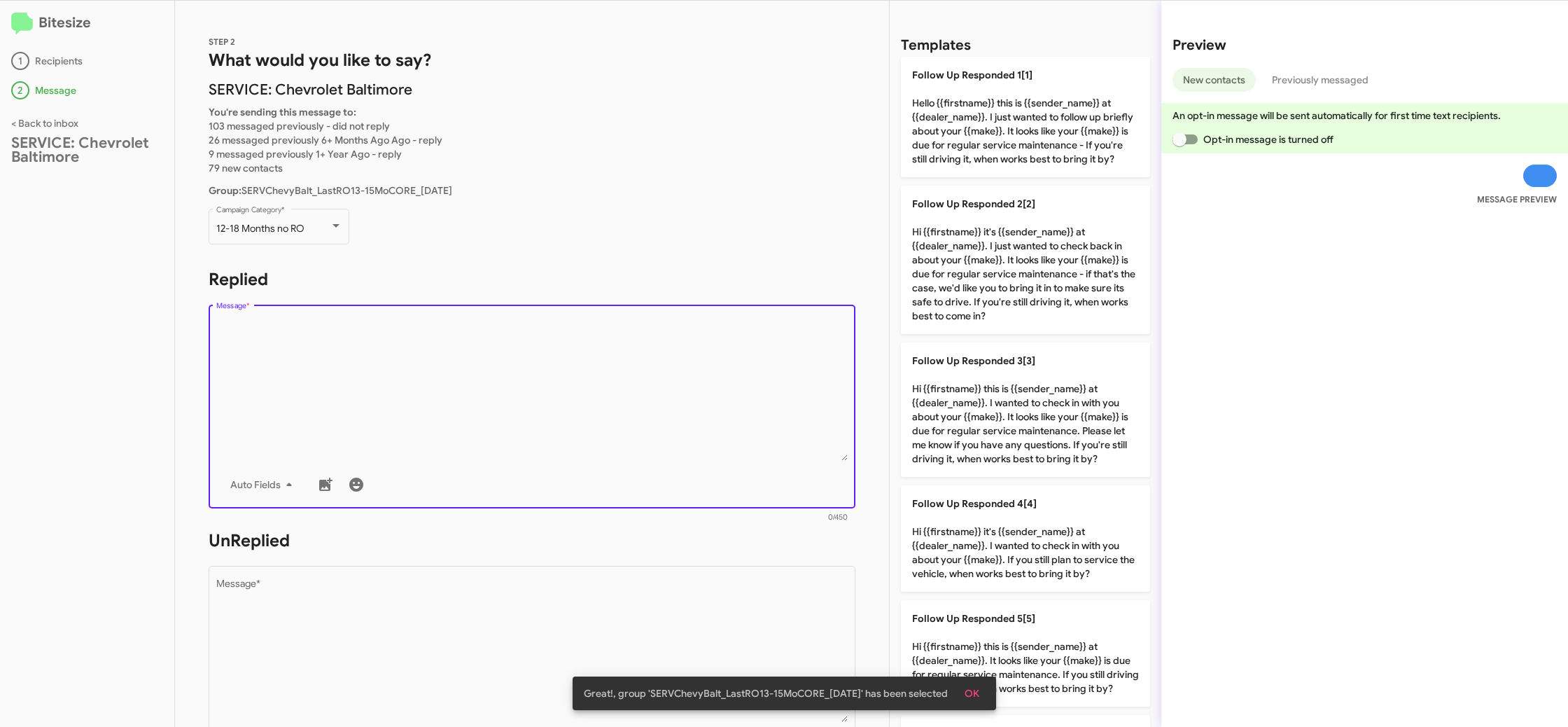
drag, startPoint x: 1050, startPoint y: 102, endPoint x: 511, endPoint y: 354, distance: 595.0
click at [1007, 122] on p "Follow Up Responded 1[1] Hello {{firstname}} this is {{sender_name}} at {{deale…" at bounding box center [1025, 116] width 249 height 120
type textarea "Hello {{firstname}} this is {{sender_name}} at {{dealer_name}}. I just wanted t…"
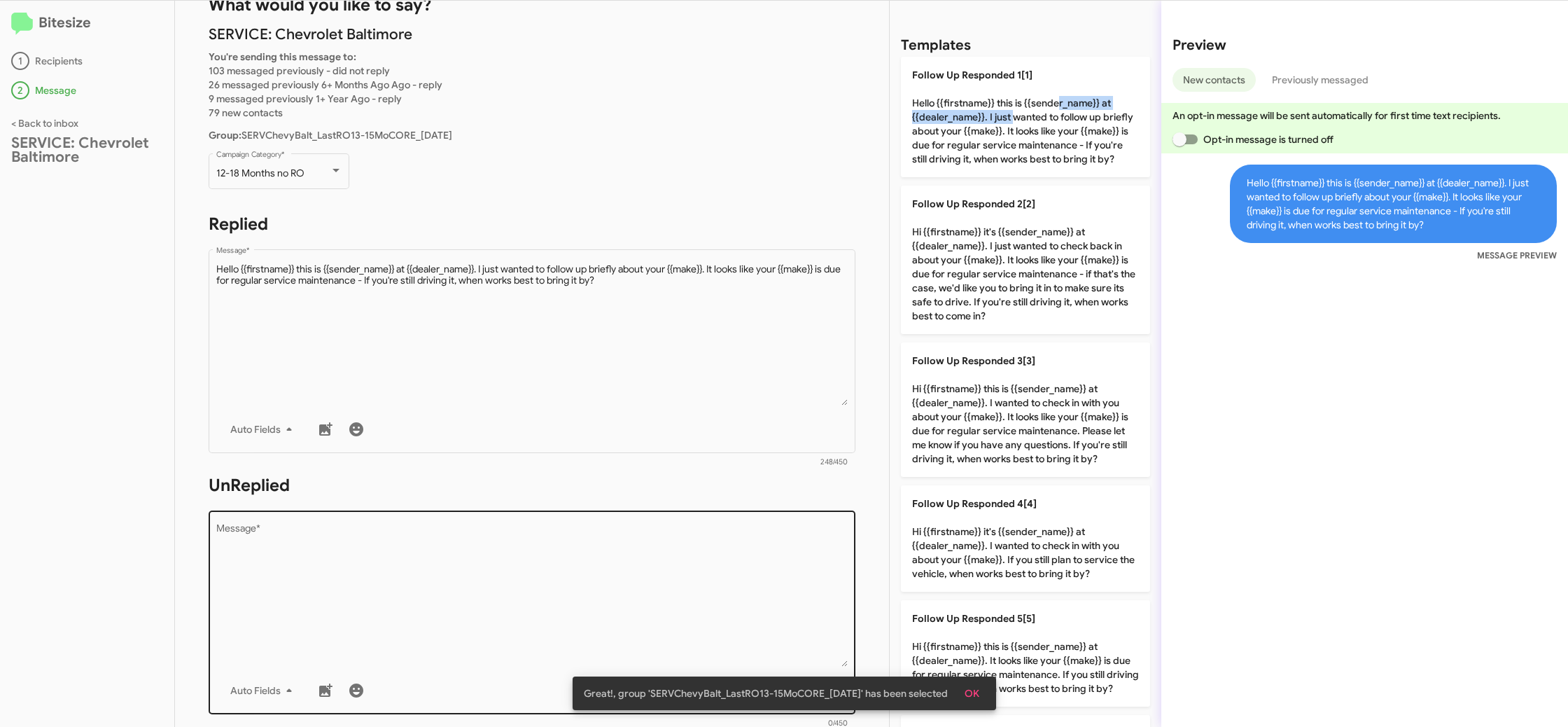
scroll to position [57, 0]
click at [613, 511] on div "Drop image here to insert Auto Fields Message *" at bounding box center [532, 608] width 632 height 207
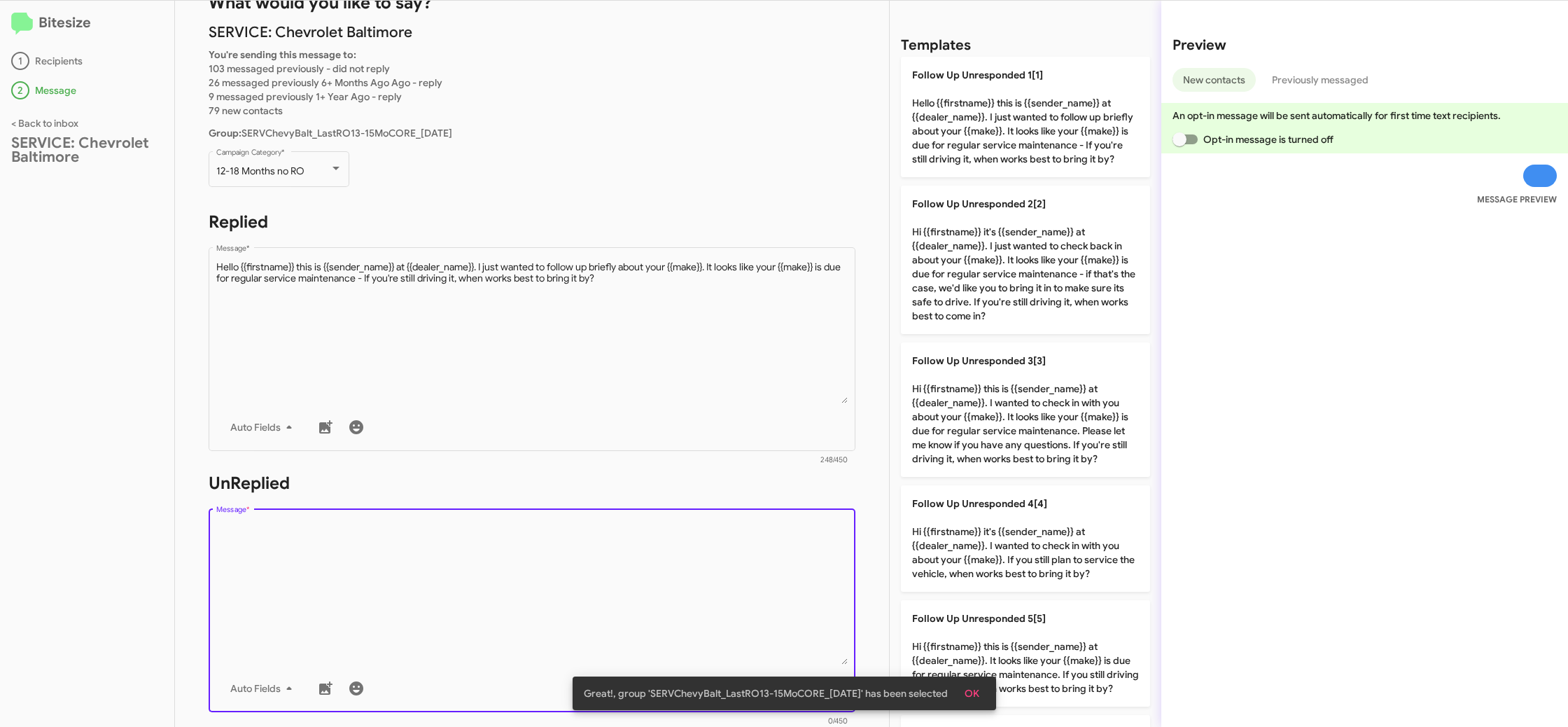
drag, startPoint x: 615, startPoint y: 523, endPoint x: 621, endPoint y: 530, distance: 9.2
click at [615, 523] on textarea "Message *" at bounding box center [532, 593] width 632 height 143
drag, startPoint x: 621, startPoint y: 530, endPoint x: 632, endPoint y: 534, distance: 11.7
click at [622, 530] on textarea "Message *" at bounding box center [532, 593] width 632 height 143
drag, startPoint x: 632, startPoint y: 534, endPoint x: 845, endPoint y: 503, distance: 215.2
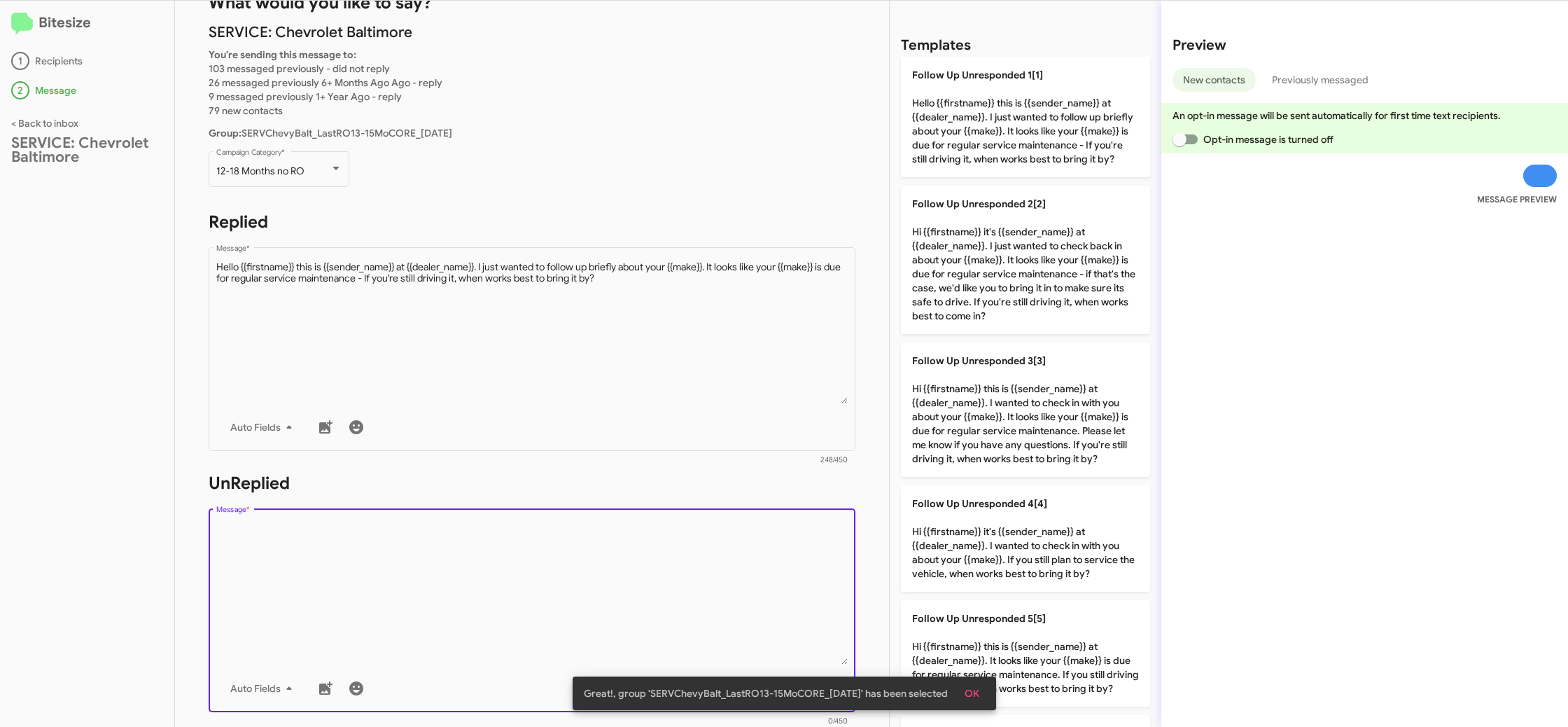
click at [649, 529] on textarea "Message *" at bounding box center [532, 593] width 632 height 143
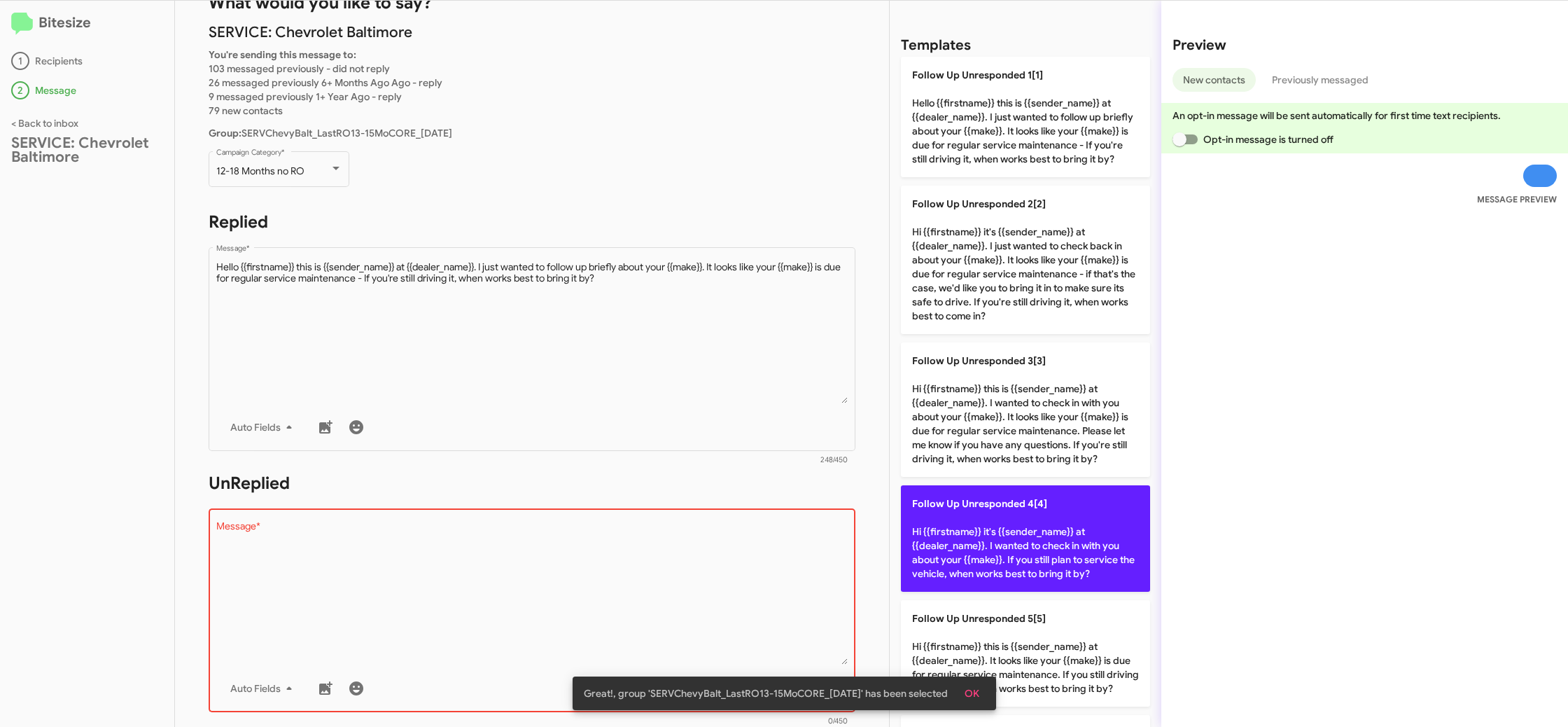
click at [928, 513] on div "Templates Follow Up Unresponded 1[1] Hello {{firstname}} this is {{sender_name}…" at bounding box center [1025, 364] width 272 height 726
click at [928, 513] on p "Follow Up Unresponded 4[4] Hi {{firstname}} it's {{sender_name}} at {{dealer_na…" at bounding box center [1025, 538] width 249 height 106
type textarea "Hi {{firstname}} it's {{sender_name}} at {{dealer_name}}. I wanted to check in …"
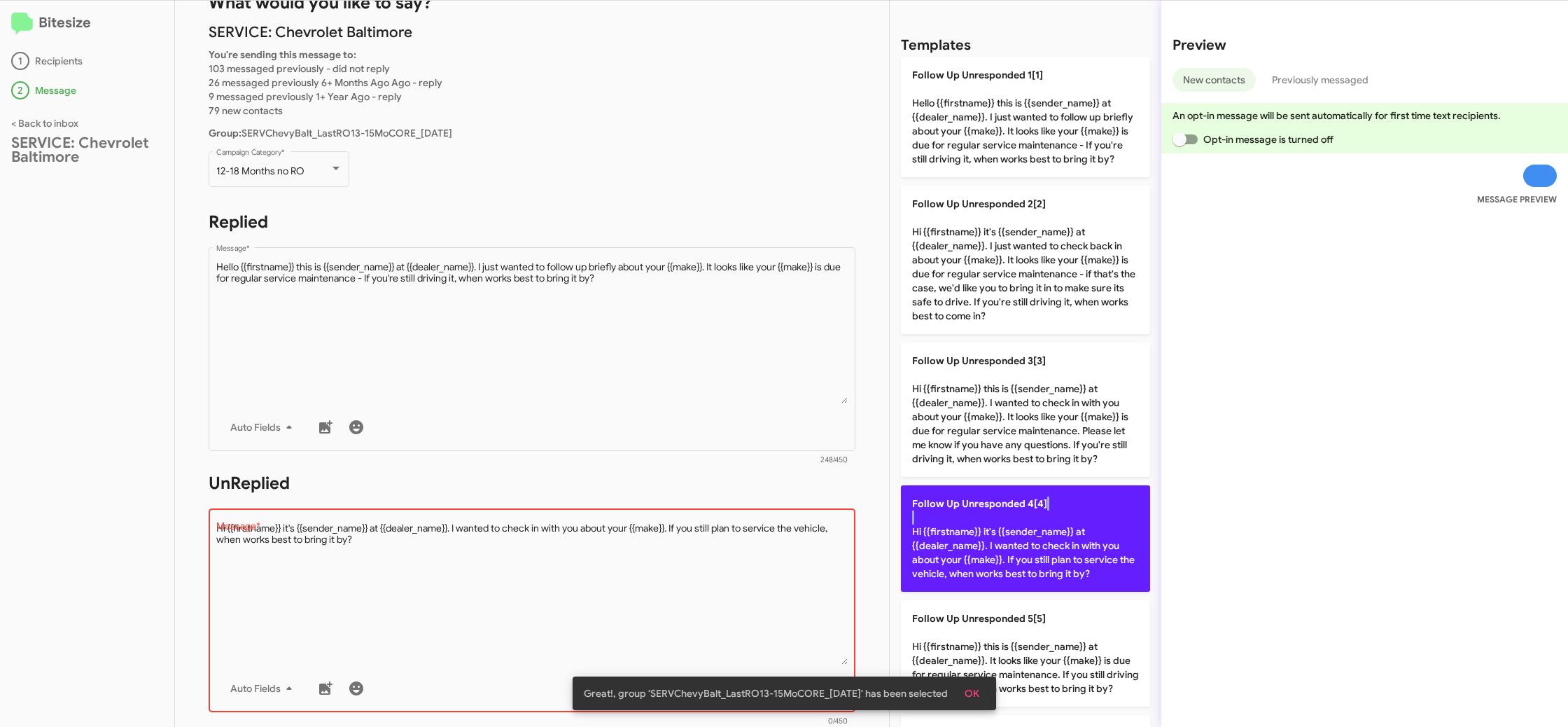
click at [928, 513] on p "Follow Up Unresponded 4[4] Hi {{firstname}} it's {{sender_name}} at {{dealer_na…" at bounding box center [1025, 538] width 249 height 106
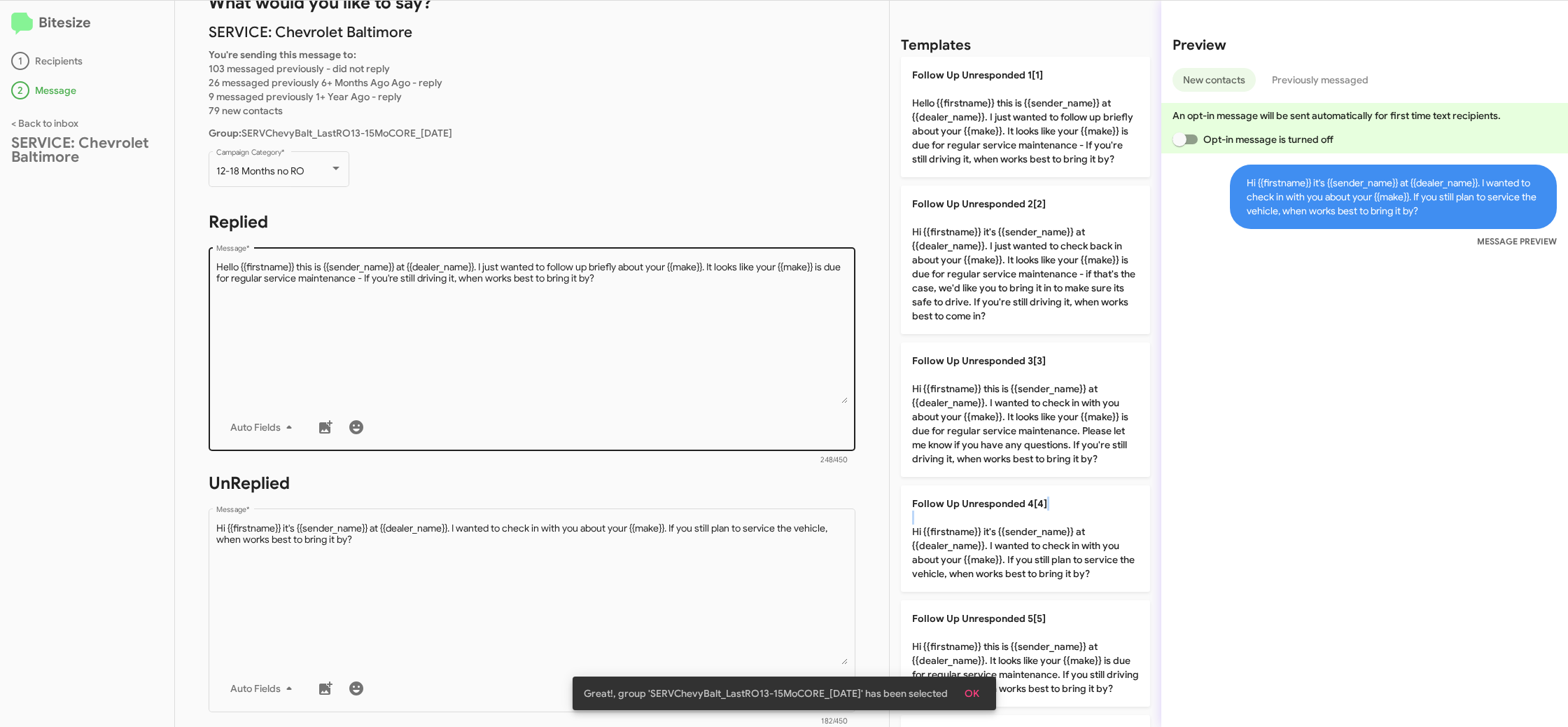
drag, startPoint x: 928, startPoint y: 513, endPoint x: 694, endPoint y: 408, distance: 256.5
click at [914, 509] on p "Follow Up Unresponded 4[4] Hi {{firstname}} it's {{sender_name}} at {{dealer_na…" at bounding box center [1025, 538] width 249 height 106
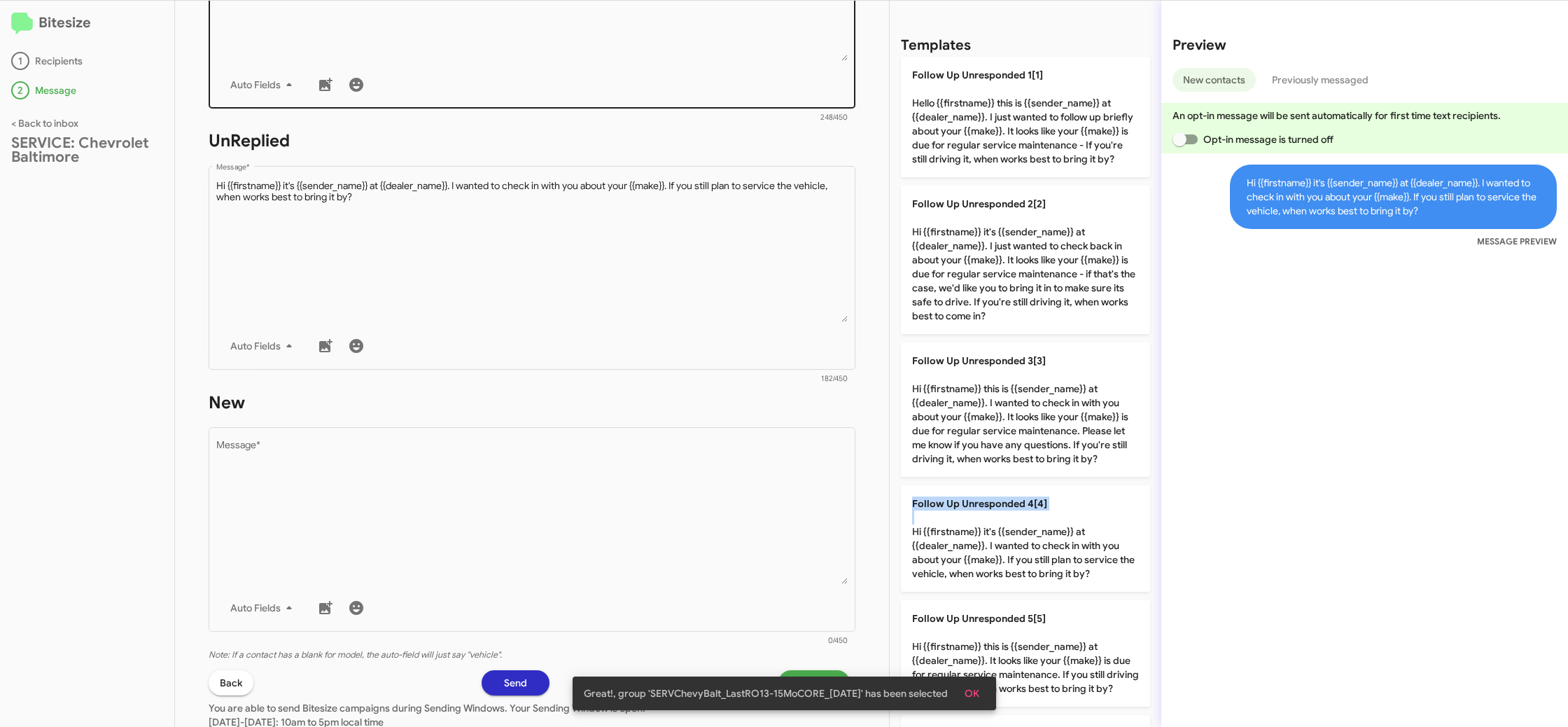
scroll to position [501, 0]
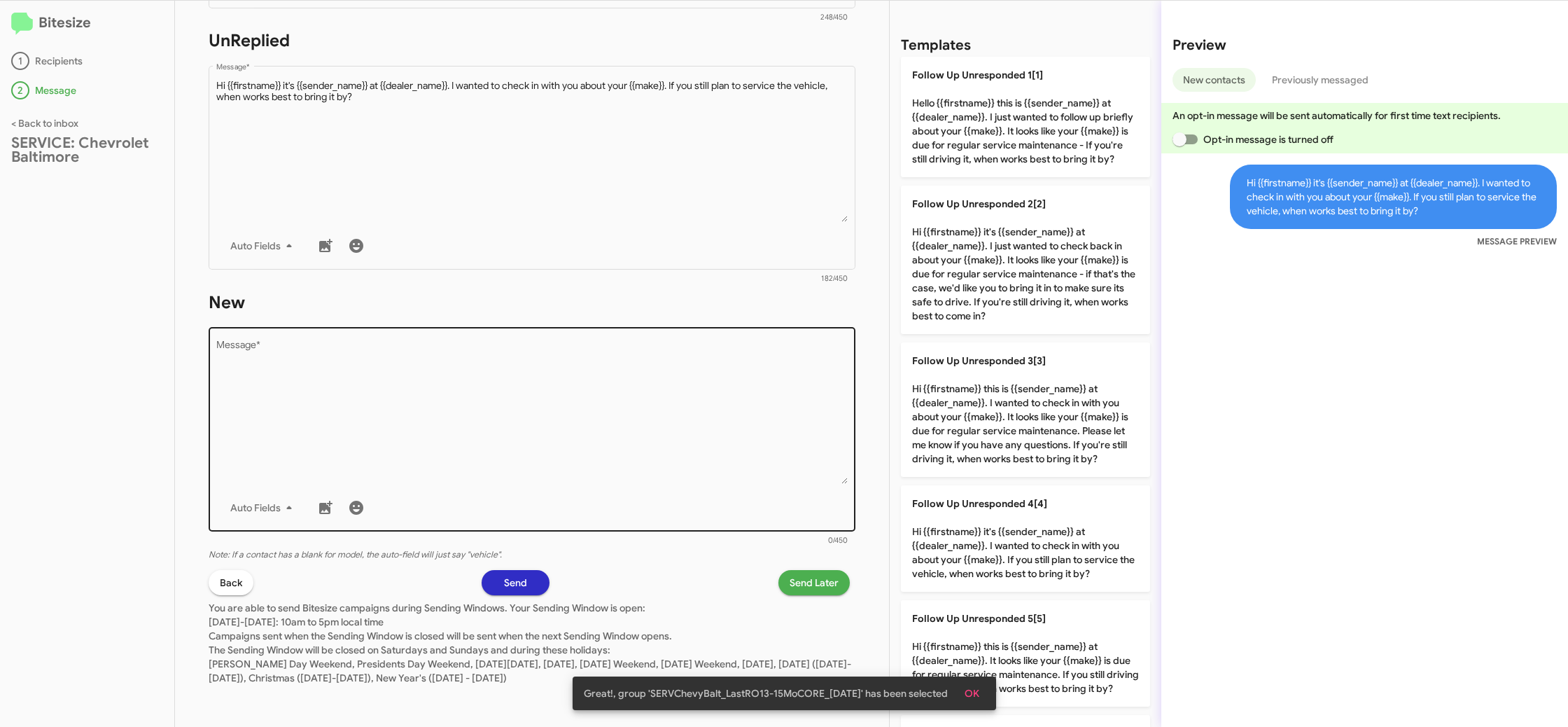
click at [650, 369] on textarea "Message *" at bounding box center [532, 413] width 632 height 143
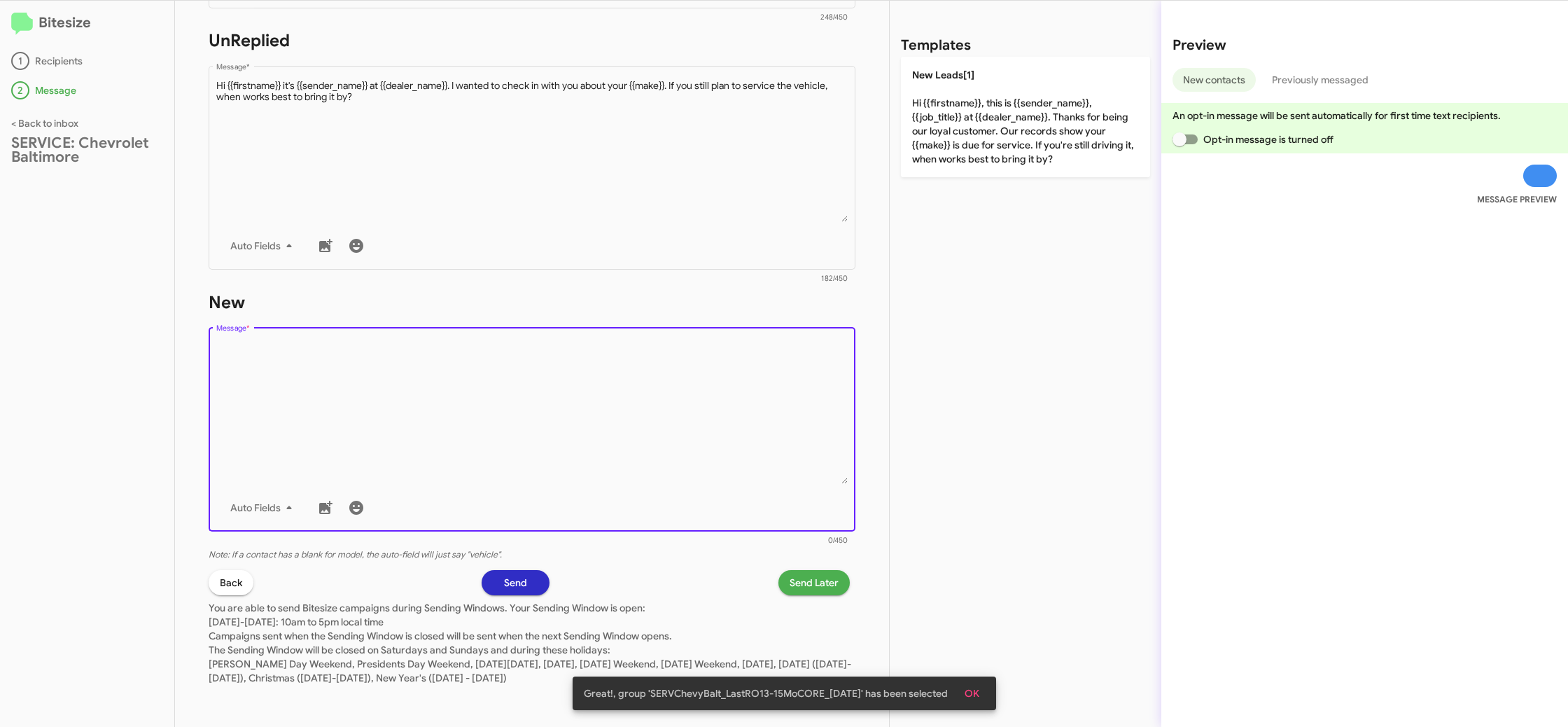
drag, startPoint x: 649, startPoint y: 374, endPoint x: 921, endPoint y: 182, distance: 332.9
click at [676, 351] on textarea "Message *" at bounding box center [532, 413] width 632 height 143
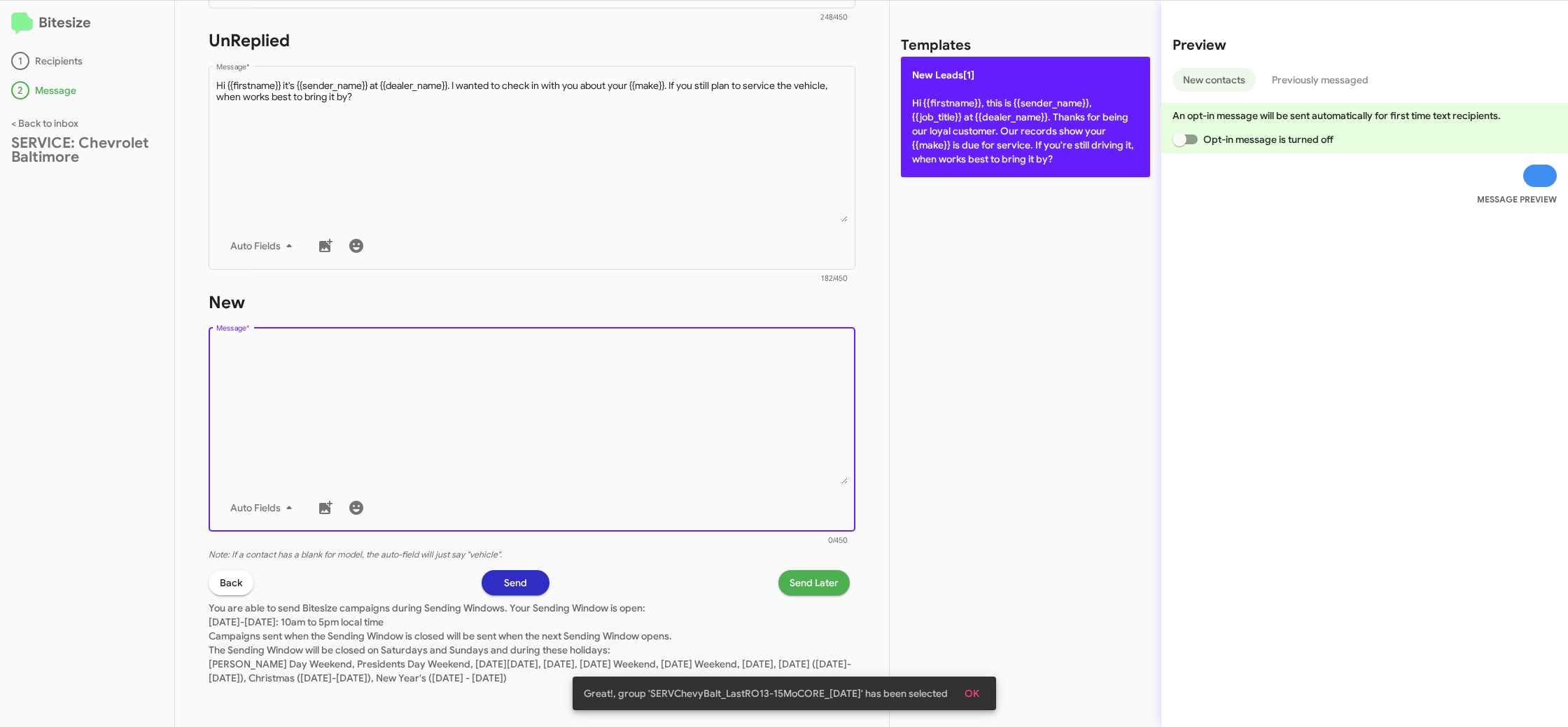
click at [1009, 162] on p "New Leads[1] Hi {{firstname}}, this is {{sender_name}}, {{job_title}} at {{deal…" at bounding box center [1025, 116] width 249 height 120
type textarea "Hi {{firstname}}, this is {{sender_name}}, {{job_title}} at {{dealer_name}}. Th…"
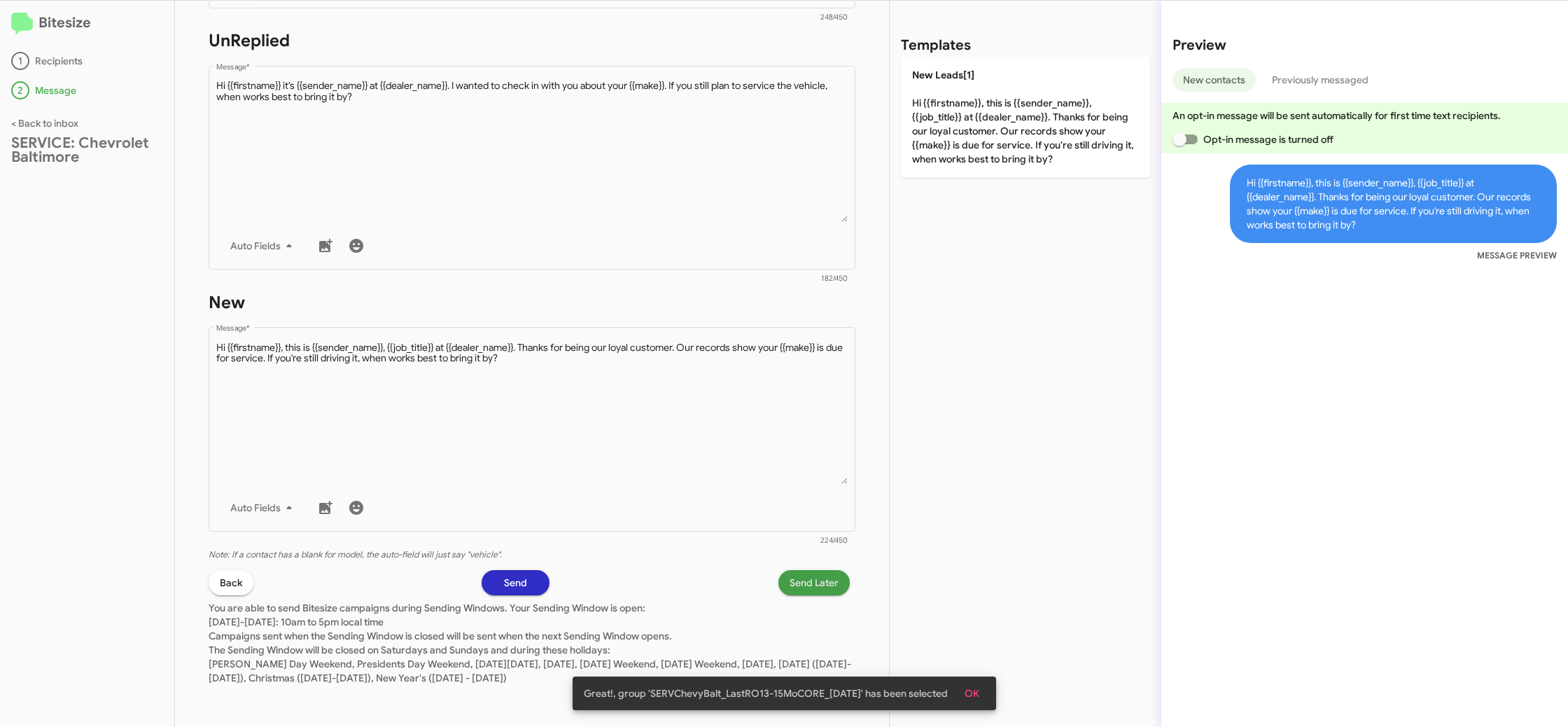
click at [826, 575] on span "Send Later" at bounding box center [814, 582] width 49 height 25
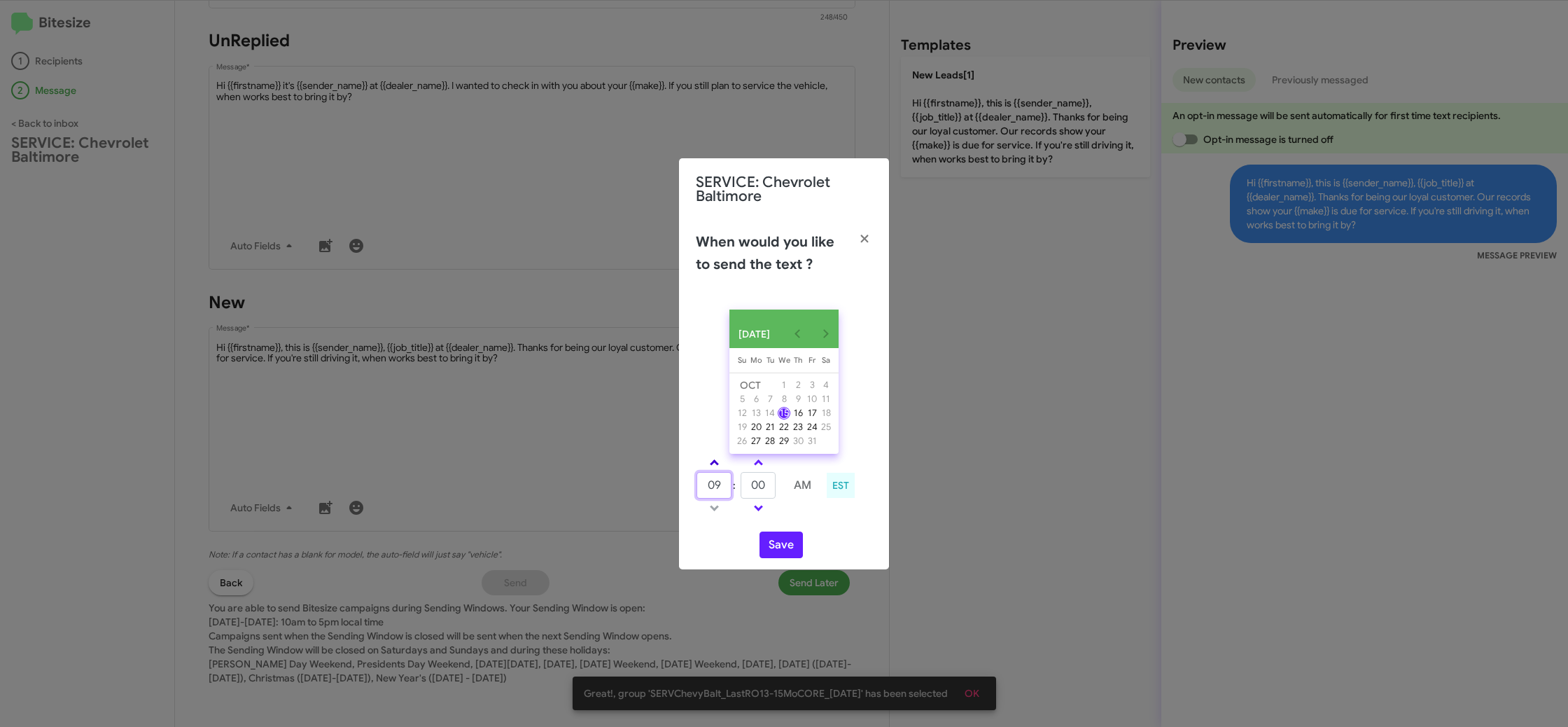
click at [717, 474] on tbody "09 : 00 AM" at bounding box center [758, 485] width 125 height 63
click at [717, 471] on link at bounding box center [714, 462] width 24 height 16
click at [716, 471] on link at bounding box center [714, 462] width 24 height 16
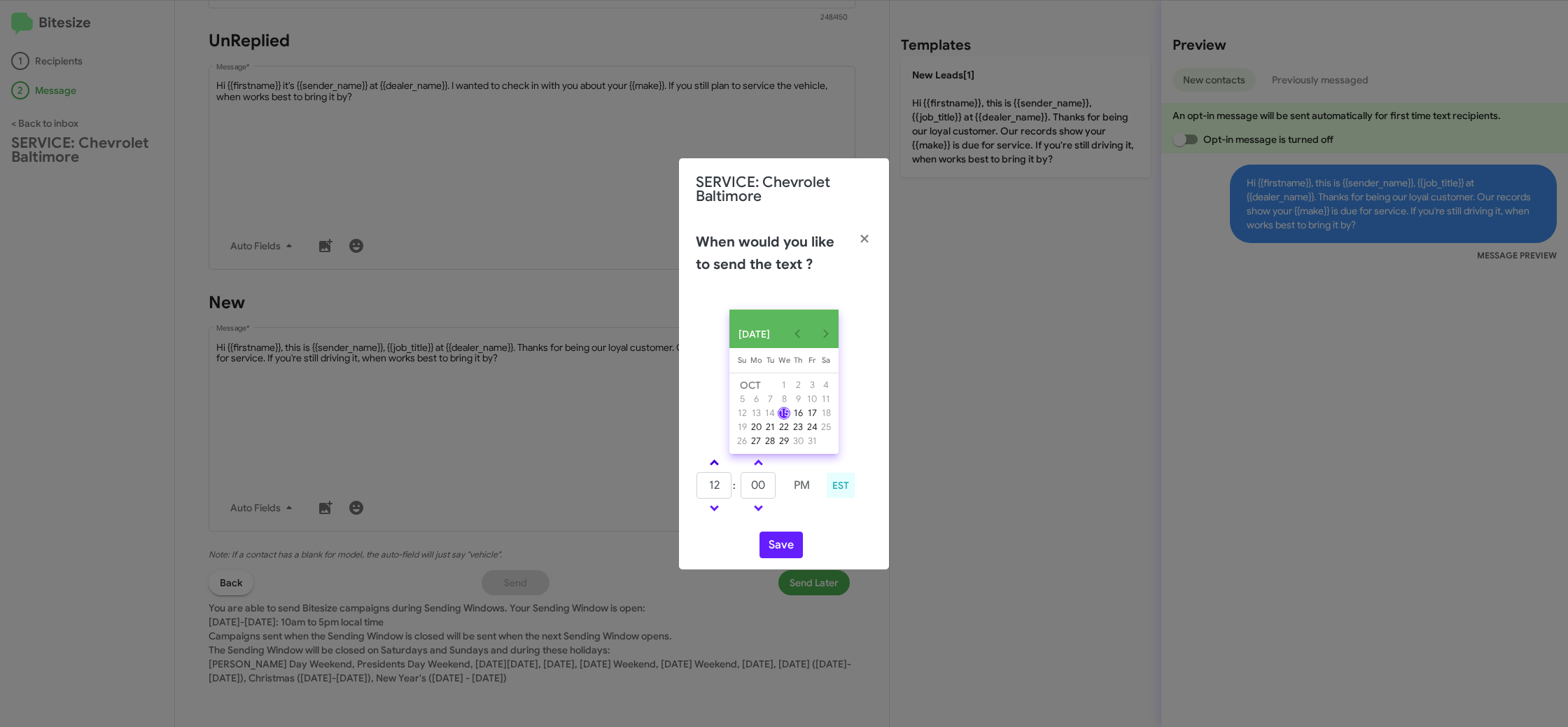
click at [716, 469] on link at bounding box center [714, 462] width 24 height 16
type input "01"
drag, startPoint x: 753, startPoint y: 494, endPoint x: 764, endPoint y: 492, distance: 11.2
click at [762, 493] on input "00" at bounding box center [758, 486] width 35 height 27
click at [766, 492] on input "00" at bounding box center [758, 486] width 35 height 27
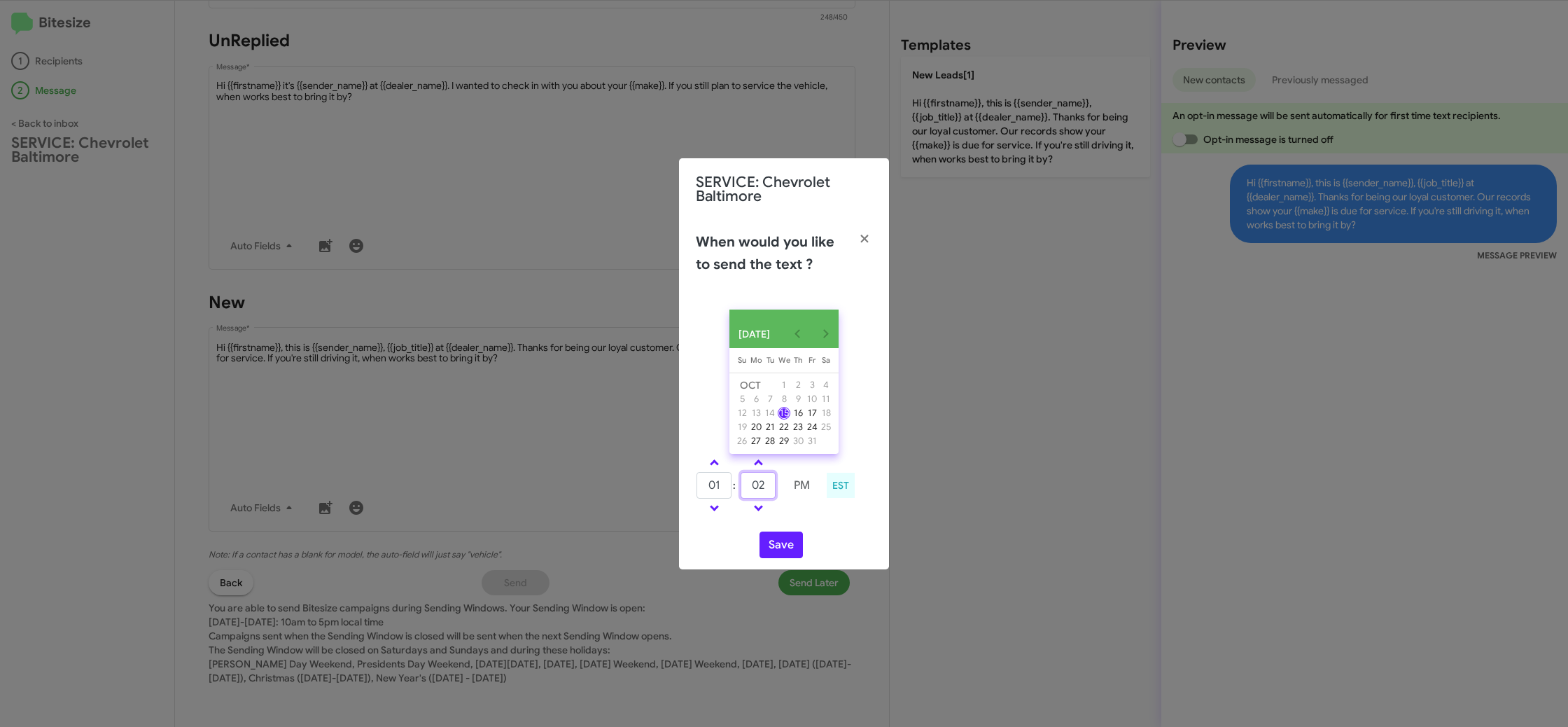
type input "02"
drag, startPoint x: 802, startPoint y: 530, endPoint x: 787, endPoint y: 542, distance: 19.2
click at [798, 535] on div "OCT 2025 Sunday Su Monday Mo Tuesday Tu Wednesday We Thursday Th Friday Fr Satu…" at bounding box center [783, 434] width 210 height 271
click at [786, 549] on button "Save" at bounding box center [781, 545] width 43 height 27
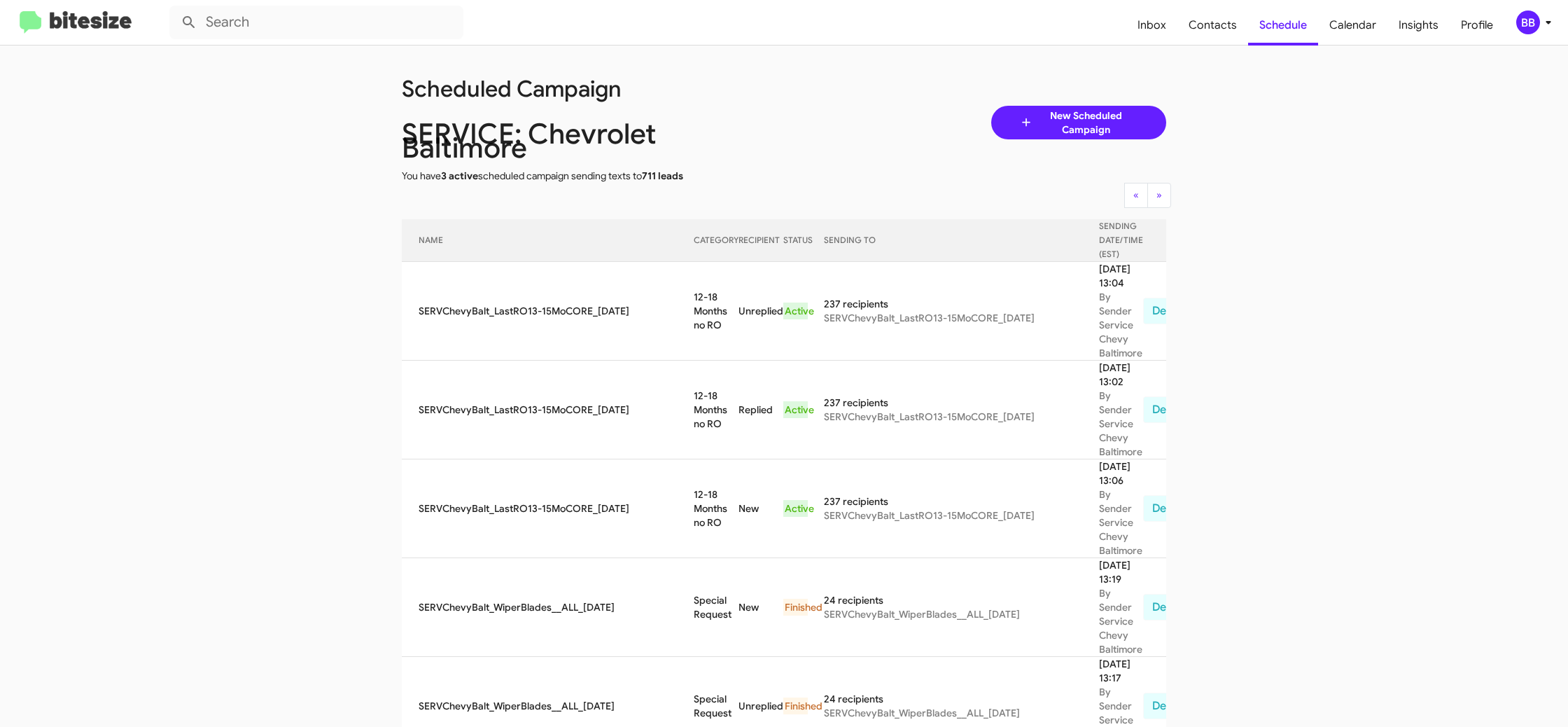
click at [1546, 28] on icon at bounding box center [1548, 22] width 16 height 17
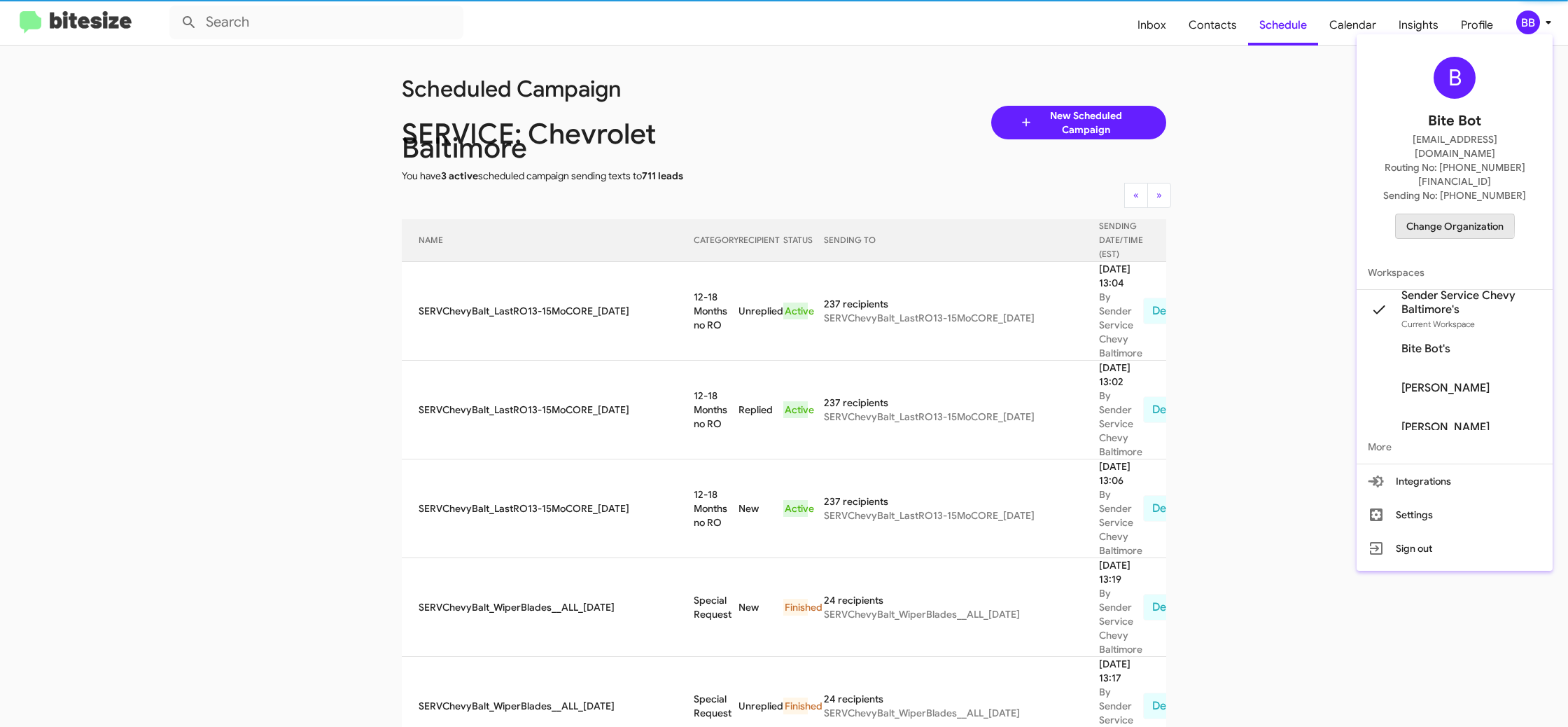
click at [1423, 215] on span "Change Organization" at bounding box center [1455, 226] width 97 height 24
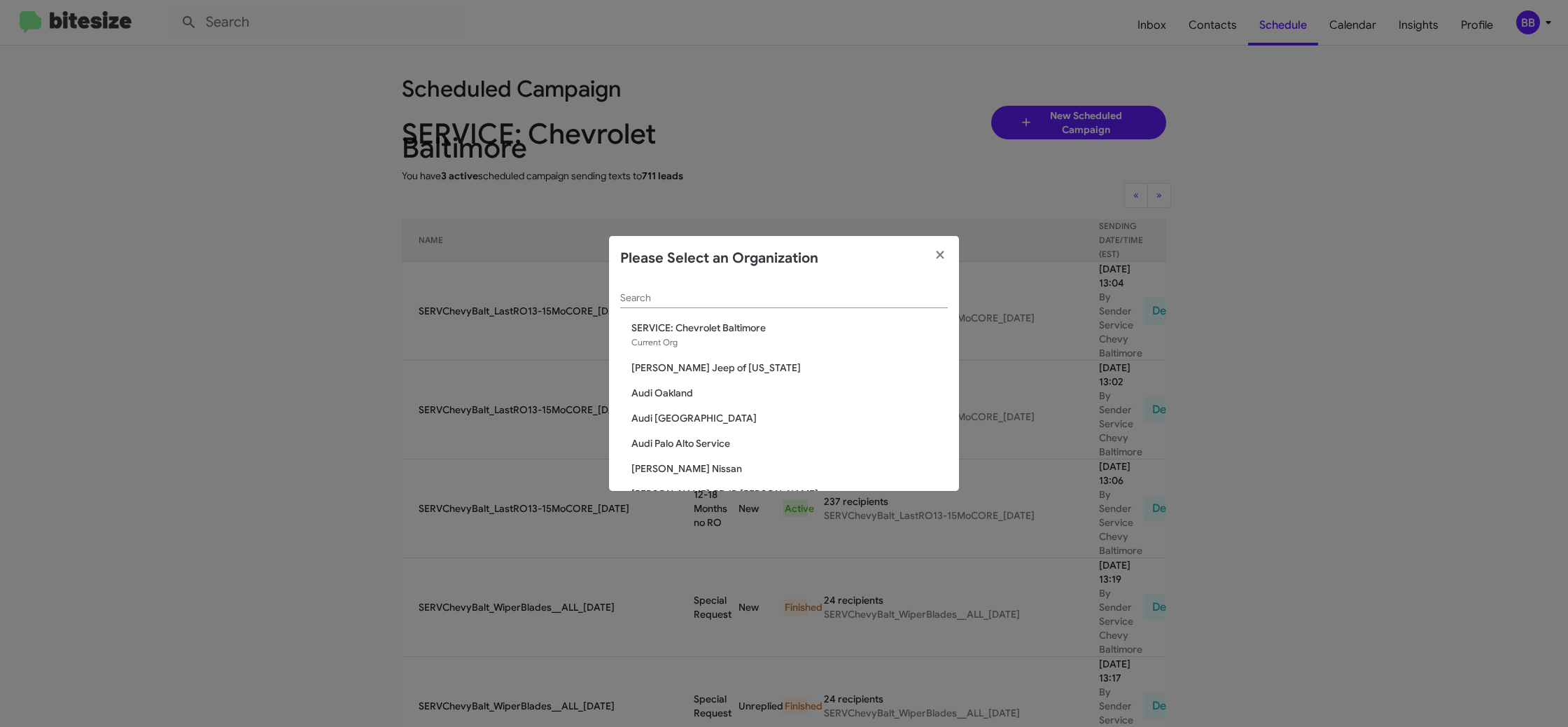
click at [615, 299] on div "Search SERVICE: Chevrolet Baltimore Current Org Adams Jeep of Maryland Audi Oak…" at bounding box center [783, 385] width 350 height 210
click at [643, 297] on input "Search" at bounding box center [783, 298] width 328 height 11
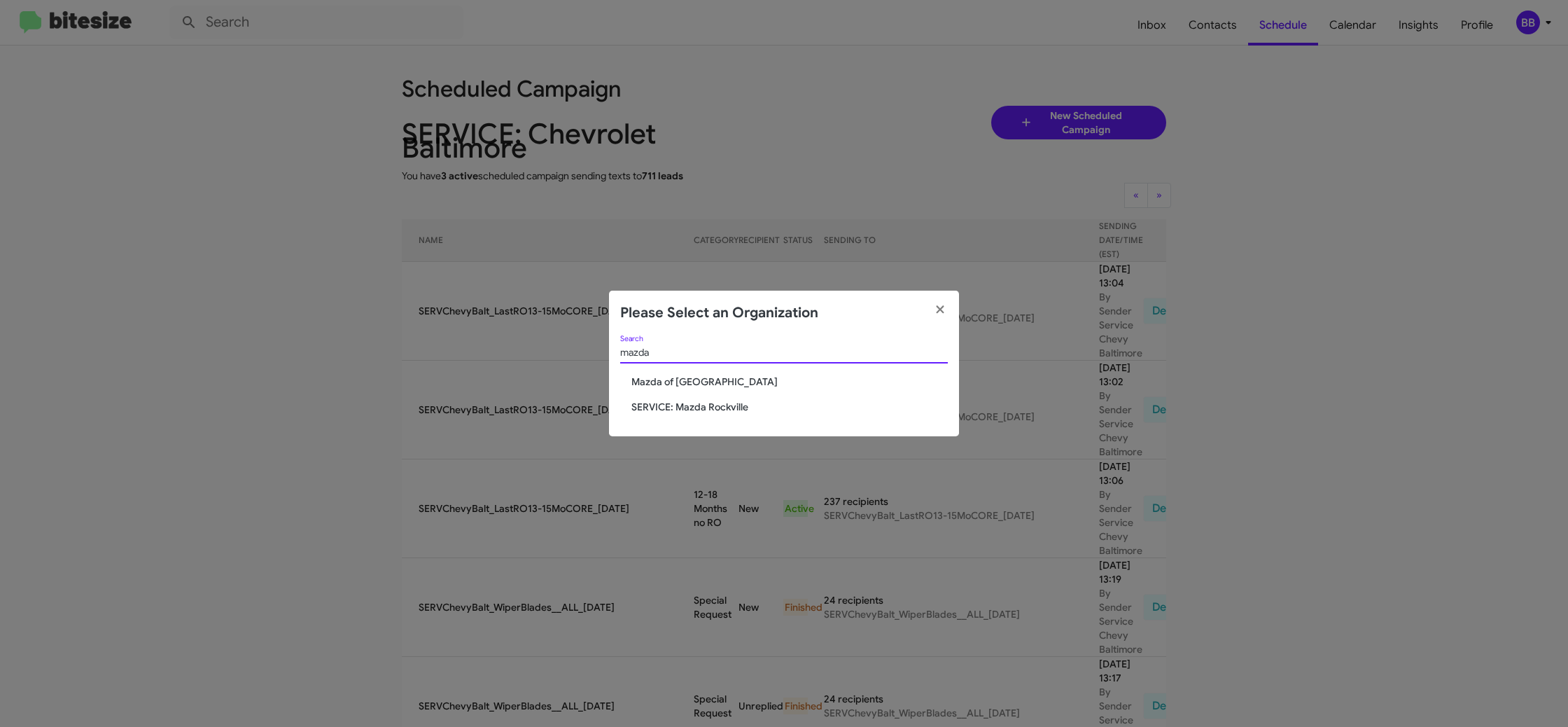
type input "mazda"
click at [678, 406] on span "SERVICE: Mazda Rockville" at bounding box center [789, 407] width 317 height 14
drag, startPoint x: 678, startPoint y: 406, endPoint x: 675, endPoint y: 389, distance: 17.3
click at [677, 398] on div "mazda Search Mazda of Rockville SERVICE: Mazda Rockville" at bounding box center [783, 386] width 350 height 101
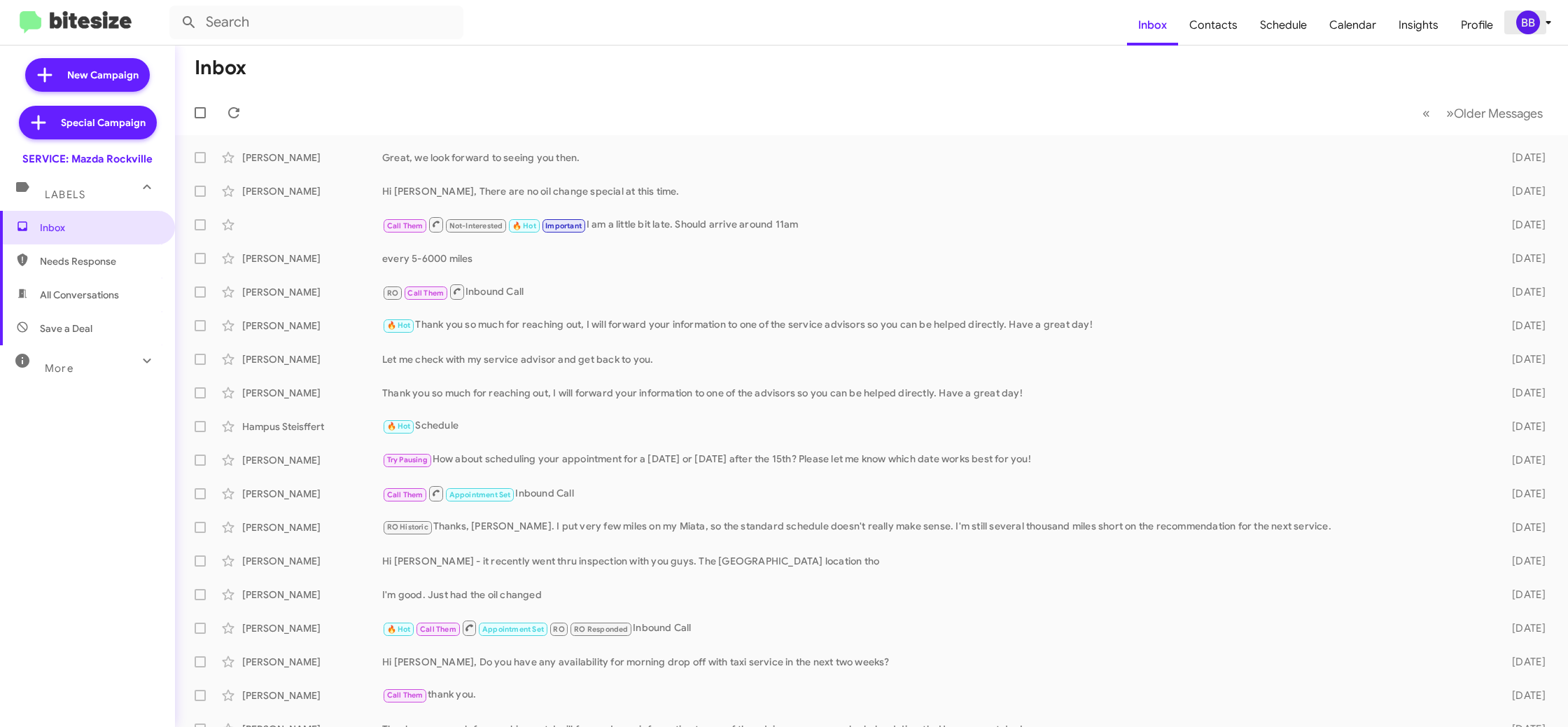
click at [1527, 25] on div "BB" at bounding box center [1528, 22] width 24 height 24
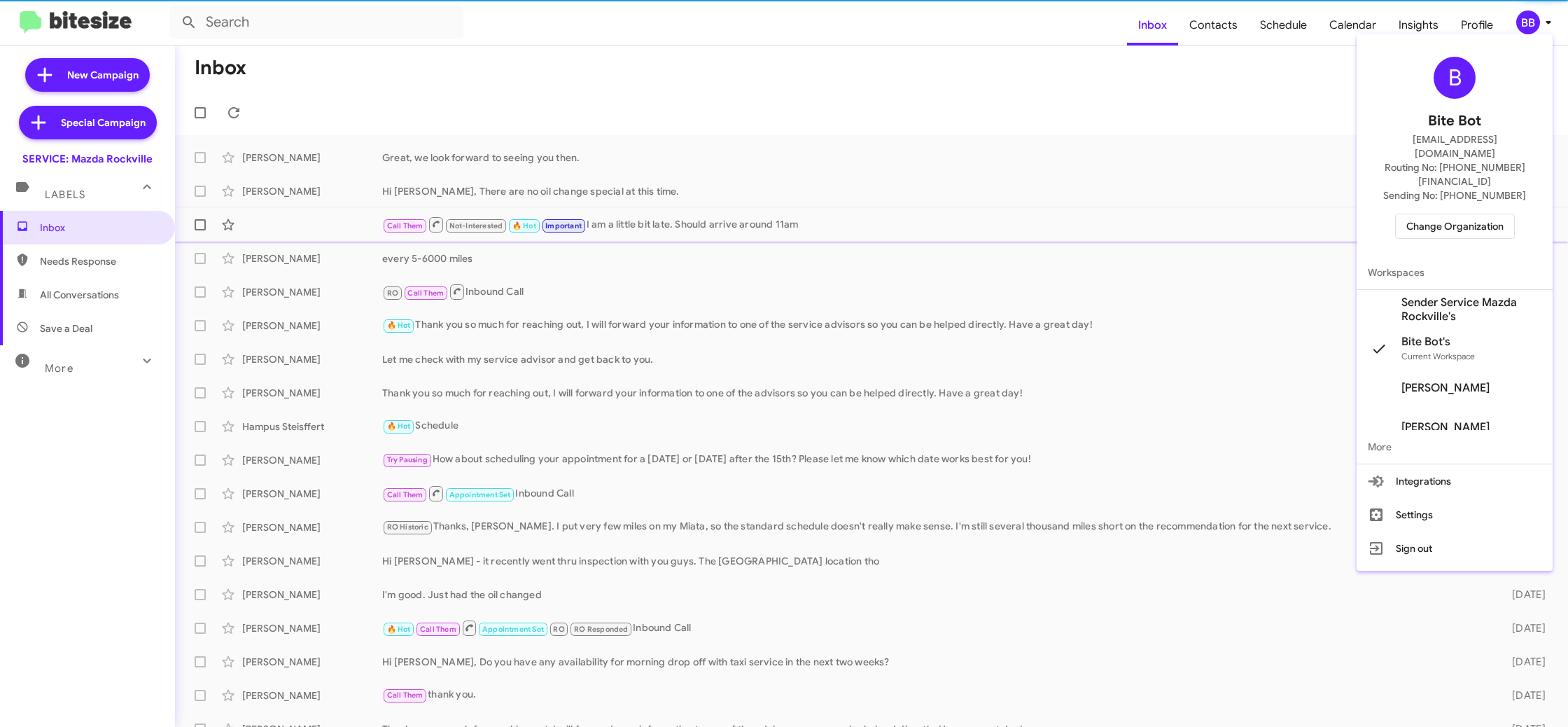
drag, startPoint x: 1482, startPoint y: 273, endPoint x: 1411, endPoint y: 215, distance: 91.7
click at [1481, 296] on span "Sender Service Mazda Rockville's" at bounding box center [1471, 310] width 140 height 28
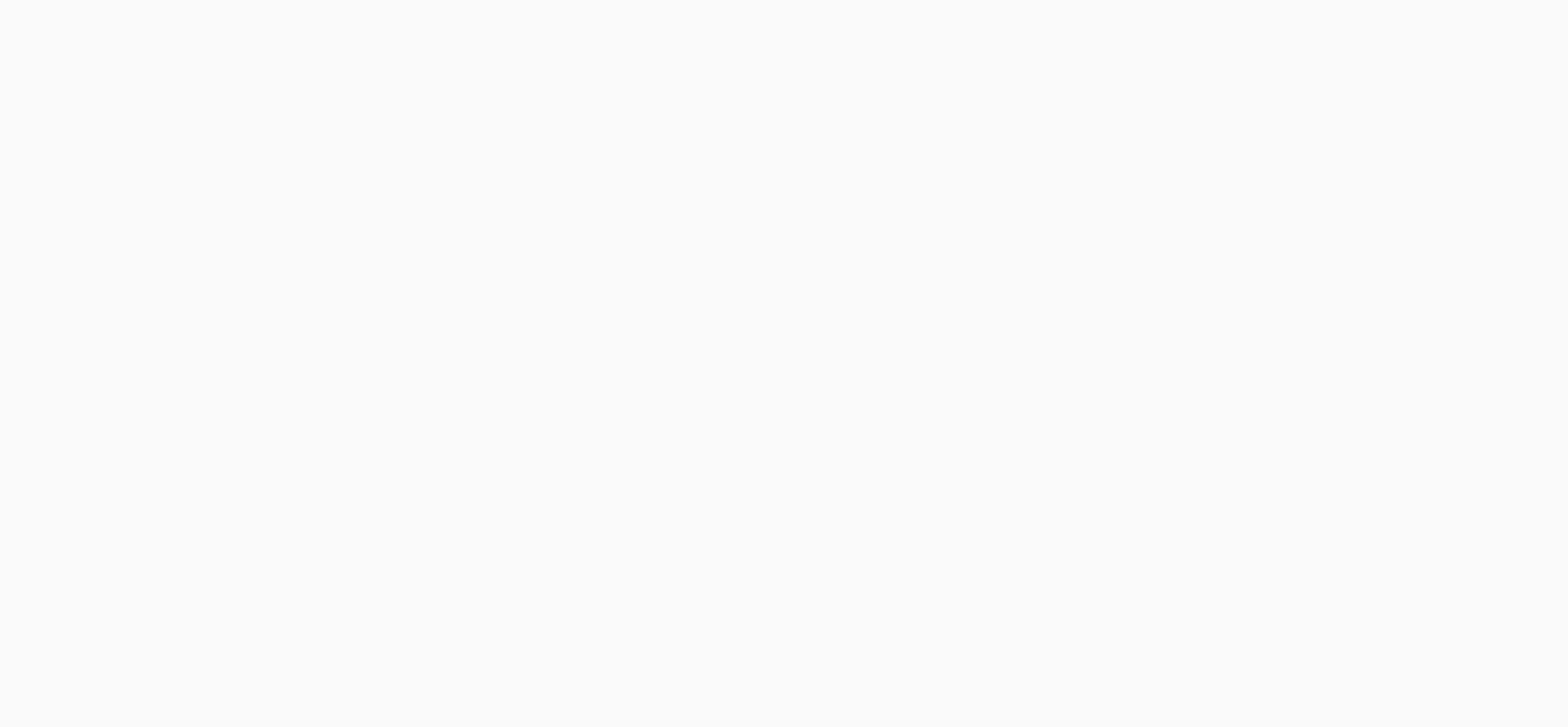
click at [1221, 31] on body at bounding box center [784, 363] width 1568 height 727
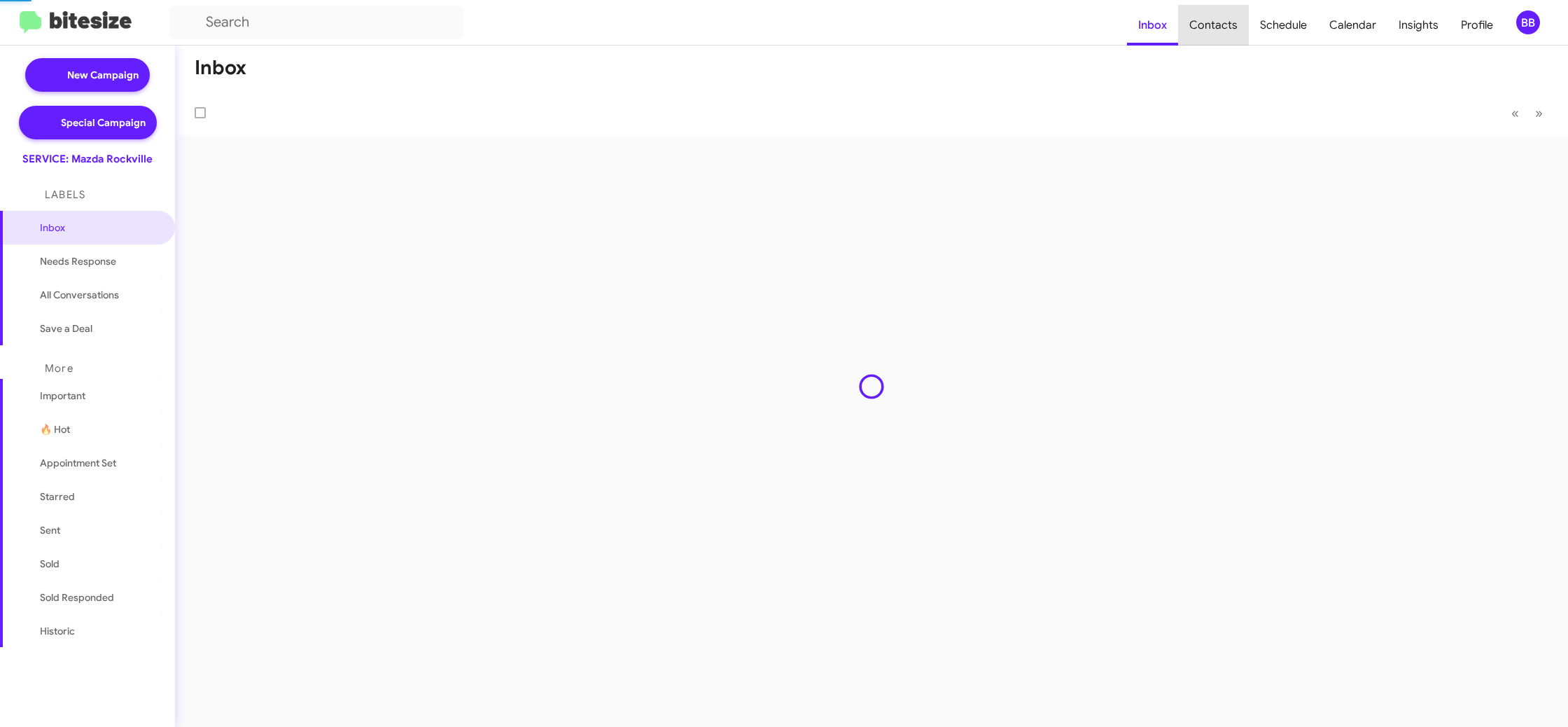
click at [1221, 31] on span "Contacts" at bounding box center [1214, 25] width 71 height 41
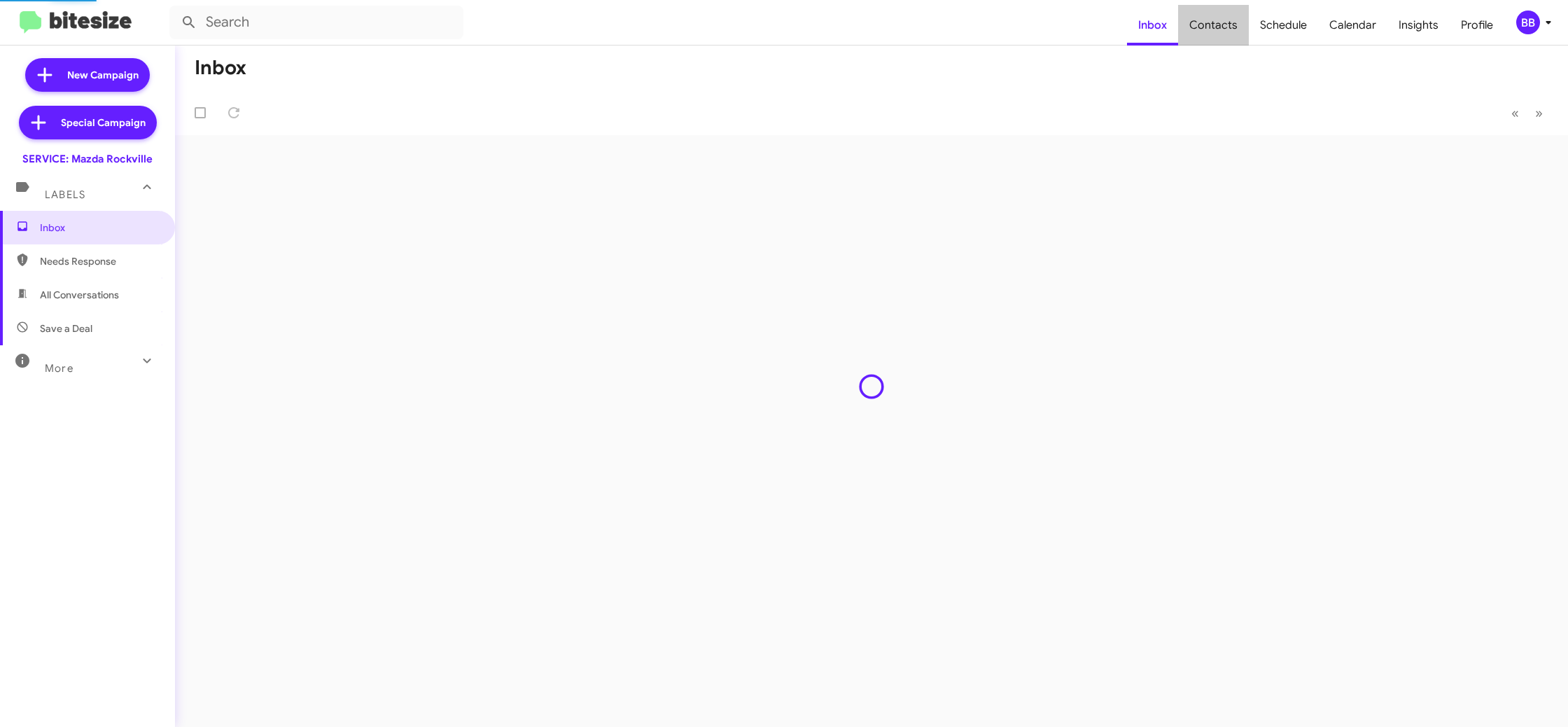
click at [1221, 31] on span "Contacts" at bounding box center [1214, 25] width 71 height 41
type input "in:groups"
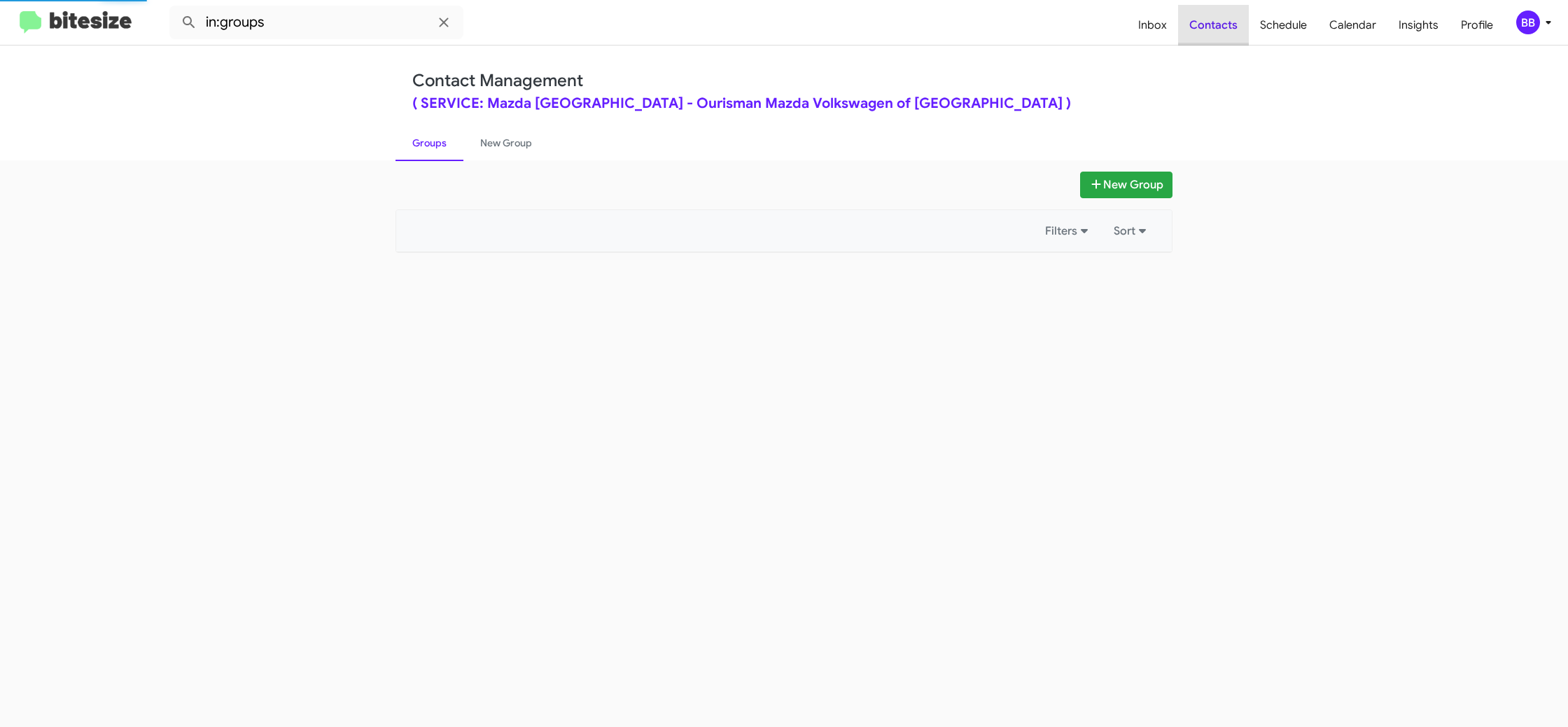
click at [1221, 31] on span "Contacts" at bounding box center [1214, 25] width 71 height 41
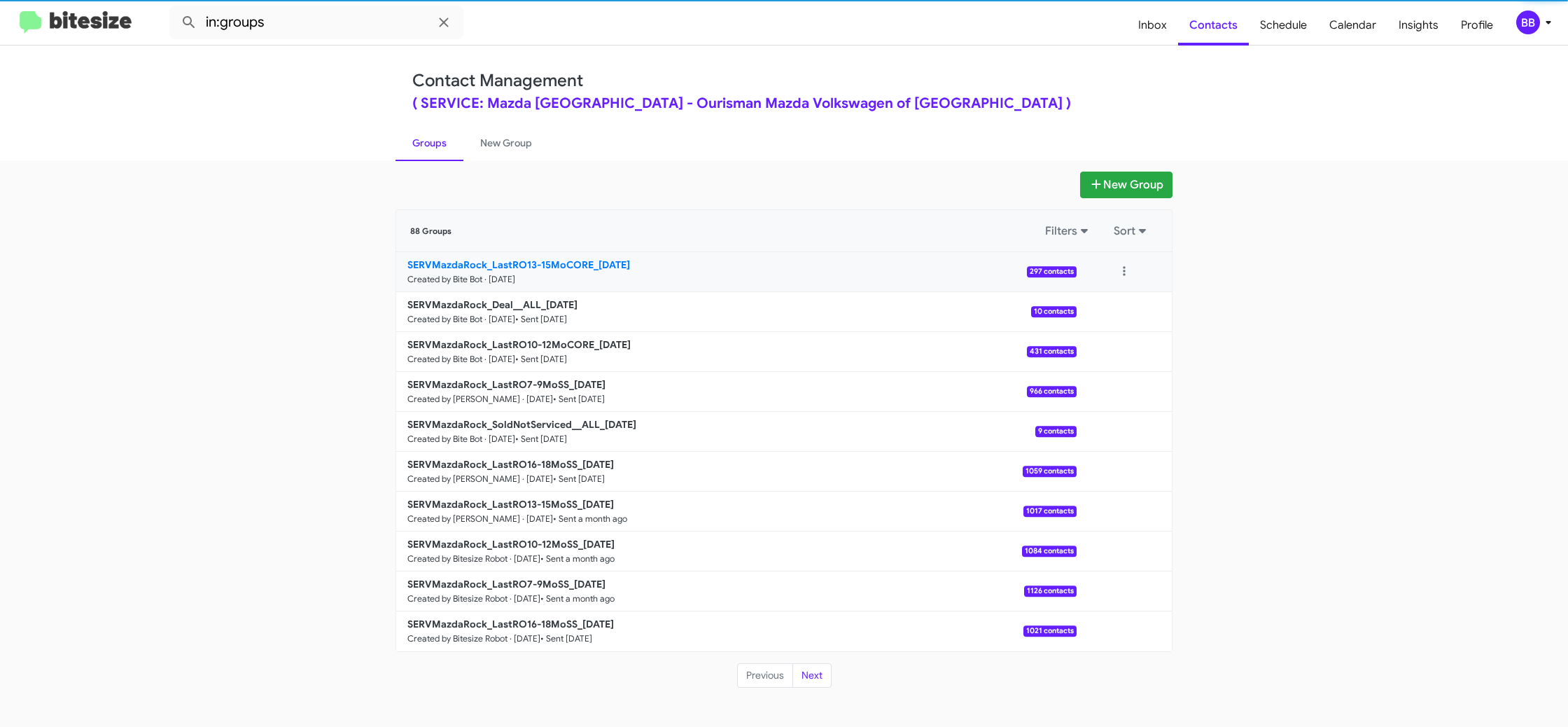
click at [555, 260] on b "SERVMazdaRock_LastRO13-15MoCORE_[DATE]" at bounding box center [518, 265] width 222 height 13
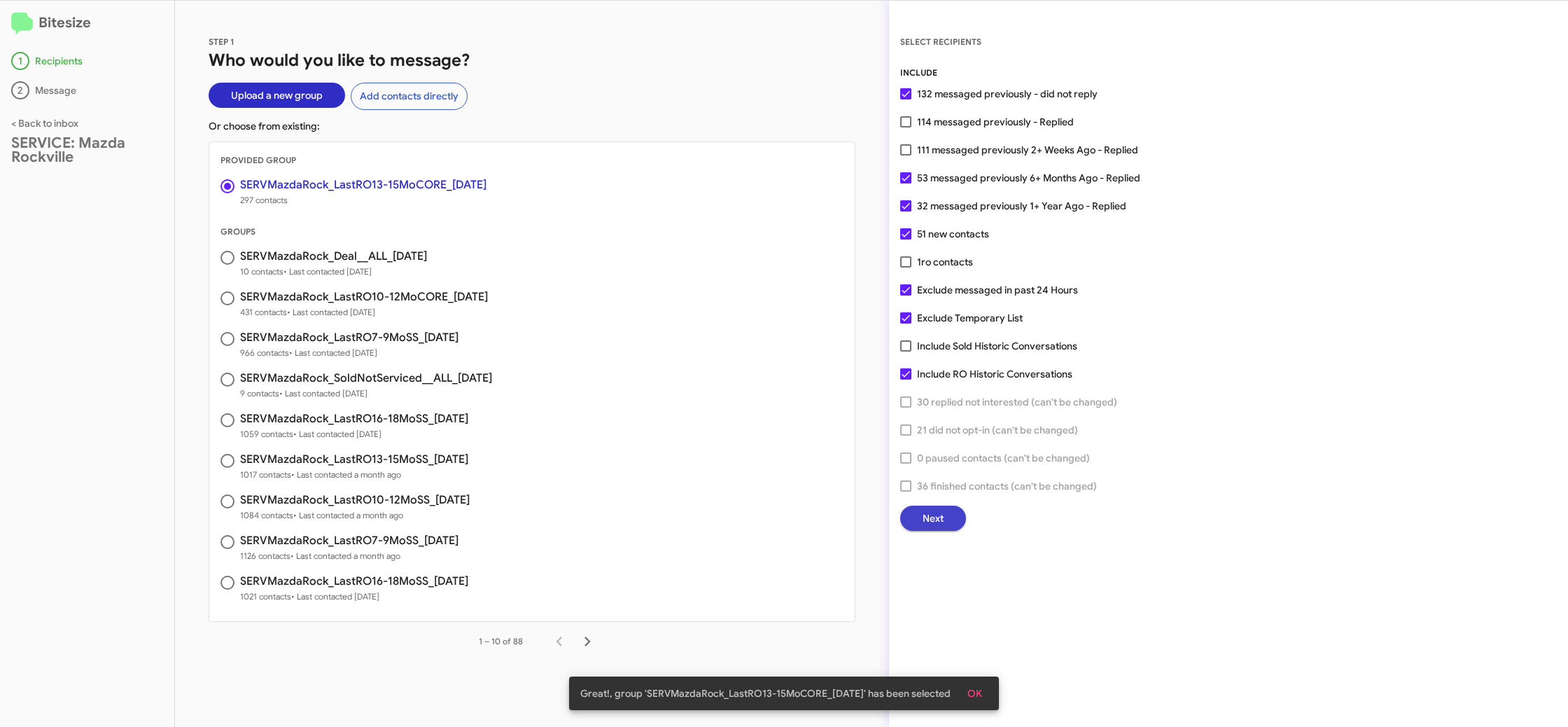
click at [951, 512] on button "Next" at bounding box center [933, 518] width 66 height 25
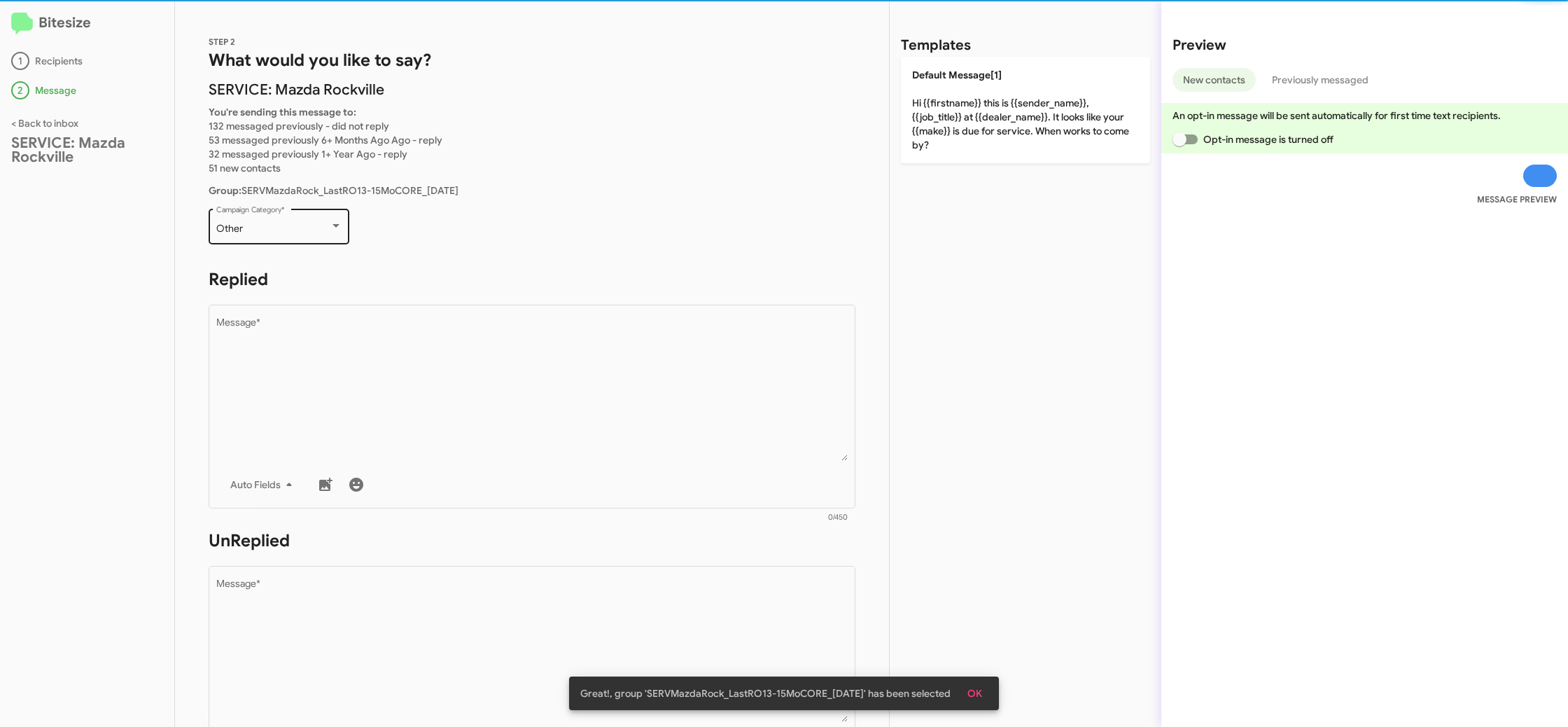
click at [305, 240] on div "Other Campaign Category *" at bounding box center [279, 225] width 126 height 39
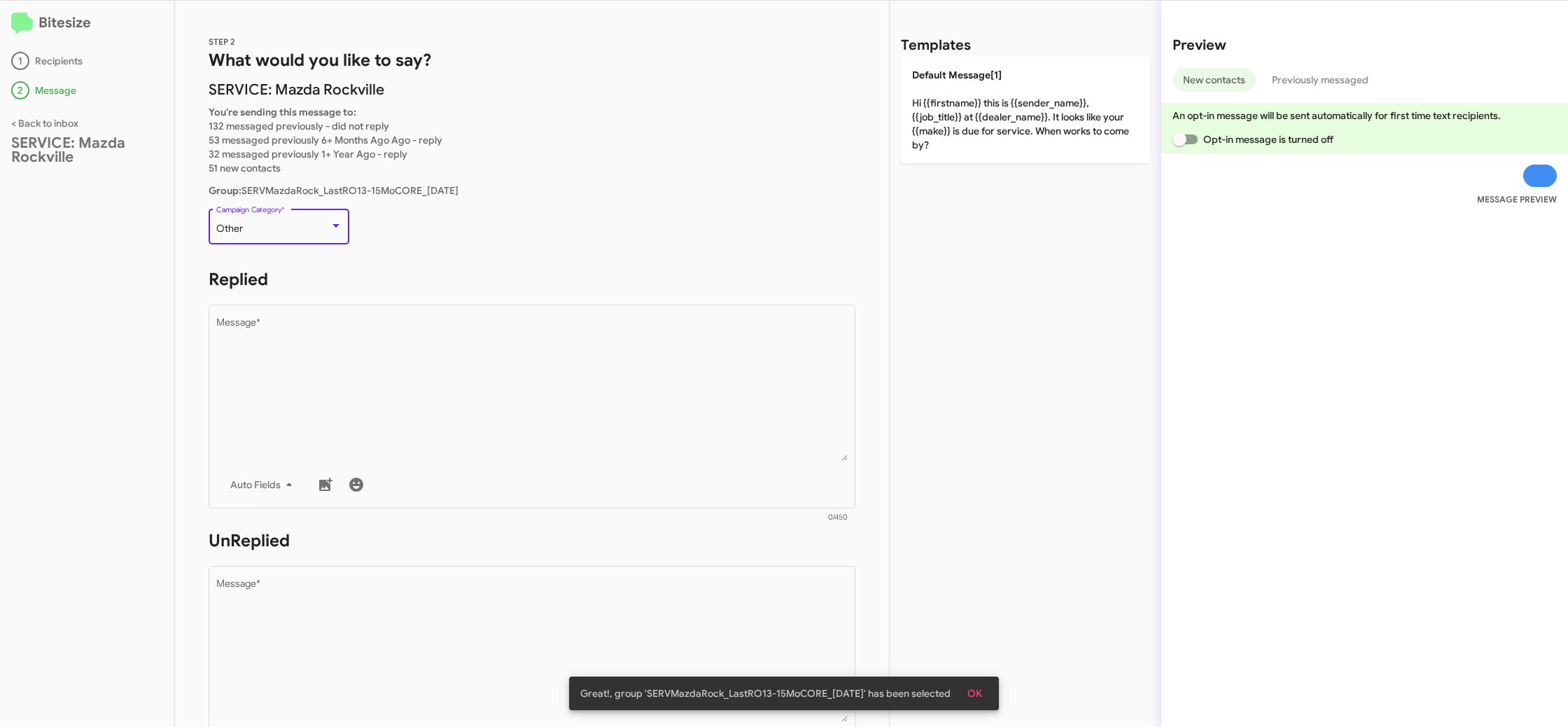
scroll to position [29, 0]
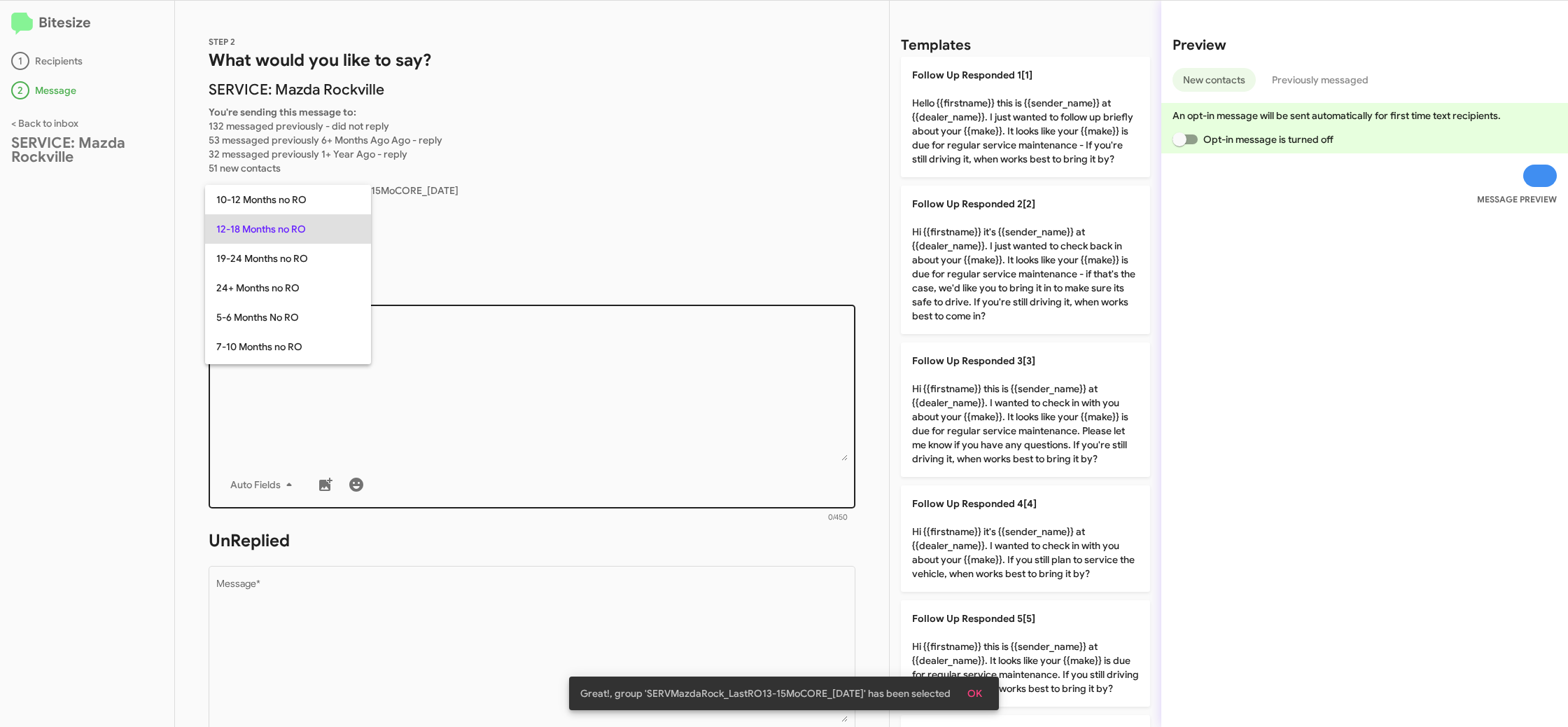
click at [482, 372] on div at bounding box center [784, 363] width 1568 height 727
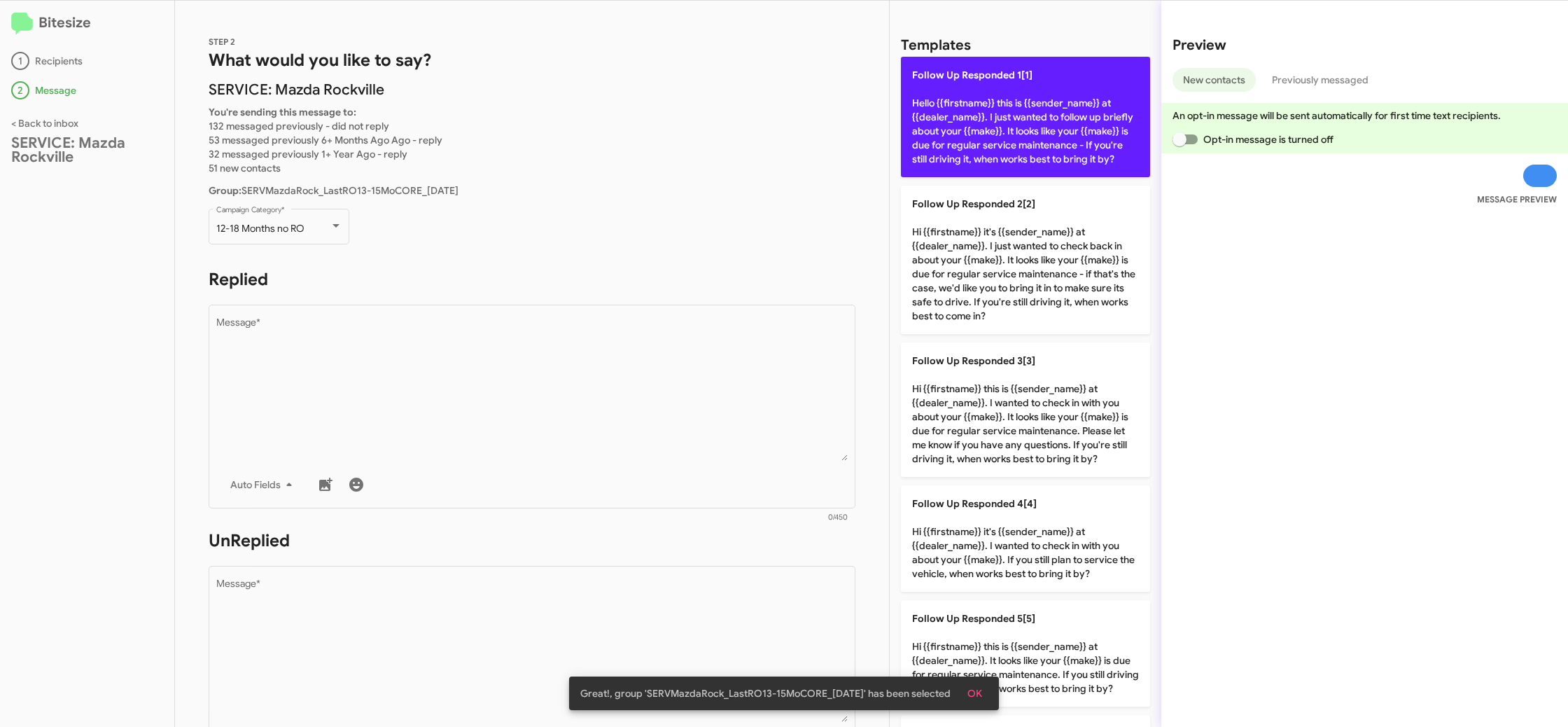
drag, startPoint x: 988, startPoint y: 48, endPoint x: 975, endPoint y: 72, distance: 27.3
click at [982, 58] on div "Templates Follow Up Responded 1[1] Hello {{firstname}} this is {{sender_name}} …" at bounding box center [1025, 364] width 272 height 726
click at [963, 105] on p "Follow Up Responded 1[1] Hello {{firstname}} this is {{sender_name}} at {{deale…" at bounding box center [1025, 116] width 249 height 120
type textarea "Hello {{firstname}} this is {{sender_name}} at {{dealer_name}}. I just wanted t…"
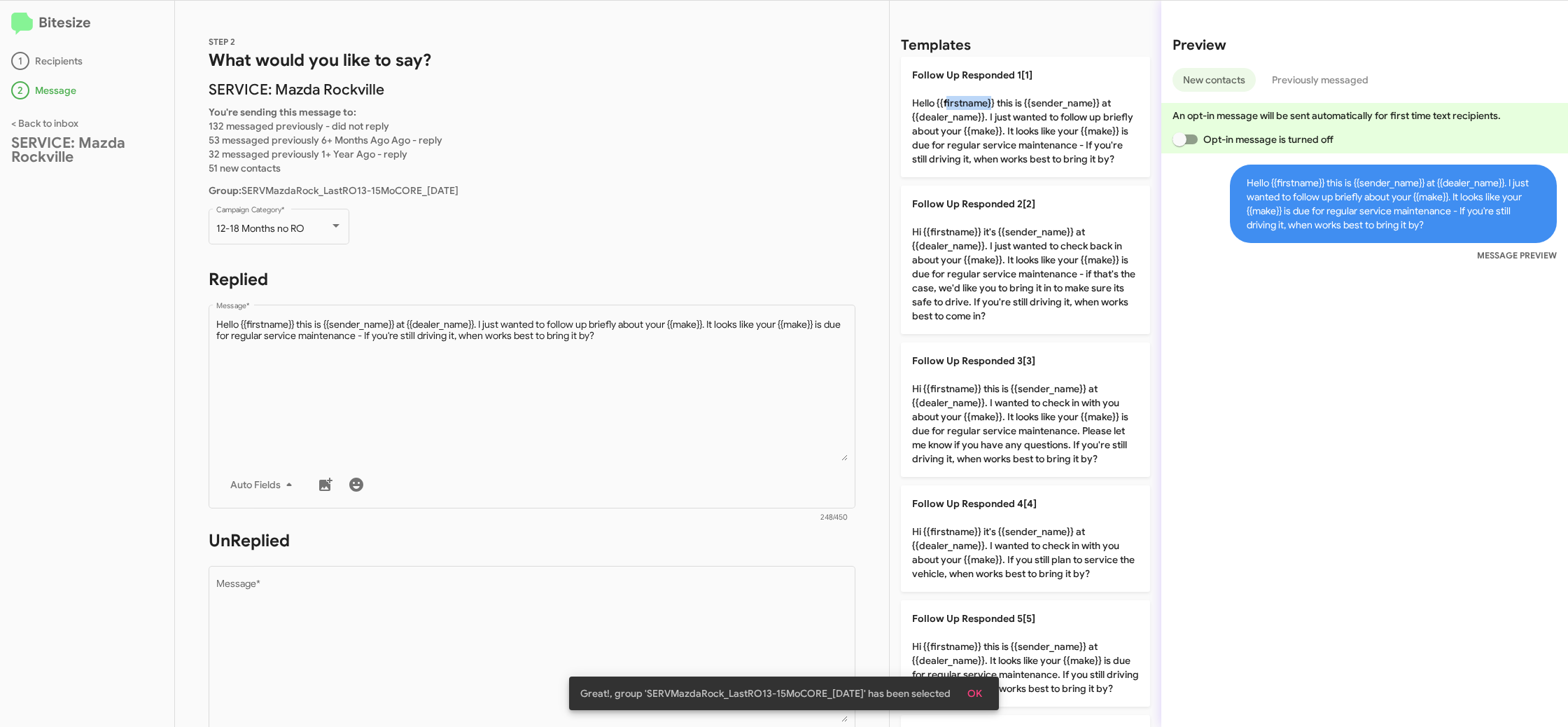
drag, startPoint x: 963, startPoint y: 105, endPoint x: 588, endPoint y: 235, distance: 396.9
click at [959, 106] on p "Follow Up Responded 1[1] Hello {{firstname}} this is {{sender_name}} at {{deale…" at bounding box center [1025, 116] width 249 height 120
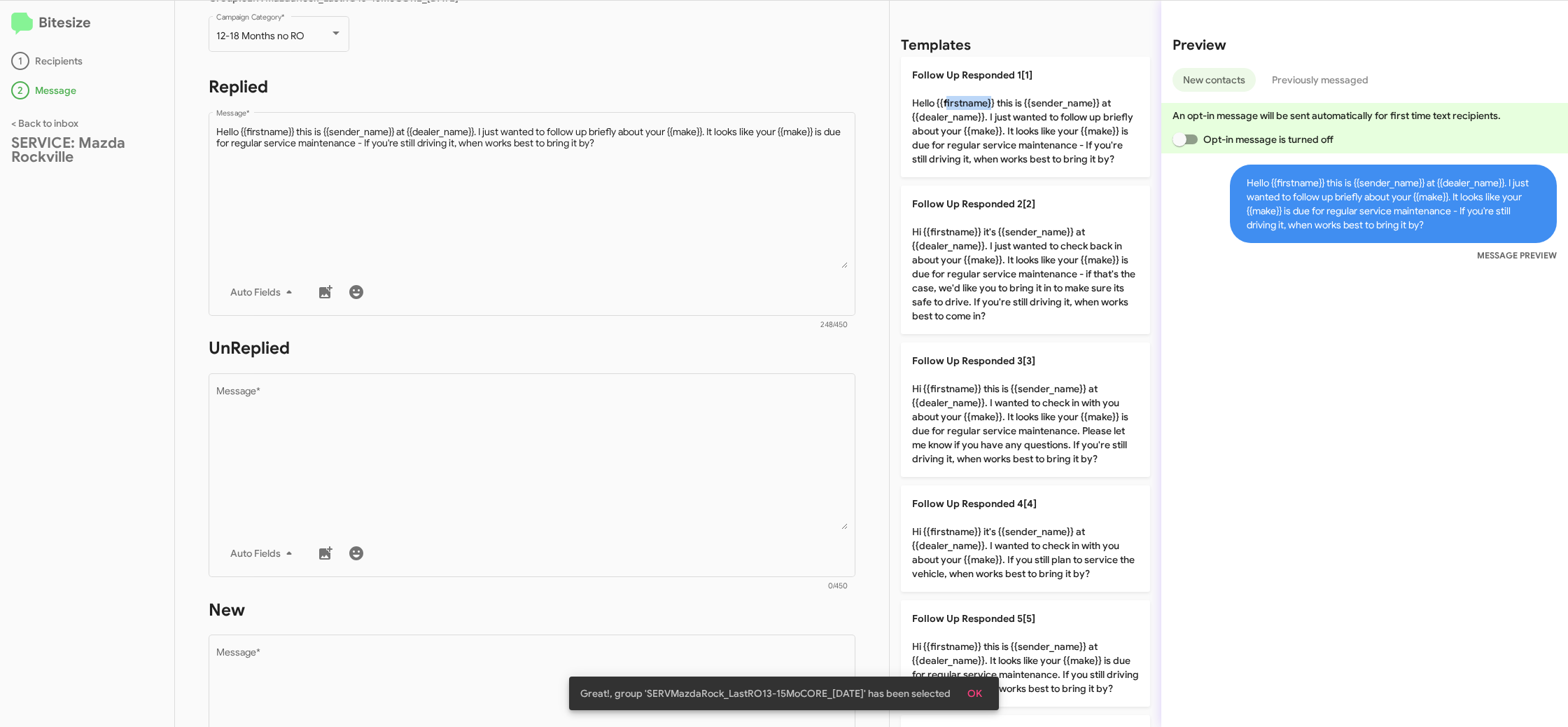
scroll to position [399, 0]
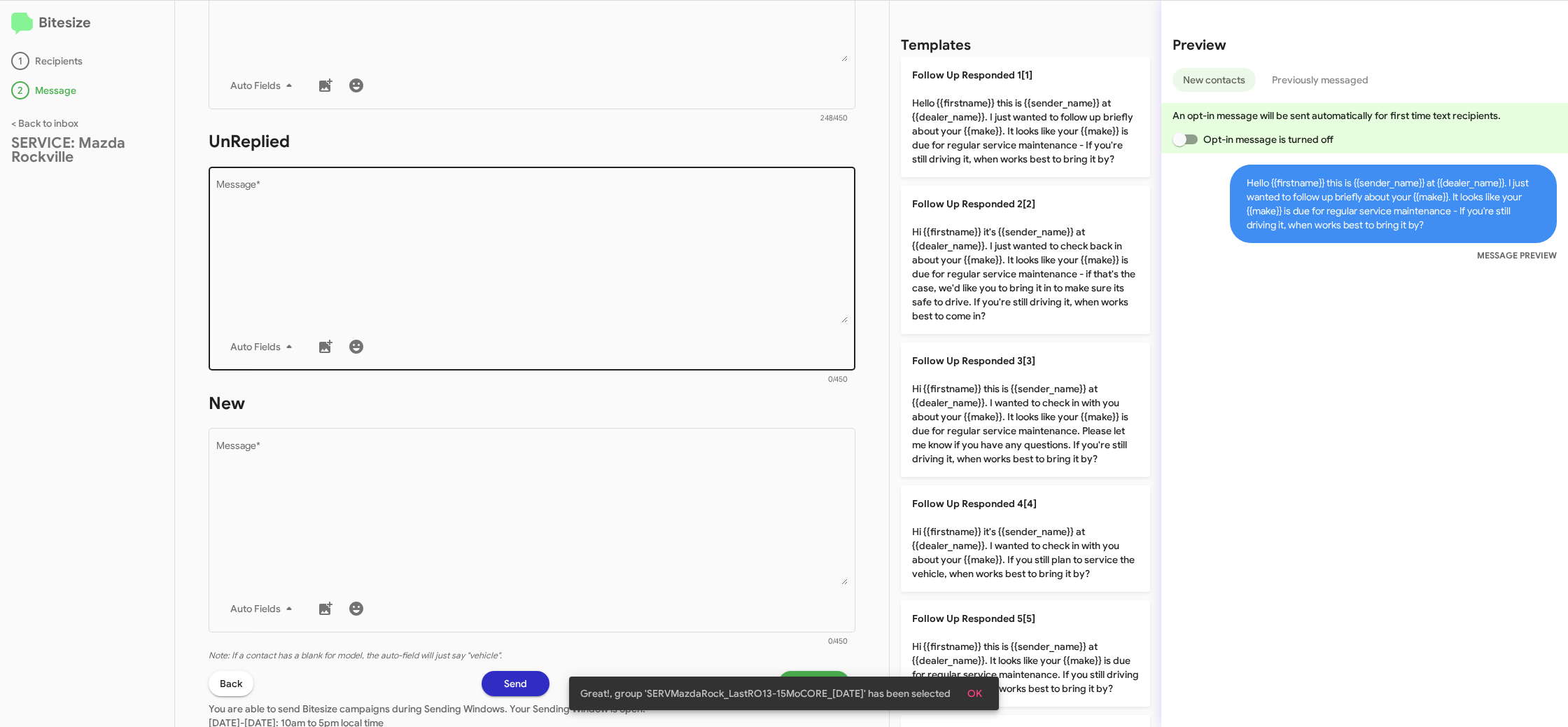
click at [595, 307] on textarea "Message *" at bounding box center [532, 252] width 632 height 143
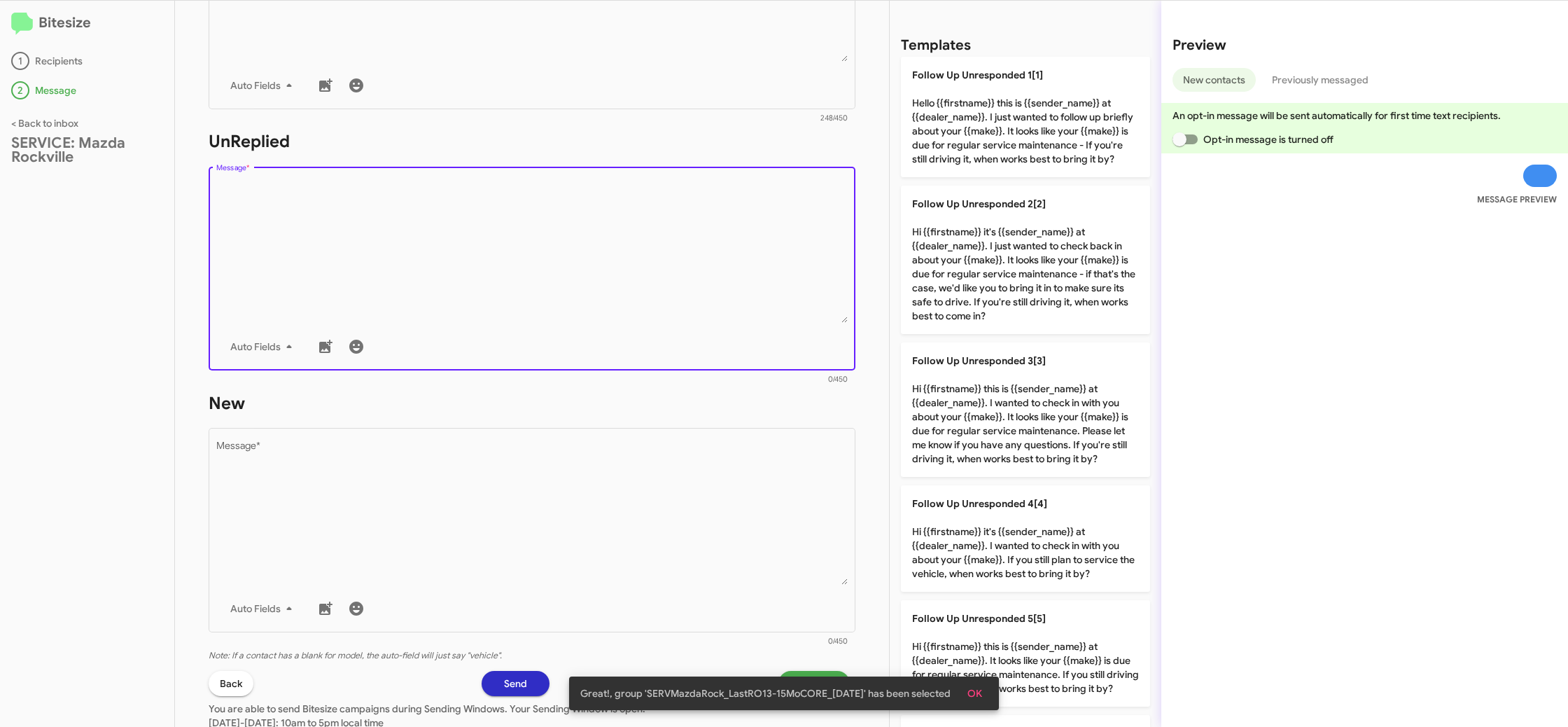
click at [595, 307] on textarea "Message *" at bounding box center [532, 252] width 632 height 143
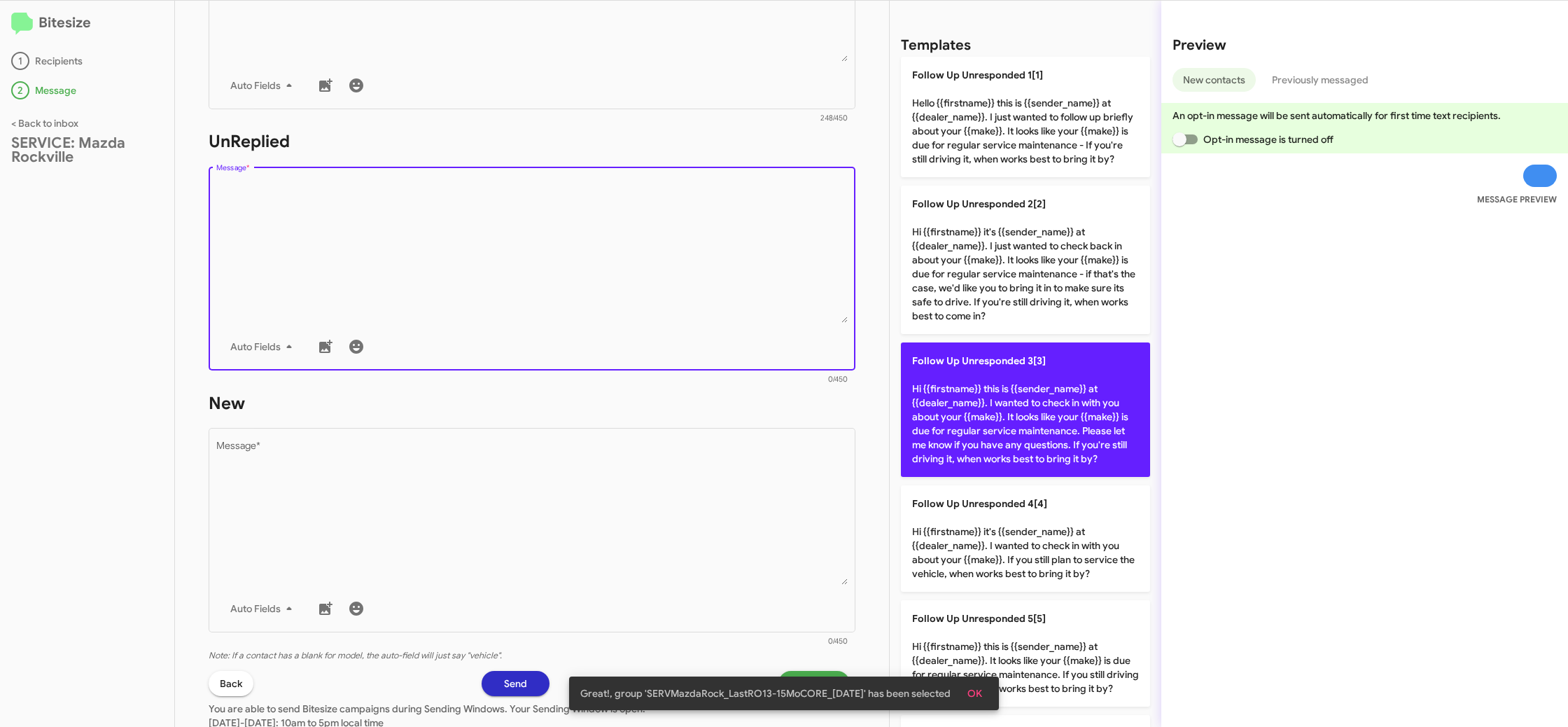
drag, startPoint x: 595, startPoint y: 307, endPoint x: 1080, endPoint y: 344, distance: 486.4
click at [724, 318] on textarea "Message *" at bounding box center [532, 252] width 632 height 143
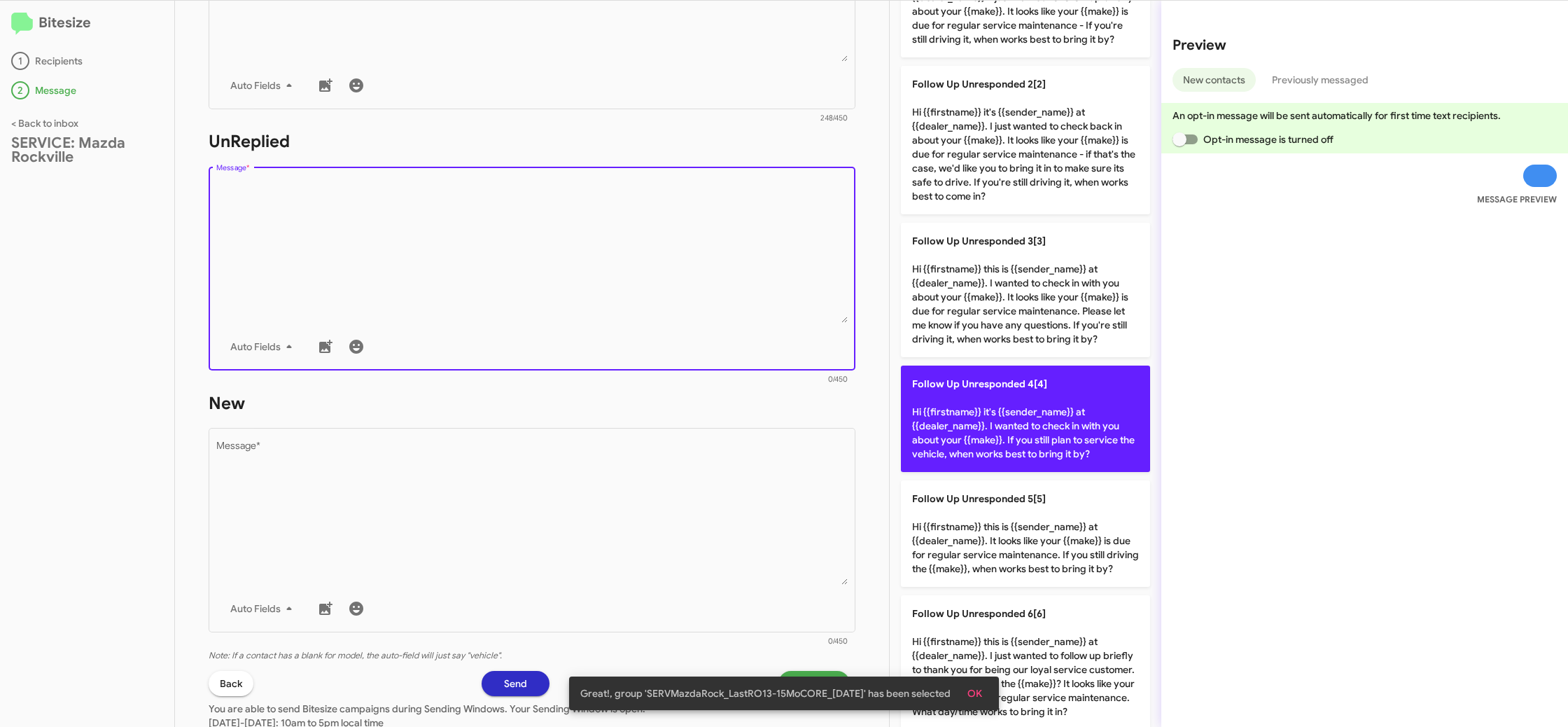
scroll to position [127, 0]
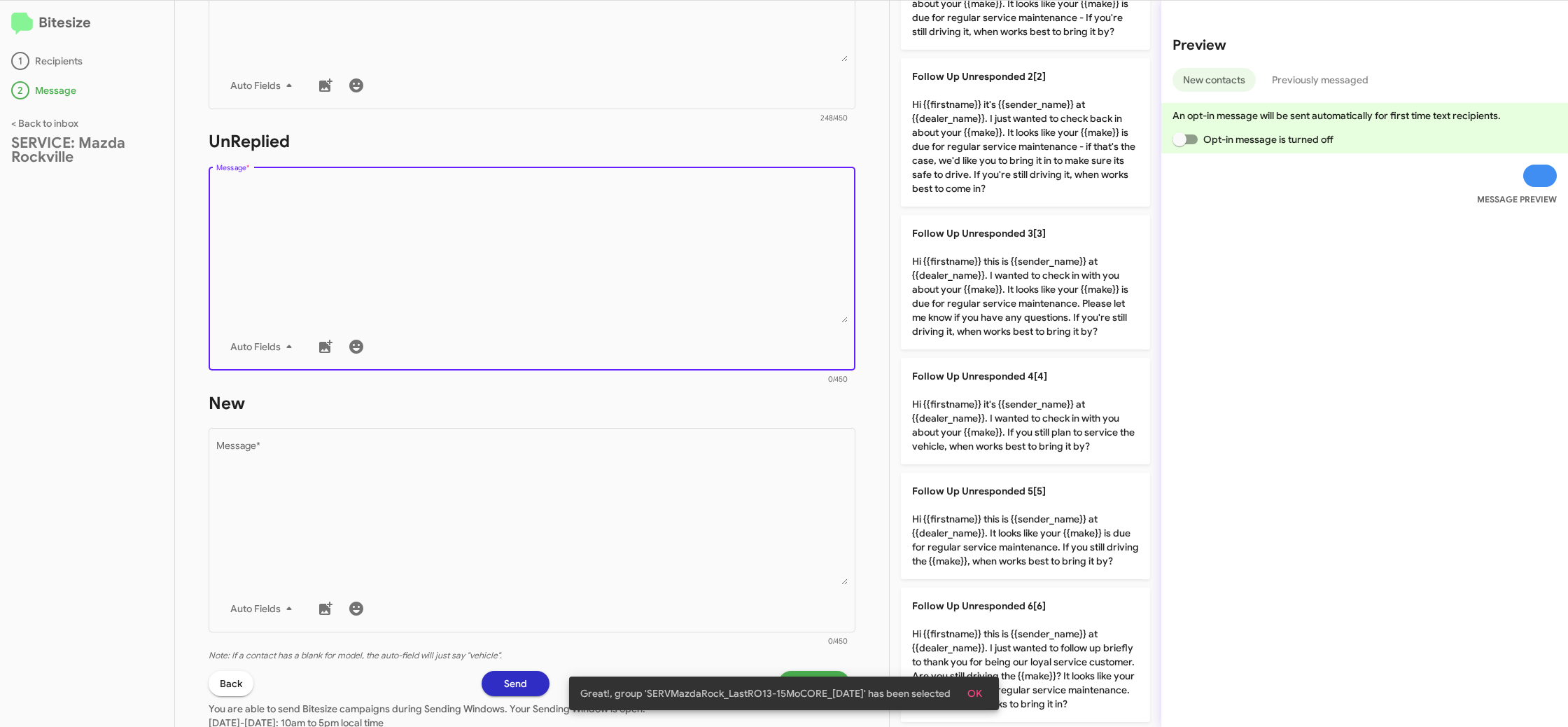
drag, startPoint x: 1029, startPoint y: 487, endPoint x: 892, endPoint y: 501, distance: 137.7
click at [1024, 488] on span "Follow Up Unresponded 5[5]" at bounding box center [979, 491] width 134 height 13
type textarea "Hi {{firstname}} this is {{sender_name}} at {{dealer_name}}. It looks like your…"
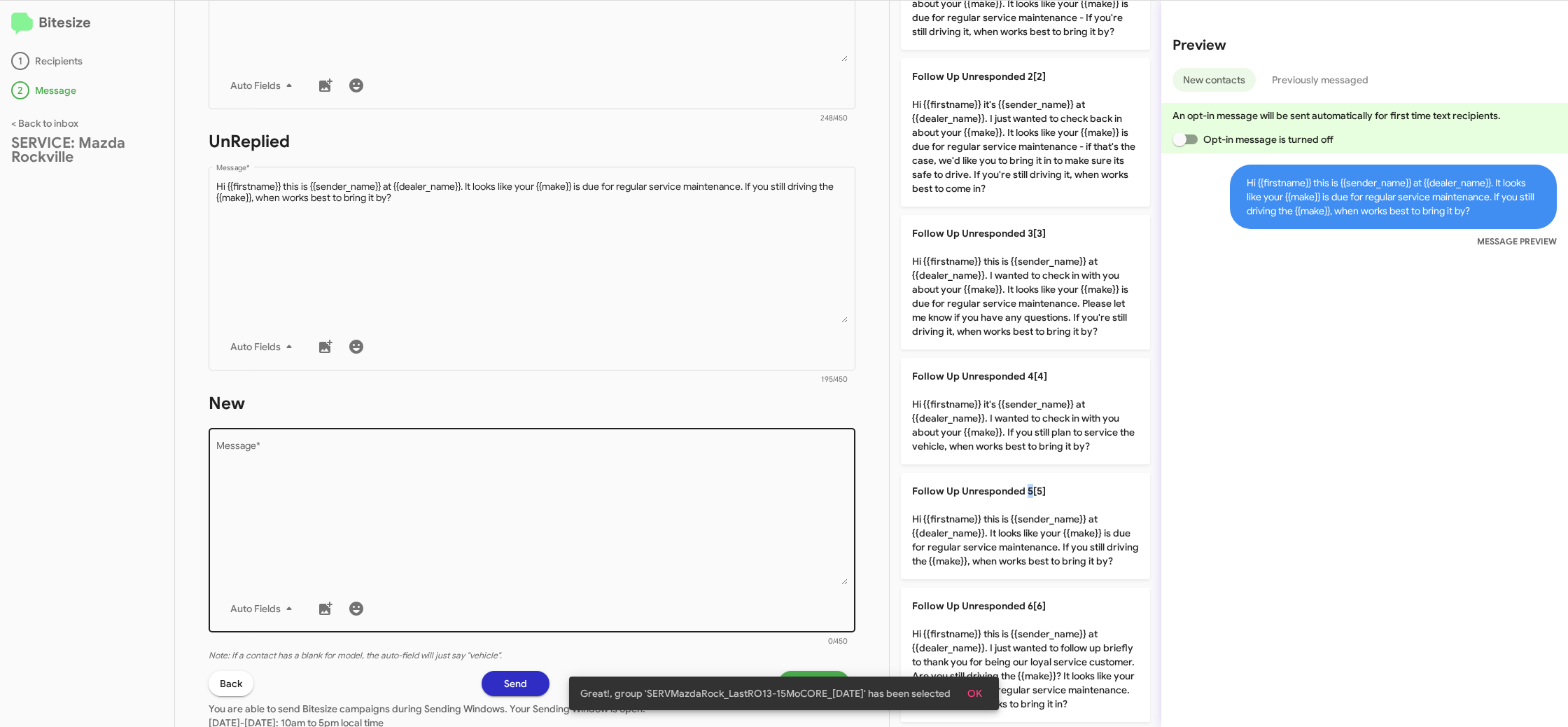
click at [700, 505] on textarea "Message *" at bounding box center [532, 513] width 632 height 143
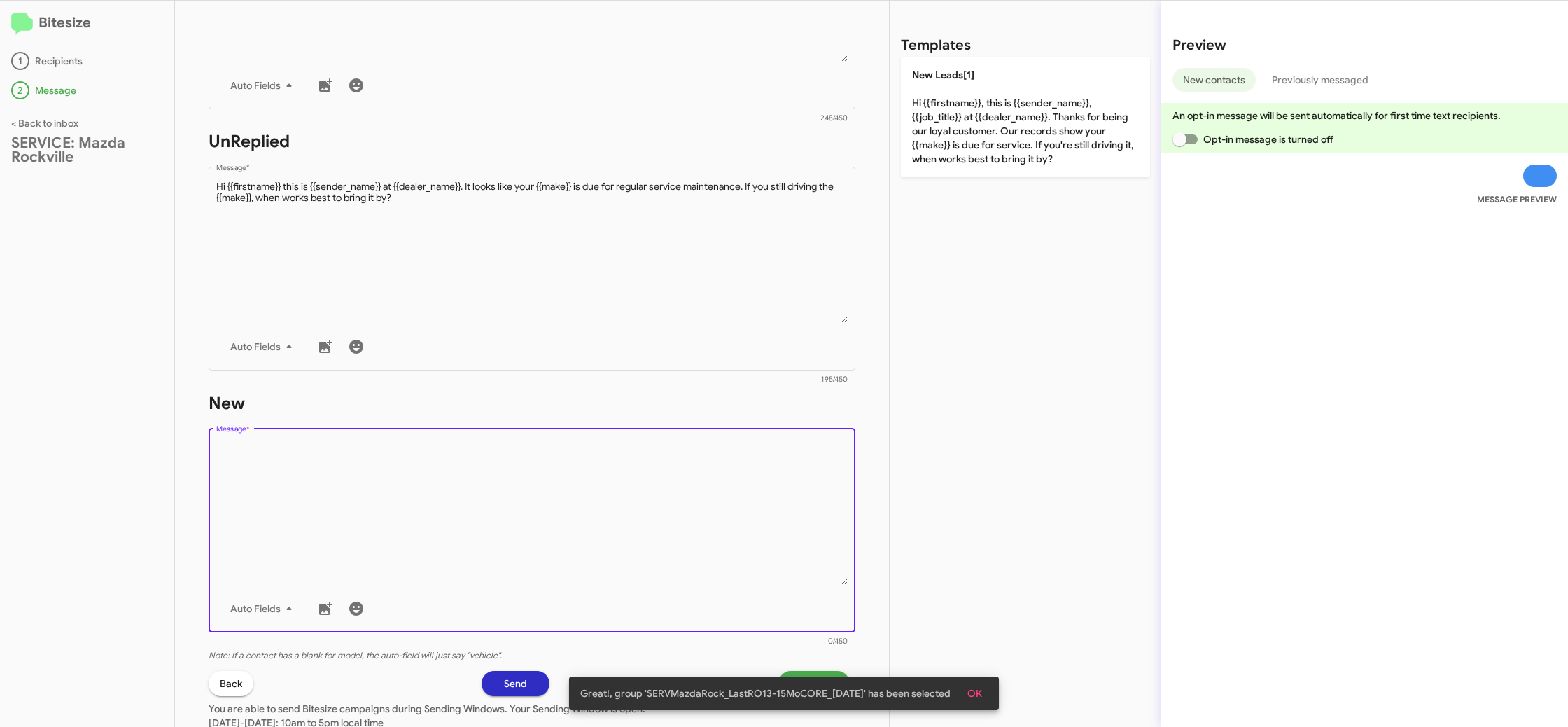
drag, startPoint x: 698, startPoint y: 504, endPoint x: 894, endPoint y: 268, distance: 306.8
click at [702, 490] on textarea "Message *" at bounding box center [532, 513] width 632 height 143
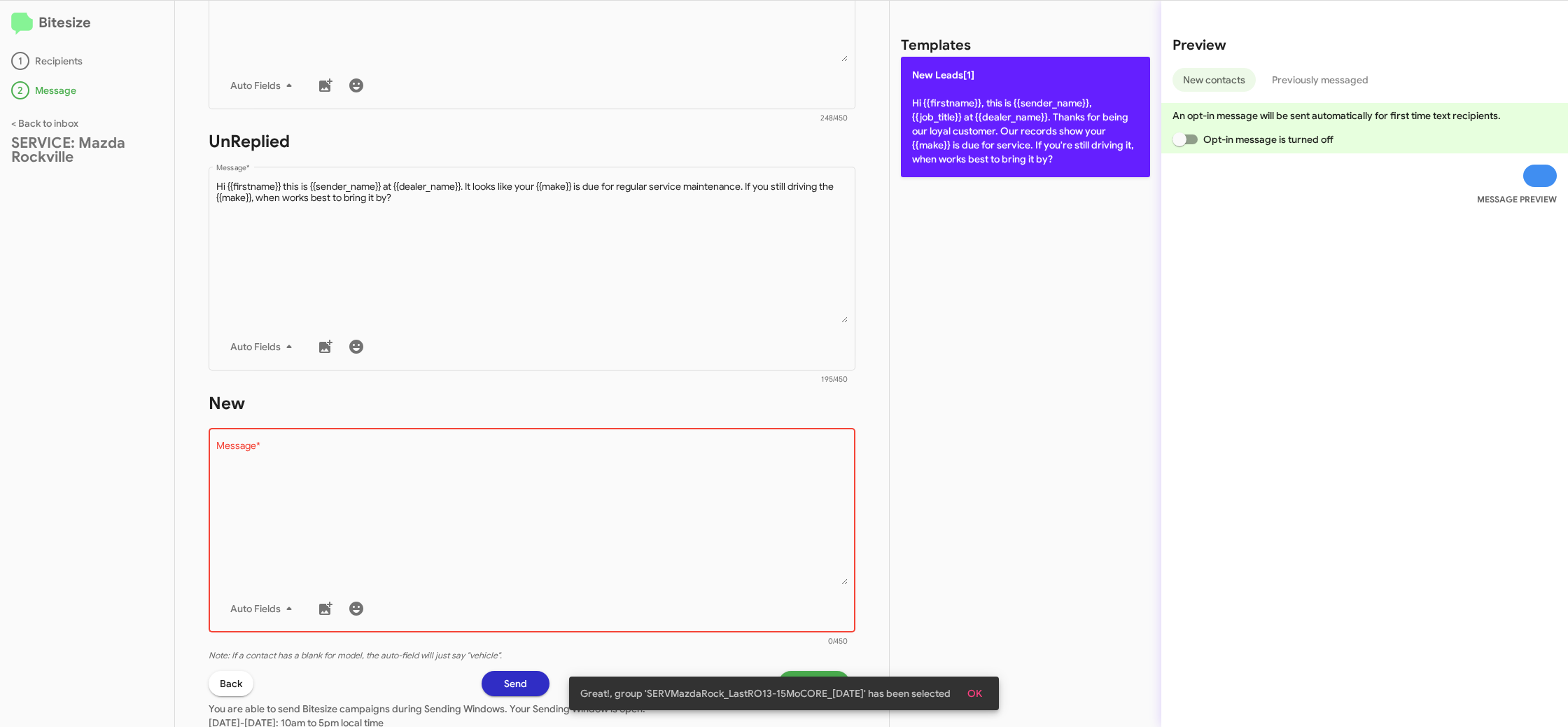
drag, startPoint x: 961, startPoint y: 167, endPoint x: 940, endPoint y: 176, distance: 22.8
click at [958, 168] on p "New Leads[1] Hi {{firstname}}, this is {{sender_name}}, {{job_title}} at {{deal…" at bounding box center [1025, 116] width 249 height 120
type textarea "Hi {{firstname}}, this is {{sender_name}}, {{job_title}} at {{dealer_name}}. Th…"
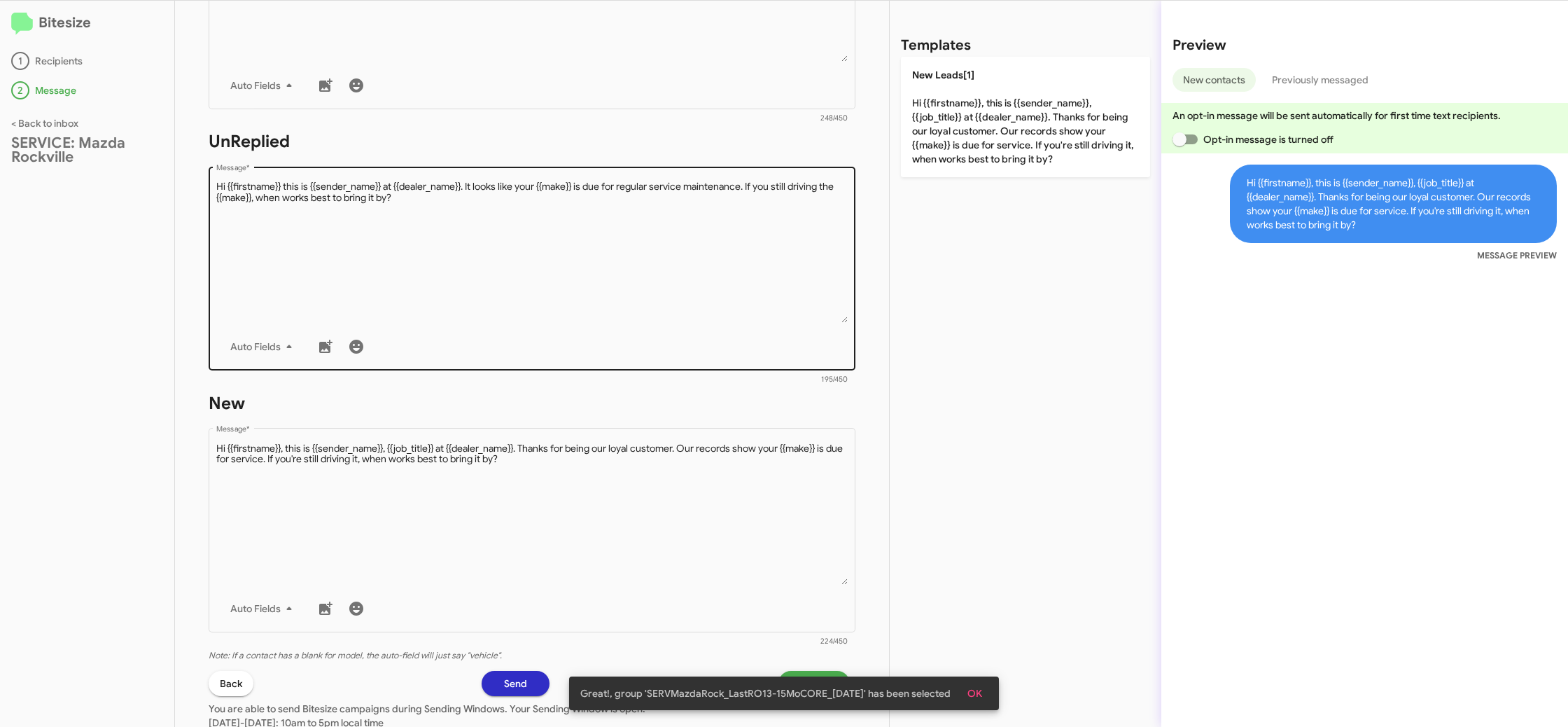
scroll to position [501, 0]
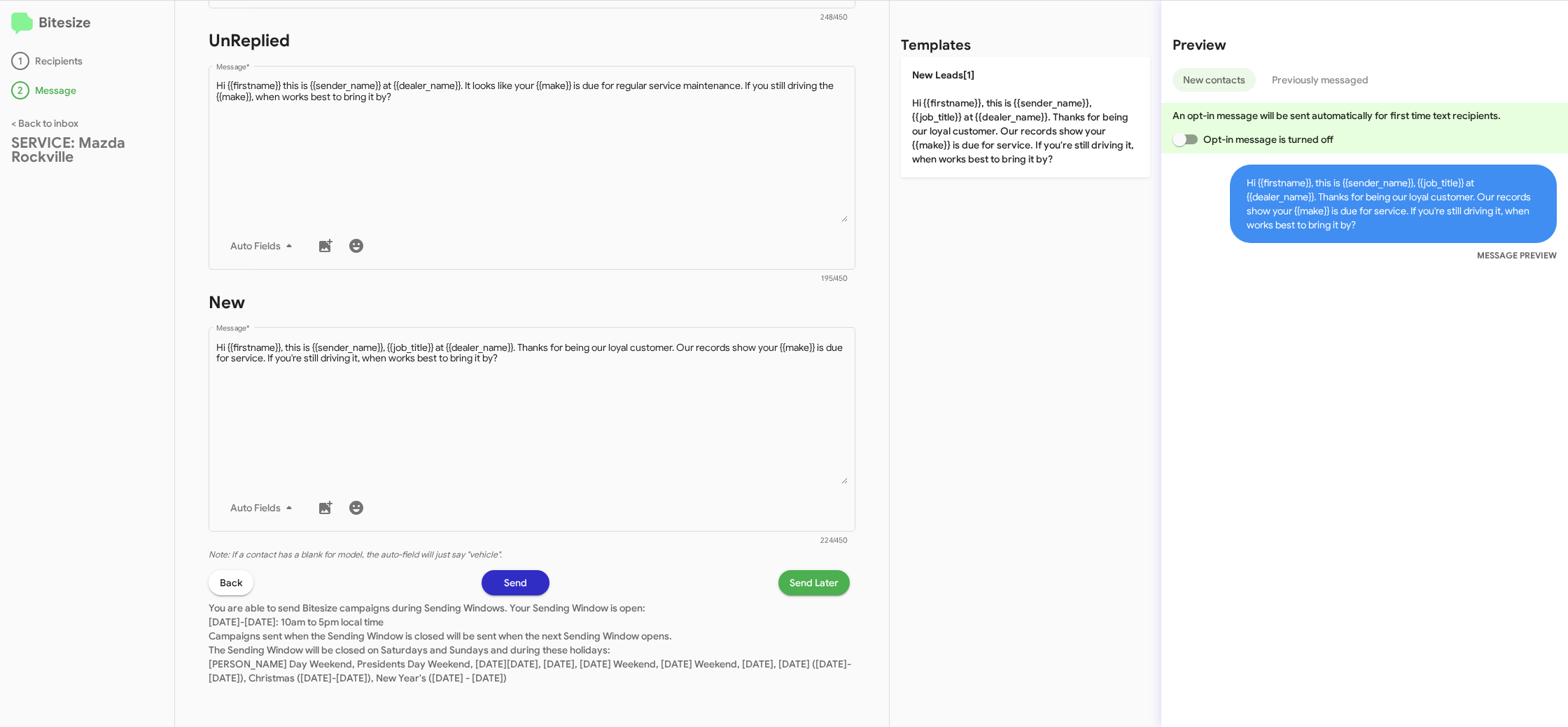
click at [817, 592] on span "Send Later" at bounding box center [814, 582] width 49 height 25
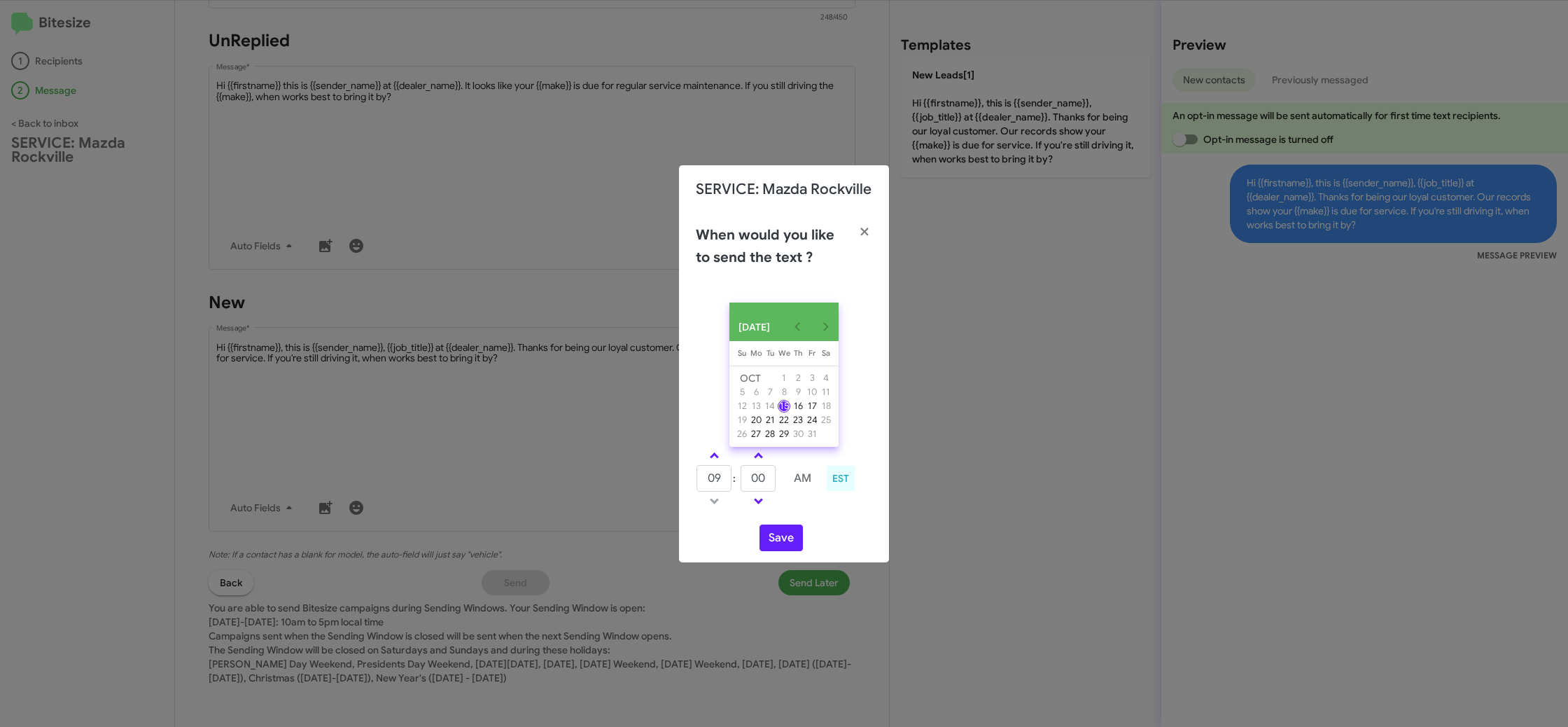
drag, startPoint x: 709, startPoint y: 459, endPoint x: 742, endPoint y: 473, distance: 35.8
click at [713, 459] on link at bounding box center [714, 455] width 24 height 16
type input "10"
click at [747, 475] on input "00" at bounding box center [758, 479] width 35 height 27
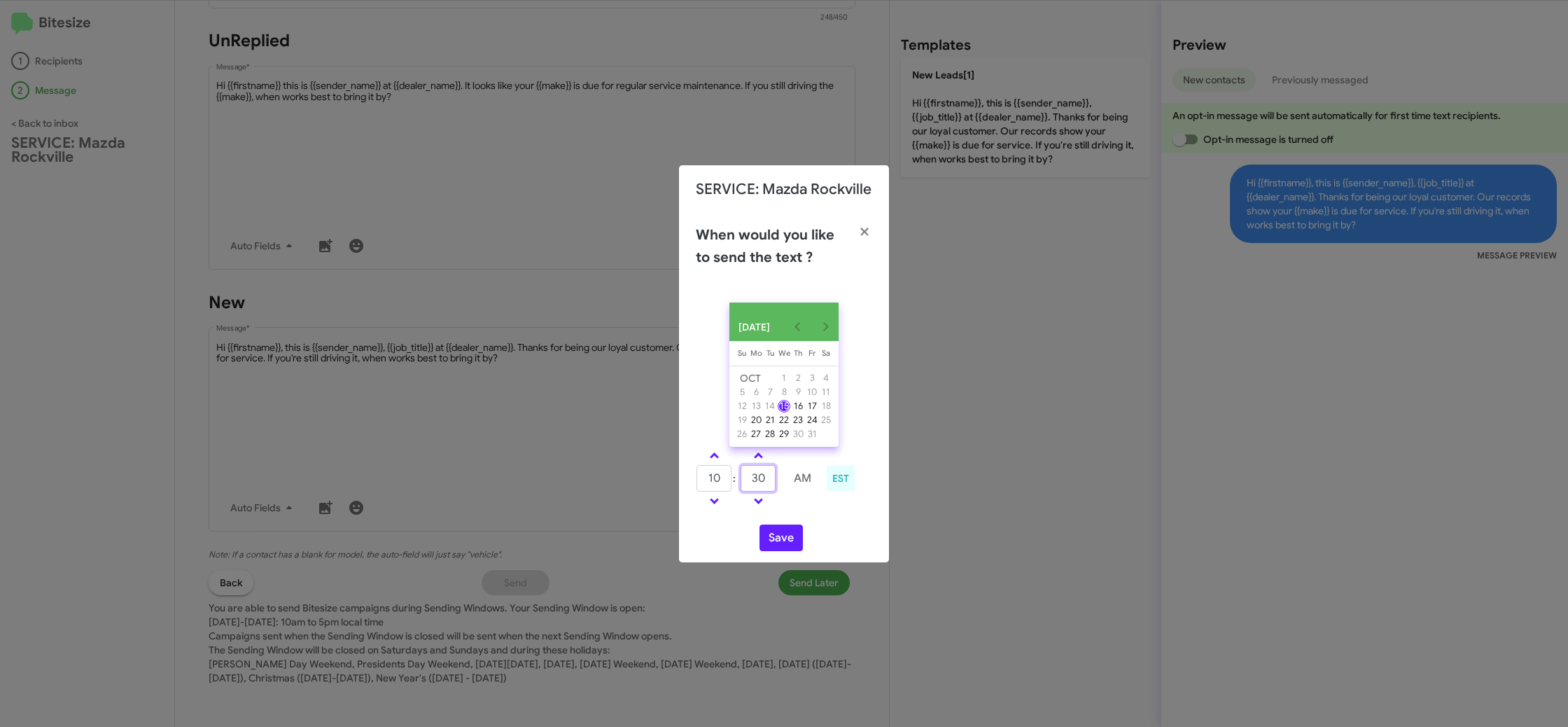
type input "30"
click at [797, 520] on div "[DATE] [DATE] Su [DATE] Mo [DATE] Tu [DATE] We [DATE] Th [DATE] Fr [DATE] [DATE…" at bounding box center [783, 427] width 210 height 271
click at [783, 536] on button "Save" at bounding box center [781, 538] width 43 height 27
